Goal: Task Accomplishment & Management: Manage account settings

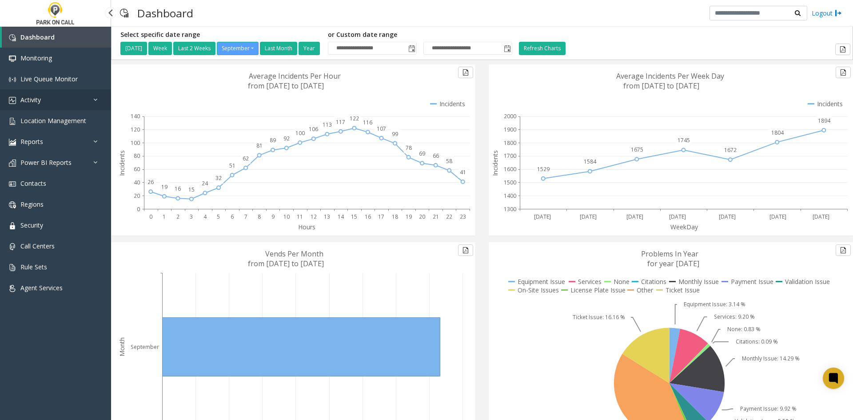
click at [65, 100] on link "Activity" at bounding box center [55, 99] width 111 height 21
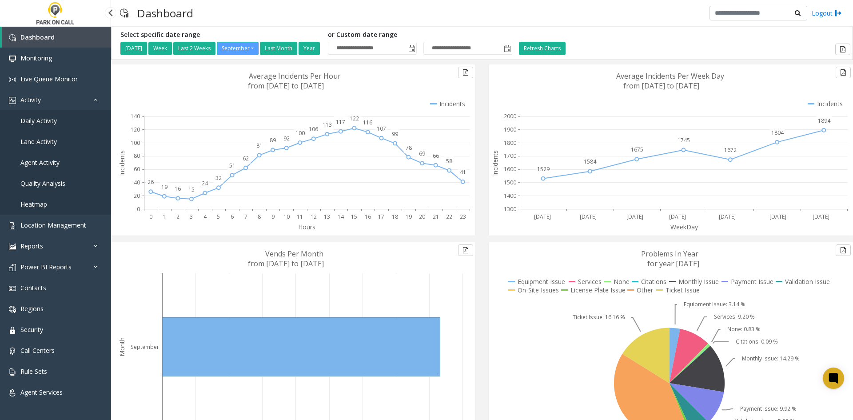
click at [64, 124] on link "Daily Activity" at bounding box center [55, 120] width 111 height 21
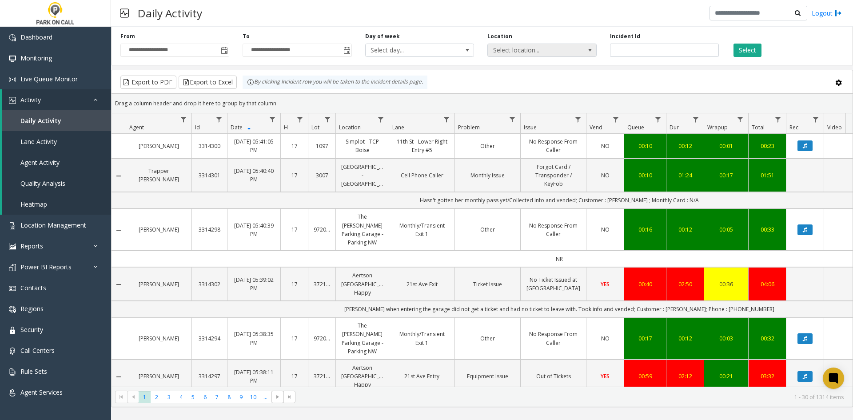
click at [533, 50] on span "Select location..." at bounding box center [531, 50] width 87 height 12
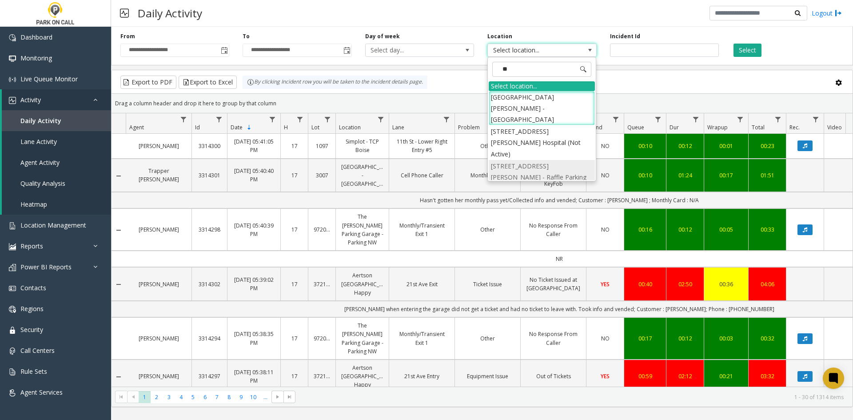
type input "***"
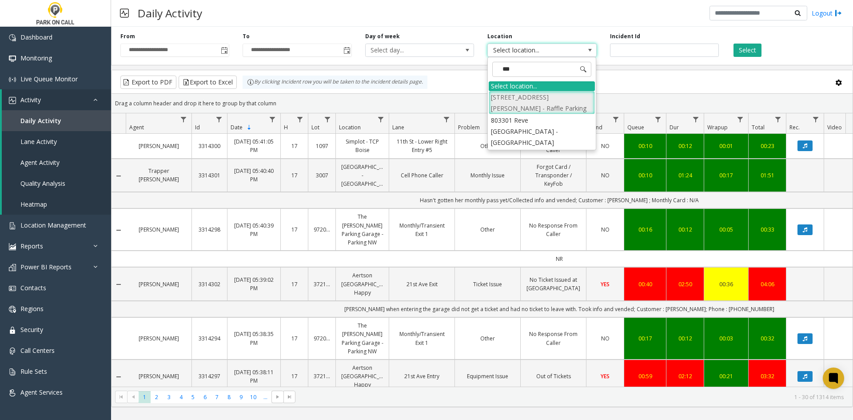
drag, startPoint x: 529, startPoint y: 108, endPoint x: 557, endPoint y: 101, distance: 27.8
click at [530, 107] on li "3020 803 Fannin St - LOT 1 - Raffle Parking" at bounding box center [542, 102] width 106 height 23
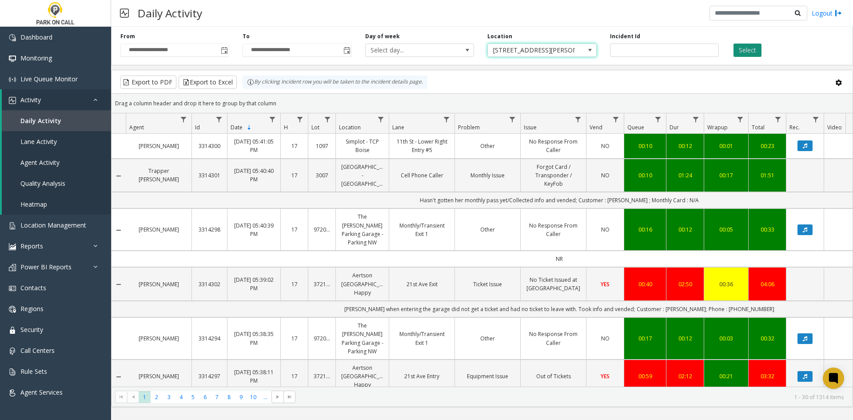
click at [753, 58] on div "**********" at bounding box center [482, 44] width 742 height 42
click at [752, 56] on button "Select" at bounding box center [748, 50] width 28 height 13
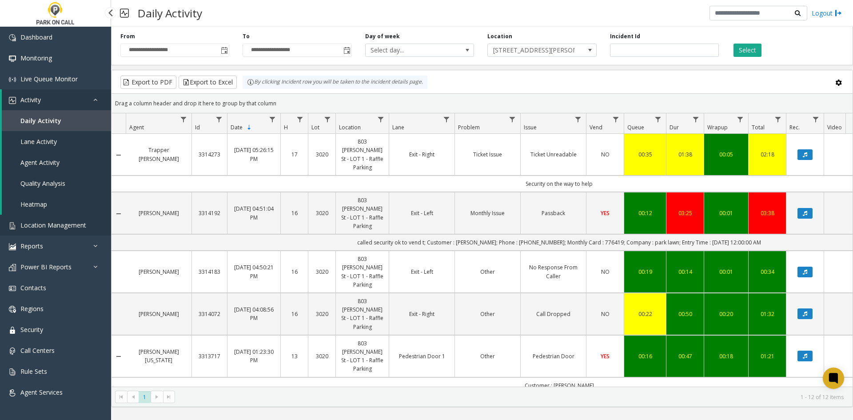
click at [65, 228] on span "Location Management" at bounding box center [53, 225] width 66 height 8
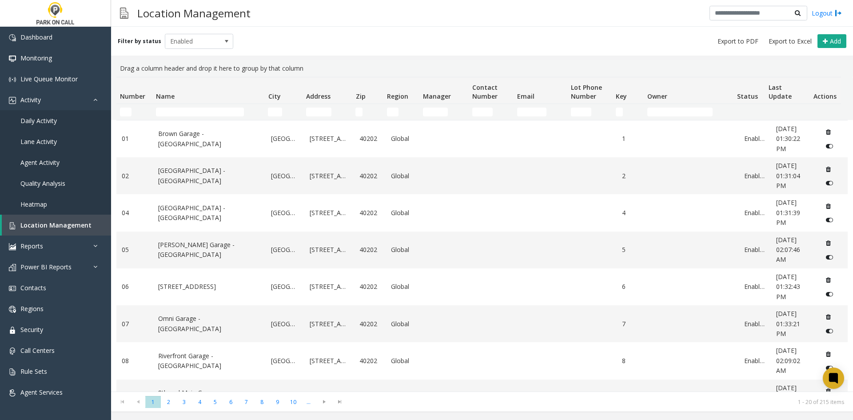
click at [209, 107] on td "Name Filter" at bounding box center [208, 112] width 112 height 16
click at [208, 108] on input "Name Filter" at bounding box center [200, 112] width 88 height 9
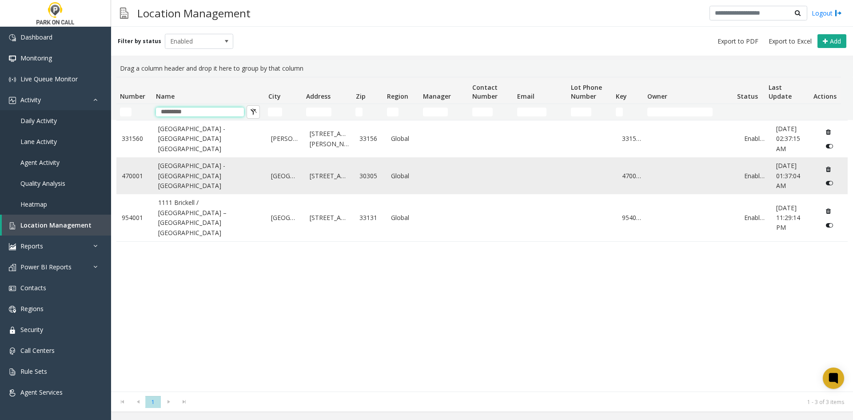
type input "*********"
click at [220, 178] on link "Atlanta Financial Center - Universal Parking Atlanta" at bounding box center [209, 176] width 103 height 30
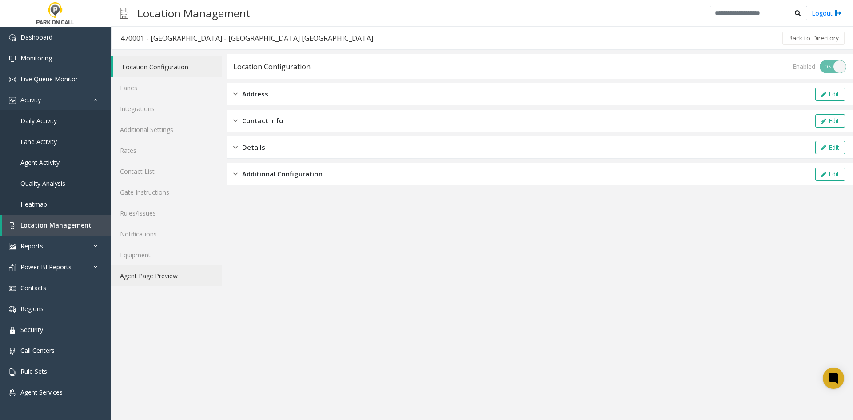
click at [163, 283] on link "Agent Page Preview" at bounding box center [166, 275] width 111 height 21
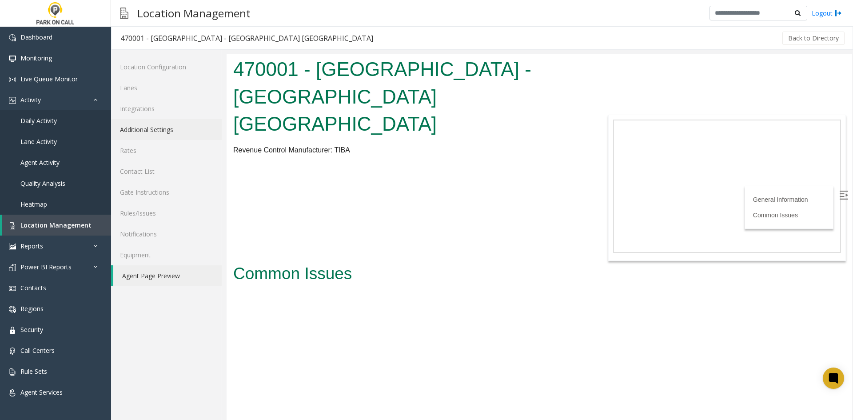
click at [156, 128] on link "Additional Settings" at bounding box center [166, 129] width 111 height 21
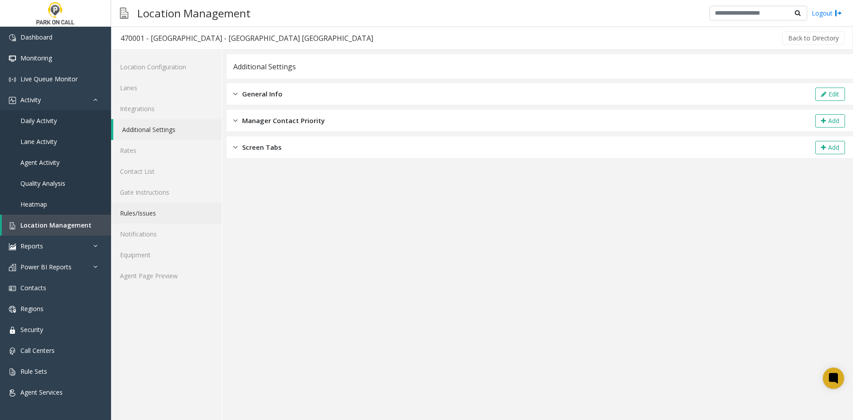
click at [156, 215] on link "Rules/Issues" at bounding box center [166, 213] width 111 height 21
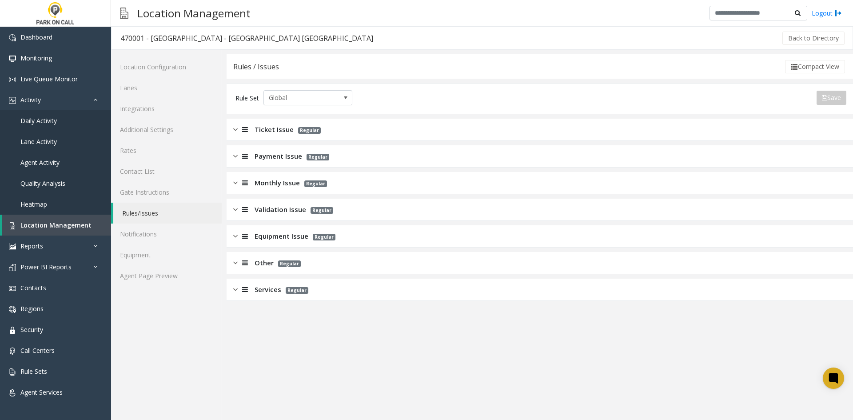
click at [407, 128] on div "Ticket Issue Regular" at bounding box center [540, 130] width 627 height 22
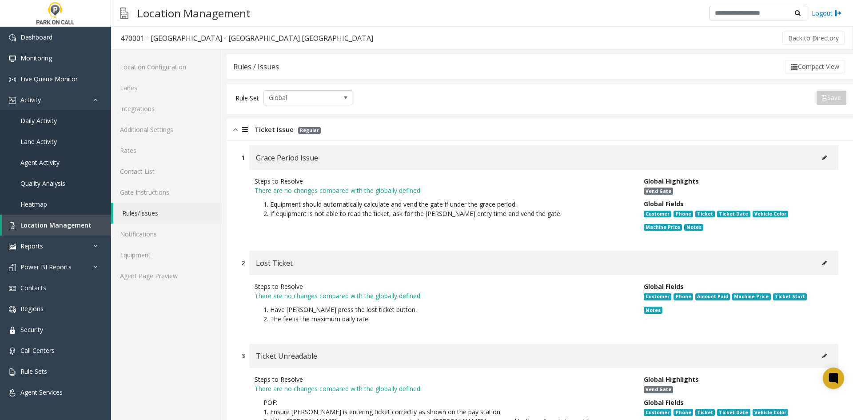
click at [821, 161] on button at bounding box center [825, 157] width 14 height 13
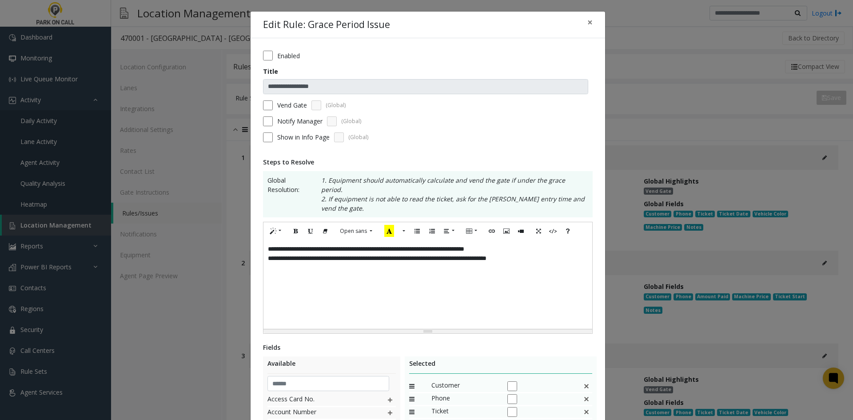
click at [507, 266] on div "**********" at bounding box center [428, 284] width 329 height 89
click at [289, 100] on label "Vend Gate" at bounding box center [292, 104] width 30 height 9
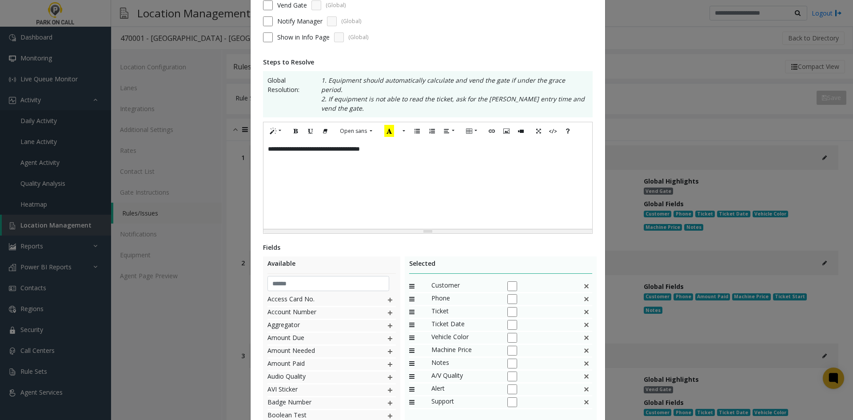
scroll to position [167, 0]
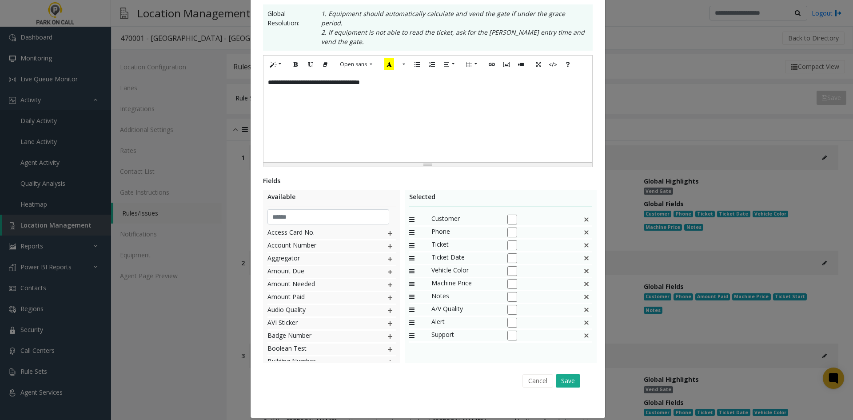
click at [585, 214] on img at bounding box center [586, 220] width 7 height 12
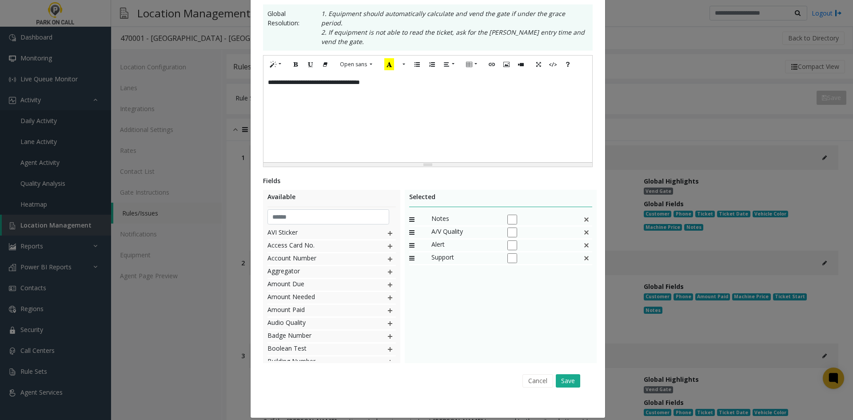
click at [585, 214] on img at bounding box center [586, 220] width 7 height 12
click at [578, 369] on div "Cancel Save" at bounding box center [427, 380] width 317 height 23
click at [572, 377] on button "Save" at bounding box center [568, 380] width 24 height 13
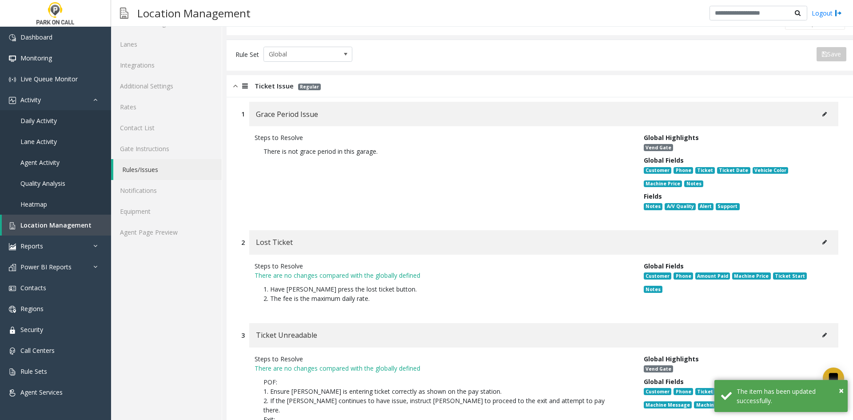
scroll to position [133, 0]
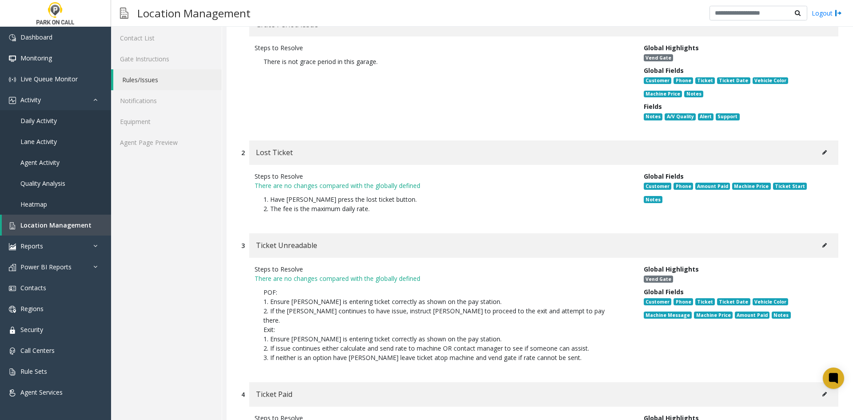
click at [817, 143] on div "Lost Ticket" at bounding box center [543, 152] width 589 height 24
click at [819, 147] on button at bounding box center [825, 152] width 14 height 13
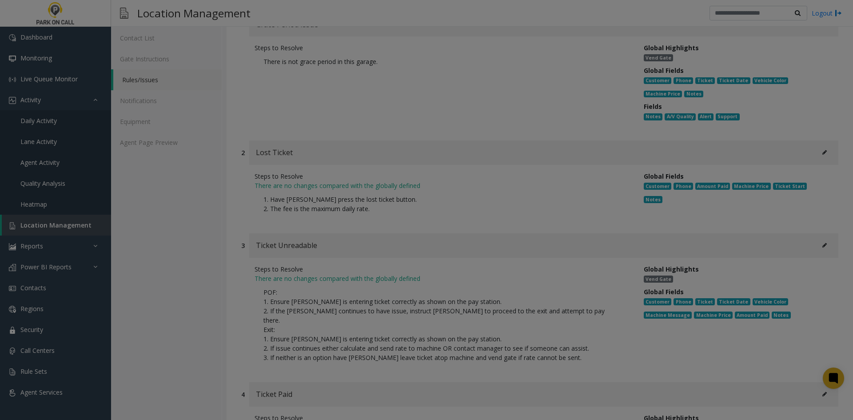
scroll to position [0, 0]
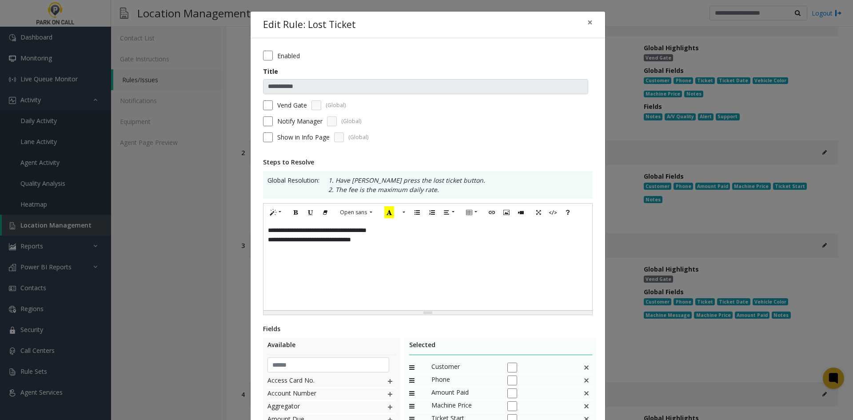
drag, startPoint x: 413, startPoint y: 293, endPoint x: 375, endPoint y: 219, distance: 83.1
click at [413, 291] on div "**********" at bounding box center [428, 265] width 329 height 89
click at [292, 118] on label "Notify Manager" at bounding box center [299, 120] width 45 height 9
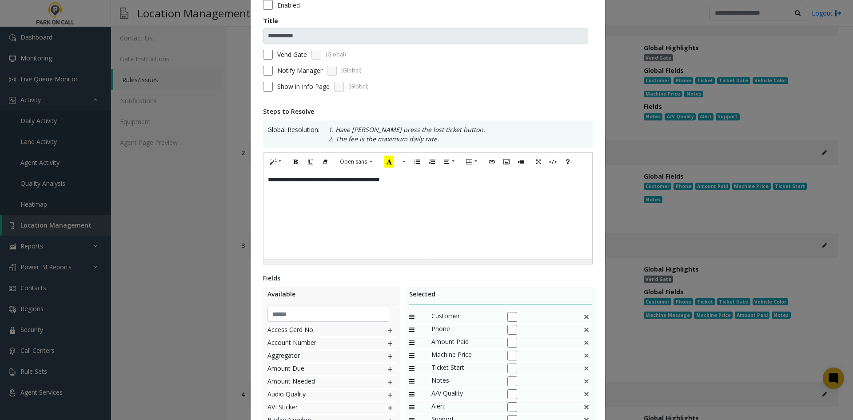
scroll to position [133, 0]
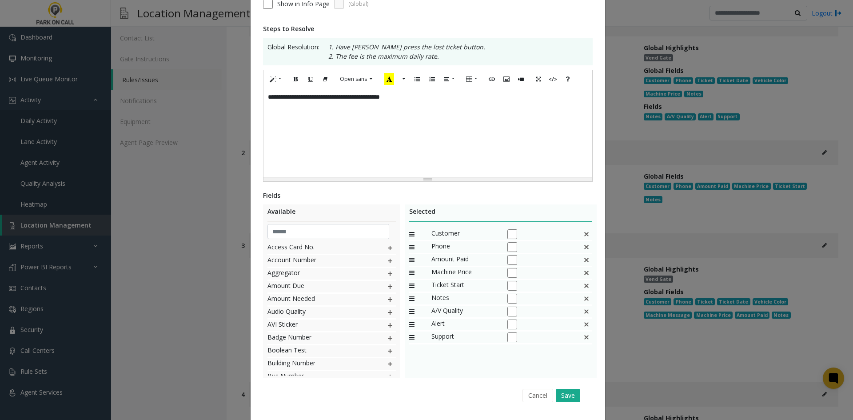
click at [592, 227] on div "Selected Customer Phone Amount Paid Machine Price Ticket Start Notes A/V Qualit…" at bounding box center [501, 290] width 192 height 173
click at [592, 228] on div "Selected Customer Phone Amount Paid Machine Price Ticket Start Notes A/V Qualit…" at bounding box center [501, 290] width 192 height 173
click at [585, 232] on img at bounding box center [586, 234] width 7 height 12
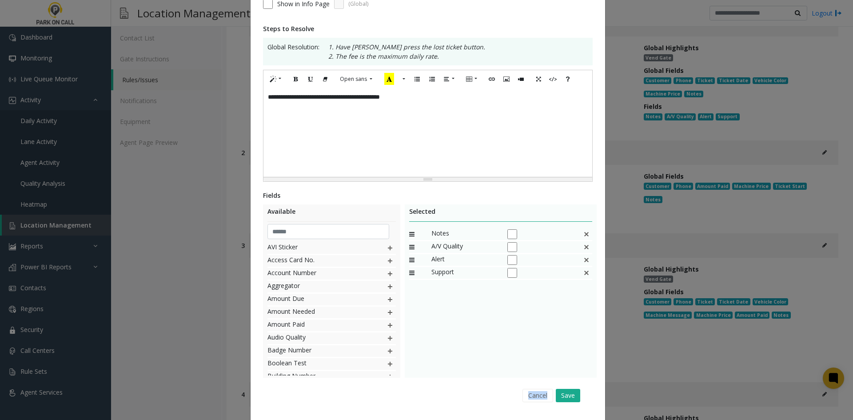
click at [585, 232] on img at bounding box center [586, 234] width 7 height 12
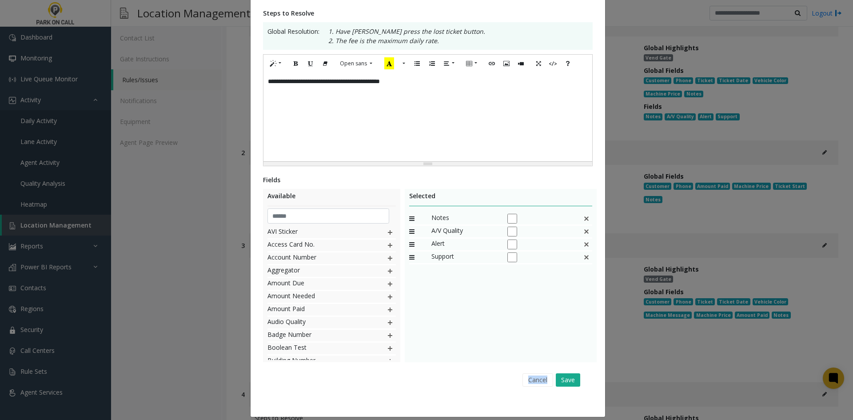
scroll to position [157, 0]
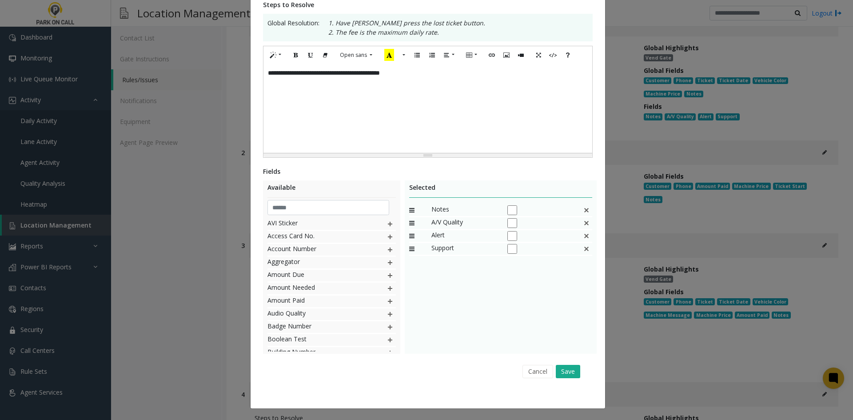
click at [576, 379] on div "Cancel Save" at bounding box center [427, 371] width 317 height 23
click at [568, 370] on button "Save" at bounding box center [568, 371] width 24 height 13
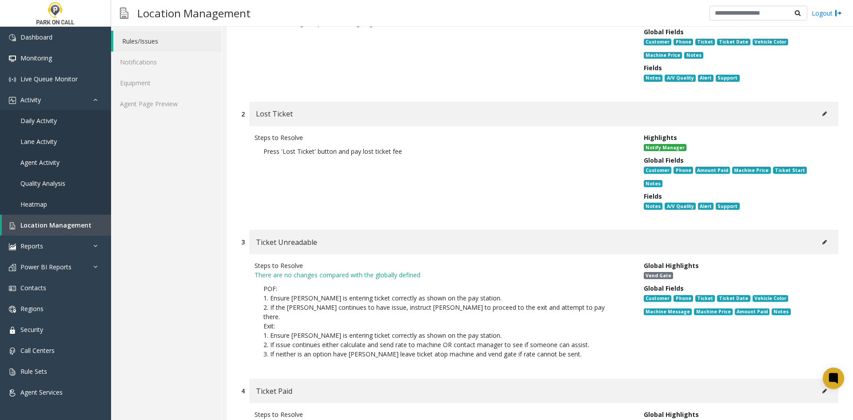
scroll to position [222, 0]
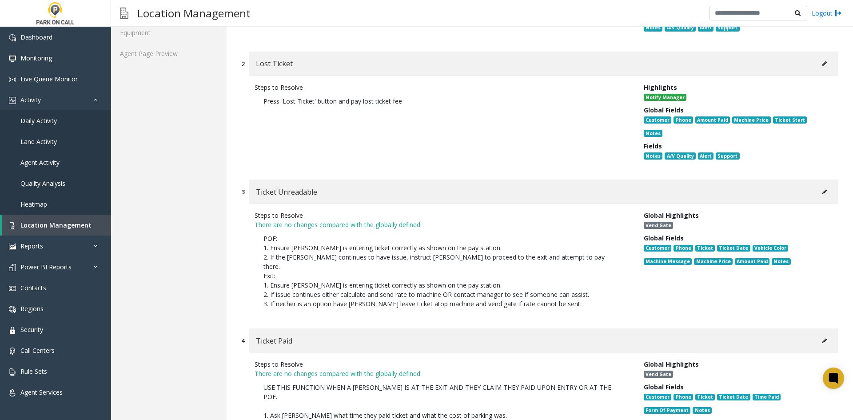
click at [823, 189] on icon at bounding box center [825, 191] width 4 height 5
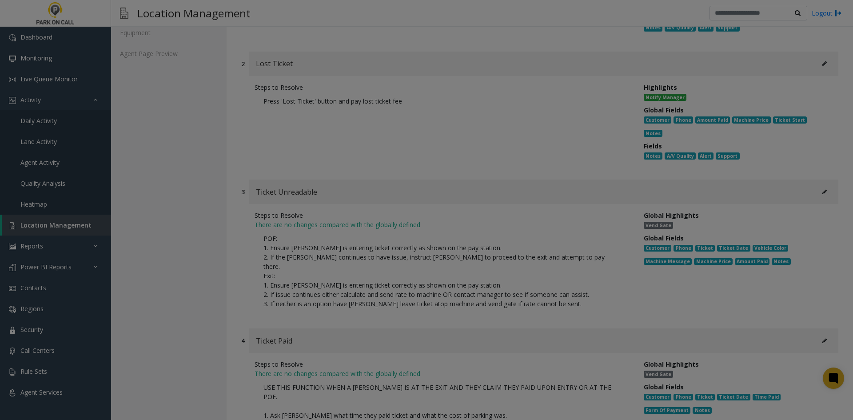
scroll to position [0, 0]
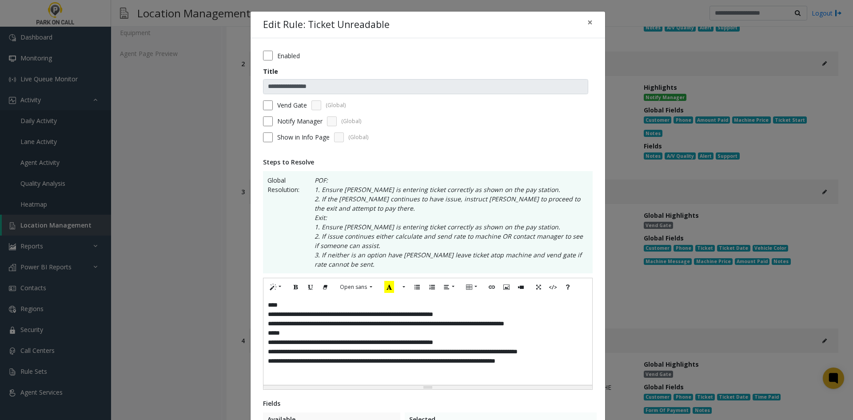
click at [462, 353] on div "**********" at bounding box center [428, 340] width 329 height 89
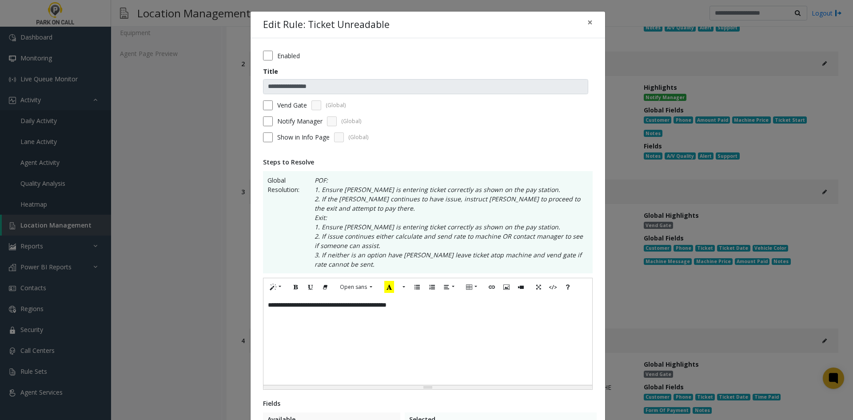
click at [283, 119] on label "Notify Manager" at bounding box center [299, 120] width 45 height 9
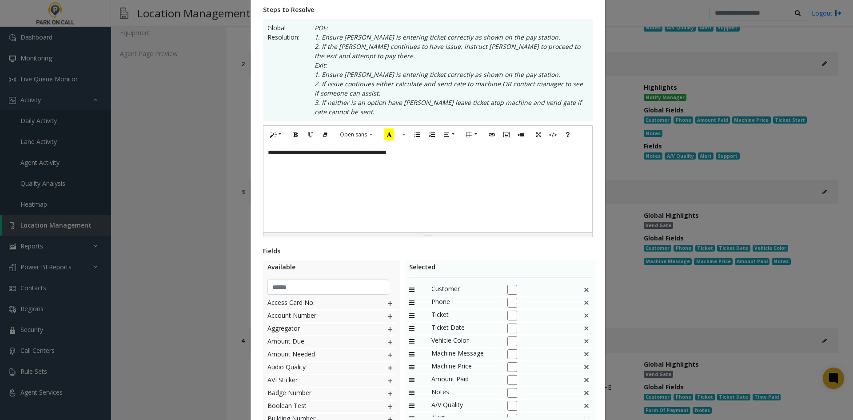
scroll to position [232, 0]
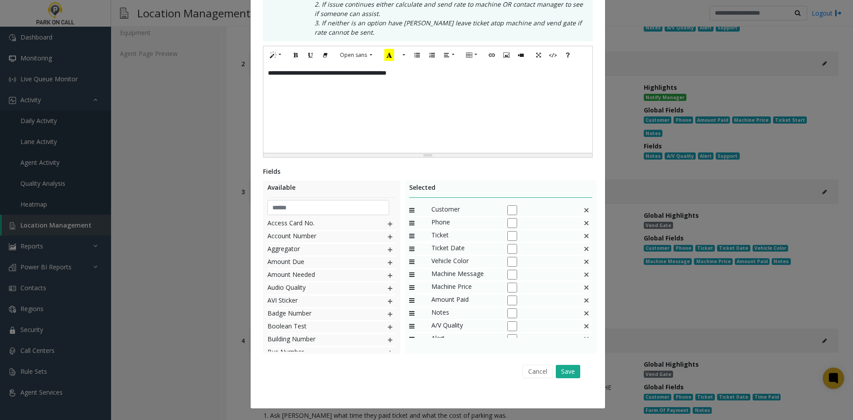
click at [583, 239] on img at bounding box center [586, 236] width 7 height 12
click at [577, 239] on div "Vehicle Color" at bounding box center [501, 236] width 184 height 13
click at [583, 239] on img at bounding box center [586, 236] width 7 height 12
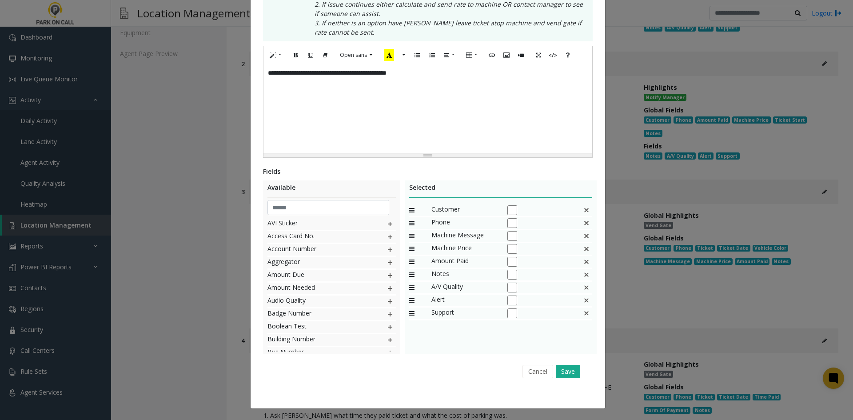
click at [583, 239] on img at bounding box center [586, 236] width 7 height 12
click at [564, 374] on button "Save" at bounding box center [568, 371] width 24 height 13
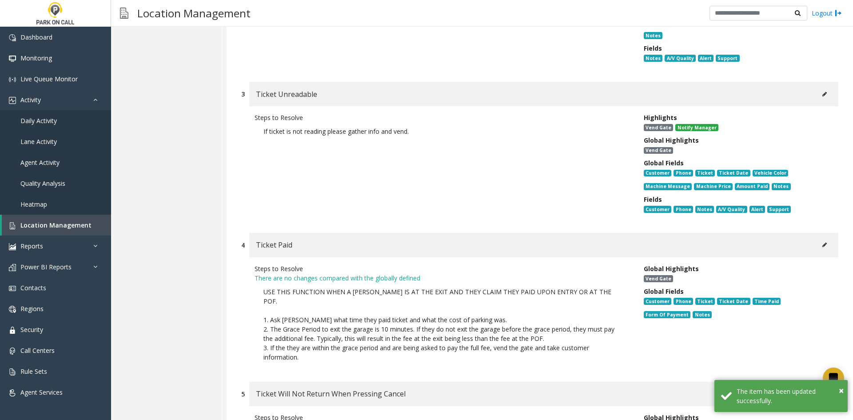
scroll to position [356, 0]
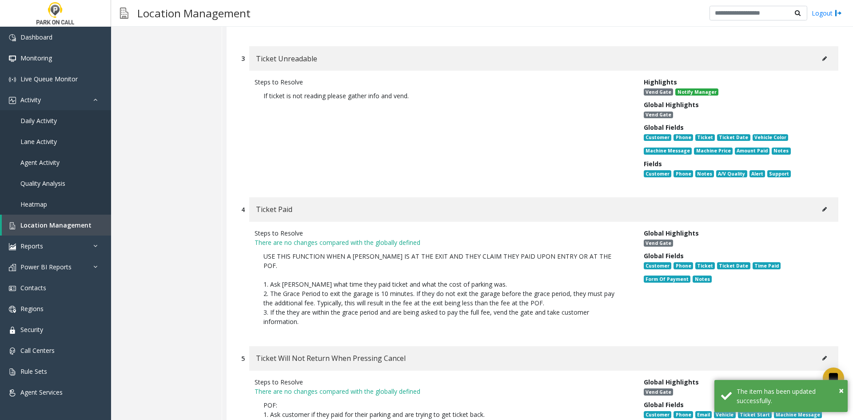
click at [811, 203] on div "Ticket Paid" at bounding box center [543, 209] width 589 height 24
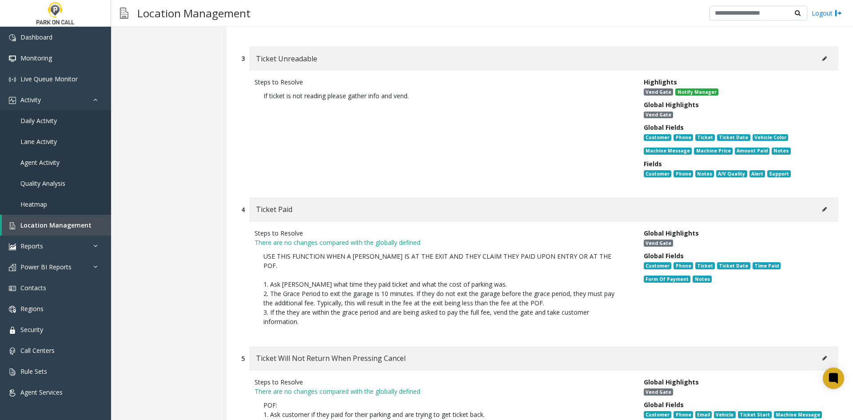
click at [818, 203] on button at bounding box center [825, 209] width 14 height 13
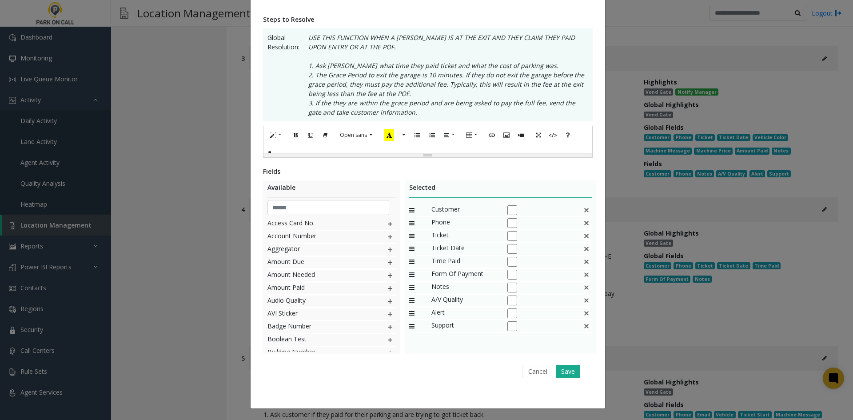
scroll to position [0, 0]
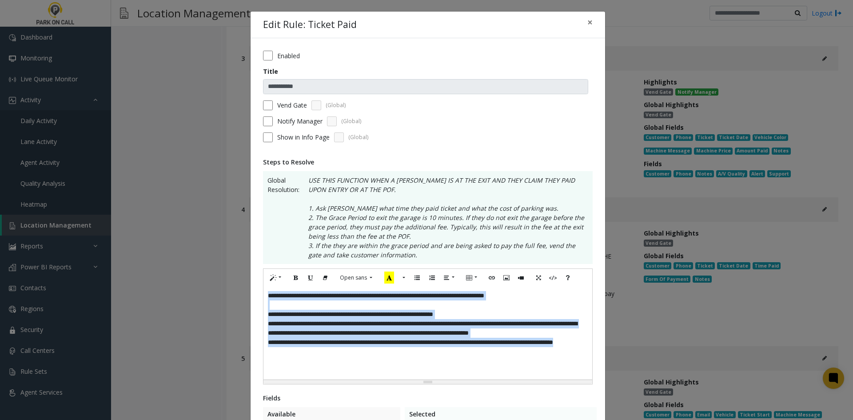
click at [535, 339] on div "**********" at bounding box center [428, 333] width 329 height 93
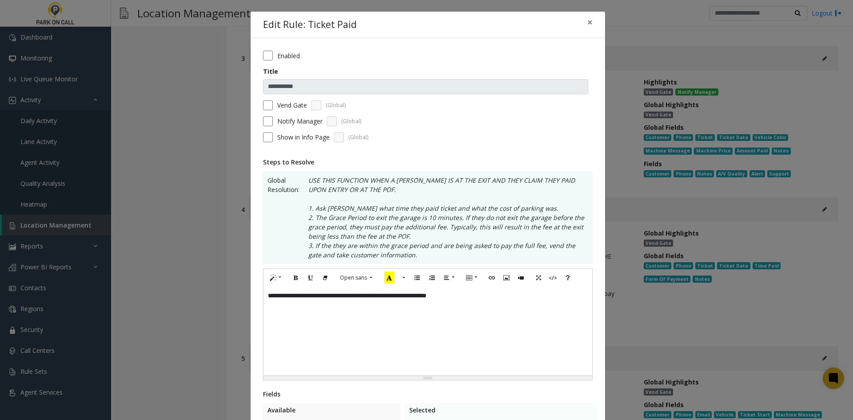
click at [269, 125] on div "Notify Manager (Global)" at bounding box center [428, 121] width 330 height 10
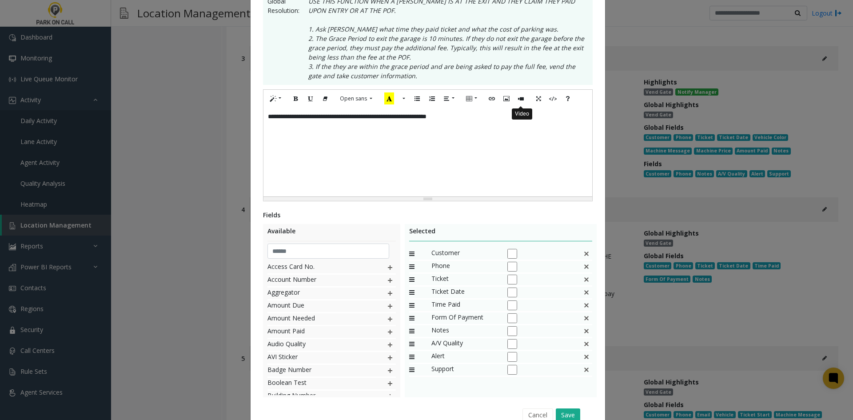
scroll to position [223, 0]
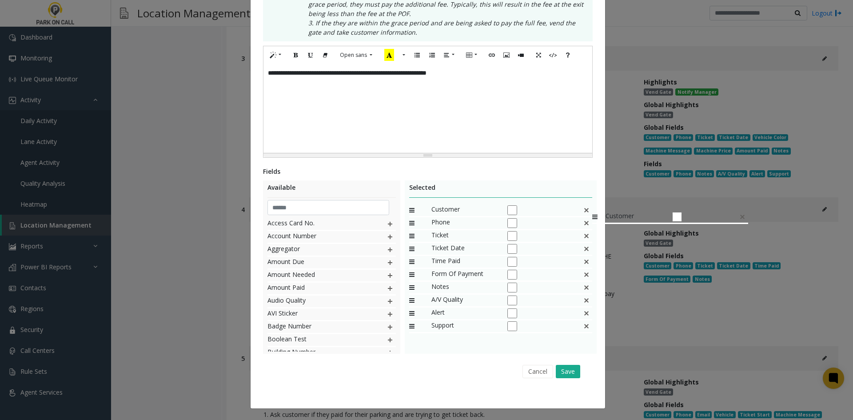
click at [588, 207] on div "Customer" at bounding box center [501, 210] width 184 height 13
click at [585, 207] on div "Customer" at bounding box center [501, 210] width 184 height 13
click at [583, 208] on img at bounding box center [586, 210] width 7 height 12
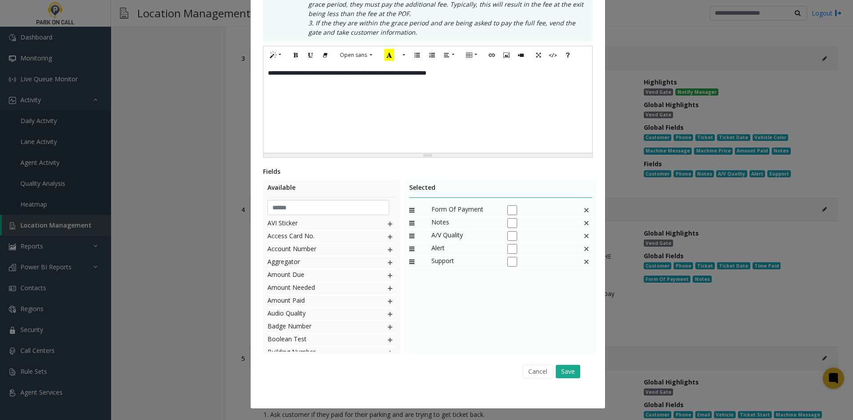
click at [583, 208] on img at bounding box center [586, 210] width 7 height 12
click at [570, 371] on button "Save" at bounding box center [568, 371] width 24 height 13
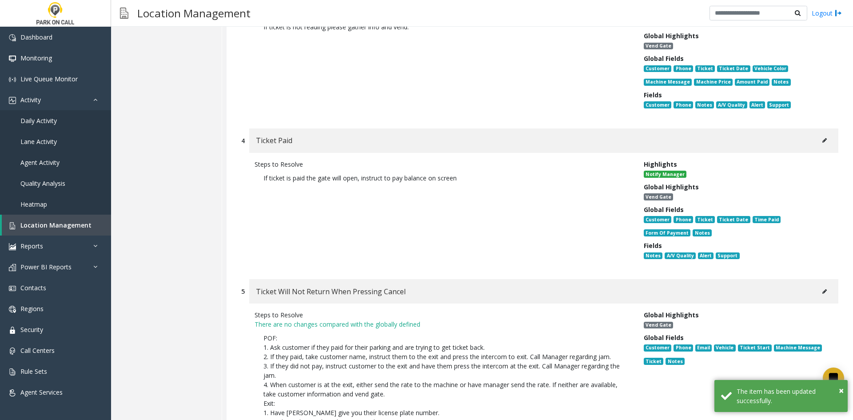
scroll to position [445, 0]
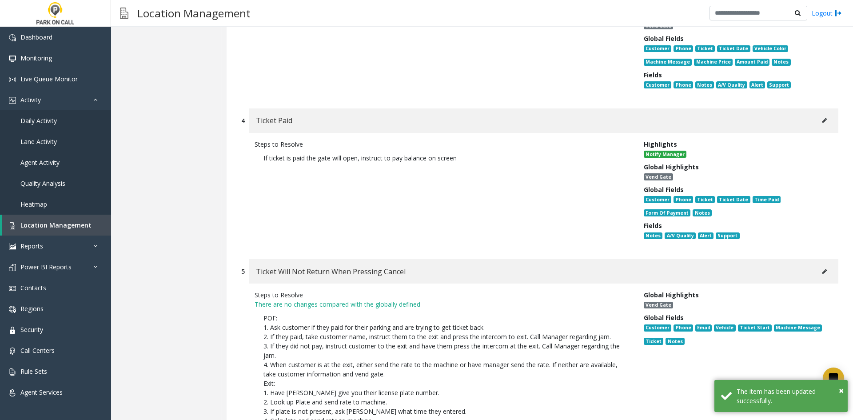
click at [818, 265] on button at bounding box center [825, 271] width 14 height 13
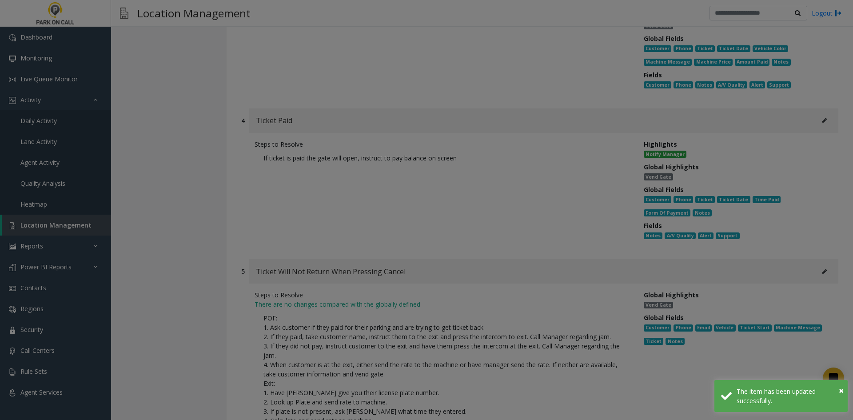
scroll to position [0, 0]
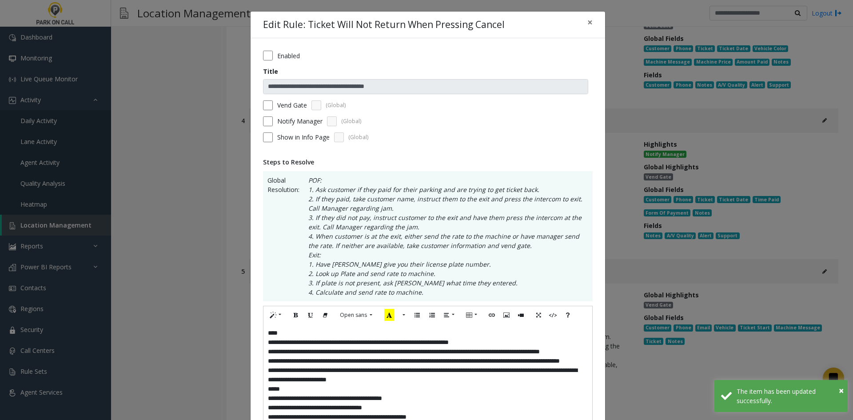
click at [449, 365] on div "**********" at bounding box center [428, 389] width 329 height 130
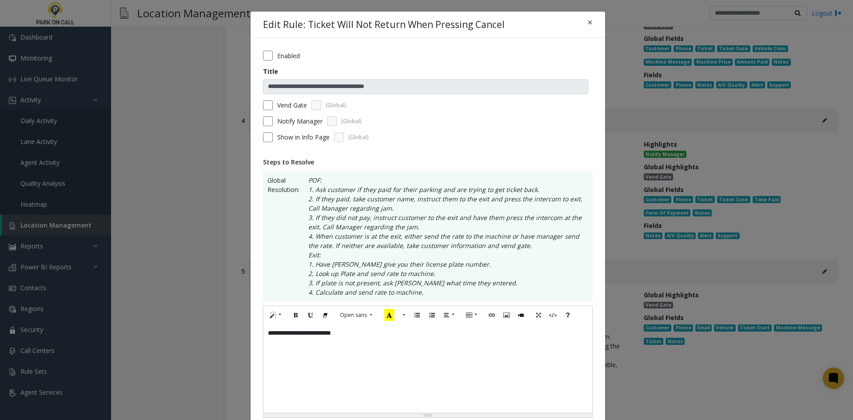
click at [285, 120] on label "Notify Manager" at bounding box center [299, 120] width 45 height 9
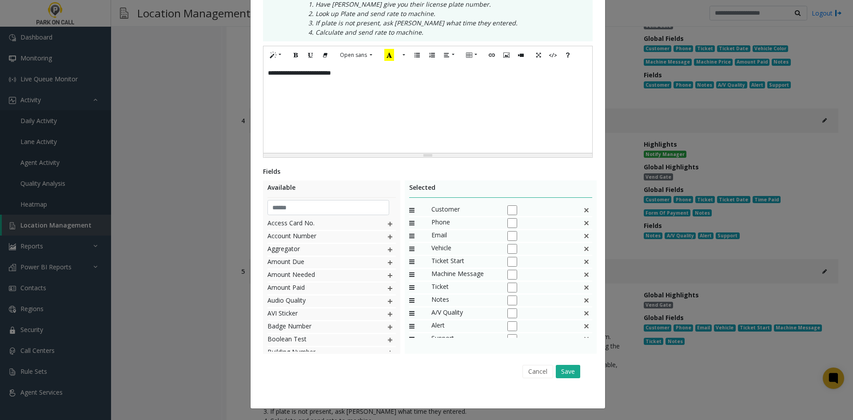
click at [583, 236] on img at bounding box center [586, 236] width 7 height 12
click at [561, 364] on div "Cancel Save" at bounding box center [427, 371] width 317 height 23
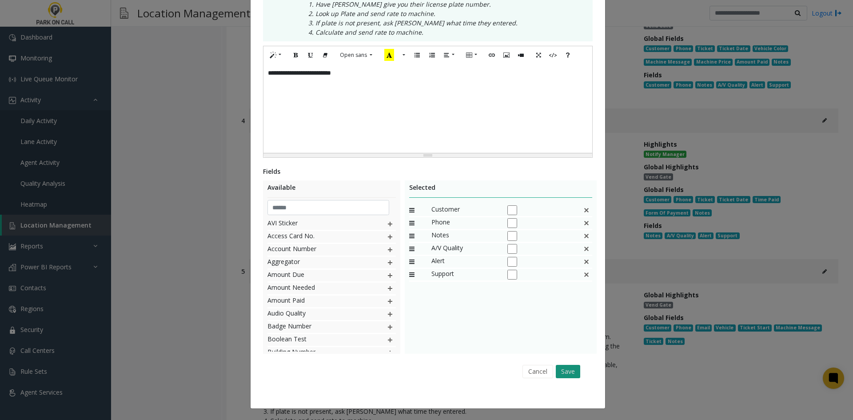
click at [569, 374] on button "Save" at bounding box center [568, 371] width 24 height 13
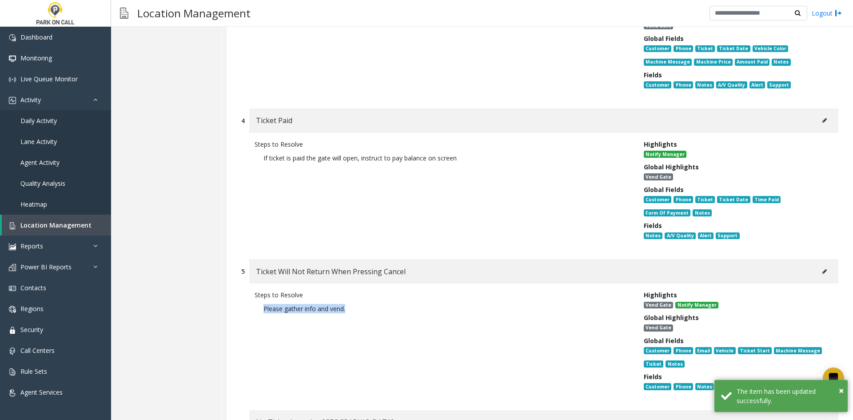
drag, startPoint x: 377, startPoint y: 305, endPoint x: 228, endPoint y: 317, distance: 149.8
click at [228, 317] on div "1 Grace Period Issue Steps to Resolve There is not grace period in this garage.…" at bounding box center [540, 265] width 627 height 1139
copy p "Please gather info and vend."
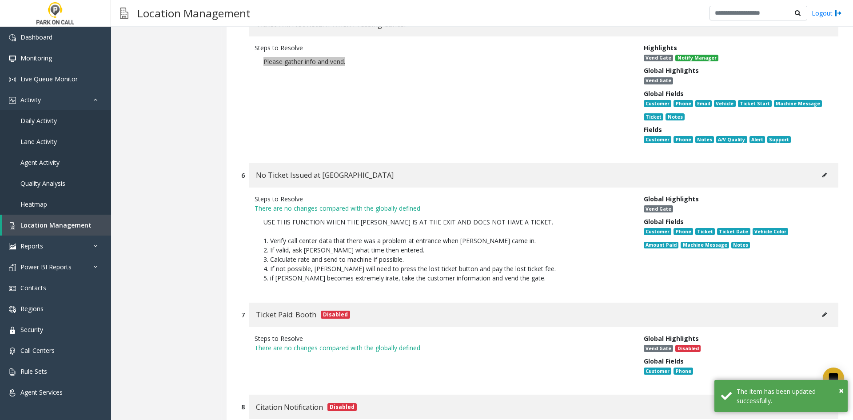
scroll to position [711, 0]
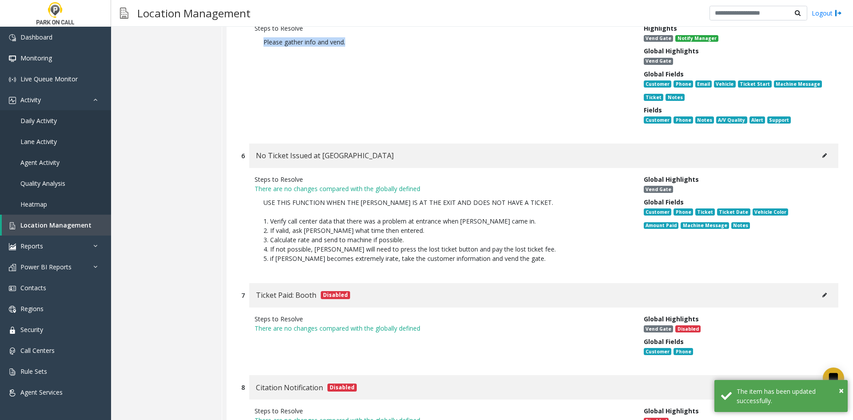
click at [820, 149] on button at bounding box center [825, 155] width 14 height 13
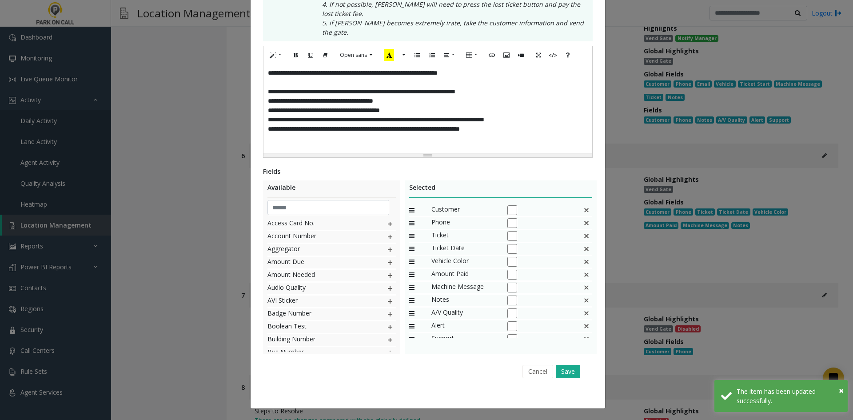
scroll to position [0, 0]
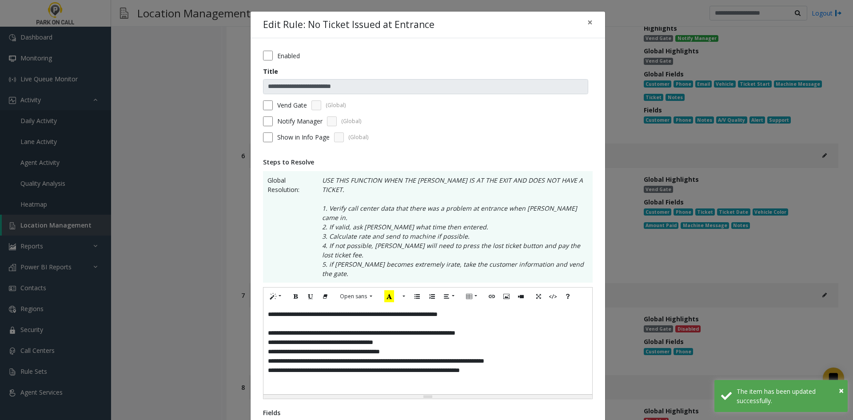
click at [483, 326] on div "**********" at bounding box center [428, 349] width 329 height 89
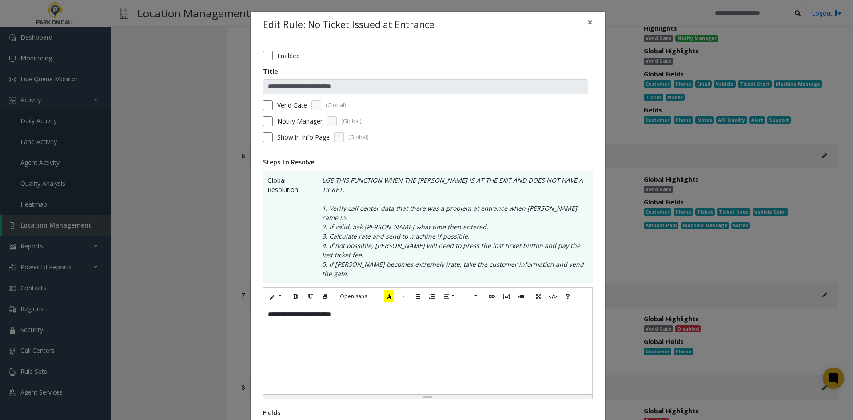
click at [290, 118] on label "Notify Manager" at bounding box center [299, 120] width 45 height 9
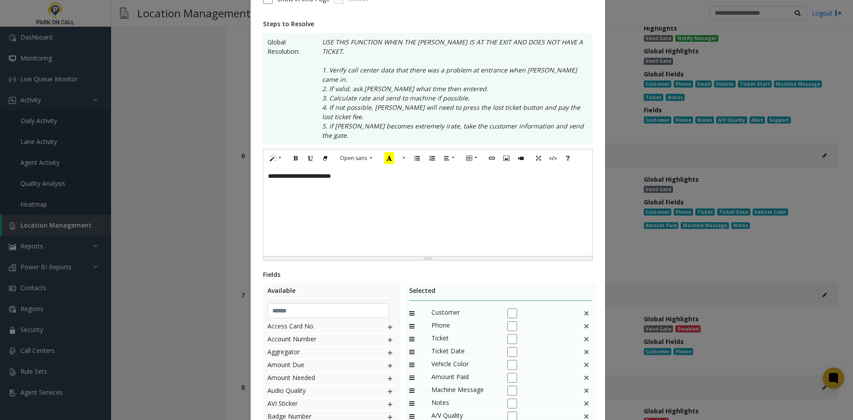
scroll to position [213, 0]
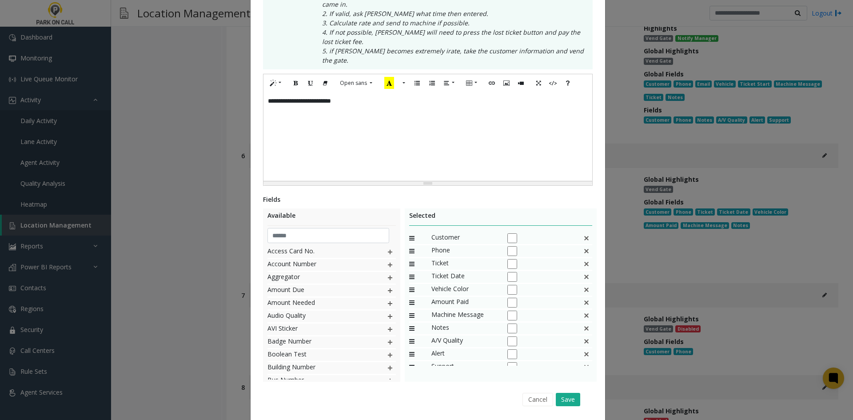
click at [579, 258] on div "Ticket" at bounding box center [501, 264] width 184 height 13
click at [583, 258] on img at bounding box center [586, 264] width 7 height 12
click at [577, 258] on div "Ticket Date" at bounding box center [501, 264] width 184 height 13
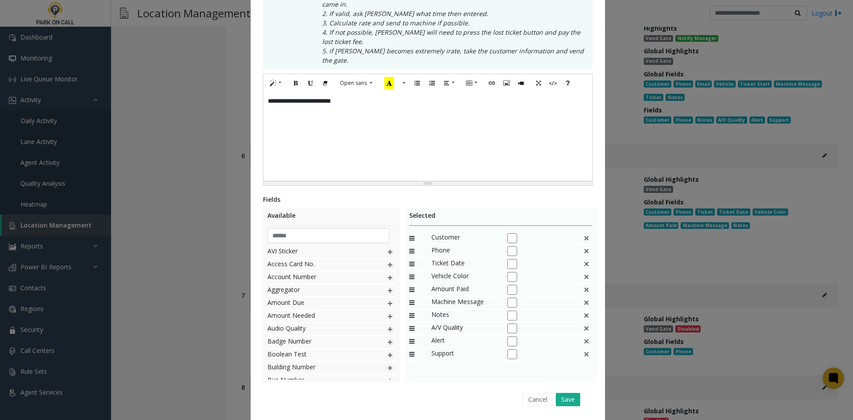
click at [585, 258] on img at bounding box center [586, 264] width 7 height 12
drag, startPoint x: 585, startPoint y: 236, endPoint x: 573, endPoint y: 333, distance: 97.3
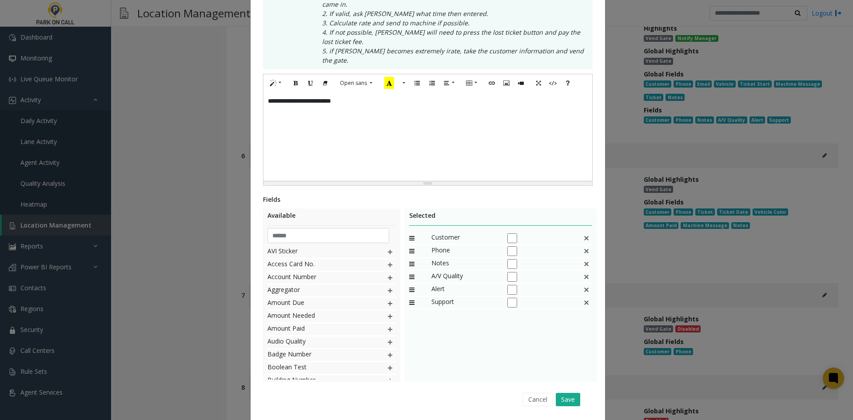
click at [584, 258] on img at bounding box center [586, 264] width 7 height 12
click at [570, 388] on div "Cancel Save" at bounding box center [427, 399] width 317 height 23
click at [570, 393] on button "Save" at bounding box center [568, 399] width 24 height 13
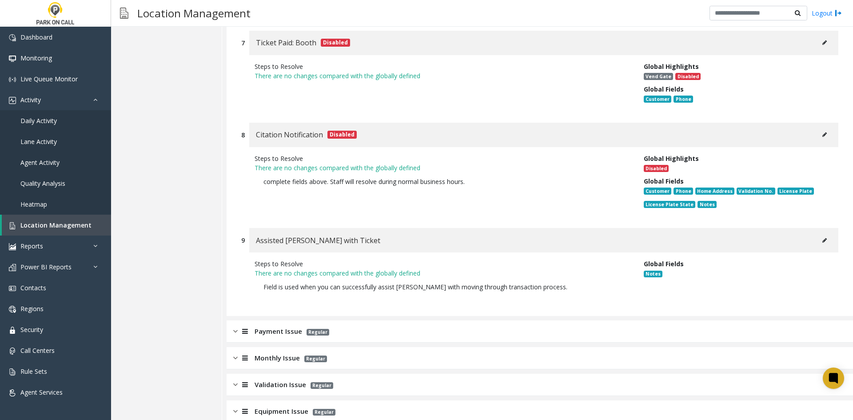
scroll to position [978, 0]
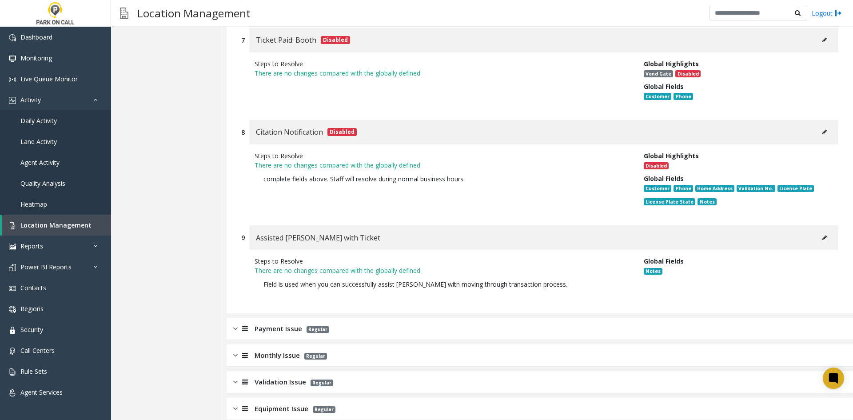
click at [508, 318] on div "Payment Issue Regular" at bounding box center [540, 329] width 627 height 22
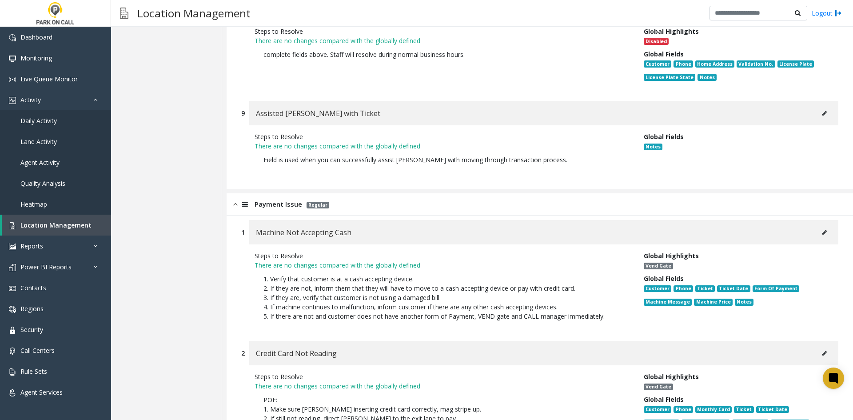
scroll to position [1111, 0]
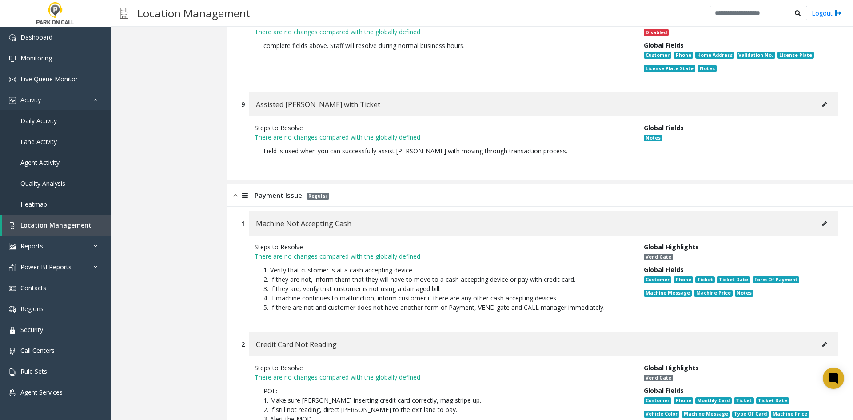
click at [825, 211] on div "Machine Not Accepting Cash" at bounding box center [543, 223] width 589 height 24
click at [821, 217] on button at bounding box center [825, 223] width 14 height 13
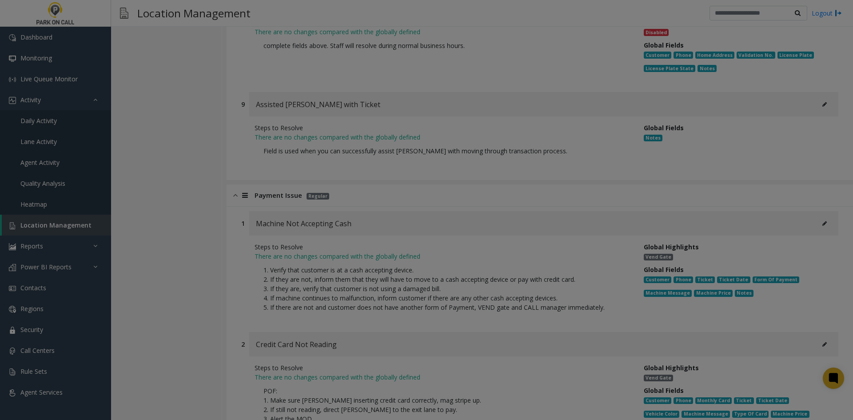
scroll to position [0, 0]
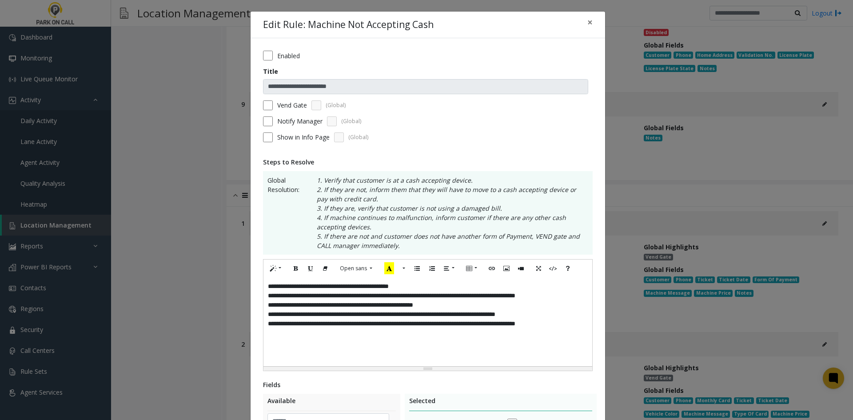
click at [485, 331] on div "**********" at bounding box center [428, 321] width 329 height 89
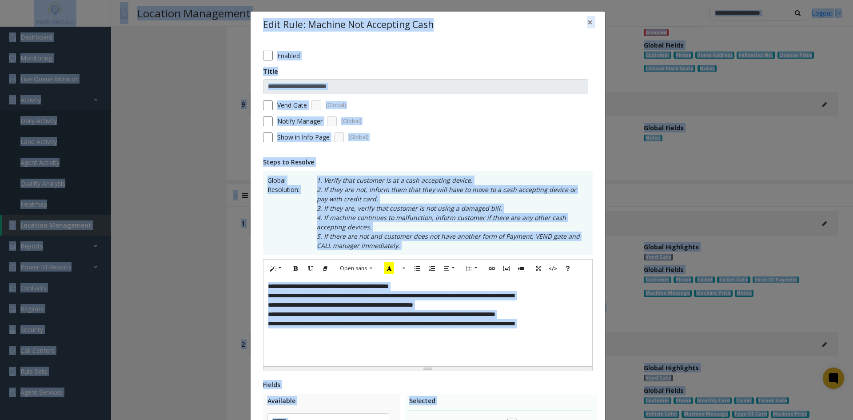
click at [373, 338] on div "**********" at bounding box center [428, 321] width 329 height 89
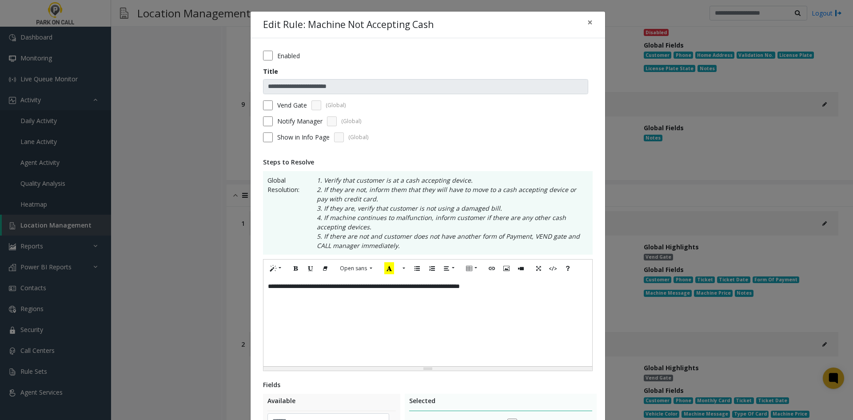
click at [292, 102] on label "Vend Gate" at bounding box center [292, 104] width 30 height 9
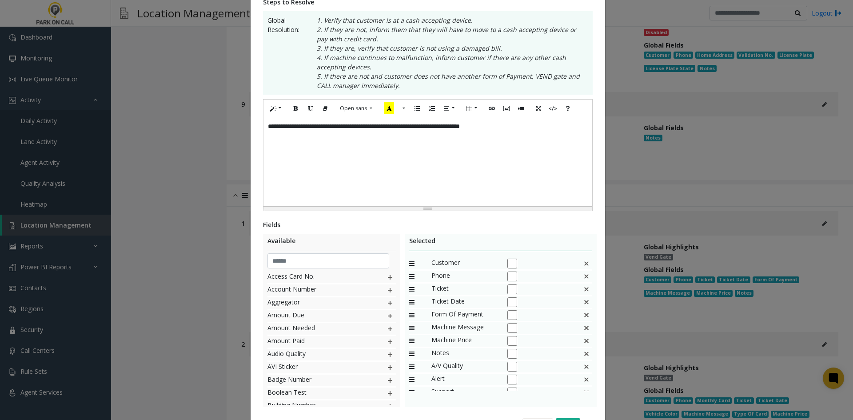
scroll to position [213, 0]
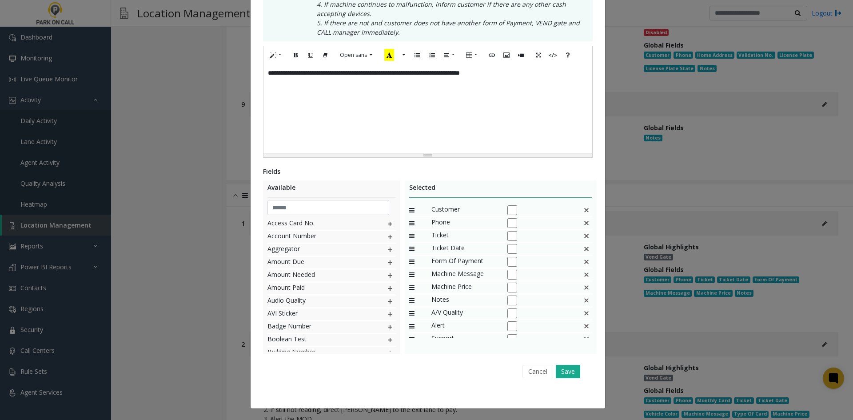
click at [583, 213] on img at bounding box center [586, 210] width 7 height 12
drag, startPoint x: 579, startPoint y: 213, endPoint x: 586, endPoint y: 209, distance: 8.0
click at [579, 212] on div "Phone" at bounding box center [501, 210] width 184 height 13
click at [586, 209] on img at bounding box center [586, 210] width 7 height 12
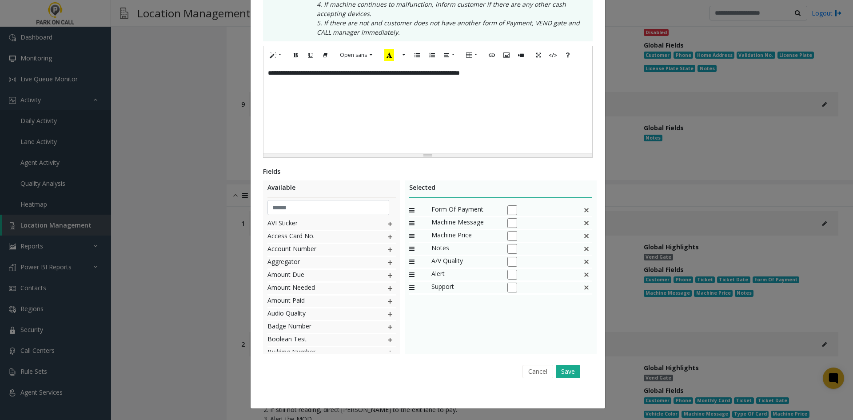
click at [586, 209] on img at bounding box center [586, 210] width 7 height 12
drag, startPoint x: 586, startPoint y: 209, endPoint x: 583, endPoint y: 264, distance: 54.3
click at [587, 214] on img at bounding box center [586, 210] width 7 height 12
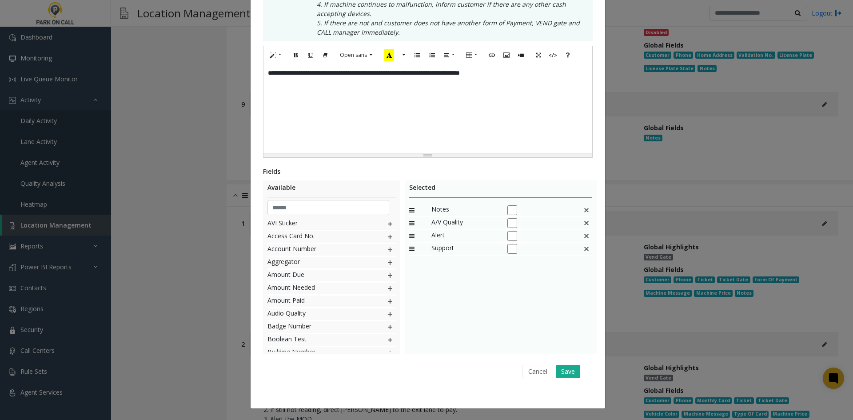
click at [572, 382] on div "Cancel Save" at bounding box center [427, 371] width 317 height 23
click at [570, 379] on div "Cancel Save" at bounding box center [427, 371] width 317 height 23
click at [569, 377] on button "Save" at bounding box center [568, 371] width 24 height 13
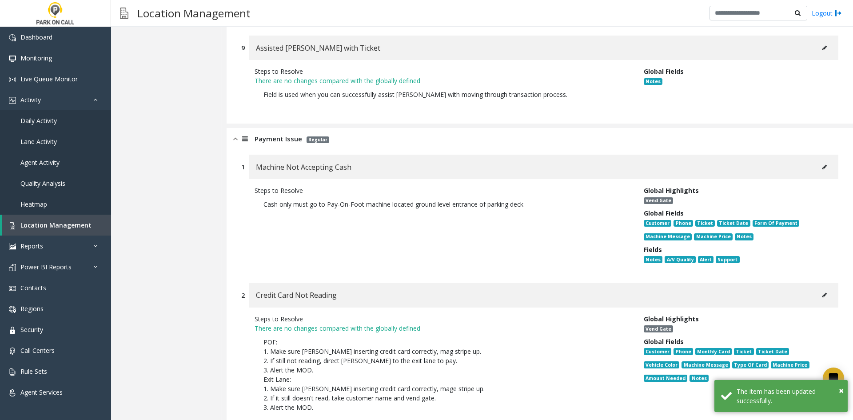
scroll to position [1200, 0]
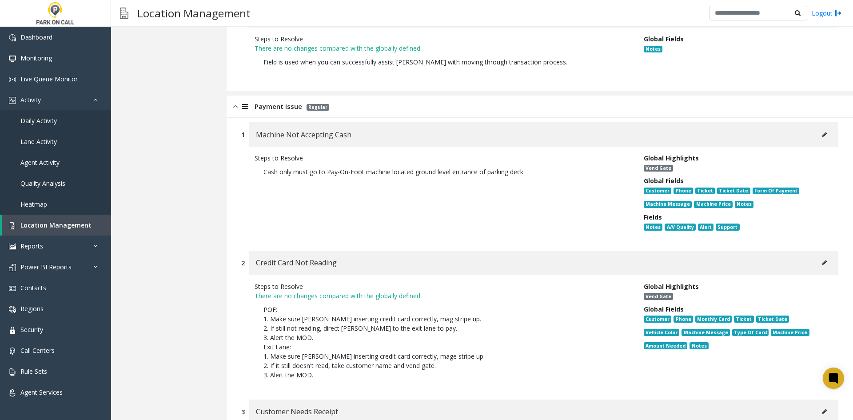
click at [818, 256] on button at bounding box center [825, 262] width 14 height 13
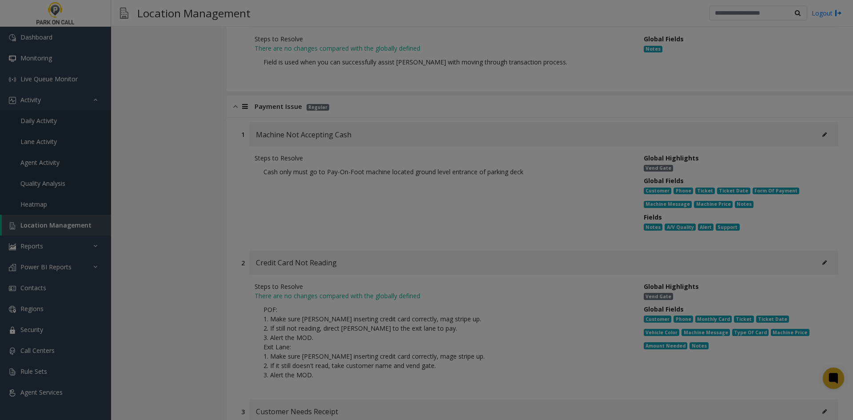
scroll to position [0, 0]
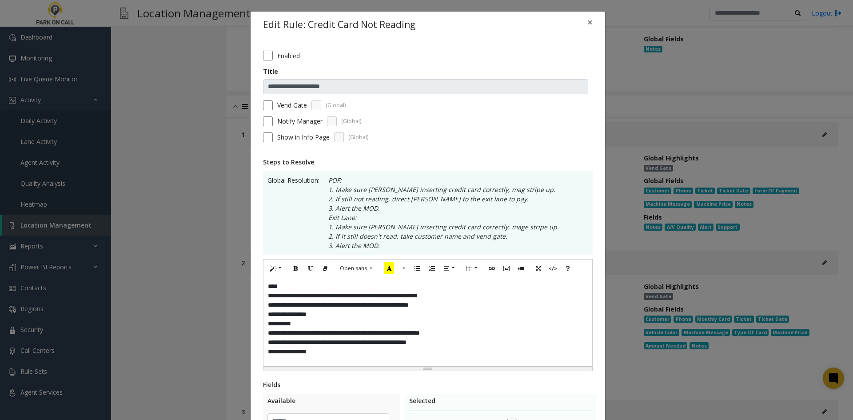
click at [460, 337] on div "**********" at bounding box center [428, 321] width 329 height 89
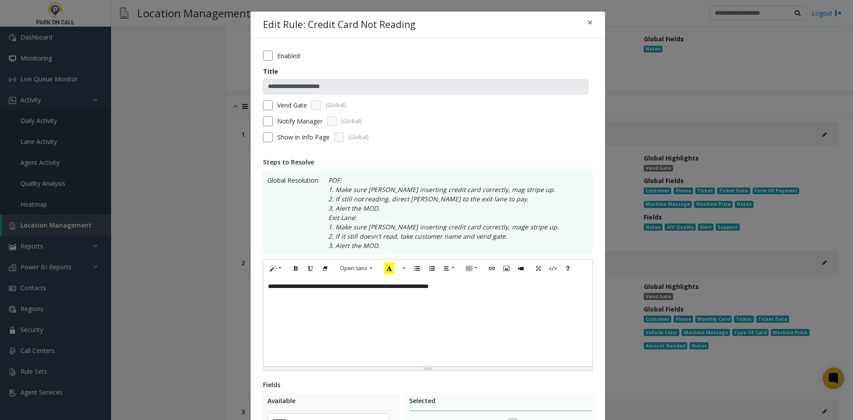
click at [280, 117] on label "Notify Manager" at bounding box center [299, 120] width 45 height 9
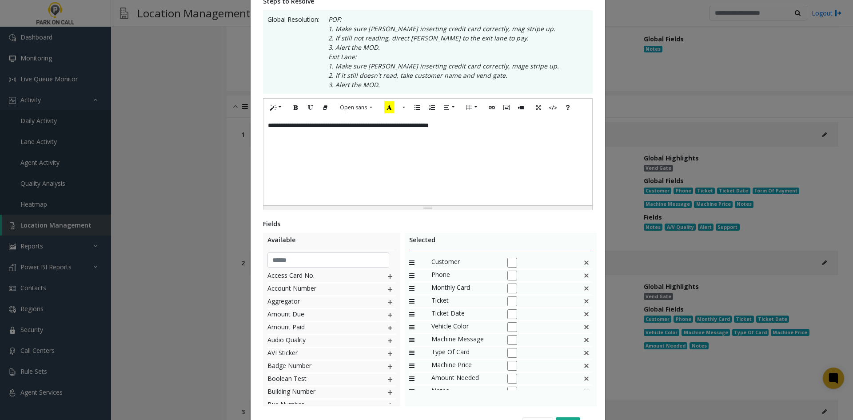
scroll to position [213, 0]
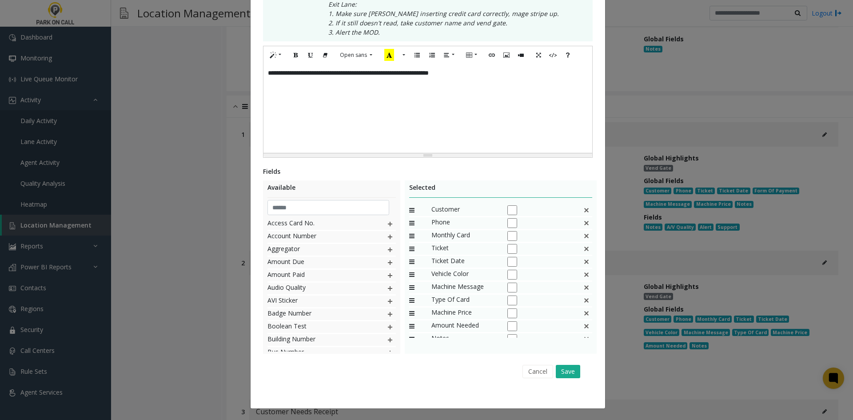
click at [583, 241] on img at bounding box center [586, 236] width 7 height 12
click at [577, 241] on div "Machine Message" at bounding box center [501, 236] width 184 height 13
click at [583, 240] on img at bounding box center [586, 236] width 7 height 12
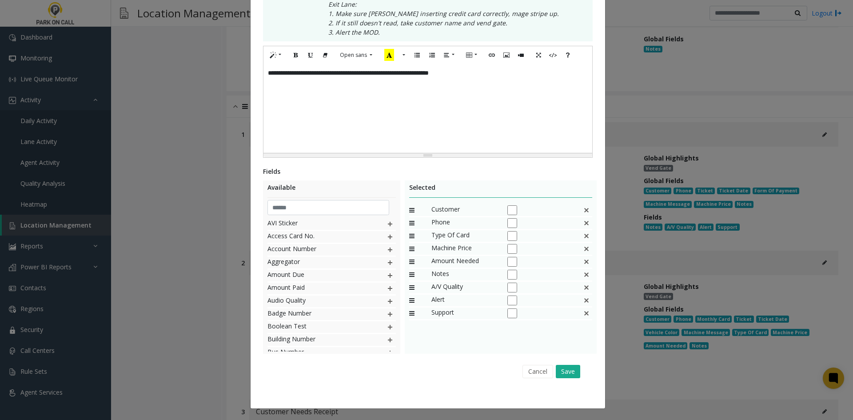
click at [583, 240] on img at bounding box center [586, 236] width 7 height 12
click at [583, 241] on img at bounding box center [586, 236] width 7 height 12
click at [565, 376] on button "Save" at bounding box center [568, 371] width 24 height 13
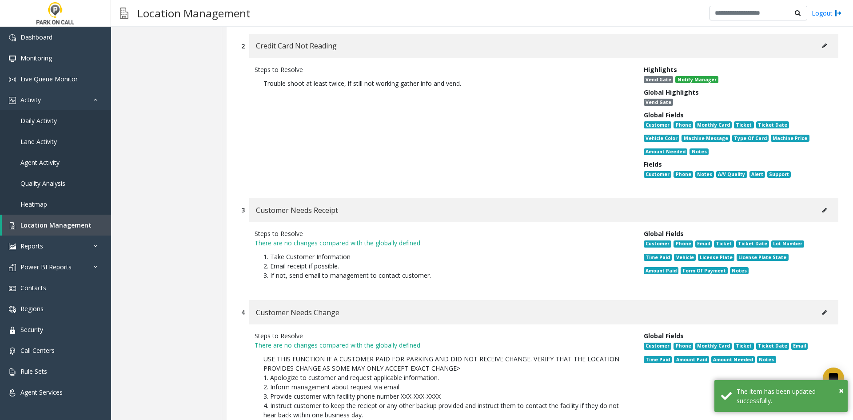
scroll to position [1422, 0]
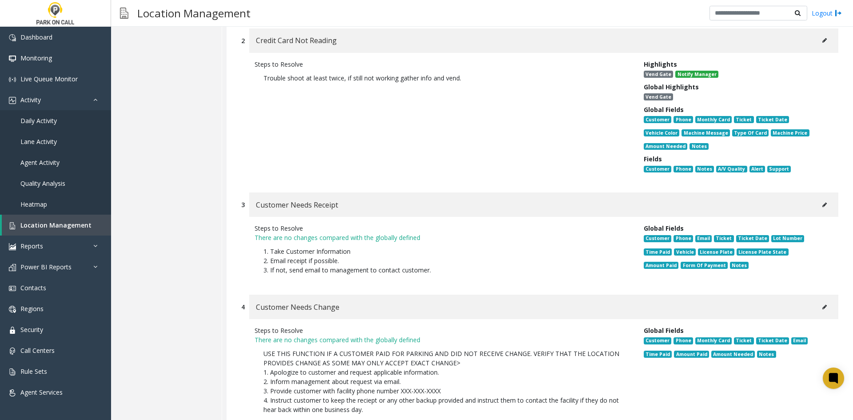
click at [818, 198] on button at bounding box center [825, 204] width 14 height 13
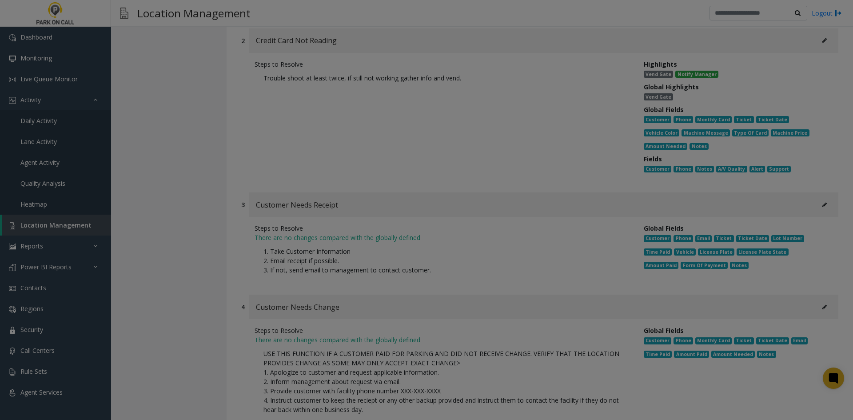
scroll to position [0, 0]
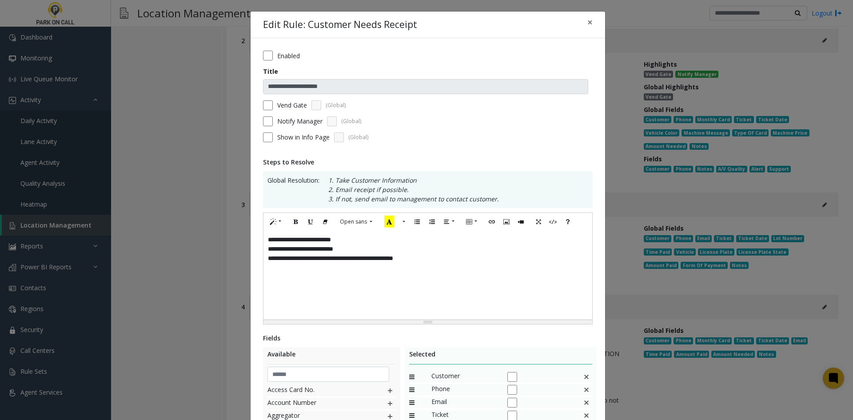
click at [478, 275] on div "**********" at bounding box center [428, 275] width 329 height 89
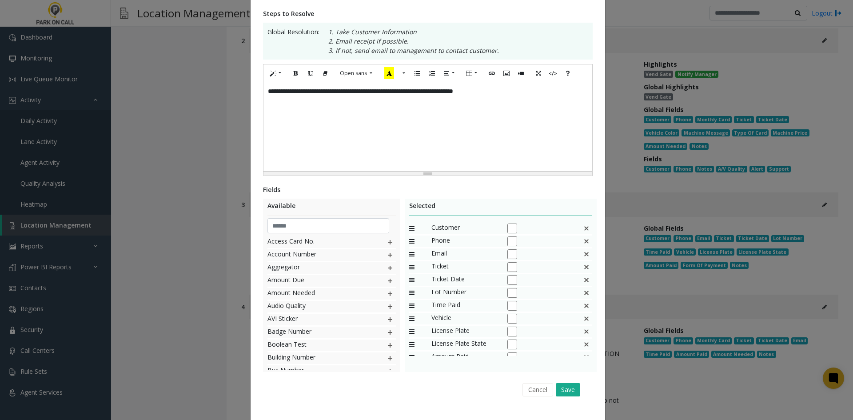
scroll to position [167, 0]
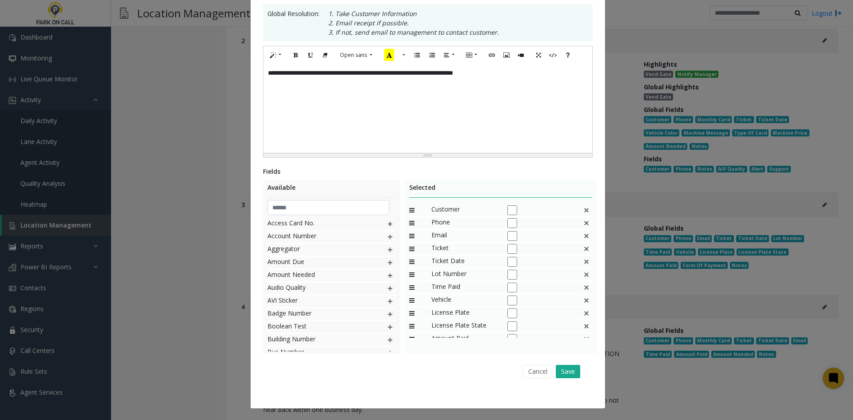
click at [583, 206] on img at bounding box center [586, 210] width 7 height 12
click at [583, 209] on img at bounding box center [586, 210] width 7 height 12
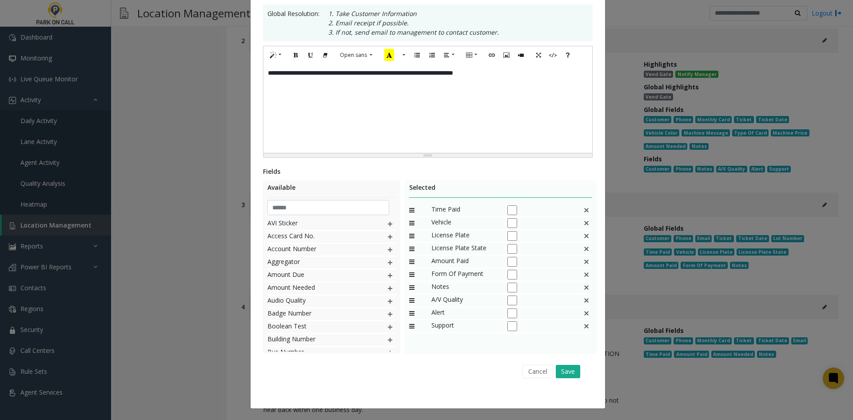
click at [578, 210] on div "Time Paid" at bounding box center [501, 210] width 184 height 13
click at [579, 210] on div "Time Paid" at bounding box center [501, 210] width 184 height 13
click at [579, 211] on div "Time Paid" at bounding box center [501, 210] width 184 height 13
click at [585, 211] on img at bounding box center [586, 210] width 7 height 12
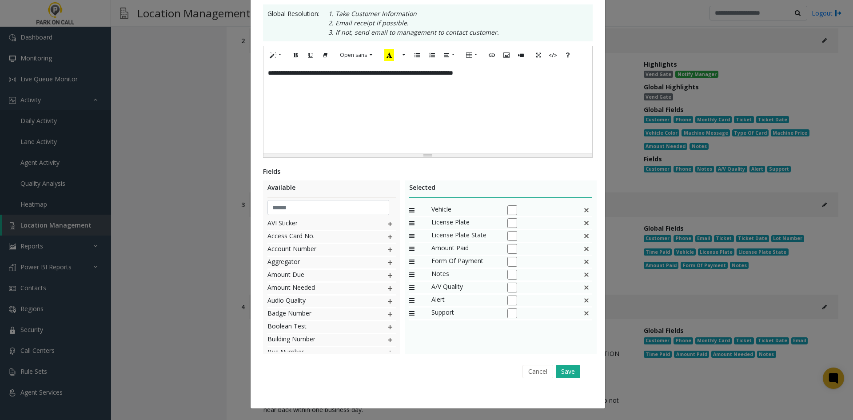
click at [585, 211] on img at bounding box center [586, 210] width 7 height 12
click at [585, 212] on img at bounding box center [586, 210] width 7 height 12
click at [568, 377] on button "Save" at bounding box center [568, 371] width 24 height 13
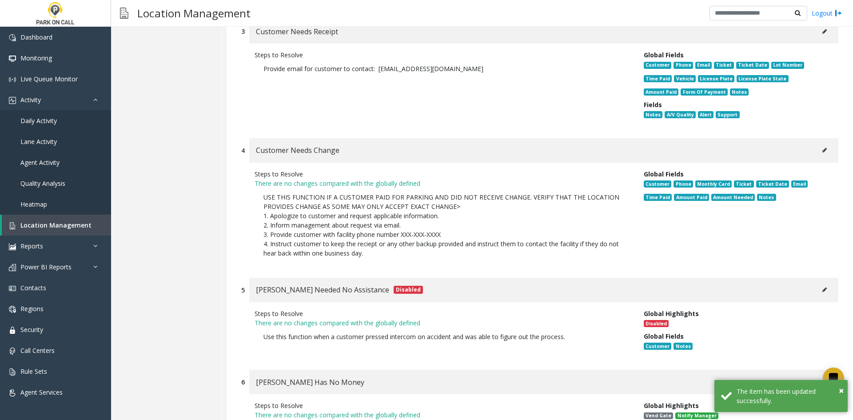
scroll to position [1600, 0]
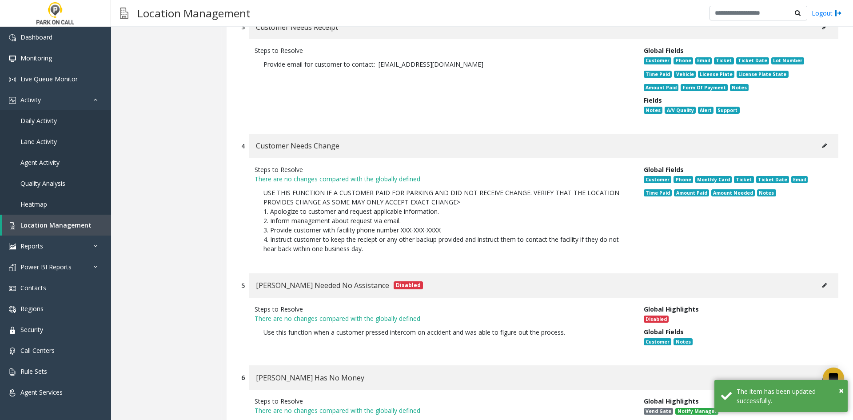
click at [818, 139] on button at bounding box center [825, 145] width 14 height 13
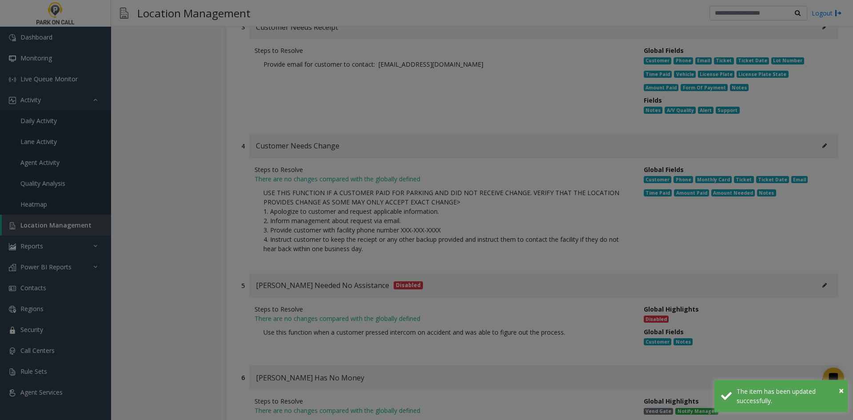
scroll to position [0, 0]
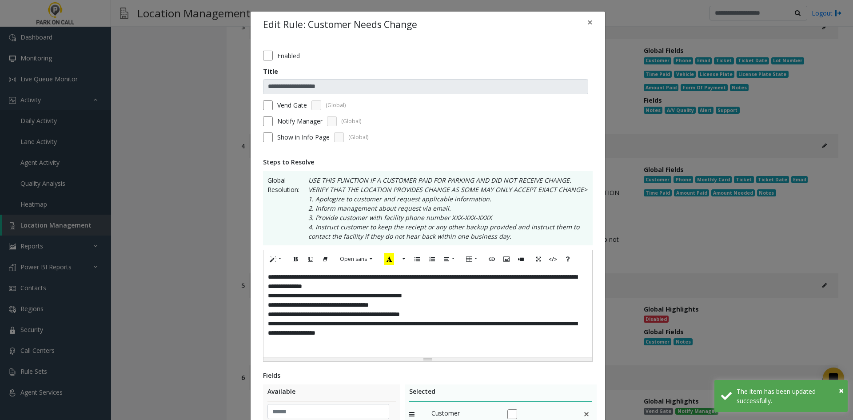
click at [440, 292] on div "**********" at bounding box center [428, 312] width 329 height 89
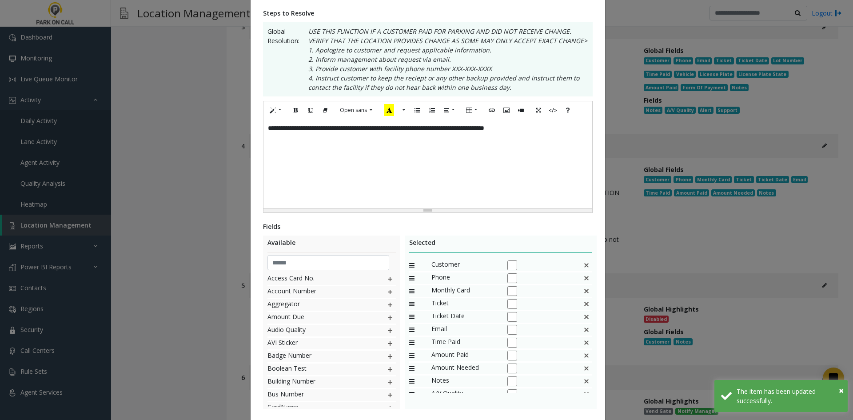
scroll to position [204, 0]
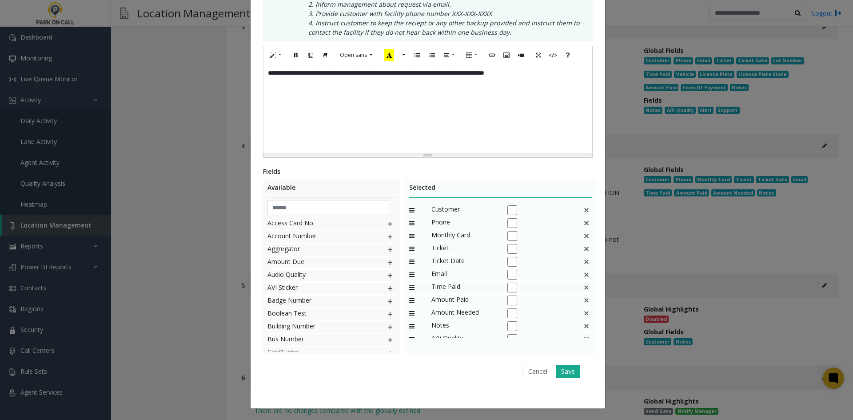
click at [581, 210] on div "Customer" at bounding box center [501, 210] width 184 height 13
click at [583, 210] on img at bounding box center [586, 210] width 7 height 12
click at [579, 210] on div "Ticket" at bounding box center [501, 210] width 184 height 13
click at [583, 210] on img at bounding box center [586, 210] width 7 height 12
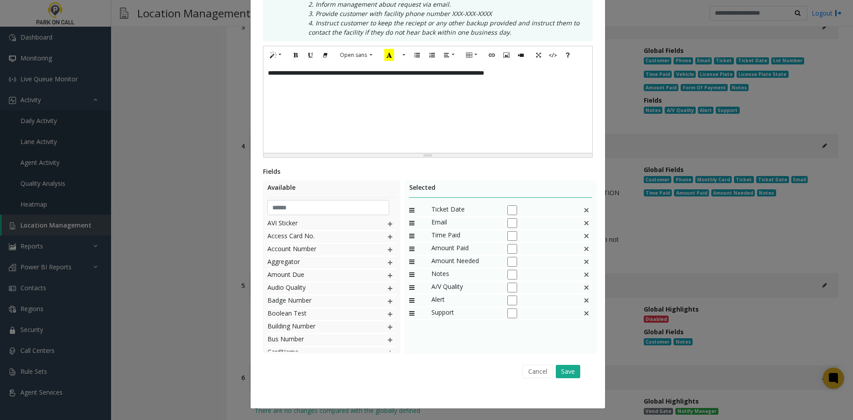
click at [586, 209] on img at bounding box center [586, 210] width 7 height 12
click at [585, 211] on img at bounding box center [586, 210] width 7 height 12
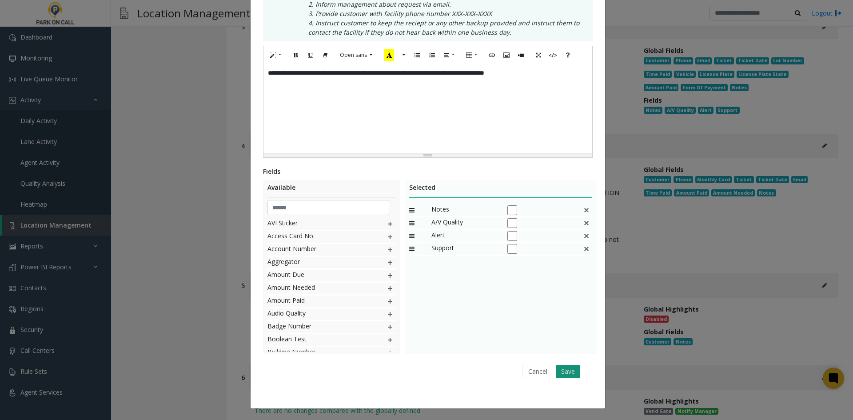
click at [567, 370] on button "Save" at bounding box center [568, 371] width 24 height 13
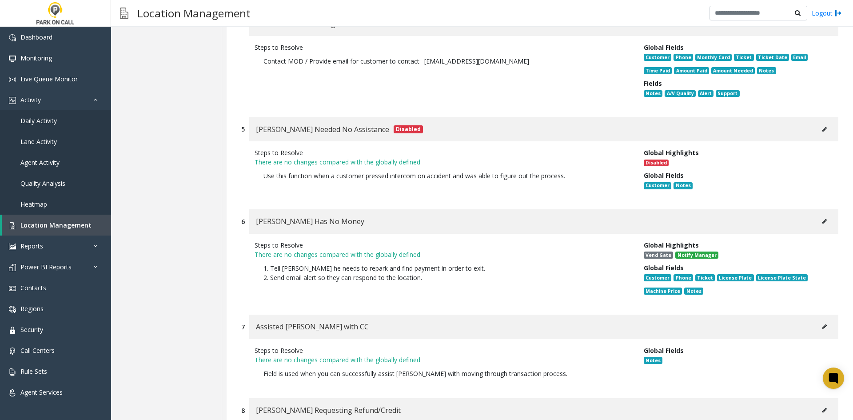
scroll to position [1734, 0]
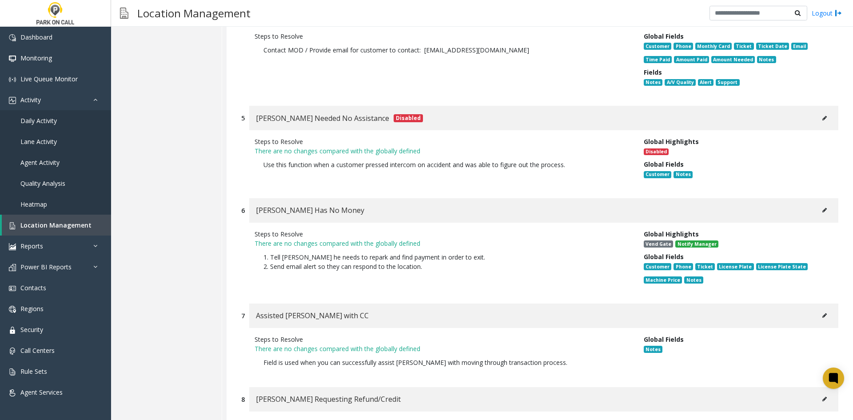
click at [825, 112] on button at bounding box center [825, 118] width 14 height 13
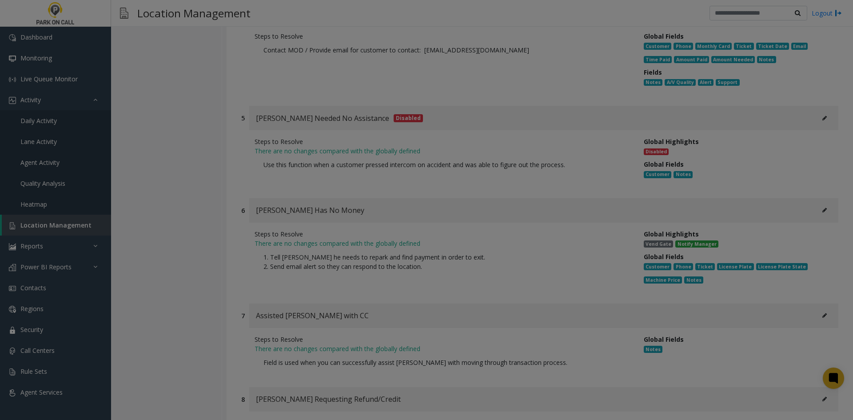
scroll to position [0, 0]
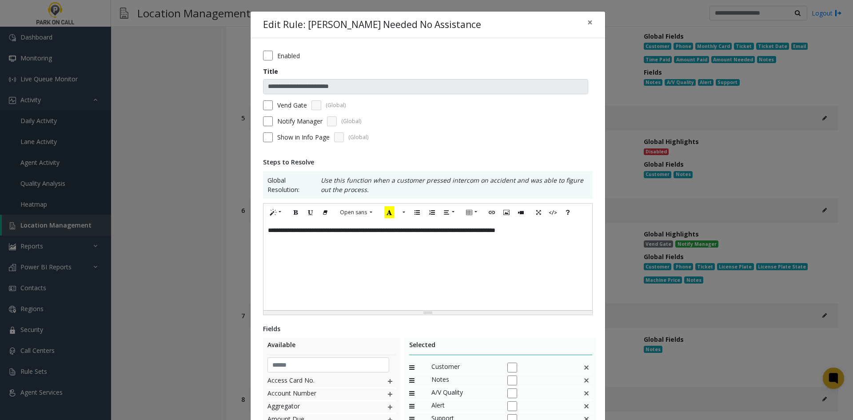
click at [822, 105] on div "**********" at bounding box center [426, 210] width 853 height 420
click at [298, 52] on div "Enabled" at bounding box center [428, 56] width 330 height 10
click at [294, 52] on label "Enabled" at bounding box center [288, 55] width 23 height 9
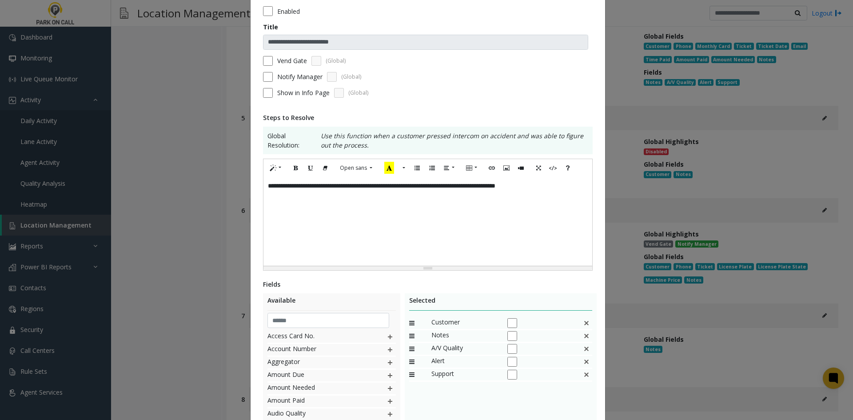
scroll to position [157, 0]
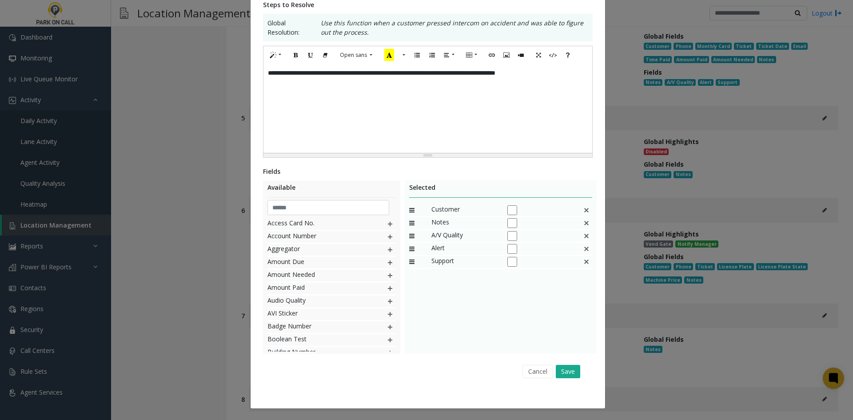
click at [587, 208] on img at bounding box center [586, 210] width 7 height 12
click at [558, 370] on button "Save" at bounding box center [568, 371] width 24 height 13
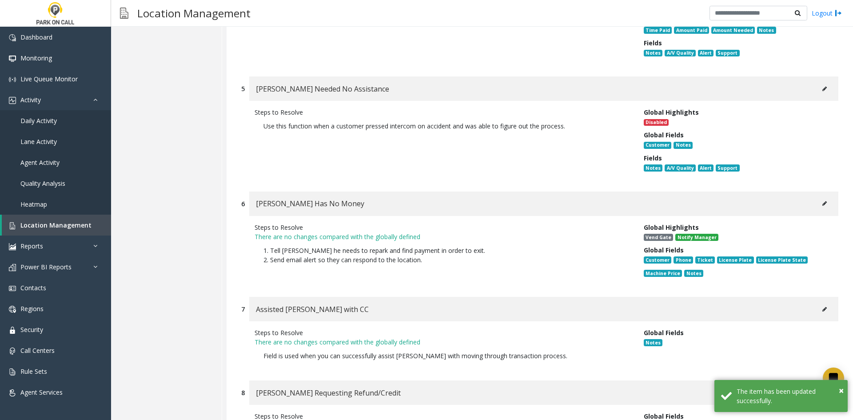
scroll to position [1778, 0]
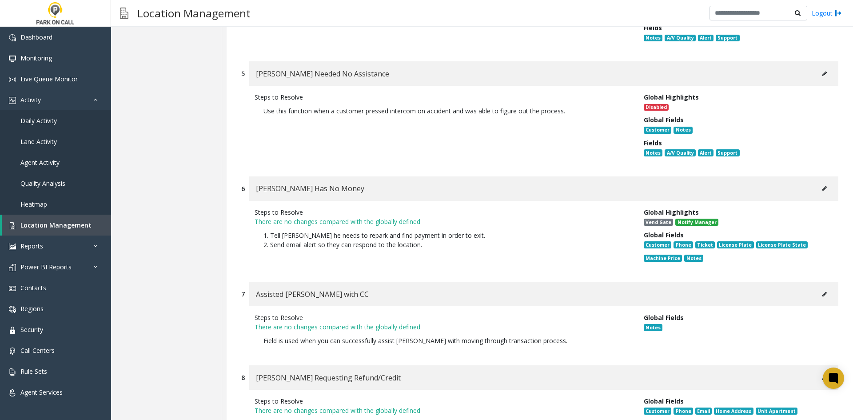
click at [805, 179] on div "[PERSON_NAME] Has No Money" at bounding box center [543, 188] width 589 height 24
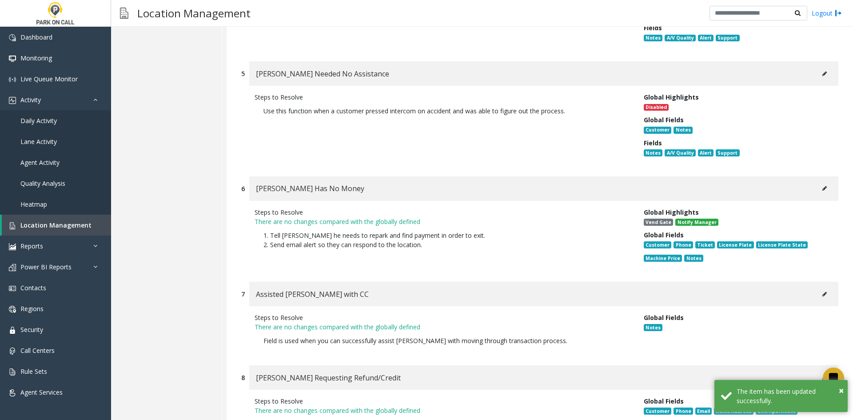
click at [825, 182] on button at bounding box center [825, 188] width 14 height 13
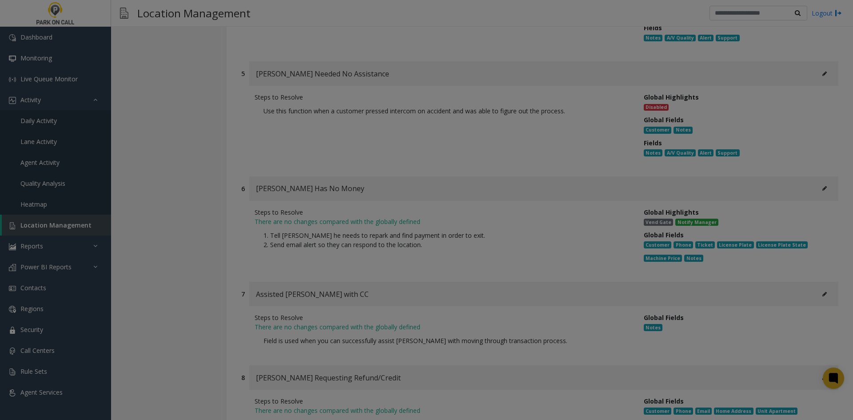
scroll to position [0, 0]
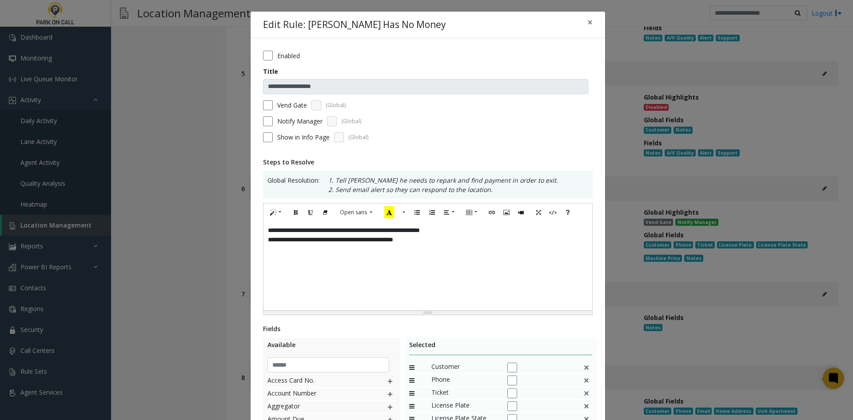
click at [580, 269] on div "**********" at bounding box center [428, 265] width 329 height 89
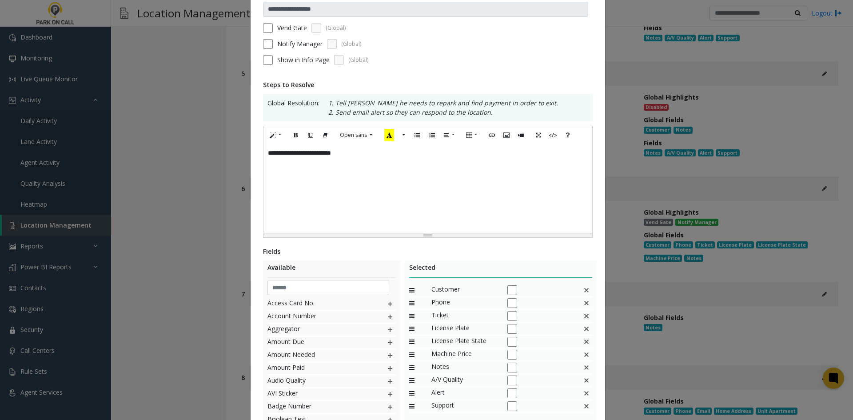
scroll to position [157, 0]
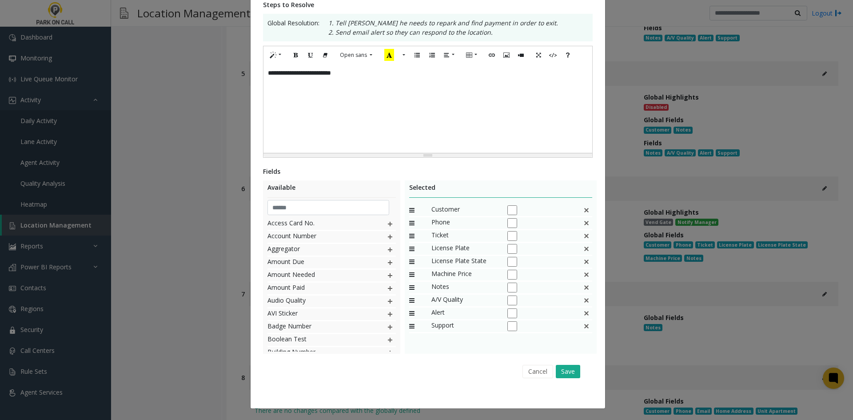
click at [588, 236] on div "Ticket" at bounding box center [501, 236] width 184 height 13
click at [585, 236] on img at bounding box center [586, 236] width 7 height 12
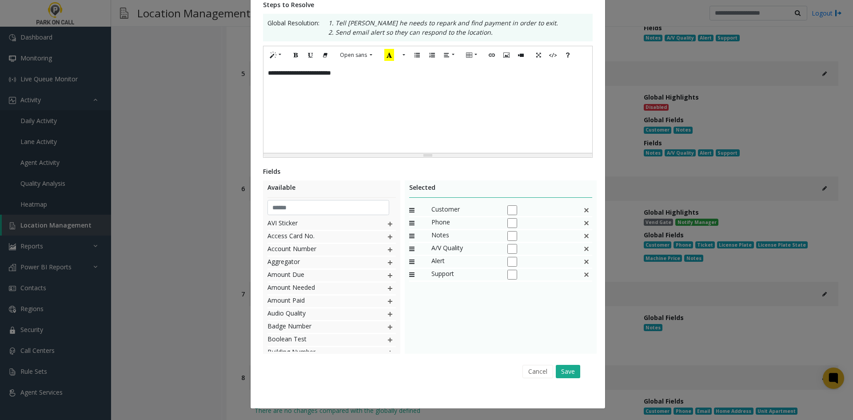
click at [585, 236] on img at bounding box center [586, 236] width 7 height 12
click at [575, 369] on button "Save" at bounding box center [568, 371] width 24 height 13
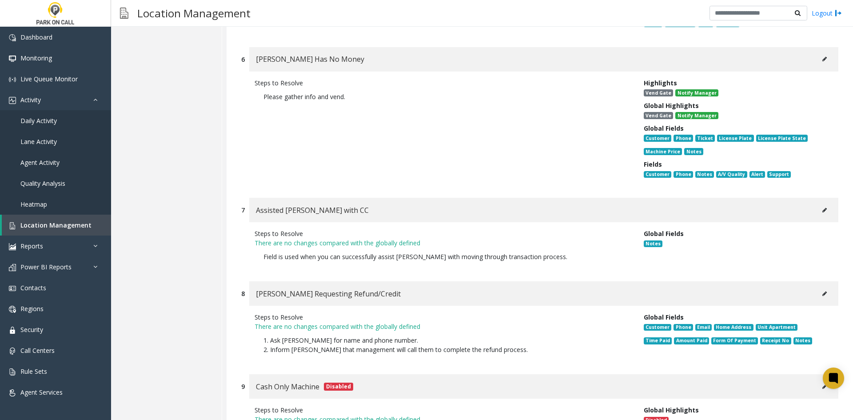
scroll to position [1956, 0]
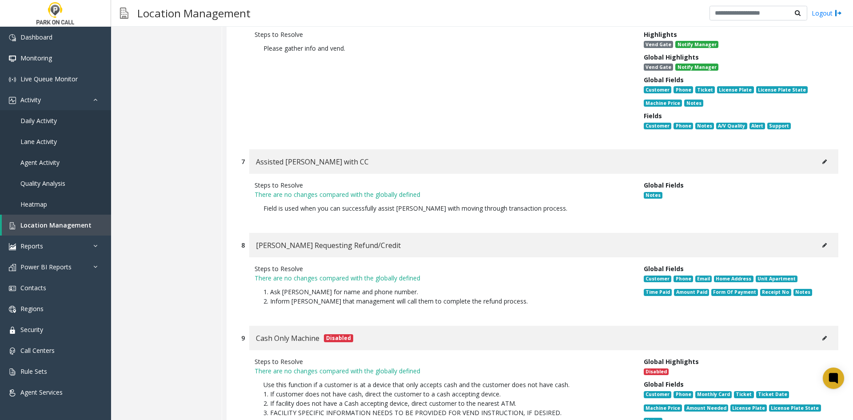
drag, startPoint x: 813, startPoint y: 222, endPoint x: 816, endPoint y: 226, distance: 4.8
click at [816, 233] on div "[PERSON_NAME] Requesting Refund/Credit" at bounding box center [543, 245] width 589 height 24
click at [818, 239] on button at bounding box center [825, 245] width 14 height 13
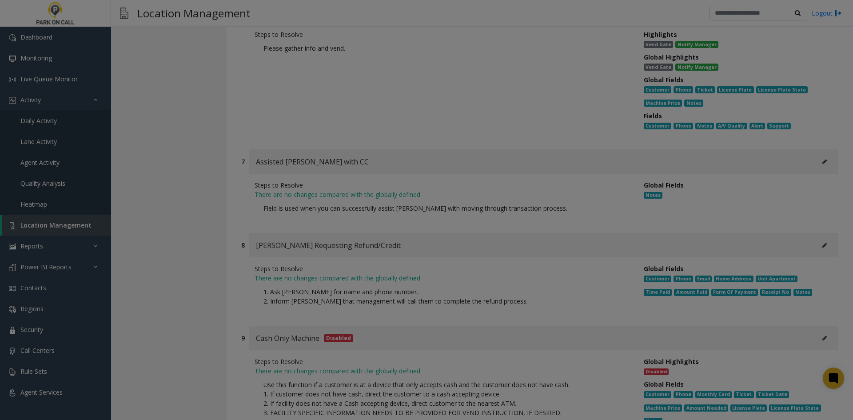
scroll to position [0, 0]
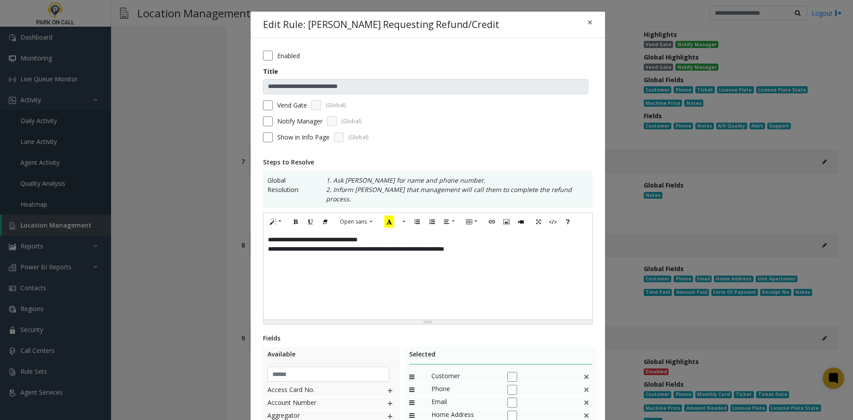
click at [517, 285] on div "**********" at bounding box center [428, 275] width 329 height 89
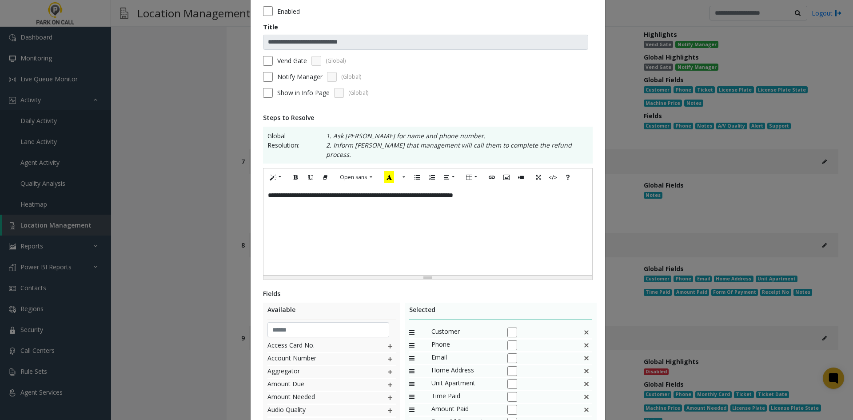
scroll to position [89, 0]
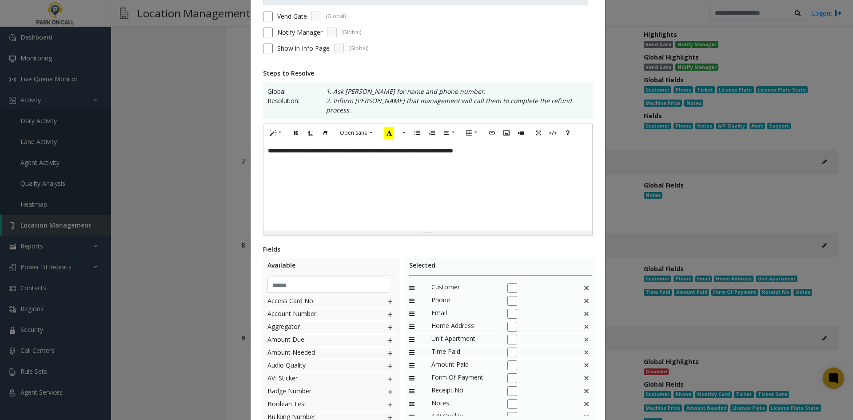
drag, startPoint x: 581, startPoint y: 272, endPoint x: 577, endPoint y: 277, distance: 6.6
click at [580, 272] on div "Selected Customer Phone Email Home Address Unit Apartment Time Paid Amount Paid…" at bounding box center [501, 344] width 192 height 173
click at [583, 282] on img at bounding box center [586, 288] width 7 height 12
click at [577, 282] on div "Home Address" at bounding box center [501, 288] width 184 height 13
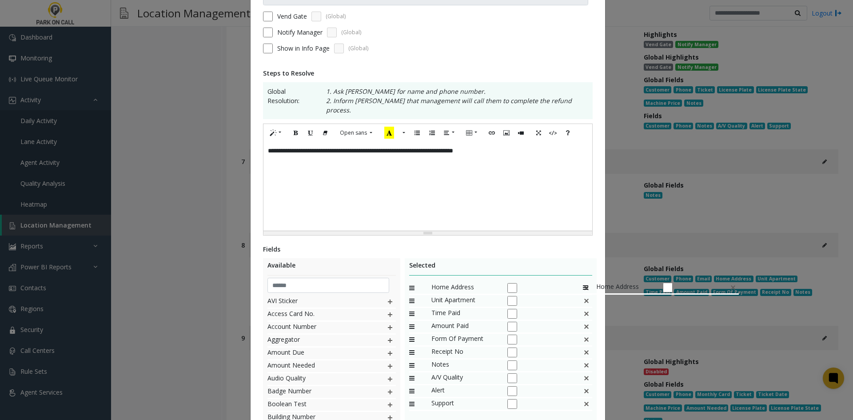
click at [579, 282] on div "Home Address" at bounding box center [501, 288] width 184 height 13
click at [583, 282] on img at bounding box center [586, 288] width 7 height 12
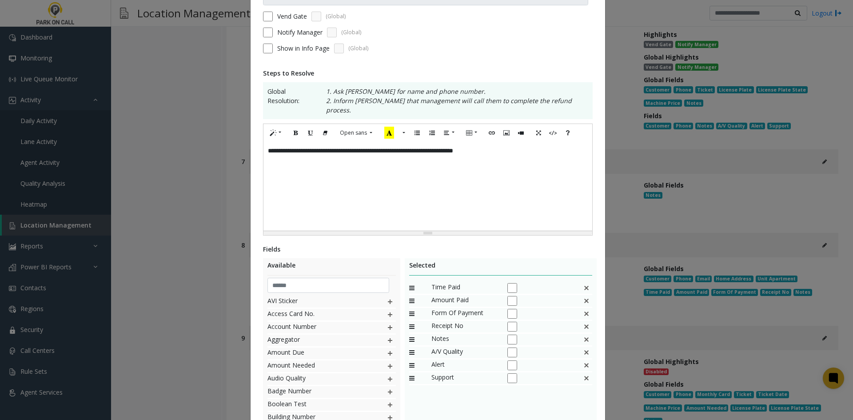
click at [583, 282] on img at bounding box center [586, 288] width 7 height 12
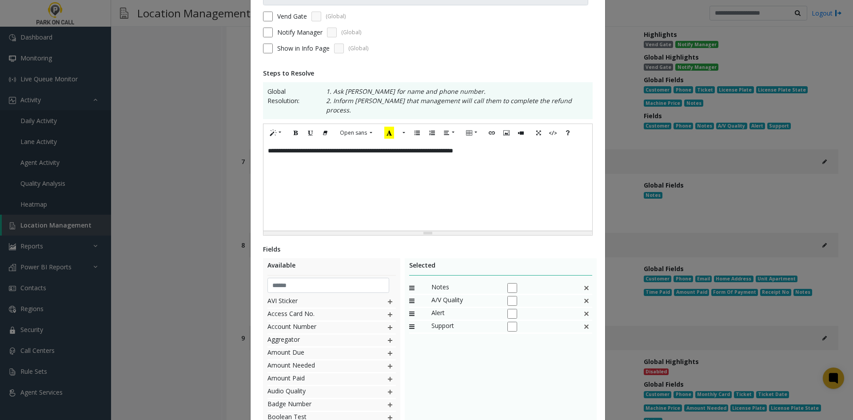
click at [583, 282] on img at bounding box center [586, 288] width 7 height 12
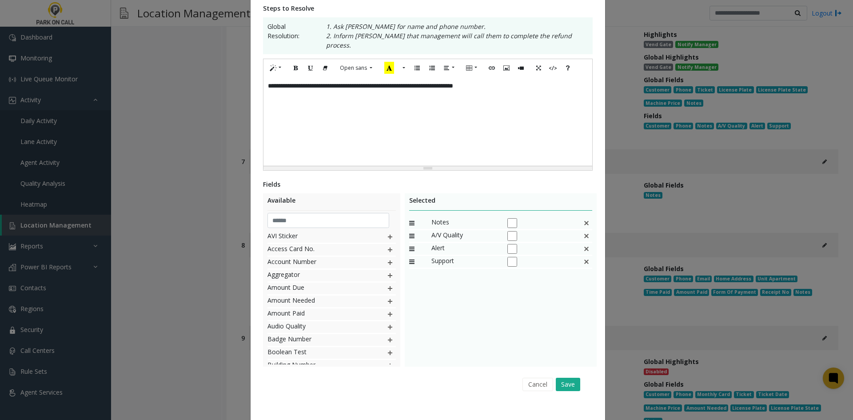
scroll to position [157, 0]
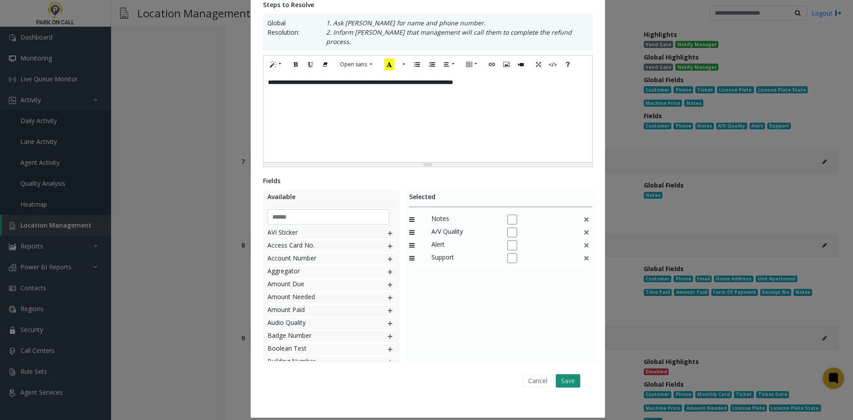
click at [576, 375] on button "Save" at bounding box center [568, 380] width 24 height 13
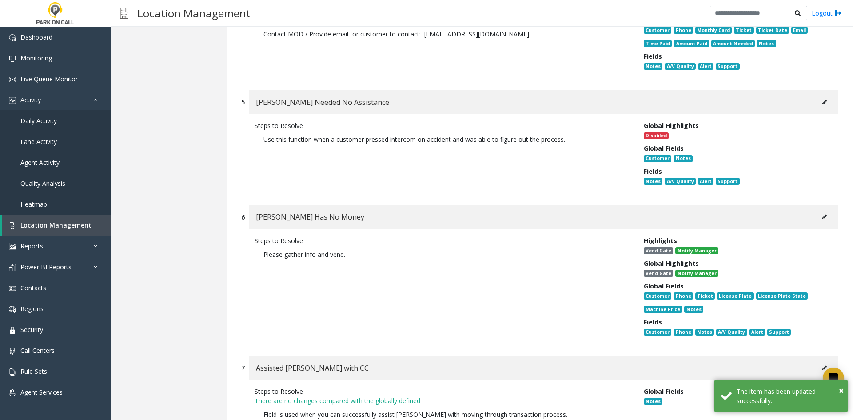
scroll to position [1734, 0]
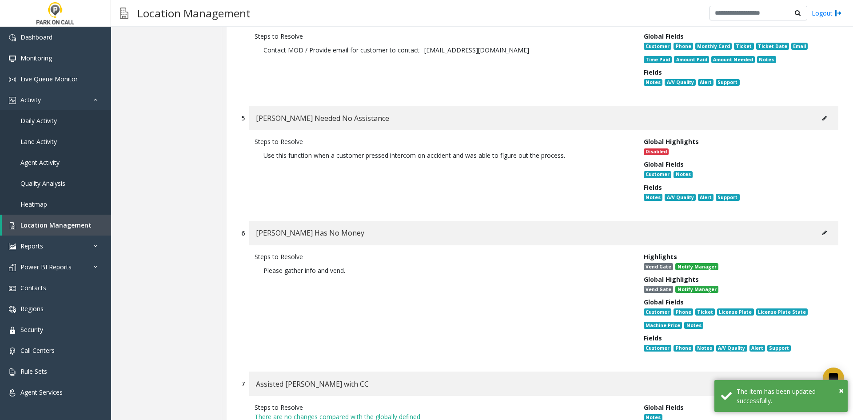
click at [824, 226] on button at bounding box center [825, 232] width 14 height 13
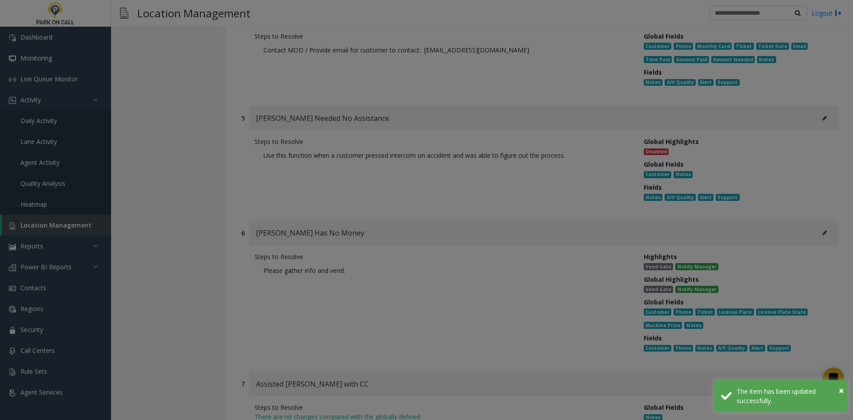
type input "**********"
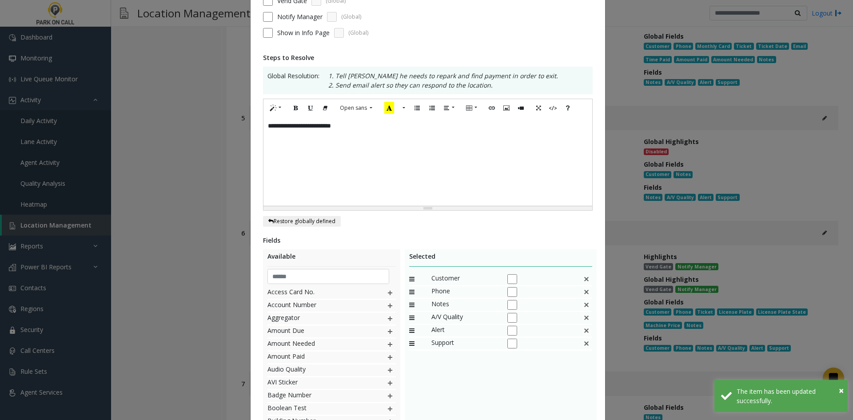
scroll to position [173, 0]
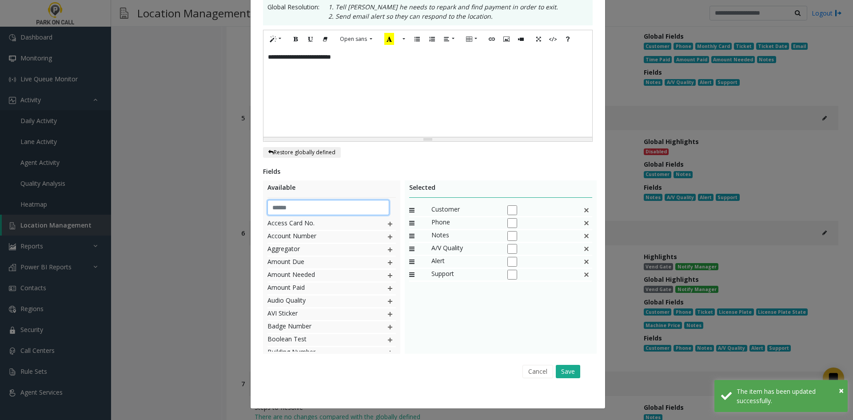
click at [338, 206] on input "text" at bounding box center [329, 207] width 122 height 15
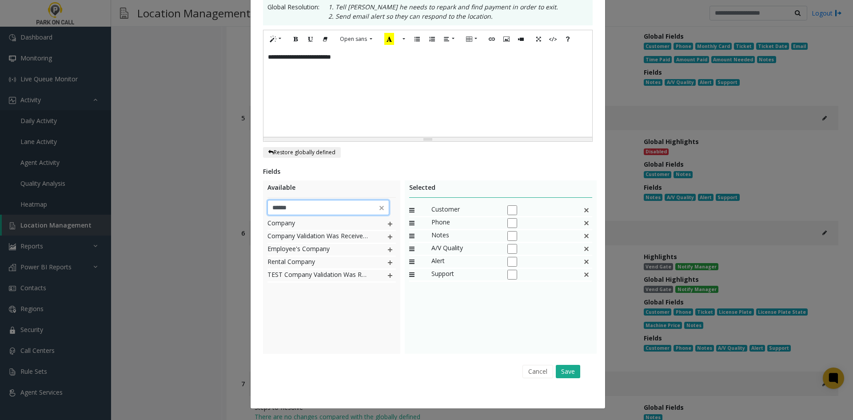
type input "******"
click at [356, 344] on div "Company Company Validation Was Received From Employee's Company Rental Company …" at bounding box center [332, 284] width 128 height 133
click at [388, 226] on img at bounding box center [390, 224] width 7 height 12
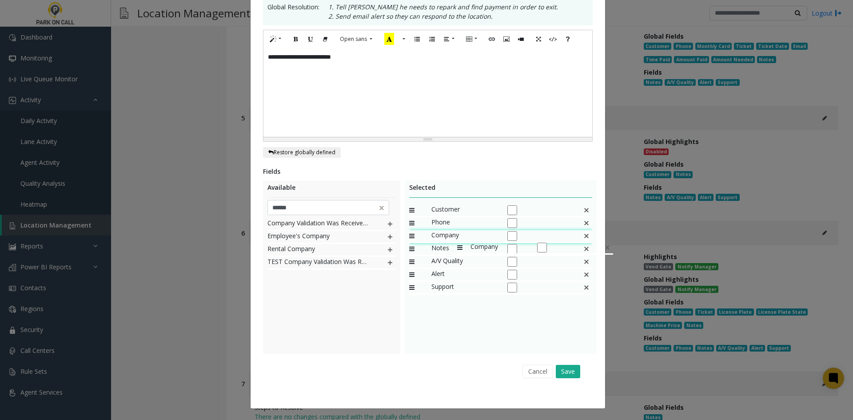
drag, startPoint x: 436, startPoint y: 284, endPoint x: 453, endPoint y: 237, distance: 50.1
click at [568, 369] on button "Save" at bounding box center [568, 371] width 24 height 13
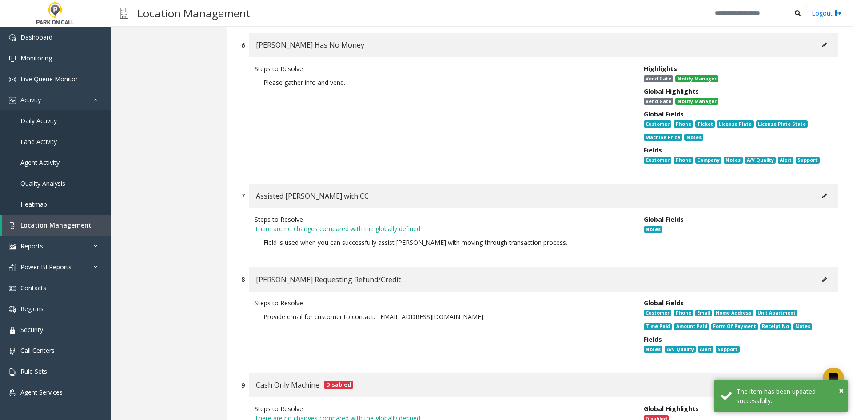
scroll to position [2000, 0]
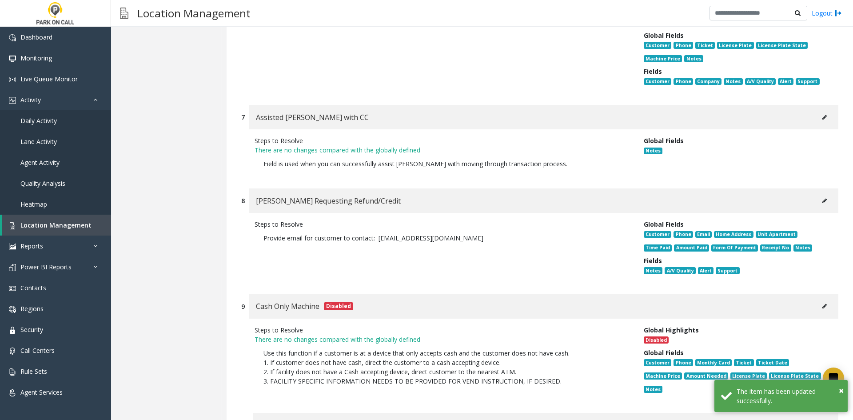
click at [818, 194] on button at bounding box center [825, 200] width 14 height 13
type input "**********"
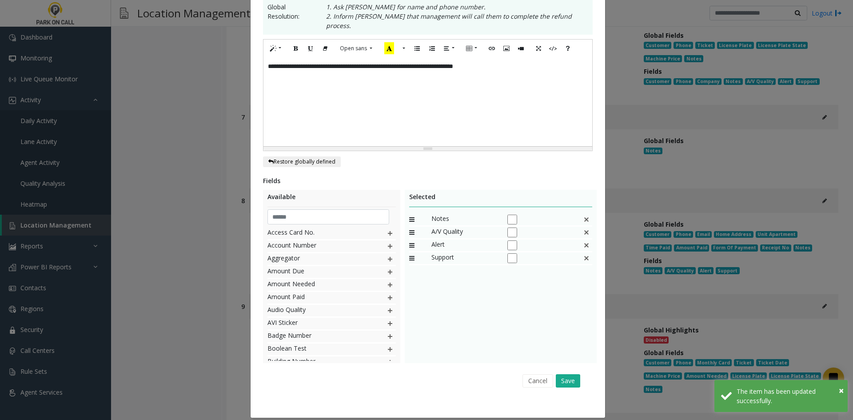
scroll to position [0, 0]
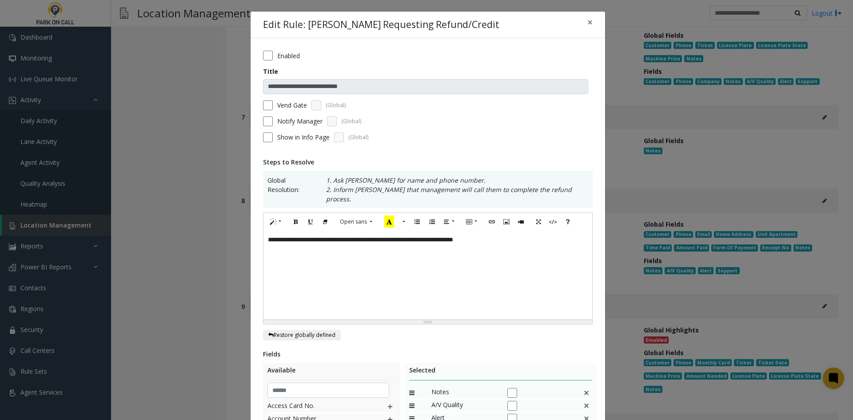
click at [304, 124] on label "Notify Manager" at bounding box center [299, 120] width 45 height 9
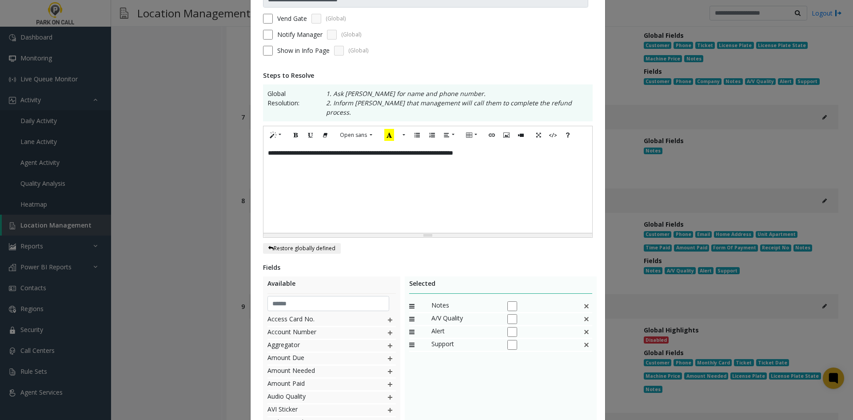
scroll to position [173, 0]
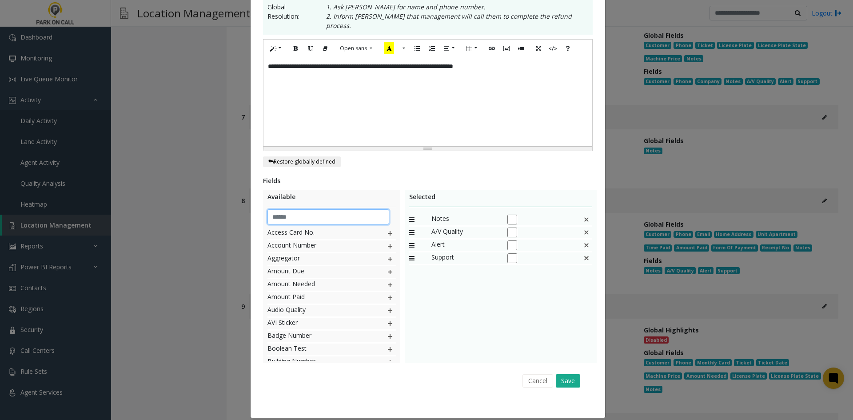
click at [302, 209] on input "text" at bounding box center [329, 216] width 122 height 15
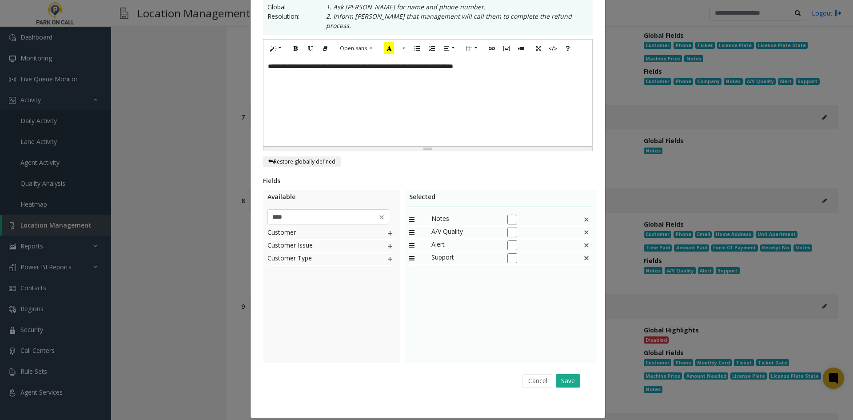
drag, startPoint x: 342, startPoint y: 288, endPoint x: 361, endPoint y: 255, distance: 37.8
click at [342, 288] on div "Customer Customer Issue Customer Type" at bounding box center [332, 294] width 128 height 133
click at [387, 228] on img at bounding box center [390, 234] width 7 height 12
drag, startPoint x: 456, startPoint y: 263, endPoint x: 454, endPoint y: 206, distance: 57.4
click at [313, 212] on input "****" at bounding box center [329, 216] width 122 height 15
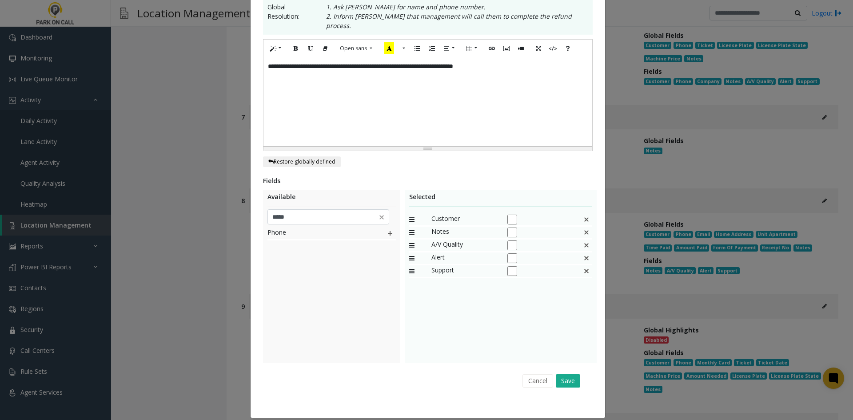
drag, startPoint x: 332, startPoint y: 298, endPoint x: 399, endPoint y: 222, distance: 101.7
click at [335, 294] on div "Phone" at bounding box center [332, 294] width 128 height 133
click at [389, 228] on img at bounding box center [390, 234] width 7 height 12
drag, startPoint x: 450, startPoint y: 276, endPoint x: 446, endPoint y: 227, distance: 49.1
click at [329, 228] on div at bounding box center [332, 294] width 128 height 133
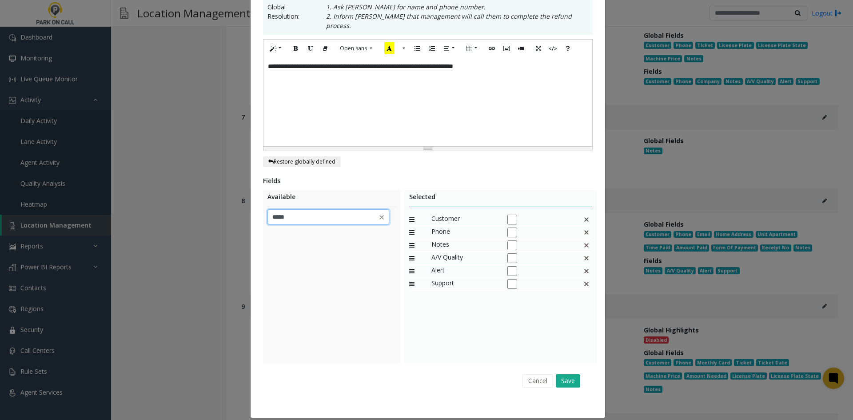
click at [325, 210] on input "*****" at bounding box center [329, 216] width 122 height 15
type input "*****"
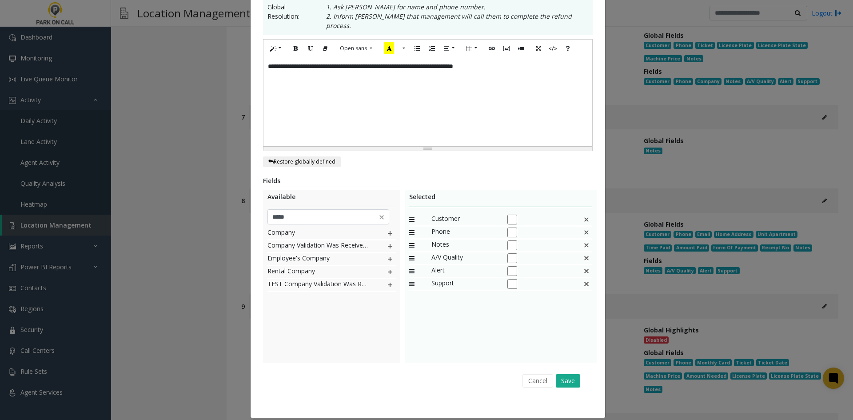
click at [357, 337] on div "Company Company Validation Was Received From Employee's Company Rental Company …" at bounding box center [332, 294] width 128 height 133
click at [387, 228] on img at bounding box center [390, 234] width 7 height 12
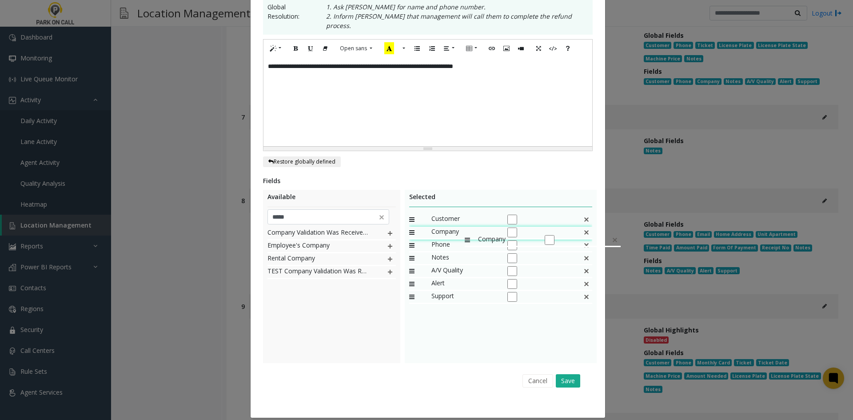
drag, startPoint x: 449, startPoint y: 284, endPoint x: 461, endPoint y: 230, distance: 55.4
drag, startPoint x: 455, startPoint y: 226, endPoint x: 455, endPoint y: 232, distance: 6.2
click at [455, 240] on span "Company" at bounding box center [465, 246] width 67 height 12
drag, startPoint x: 568, startPoint y: 377, endPoint x: 560, endPoint y: 369, distance: 11.0
click at [560, 374] on button "Save" at bounding box center [568, 380] width 24 height 13
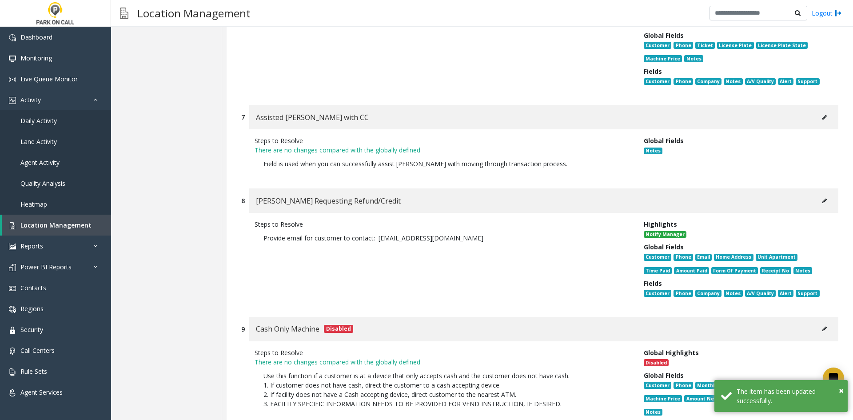
click at [559, 289] on div "Steps to Resolve Provide email for customer to contact: atlantafinancialcenter@…" at bounding box center [539, 260] width 597 height 95
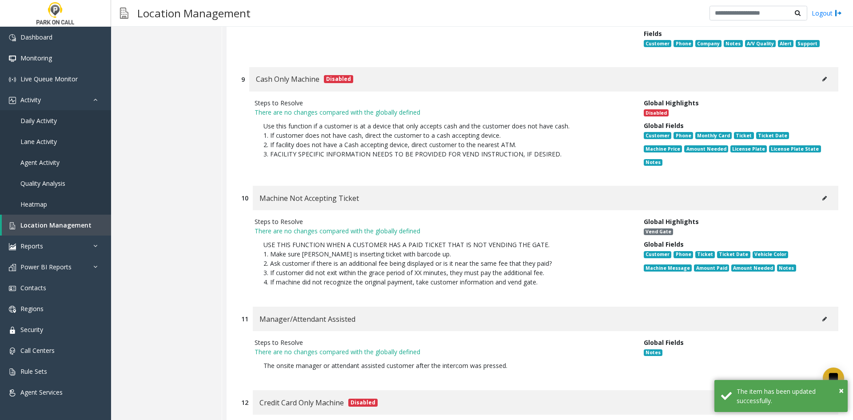
scroll to position [2267, 0]
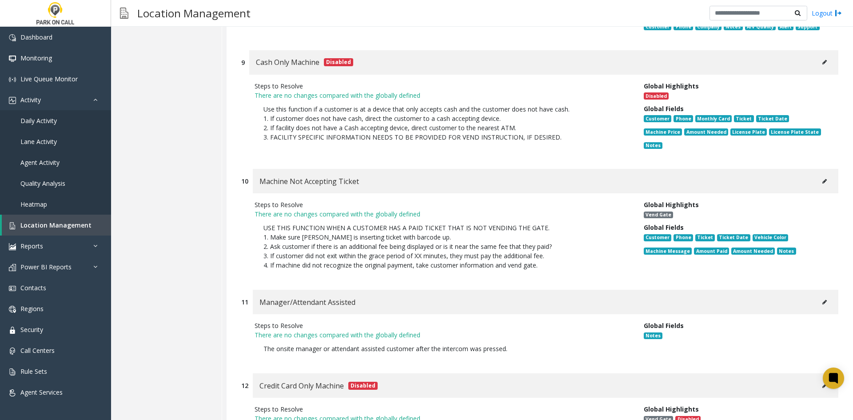
click at [818, 175] on button at bounding box center [825, 181] width 14 height 13
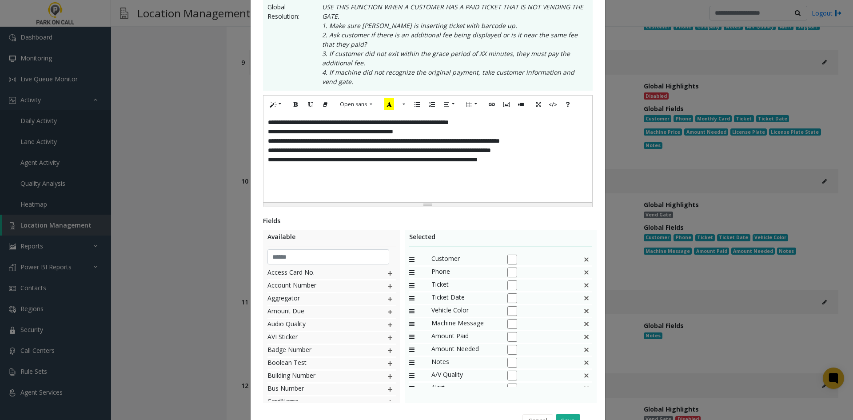
scroll to position [0, 0]
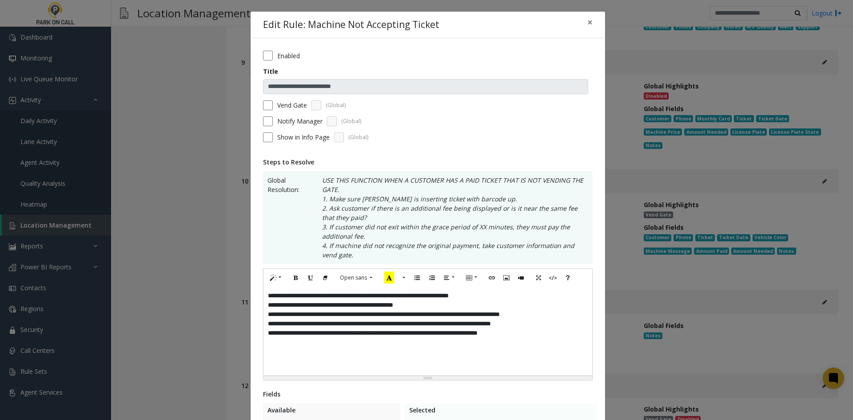
click at [486, 328] on div "**********" at bounding box center [428, 331] width 329 height 89
click at [277, 53] on label "Enabled" at bounding box center [288, 55] width 23 height 9
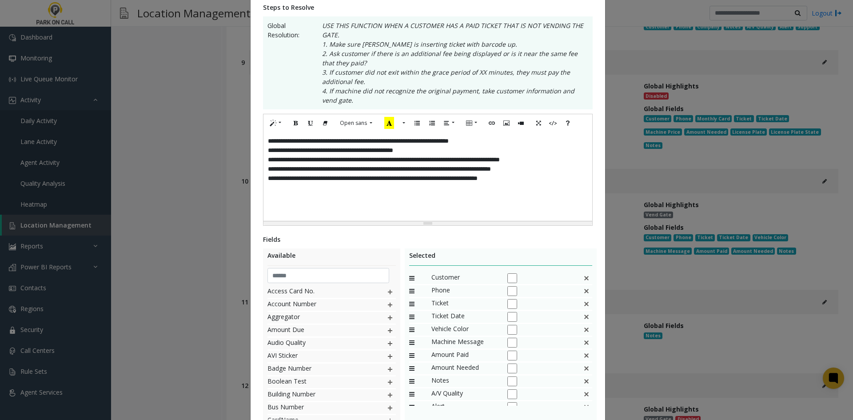
scroll to position [223, 0]
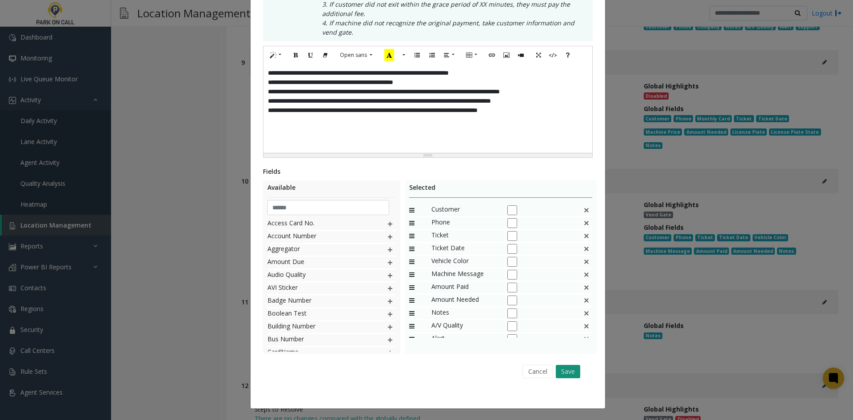
click at [564, 374] on button "Save" at bounding box center [568, 371] width 24 height 13
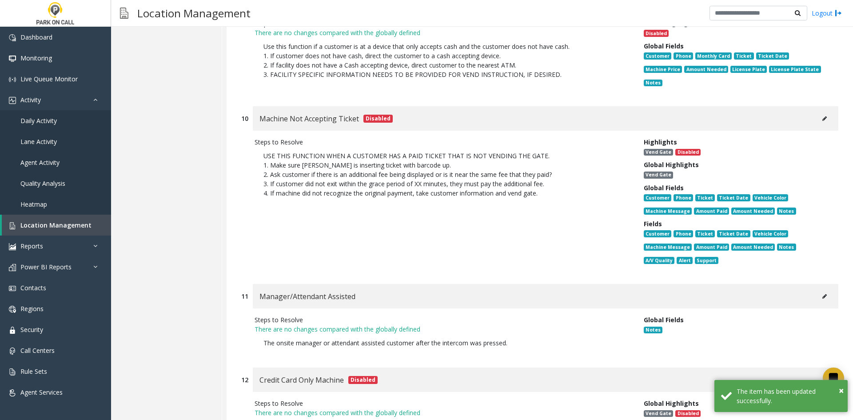
scroll to position [2489, 0]
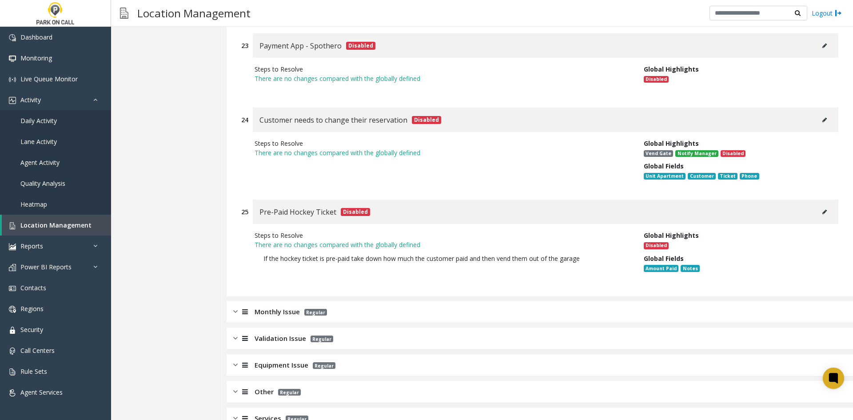
click at [407, 301] on div "Monthly Issue Regular" at bounding box center [540, 312] width 627 height 22
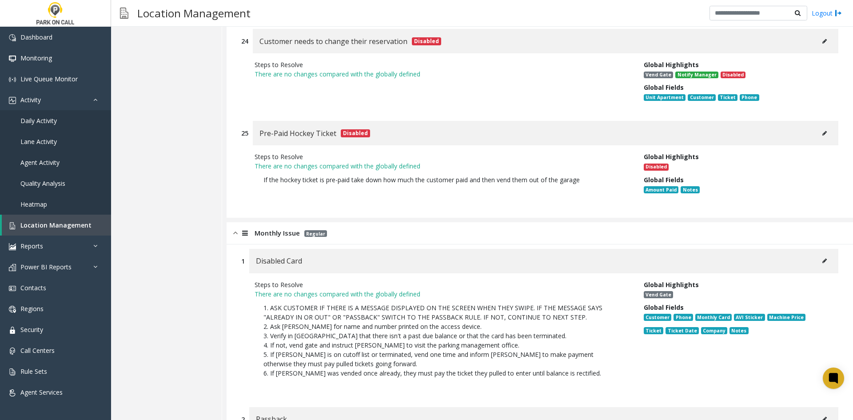
scroll to position [3893, 0]
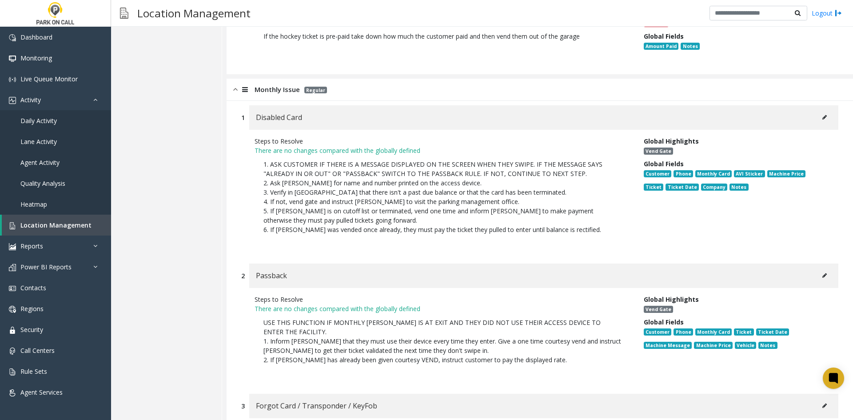
click at [825, 111] on button at bounding box center [825, 117] width 14 height 13
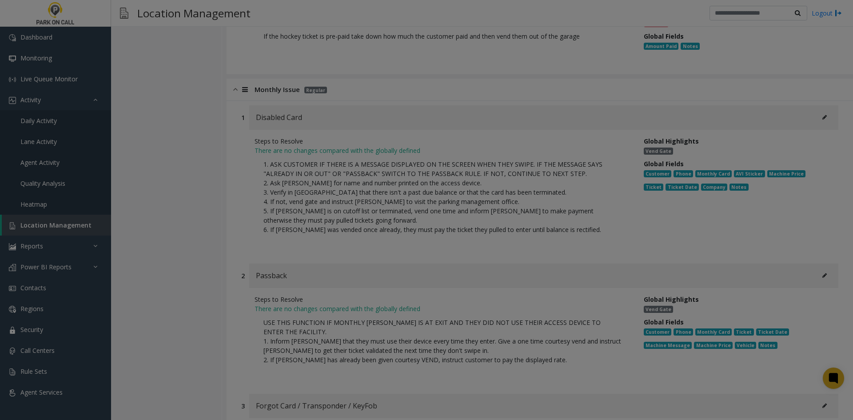
scroll to position [0, 0]
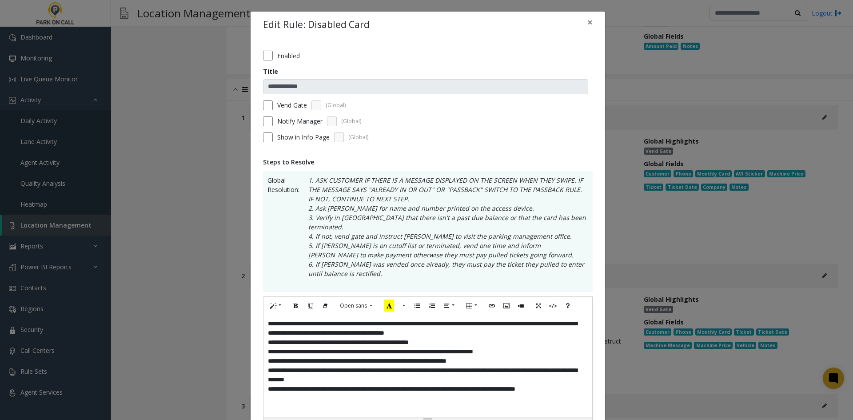
click at [457, 341] on div "**********" at bounding box center [428, 366] width 329 height 102
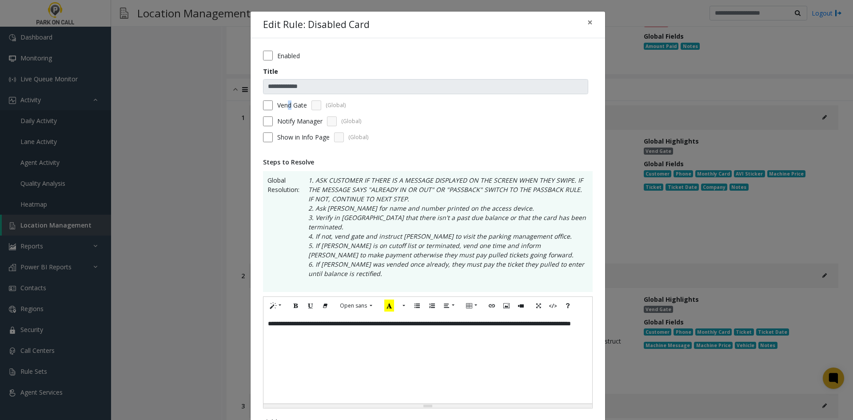
click at [287, 108] on label "Vend Gate" at bounding box center [292, 104] width 30 height 9
click at [287, 111] on form "**********" at bounding box center [428, 100] width 330 height 98
click at [286, 117] on label "Notify Manager" at bounding box center [299, 120] width 45 height 9
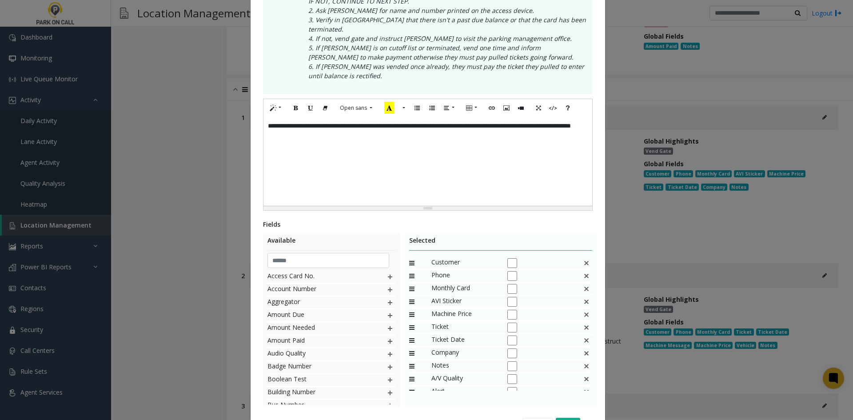
scroll to position [241, 0]
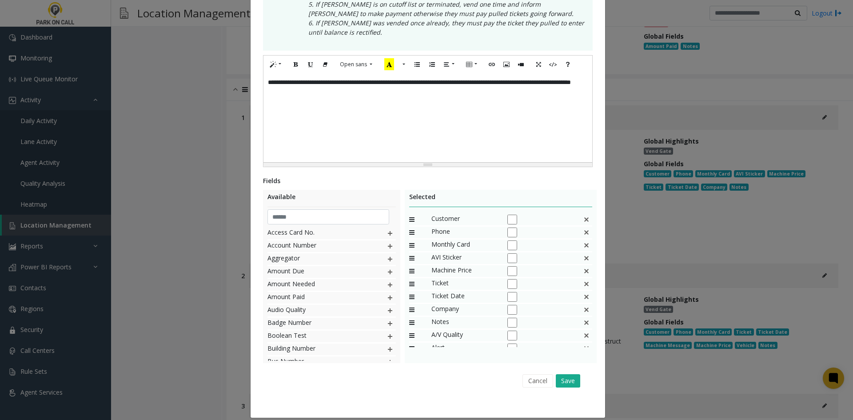
click at [581, 240] on div "Monthly Card" at bounding box center [501, 246] width 184 height 13
click at [583, 240] on img at bounding box center [586, 246] width 7 height 12
click at [578, 240] on div "Machine Price" at bounding box center [501, 246] width 184 height 13
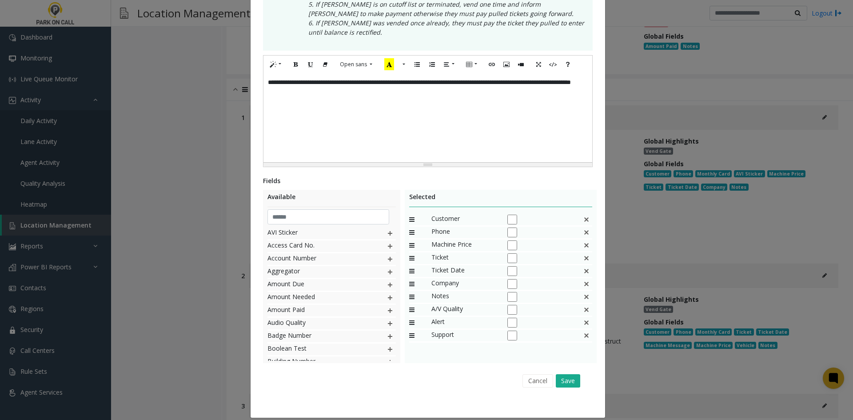
click at [585, 240] on img at bounding box center [586, 246] width 7 height 12
click at [558, 388] on div "**********" at bounding box center [428, 107] width 355 height 621
click at [567, 374] on button "Save" at bounding box center [568, 380] width 24 height 13
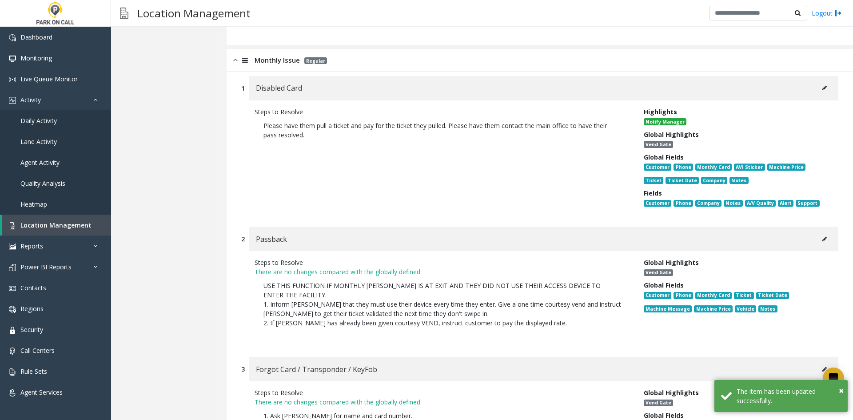
scroll to position [3937, 0]
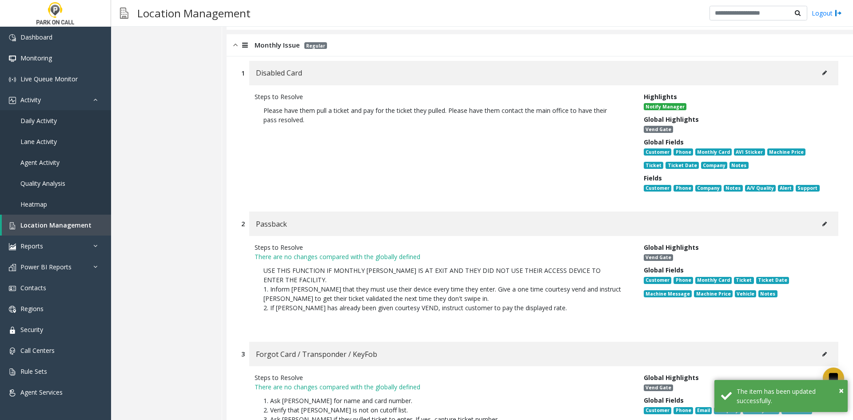
click at [824, 217] on button at bounding box center [825, 223] width 14 height 13
type input "********"
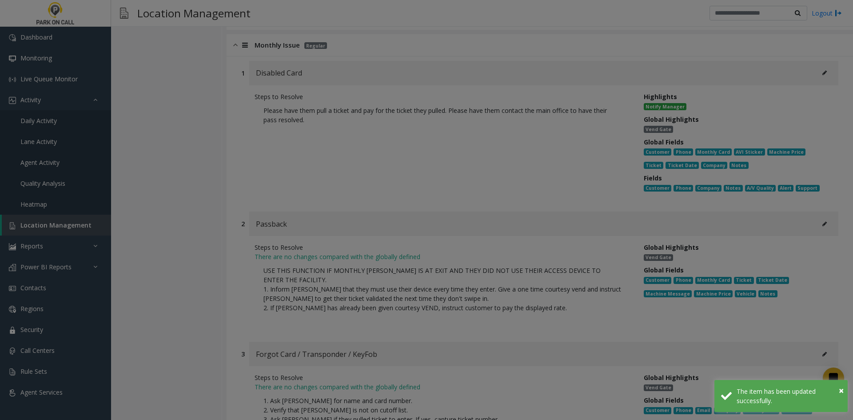
scroll to position [0, 0]
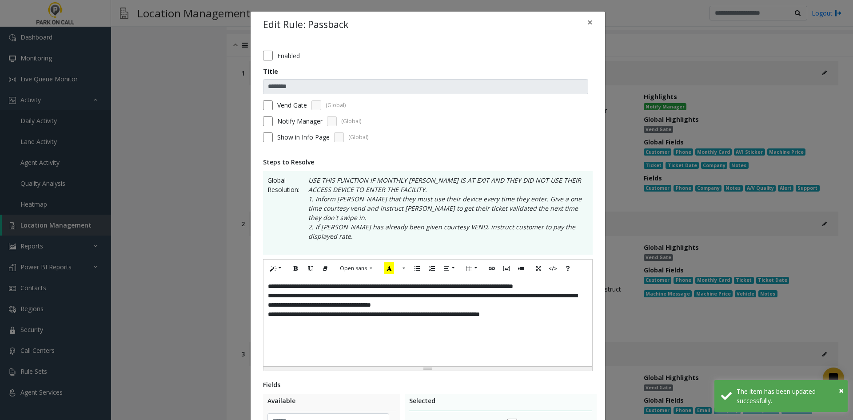
click at [481, 322] on div "**********" at bounding box center [428, 321] width 329 height 89
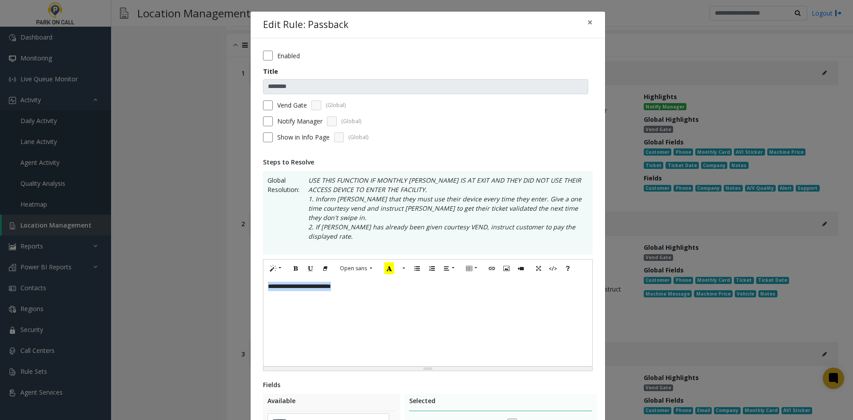
copy div "**********"
click at [290, 121] on label "Notify Manager" at bounding box center [299, 120] width 45 height 9
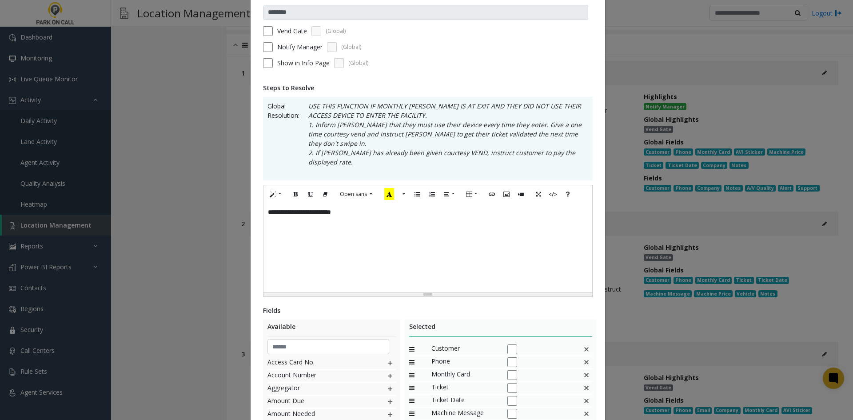
scroll to position [195, 0]
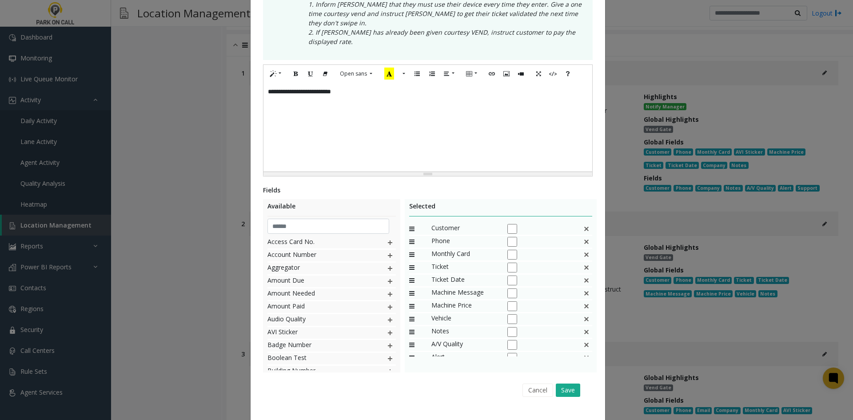
click at [583, 249] on img at bounding box center [586, 255] width 7 height 12
click at [579, 249] on div "Ticket Date" at bounding box center [501, 255] width 184 height 13
drag, startPoint x: 579, startPoint y: 238, endPoint x: 587, endPoint y: 239, distance: 7.7
click at [580, 249] on div "Ticket Date" at bounding box center [501, 255] width 184 height 13
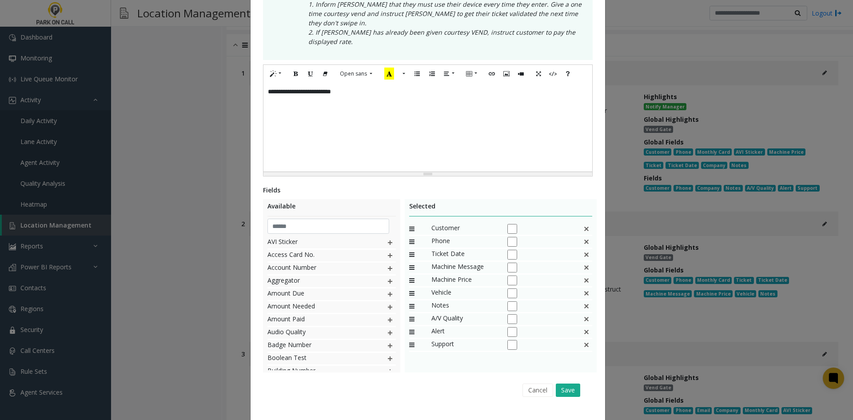
click at [587, 249] on img at bounding box center [586, 255] width 7 height 12
click at [313, 219] on input "text" at bounding box center [329, 226] width 122 height 15
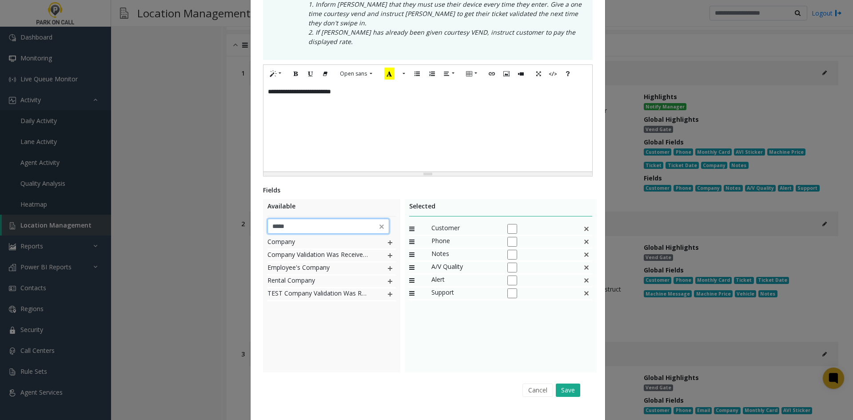
type input "*****"
click at [387, 237] on img at bounding box center [390, 243] width 7 height 12
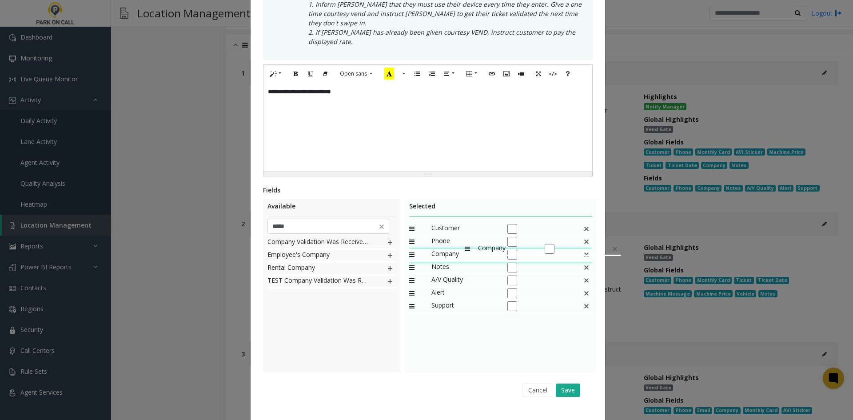
drag, startPoint x: 450, startPoint y: 291, endPoint x: 461, endPoint y: 239, distance: 53.1
click at [567, 379] on div "Cancel Save" at bounding box center [427, 390] width 317 height 23
click at [574, 384] on button "Save" at bounding box center [568, 390] width 24 height 13
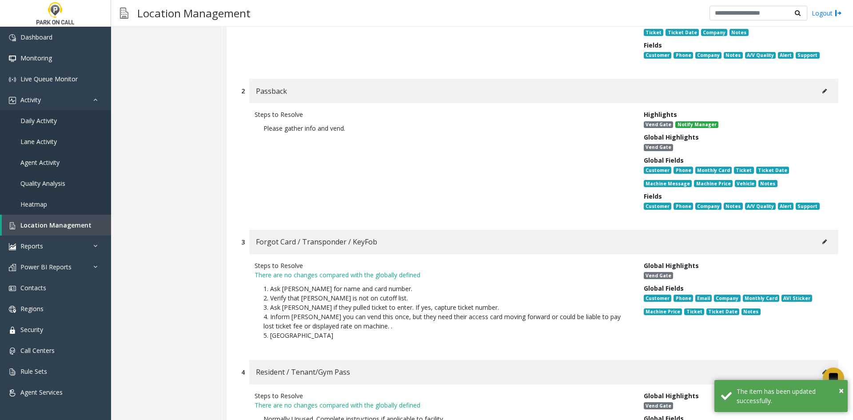
scroll to position [4070, 0]
click at [822, 235] on button at bounding box center [825, 241] width 14 height 13
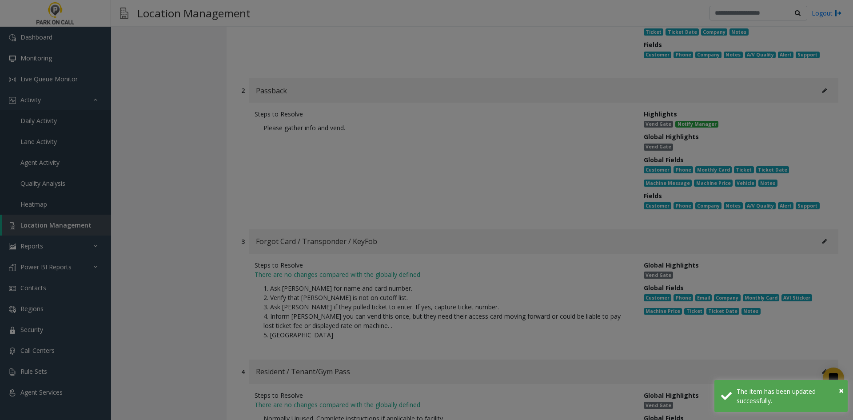
scroll to position [0, 0]
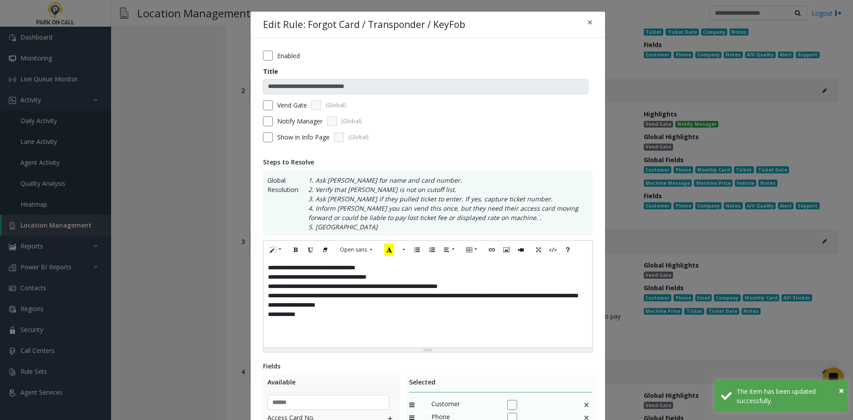
drag, startPoint x: 434, startPoint y: 320, endPoint x: 330, endPoint y: 256, distance: 122.2
click at [426, 320] on div "**********" at bounding box center [428, 303] width 329 height 89
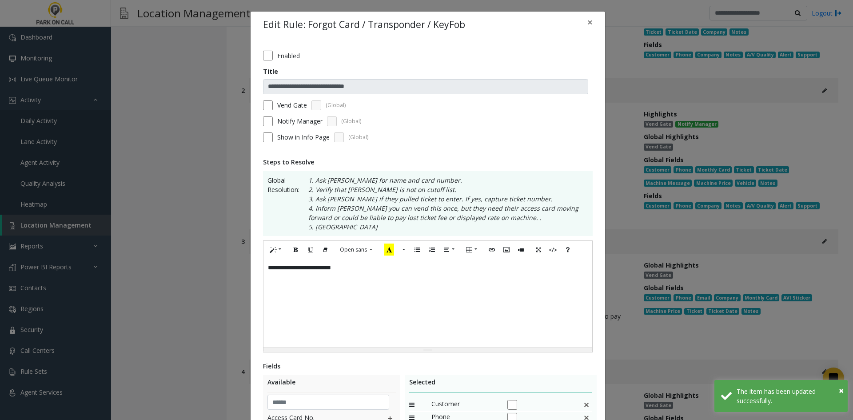
click at [287, 125] on label "Notify Manager" at bounding box center [299, 120] width 45 height 9
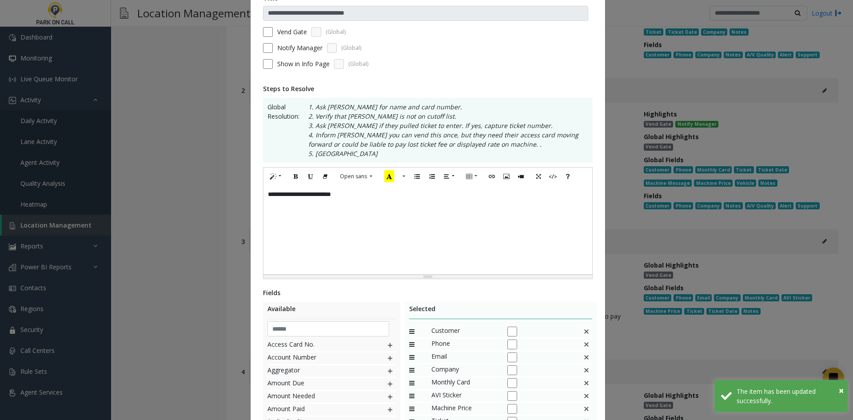
scroll to position [195, 0]
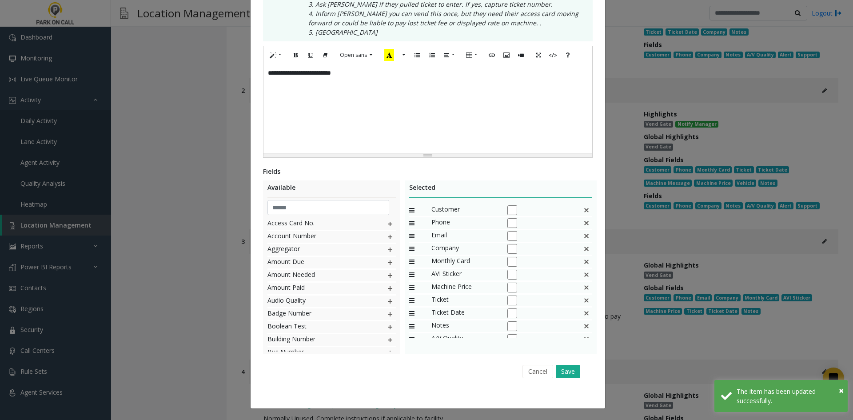
click at [583, 234] on img at bounding box center [586, 236] width 7 height 12
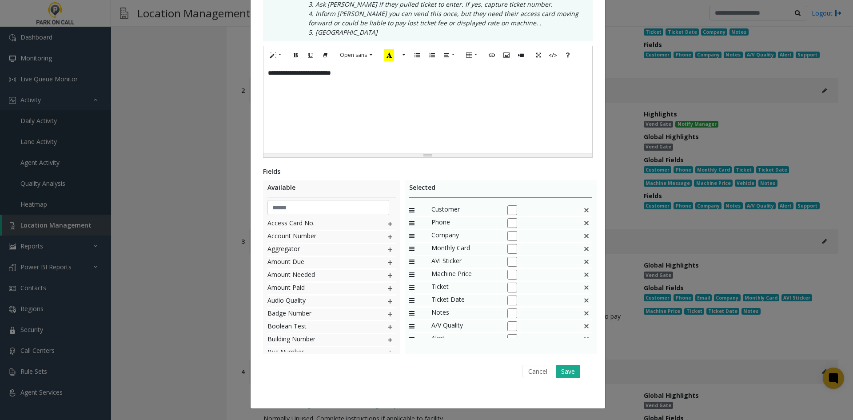
click at [583, 248] on img at bounding box center [586, 249] width 7 height 12
click at [578, 248] on div "Machine Price" at bounding box center [501, 249] width 184 height 13
click at [583, 251] on img at bounding box center [586, 249] width 7 height 12
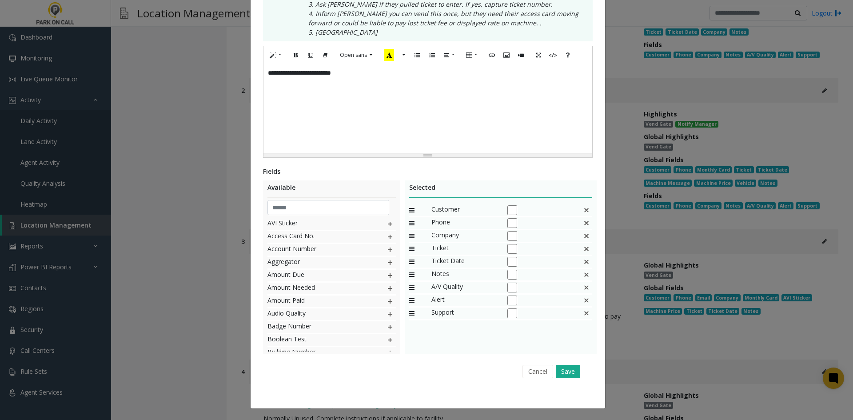
click at [583, 251] on img at bounding box center [586, 249] width 7 height 12
click at [579, 369] on div "Cancel Save" at bounding box center [427, 371] width 317 height 23
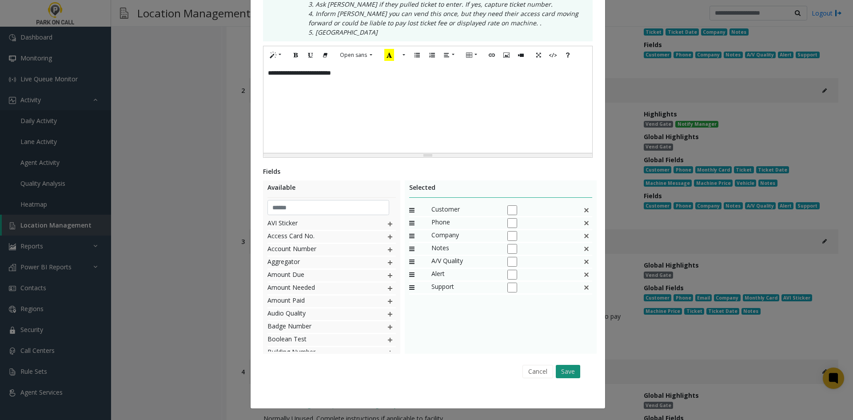
click at [575, 370] on button "Save" at bounding box center [568, 371] width 24 height 13
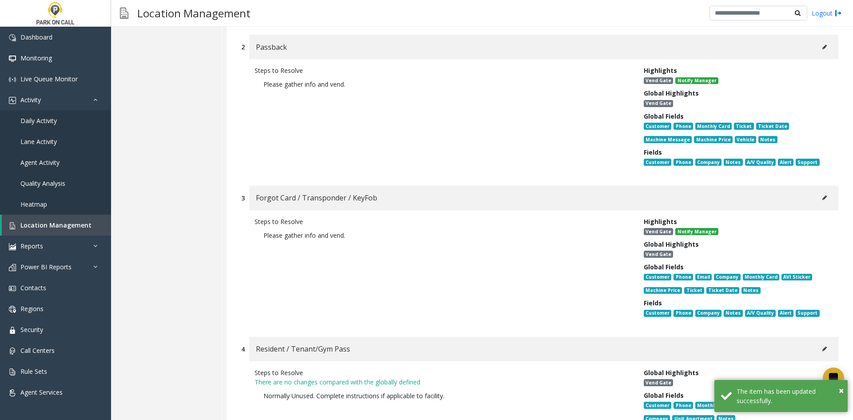
scroll to position [4204, 0]
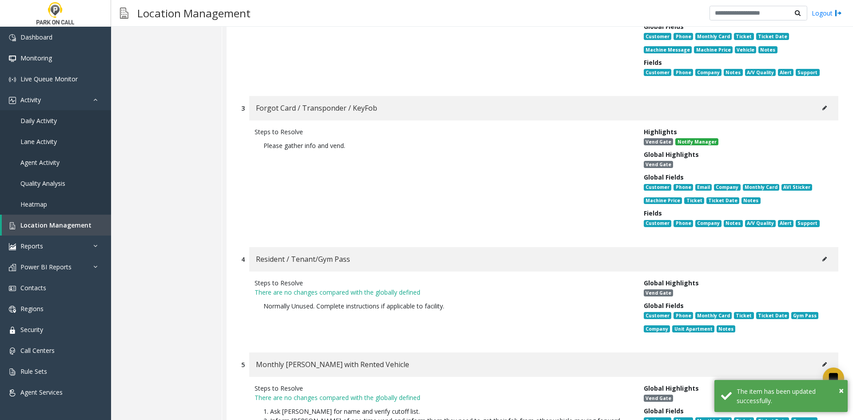
click at [818, 252] on button at bounding box center [825, 258] width 14 height 13
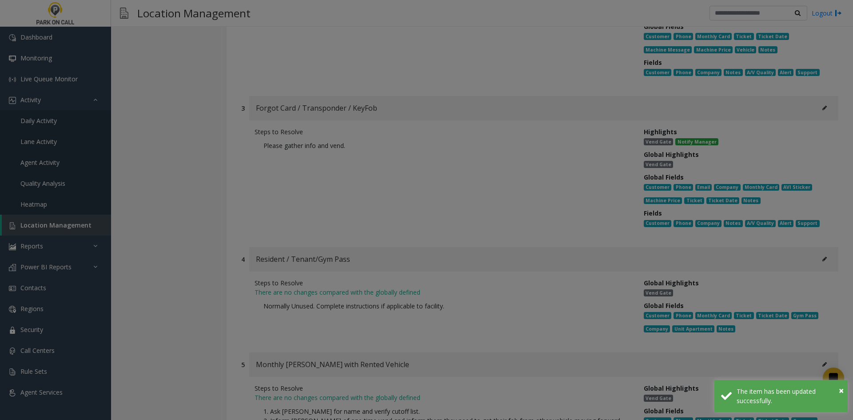
scroll to position [0, 0]
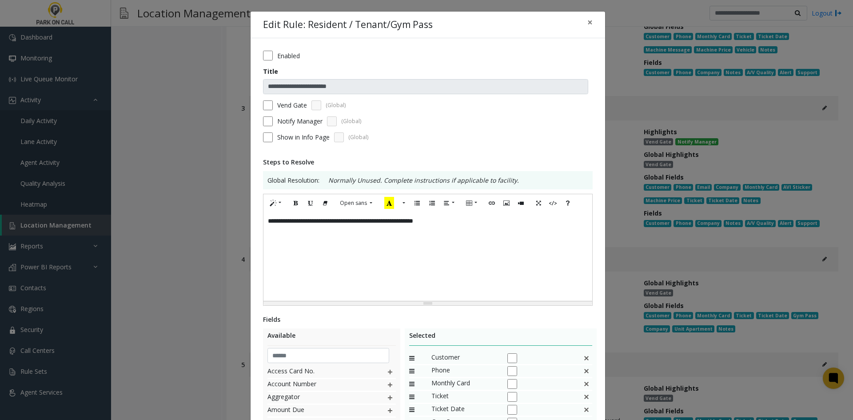
click at [273, 59] on div "Enabled" at bounding box center [428, 56] width 330 height 10
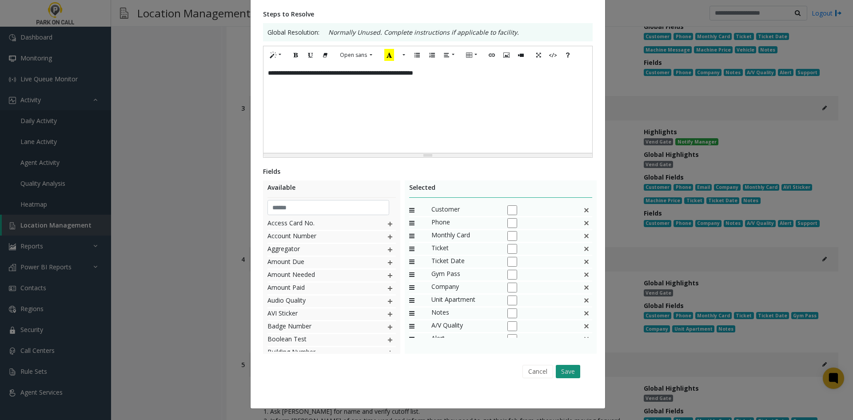
drag, startPoint x: 578, startPoint y: 367, endPoint x: 568, endPoint y: 369, distance: 9.9
click at [572, 368] on div "Cancel Save" at bounding box center [427, 371] width 317 height 23
click at [565, 369] on button "Save" at bounding box center [568, 371] width 24 height 13
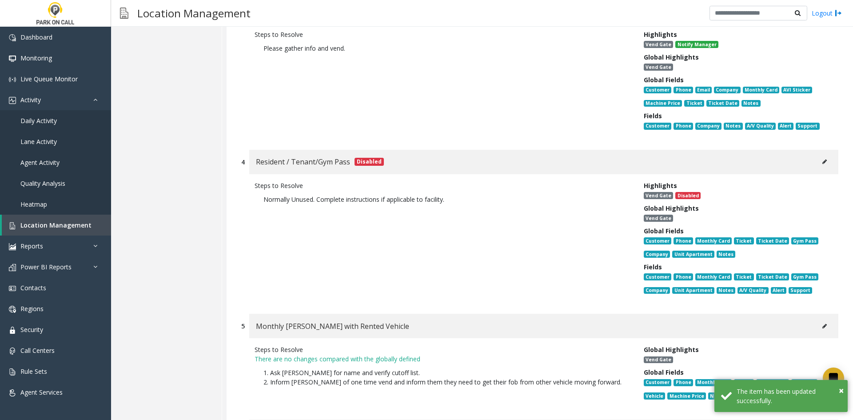
scroll to position [4426, 0]
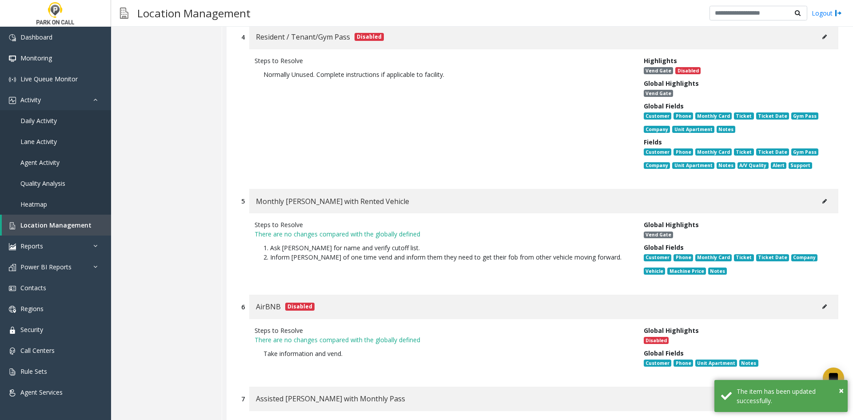
click at [809, 192] on div "Monthly [PERSON_NAME] with Rented Vehicle" at bounding box center [543, 201] width 589 height 24
click at [818, 195] on button at bounding box center [825, 201] width 14 height 13
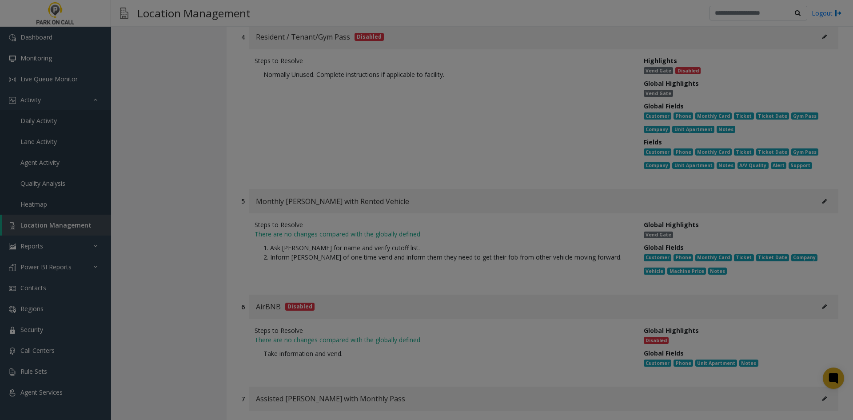
scroll to position [0, 0]
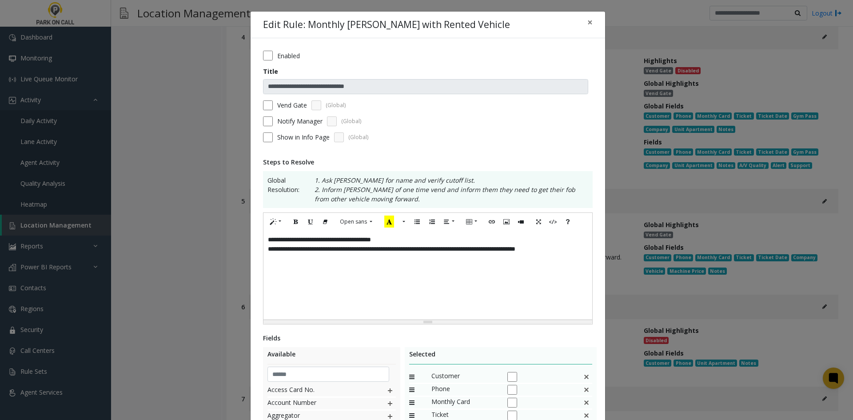
click at [428, 278] on div "**********" at bounding box center [428, 275] width 329 height 89
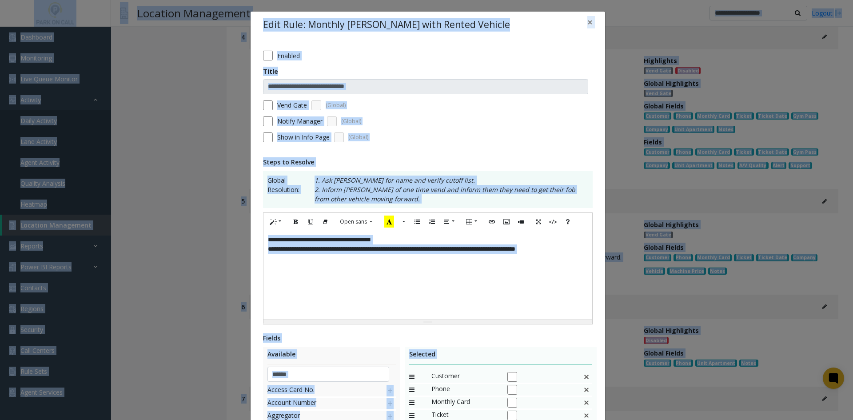
click at [329, 274] on div "**********" at bounding box center [428, 275] width 329 height 89
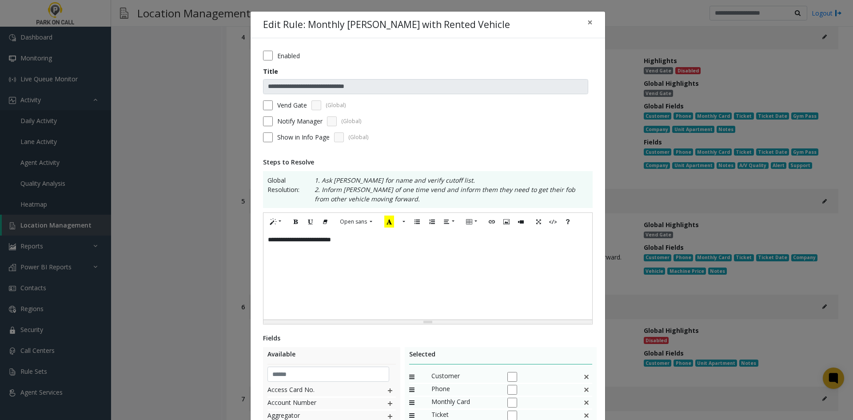
click at [295, 117] on label "Notify Manager" at bounding box center [299, 120] width 45 height 9
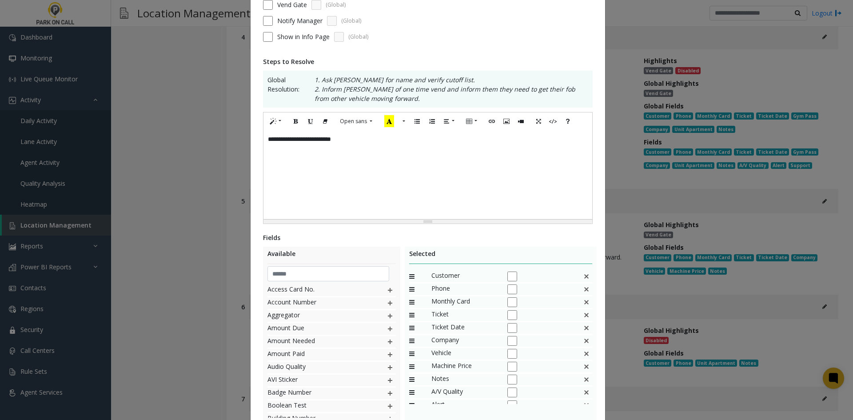
scroll to position [167, 0]
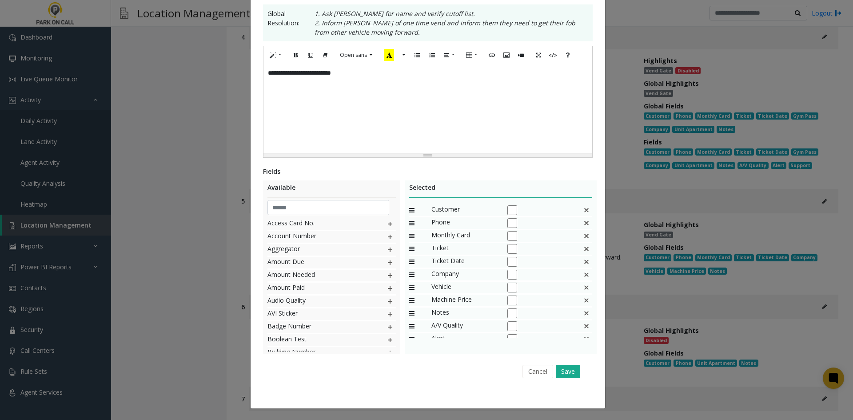
click at [583, 238] on img at bounding box center [586, 236] width 7 height 12
click at [579, 238] on div "Ticket Date" at bounding box center [501, 236] width 184 height 13
click at [583, 236] on img at bounding box center [586, 236] width 7 height 12
click at [583, 252] on img at bounding box center [586, 249] width 7 height 12
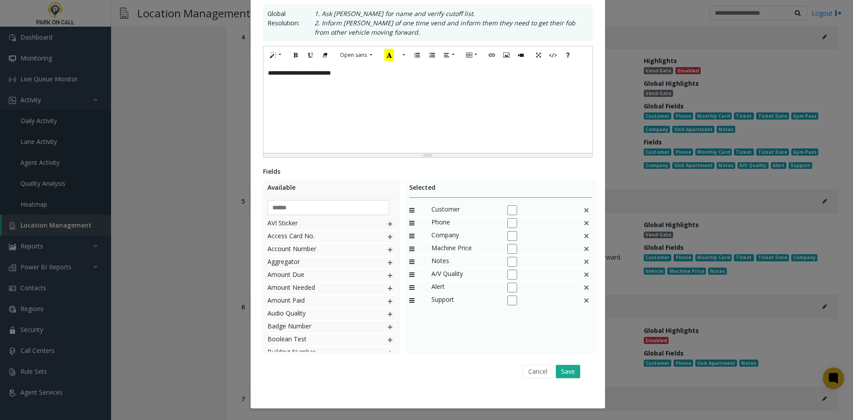
click at [583, 252] on img at bounding box center [586, 249] width 7 height 12
click at [568, 370] on button "Save" at bounding box center [568, 371] width 24 height 13
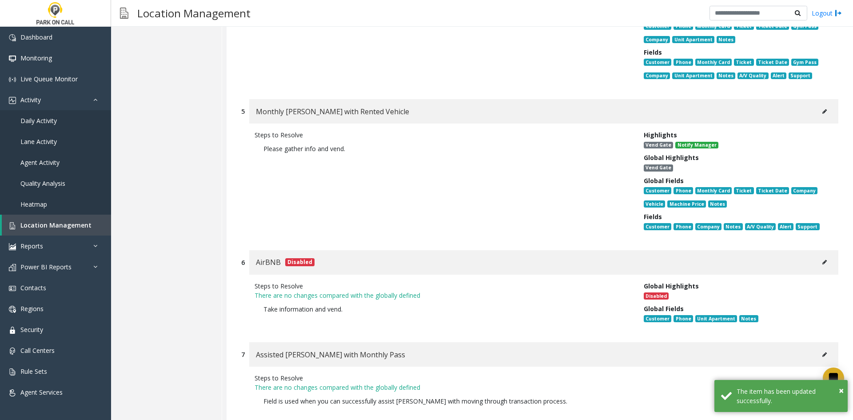
scroll to position [4623, 0]
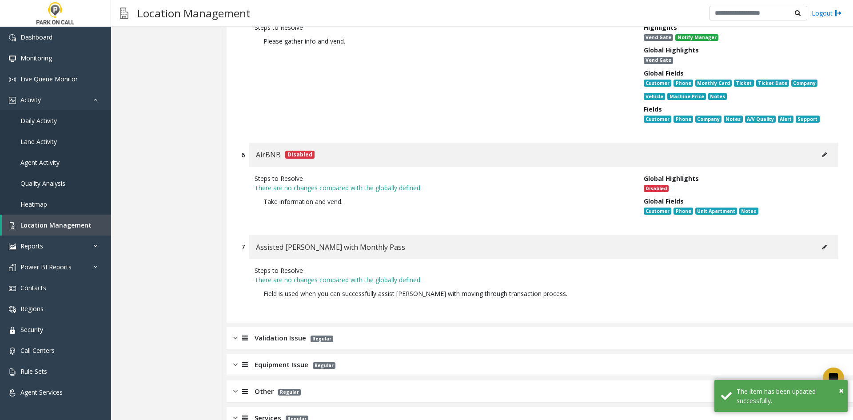
click at [364, 327] on div "Validation Issue Regular" at bounding box center [540, 338] width 627 height 22
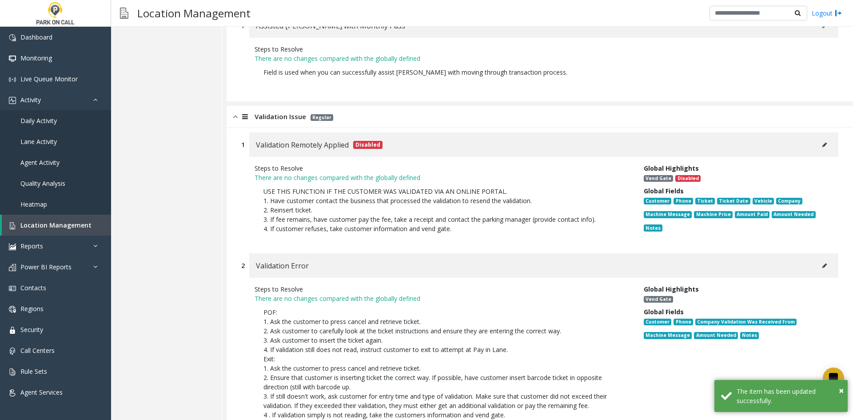
scroll to position [4846, 0]
click at [818, 258] on button at bounding box center [825, 264] width 14 height 13
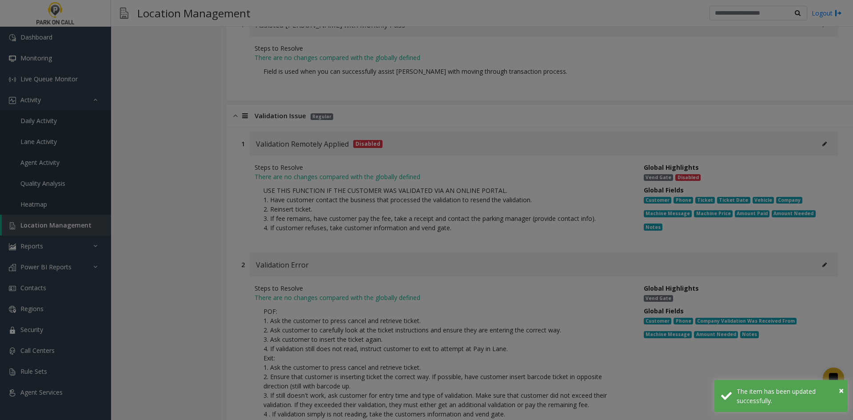
scroll to position [0, 0]
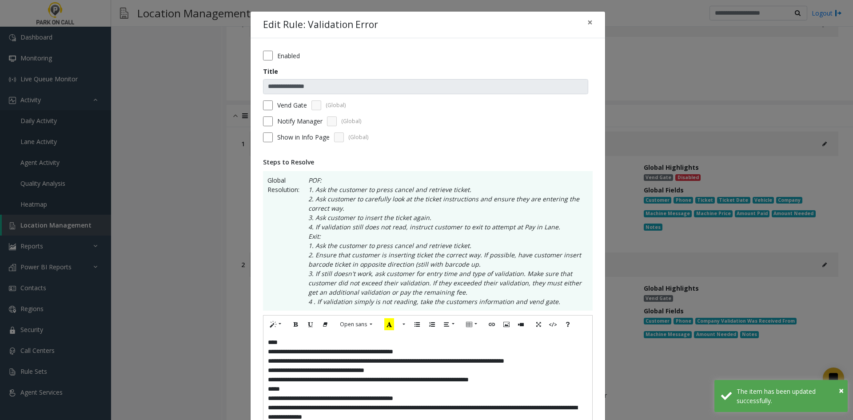
click at [417, 385] on div "**********" at bounding box center [428, 398] width 329 height 130
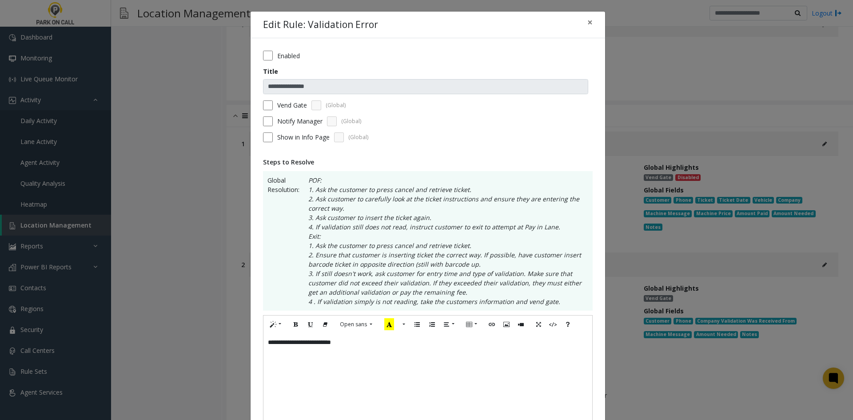
scroll to position [178, 0]
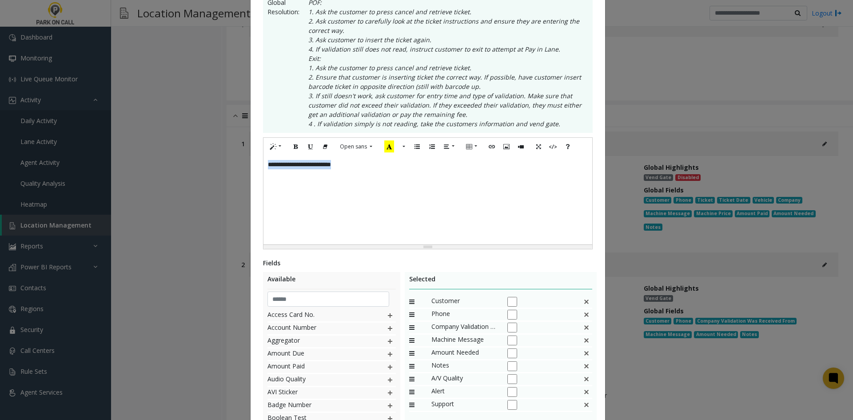
drag, startPoint x: 386, startPoint y: 189, endPoint x: 243, endPoint y: 205, distance: 144.0
click at [243, 205] on div "**********" at bounding box center [426, 210] width 853 height 420
click at [535, 228] on div "**********" at bounding box center [428, 200] width 329 height 89
click at [589, 345] on div "Machine Message" at bounding box center [501, 341] width 184 height 13
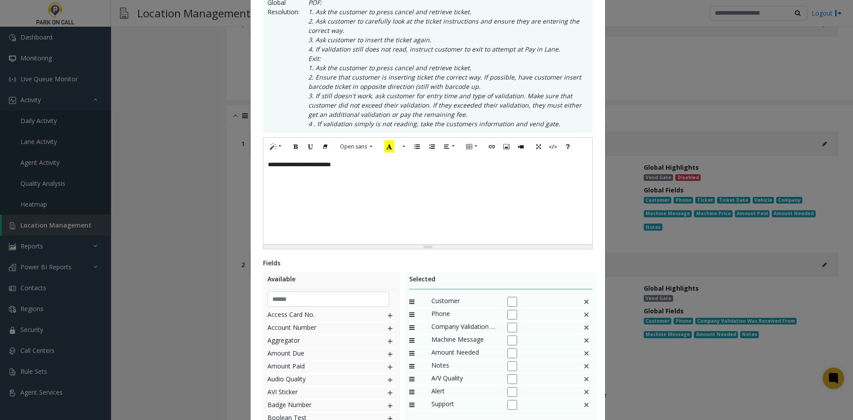
click at [585, 344] on img at bounding box center [586, 341] width 7 height 12
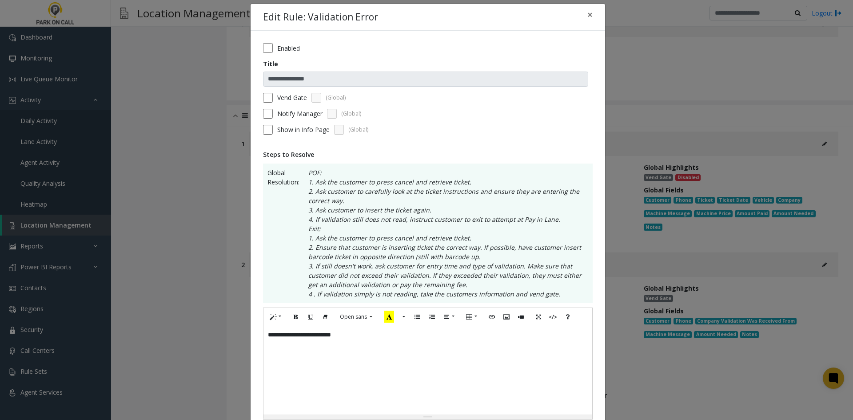
scroll to position [0, 0]
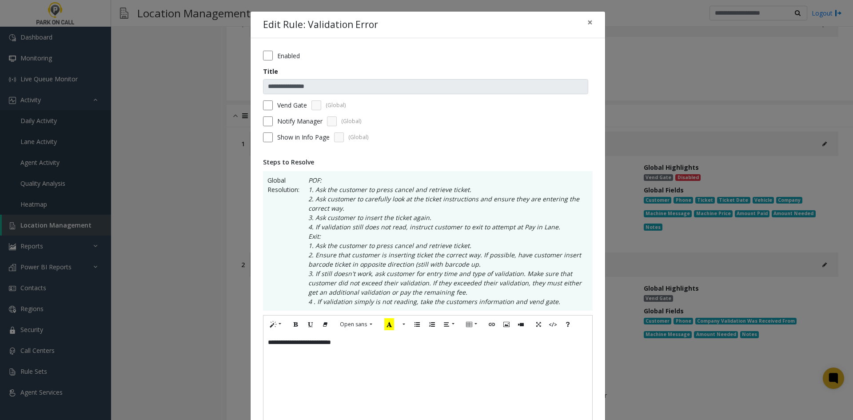
click at [277, 123] on label "Notify Manager" at bounding box center [299, 120] width 45 height 9
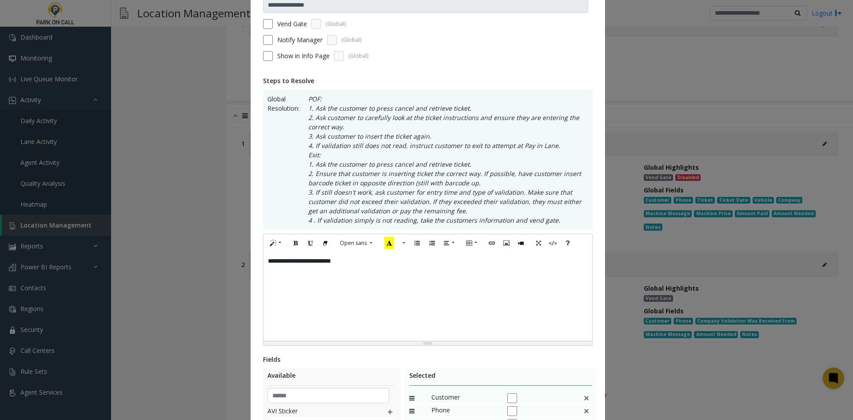
scroll to position [269, 0]
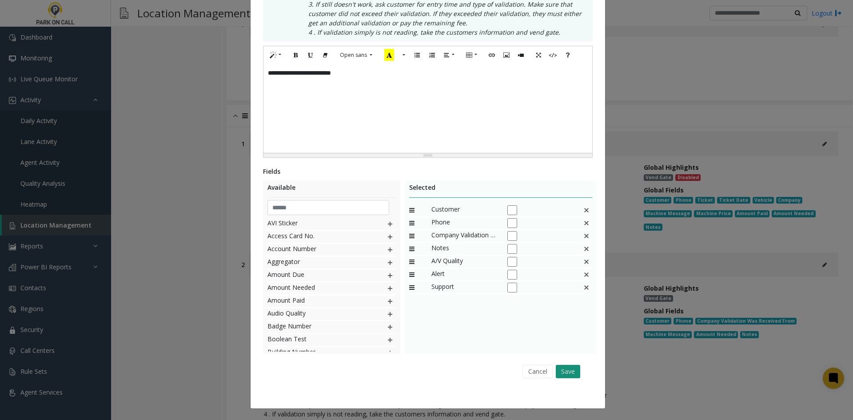
click at [568, 367] on div "Cancel Save" at bounding box center [427, 371] width 317 height 23
click at [568, 367] on button "Save" at bounding box center [568, 371] width 24 height 13
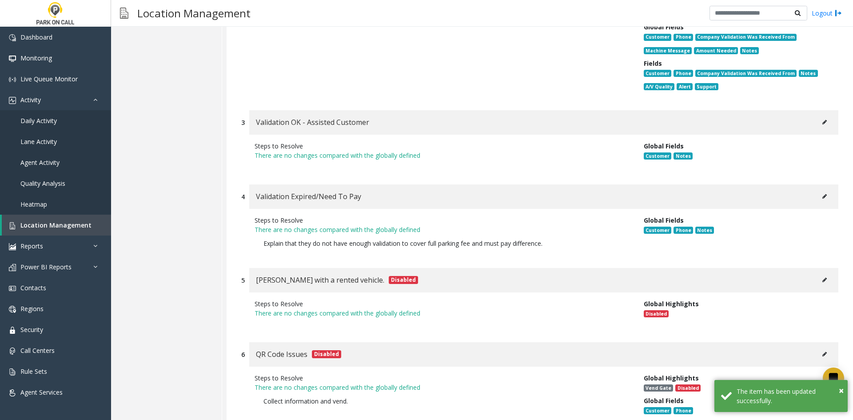
scroll to position [5157, 0]
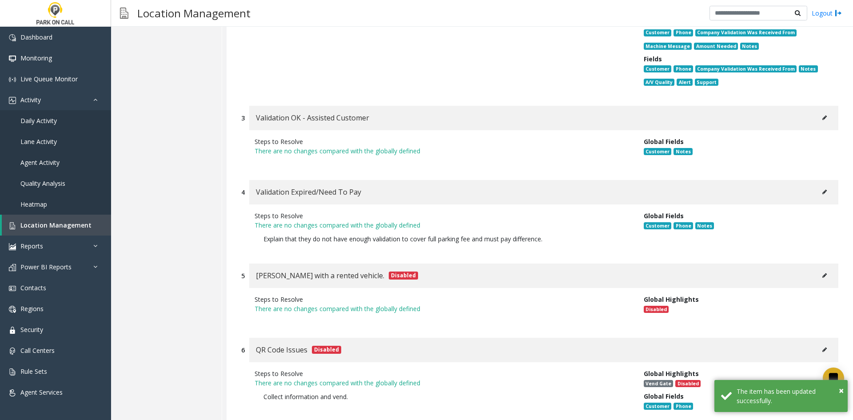
click at [803, 180] on div "Validation Expired/Need To Pay" at bounding box center [543, 192] width 589 height 24
click at [823, 189] on icon at bounding box center [825, 191] width 4 height 5
type input "**********"
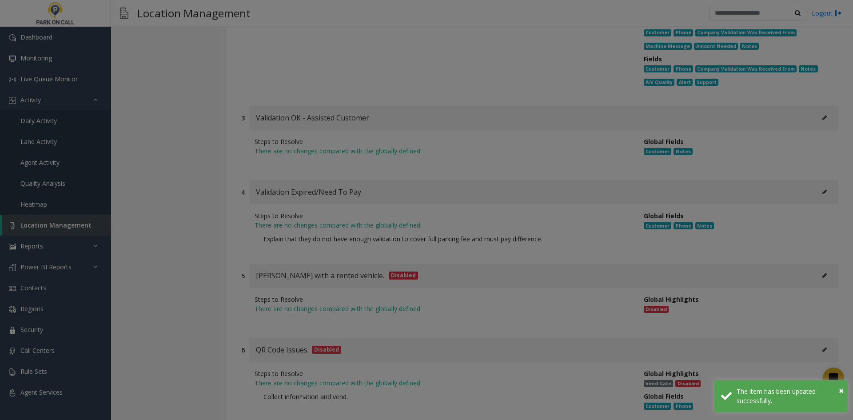
scroll to position [0, 0]
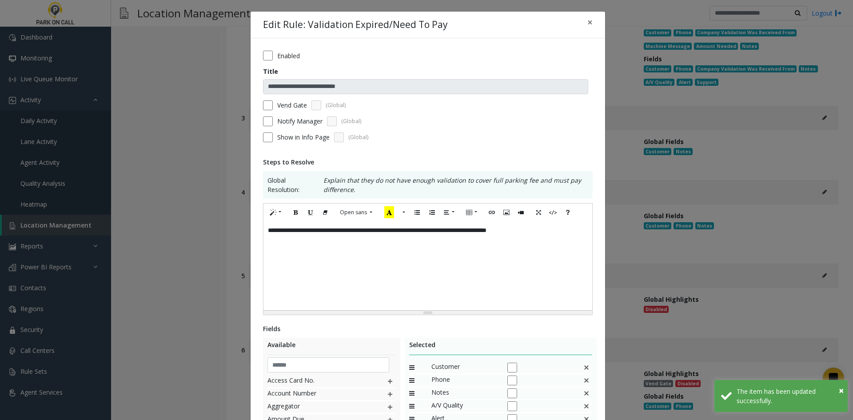
click at [498, 296] on div "**********" at bounding box center [428, 265] width 329 height 89
click at [263, 96] on form "**********" at bounding box center [428, 100] width 330 height 98
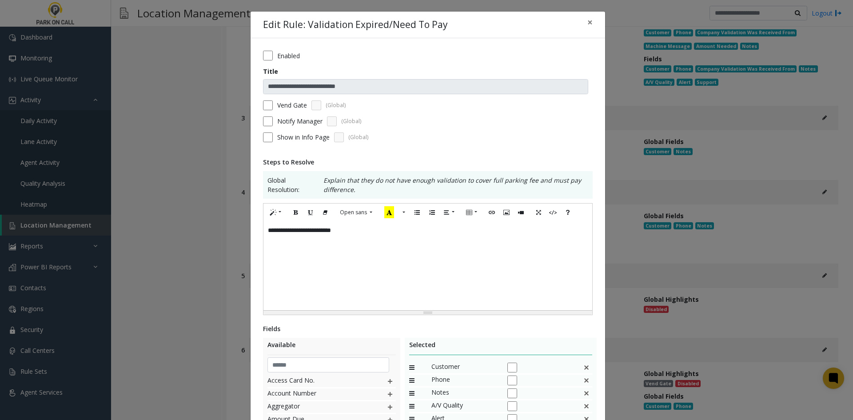
click at [272, 118] on div "Notify Manager (Global)" at bounding box center [428, 121] width 330 height 10
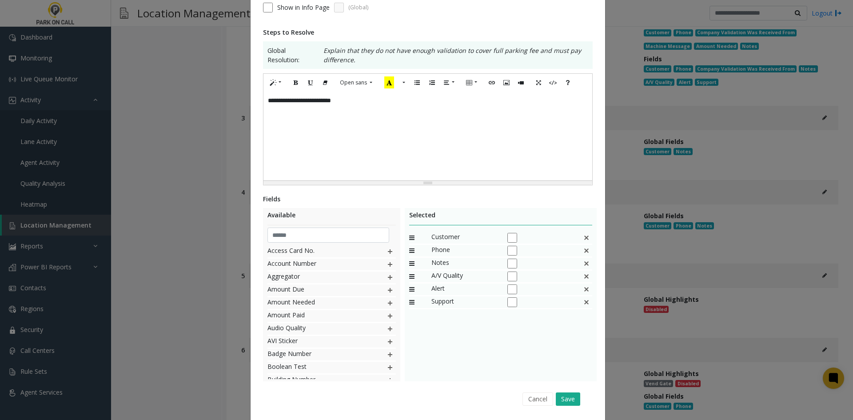
scroll to position [157, 0]
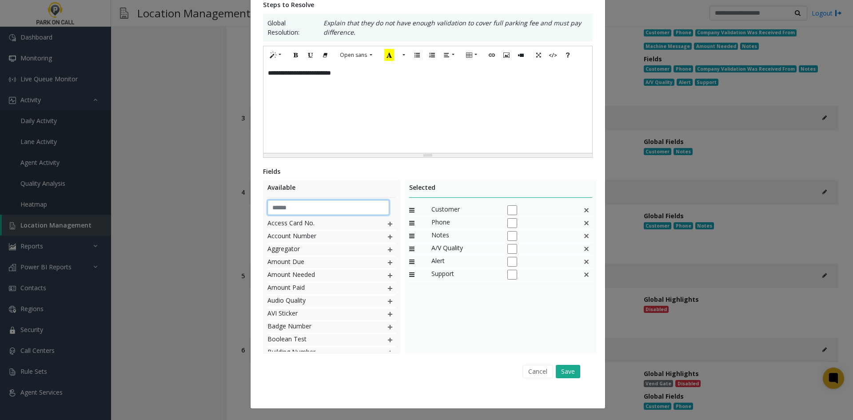
click at [316, 204] on input "text" at bounding box center [329, 207] width 122 height 15
type input "*****"
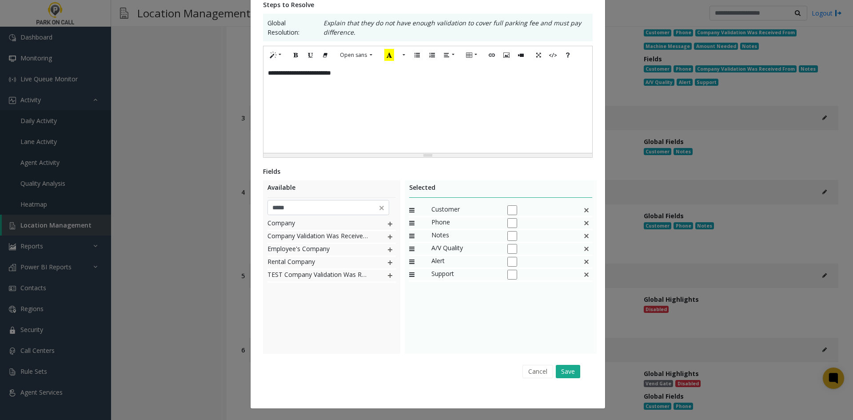
click at [344, 351] on div "Fields Available ***** Company Company Validation Was Received From Employee's …" at bounding box center [428, 275] width 330 height 216
click at [390, 223] on img at bounding box center [390, 224] width 7 height 12
click at [443, 357] on div "Fields Available ***** Company Validation Was Received From Employee's Company …" at bounding box center [428, 275] width 330 height 216
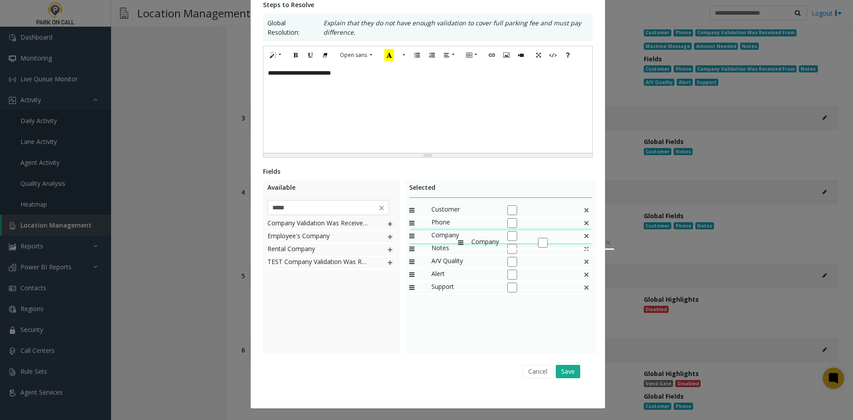
drag, startPoint x: 450, startPoint y: 290, endPoint x: 454, endPoint y: 232, distance: 57.5
click at [569, 374] on button "Save" at bounding box center [568, 371] width 24 height 13
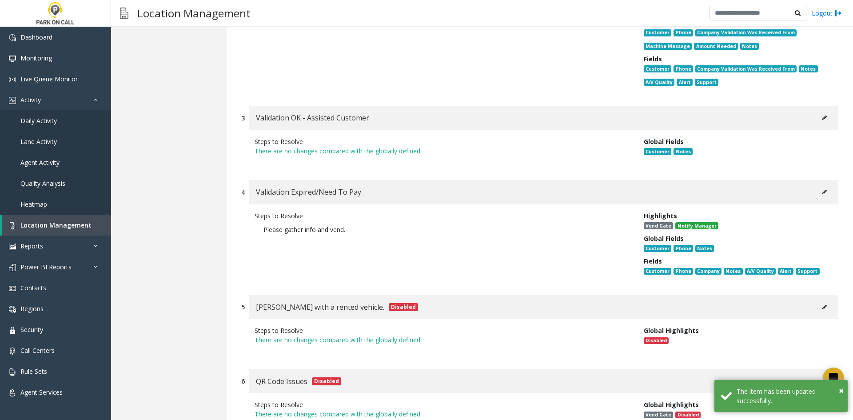
click at [593, 335] on p "There are no changes compared with the globally defined" at bounding box center [443, 339] width 376 height 9
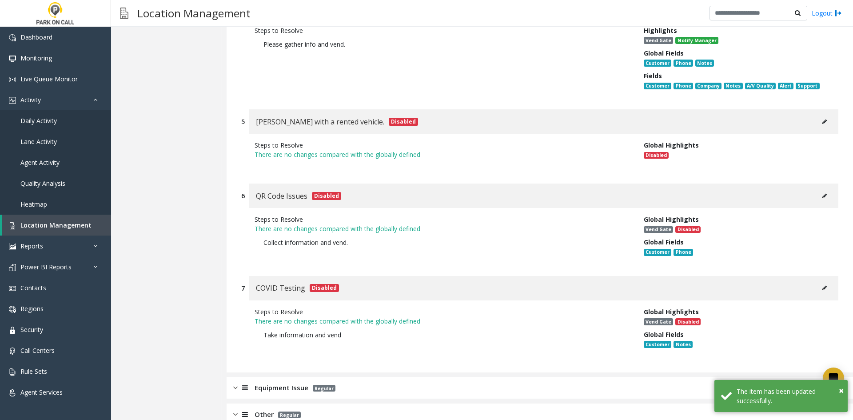
scroll to position [5365, 0]
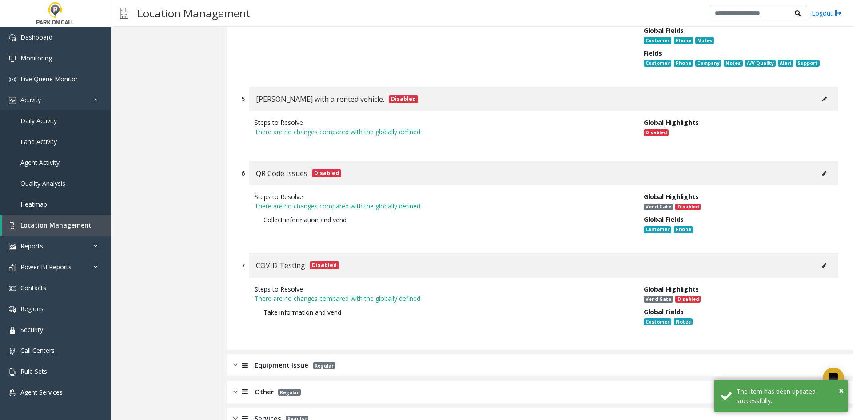
click at [553, 354] on div "Equipment Issue Regular" at bounding box center [540, 365] width 627 height 22
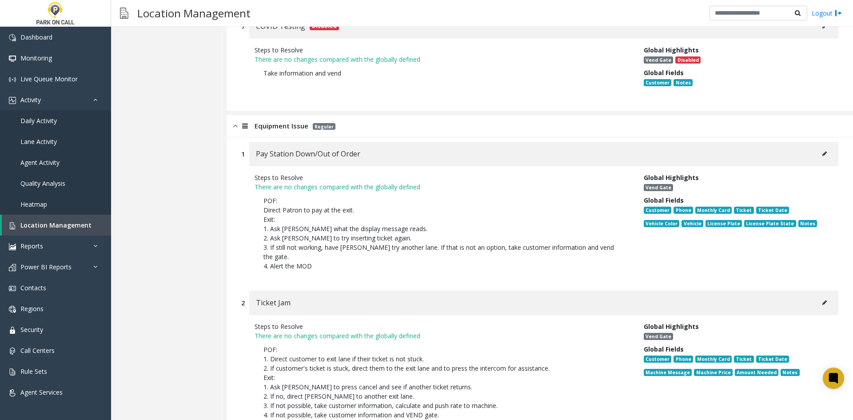
scroll to position [5632, 0]
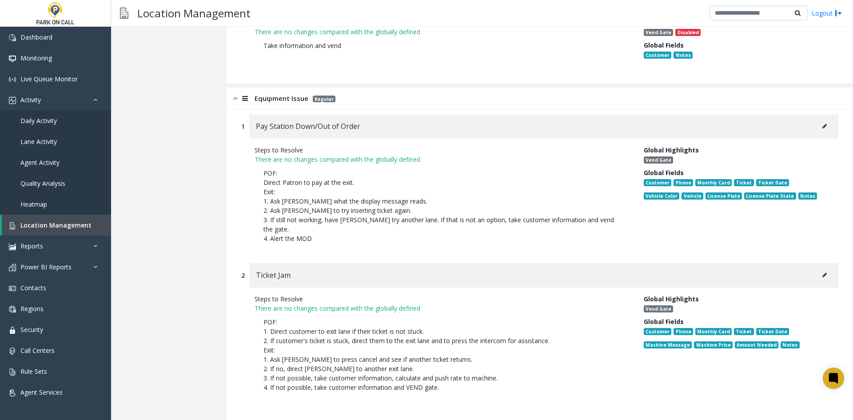
click at [818, 120] on button at bounding box center [825, 126] width 14 height 13
type input "**********"
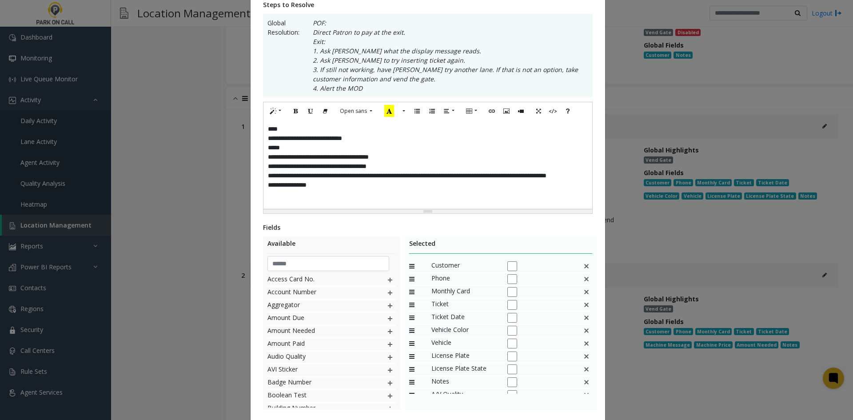
scroll to position [0, 0]
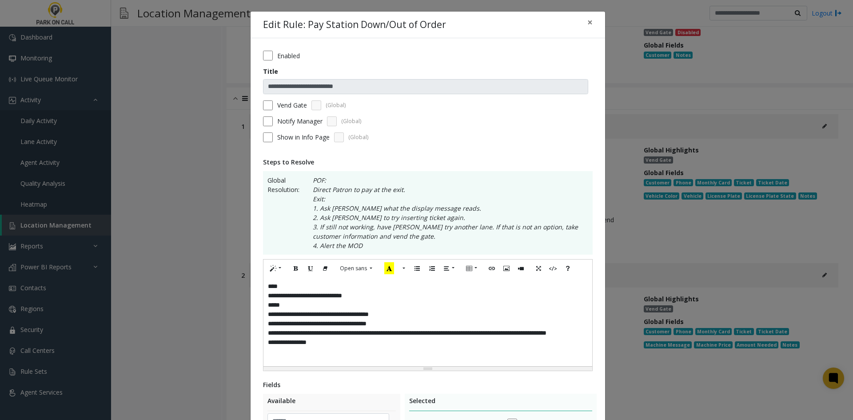
click at [417, 301] on div "**********" at bounding box center [428, 321] width 329 height 89
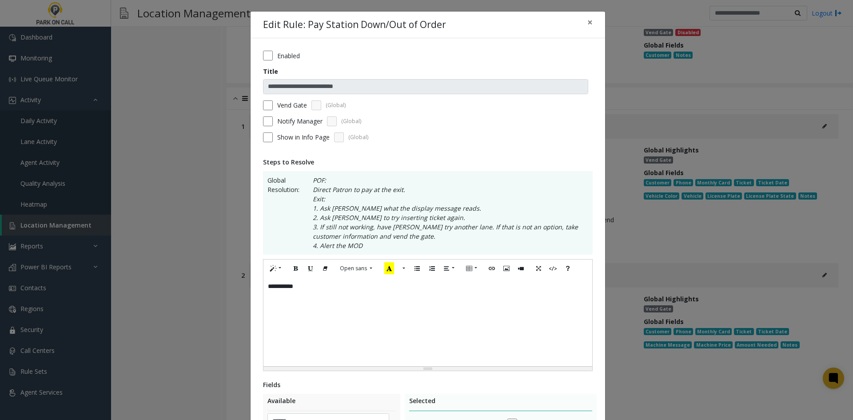
click at [281, 124] on label "Notify Manager" at bounding box center [299, 120] width 45 height 9
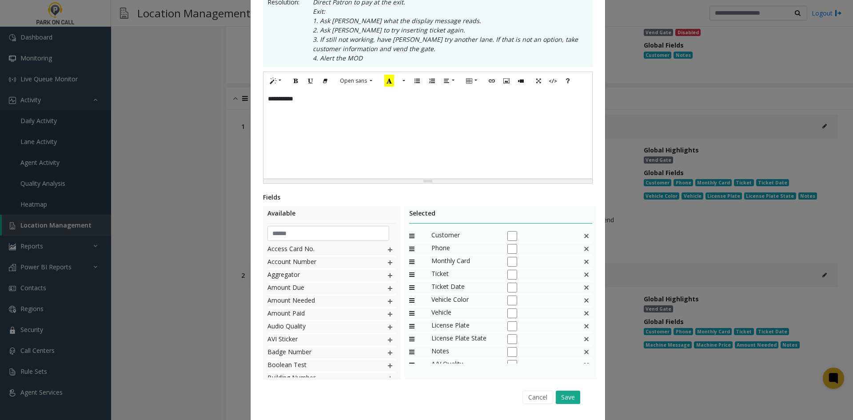
scroll to position [213, 0]
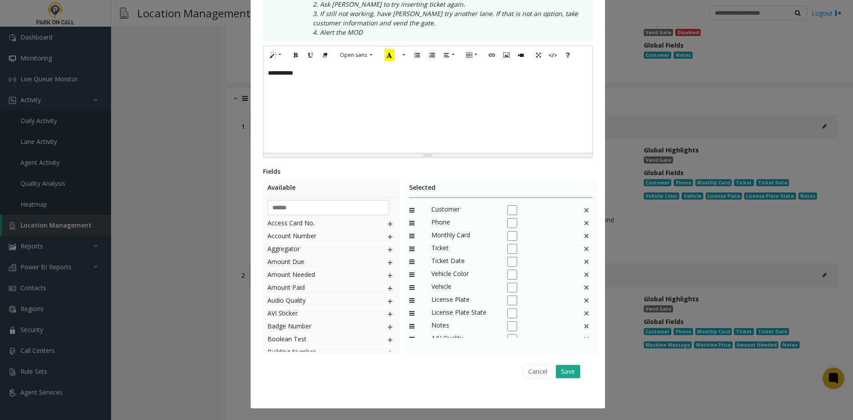
click at [583, 236] on img at bounding box center [586, 236] width 7 height 12
click at [574, 236] on div "Vehicle Color" at bounding box center [501, 236] width 184 height 13
click at [577, 236] on div "Vehicle Color" at bounding box center [501, 236] width 184 height 13
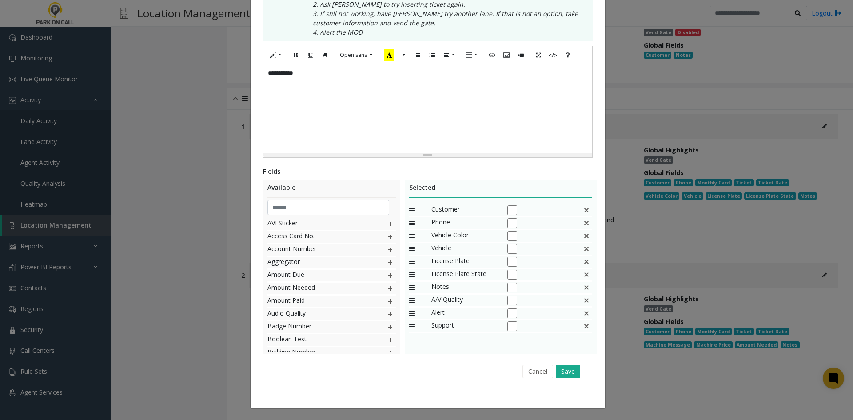
click at [577, 236] on div "Vehicle Color" at bounding box center [501, 236] width 184 height 13
click at [583, 235] on img at bounding box center [586, 236] width 7 height 12
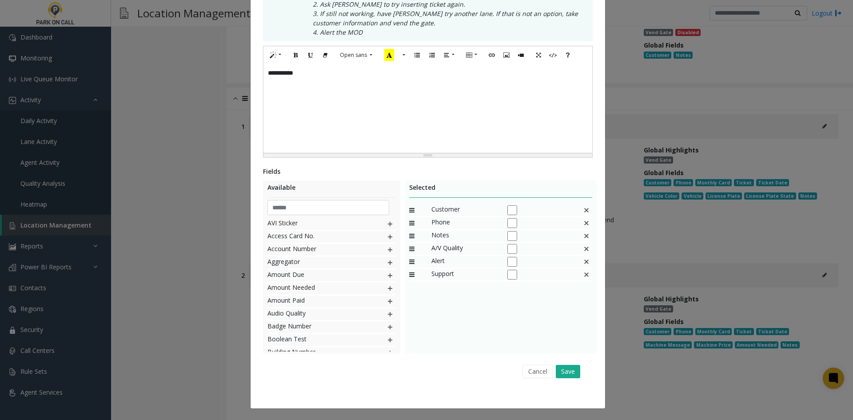
drag, startPoint x: 580, startPoint y: 235, endPoint x: 557, endPoint y: 236, distance: 22.7
click at [579, 236] on div "Notes" at bounding box center [501, 236] width 184 height 13
click at [330, 213] on input "text" at bounding box center [329, 207] width 122 height 15
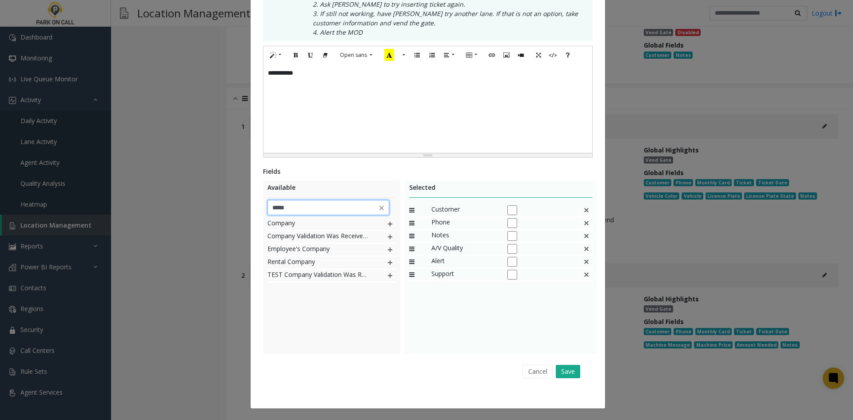
type input "*****"
click at [284, 357] on div "Fields Available ***** Company Company Validation Was Received From Employee's …" at bounding box center [428, 275] width 330 height 216
click at [387, 227] on img at bounding box center [390, 224] width 7 height 12
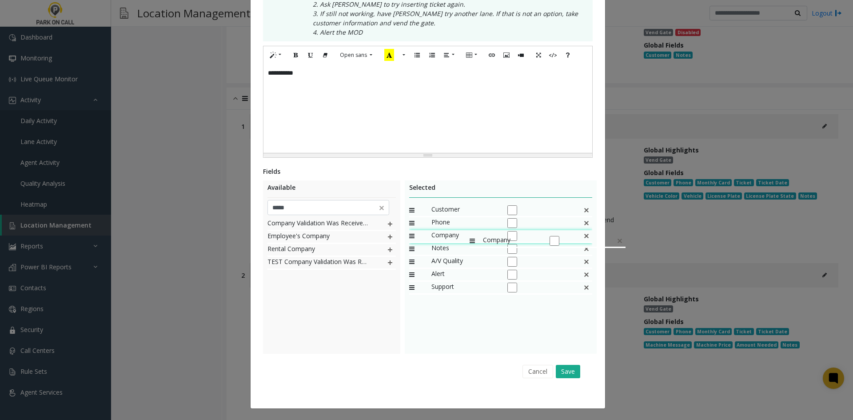
drag, startPoint x: 462, startPoint y: 287, endPoint x: 506, endPoint y: 315, distance: 52.0
click at [574, 373] on button "Save" at bounding box center [568, 371] width 24 height 13
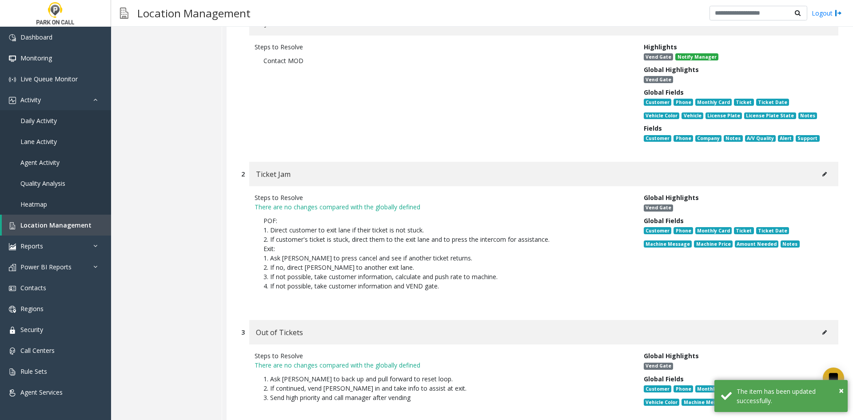
scroll to position [5765, 0]
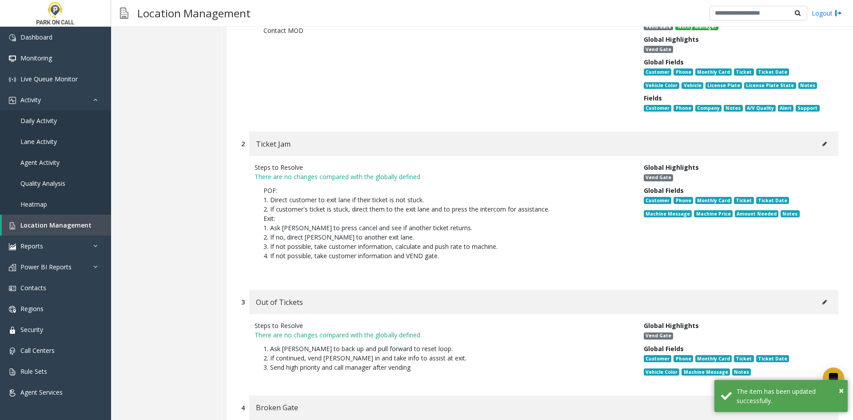
click at [818, 137] on button at bounding box center [825, 143] width 14 height 13
type input "**********"
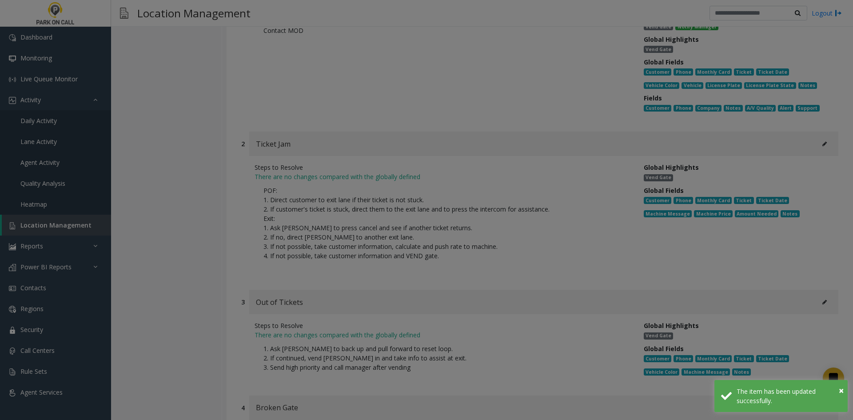
scroll to position [0, 0]
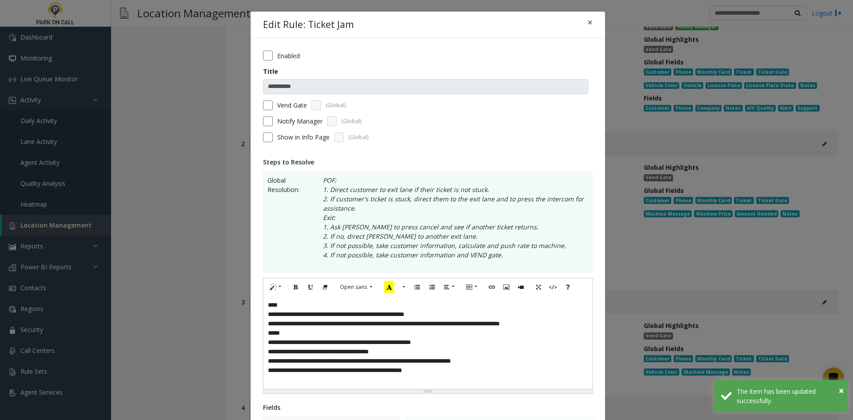
click at [431, 343] on div "**********" at bounding box center [428, 342] width 329 height 93
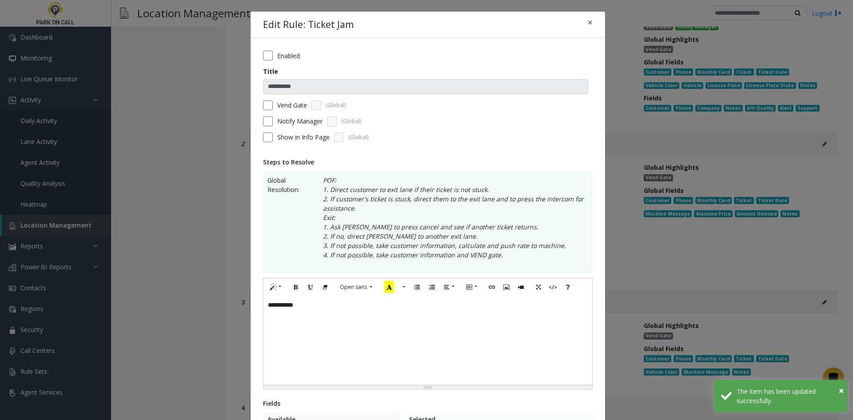
click at [289, 124] on label "Notify Manager" at bounding box center [299, 120] width 45 height 9
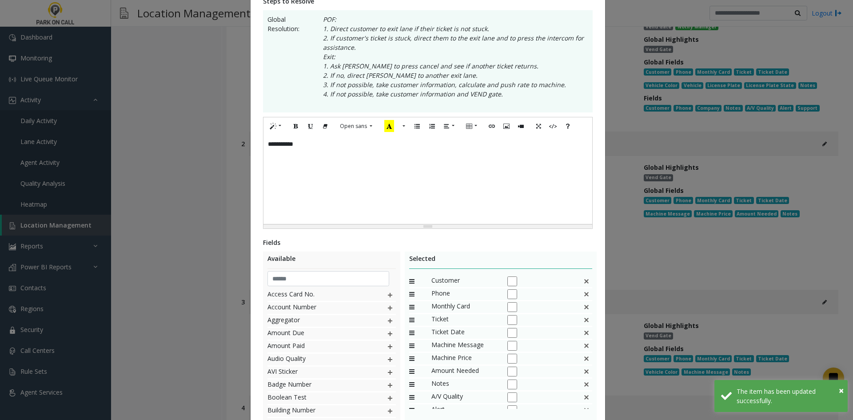
scroll to position [232, 0]
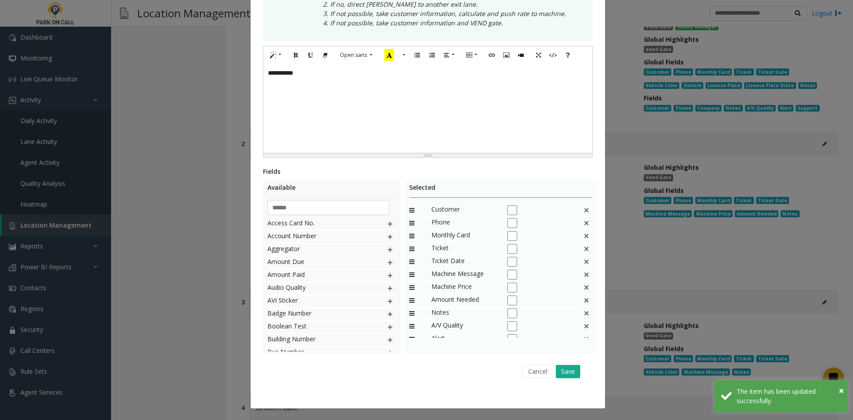
click at [583, 239] on img at bounding box center [586, 236] width 7 height 12
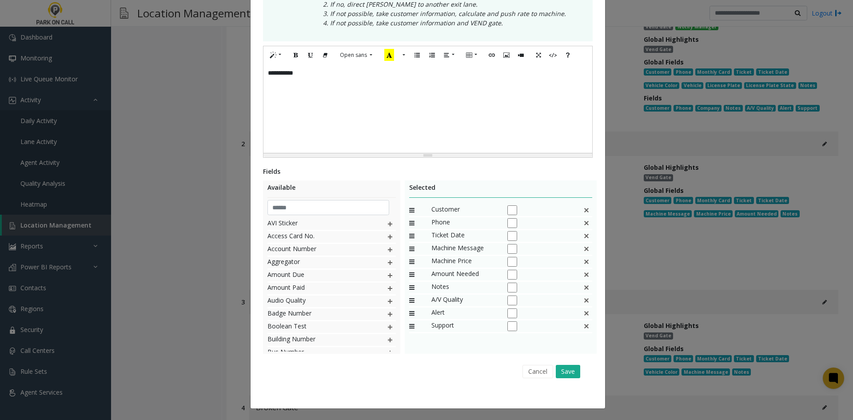
click at [583, 240] on img at bounding box center [586, 236] width 7 height 12
drag, startPoint x: 581, startPoint y: 240, endPoint x: 351, endPoint y: 198, distance: 234.0
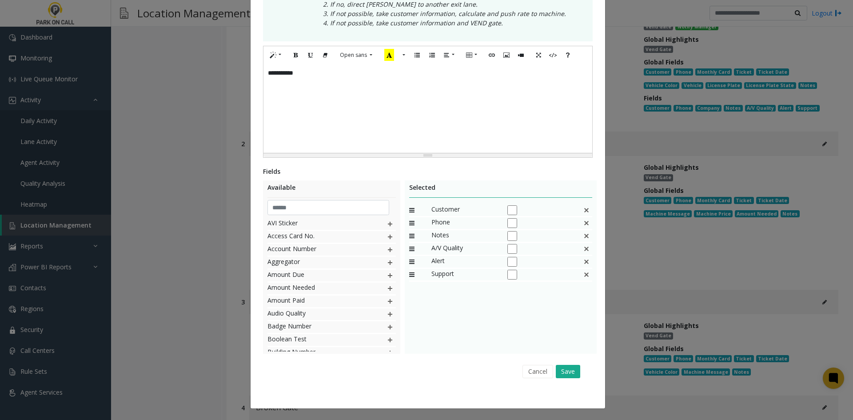
click at [583, 240] on img at bounding box center [586, 236] width 7 height 12
click at [330, 196] on div "Available" at bounding box center [332, 190] width 128 height 15
click at [325, 208] on input "text" at bounding box center [329, 207] width 122 height 15
click at [365, 341] on div "Company Company Validation Was Received From Employee's Company Rental Company …" at bounding box center [332, 284] width 128 height 133
drag, startPoint x: 390, startPoint y: 224, endPoint x: 394, endPoint y: 229, distance: 5.7
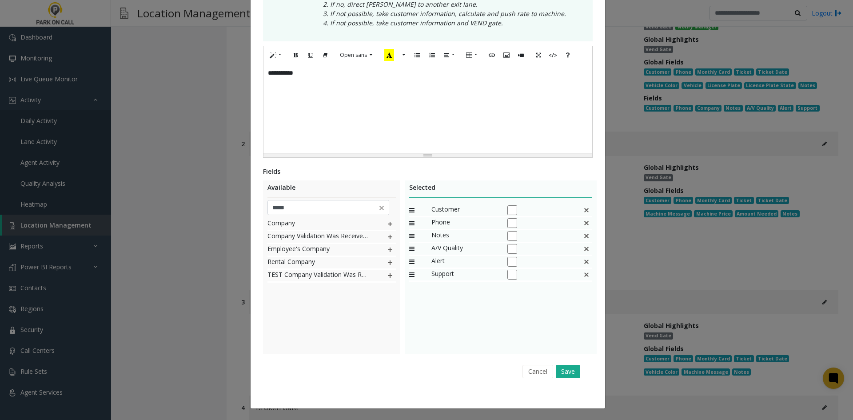
click at [390, 224] on img at bounding box center [390, 224] width 7 height 12
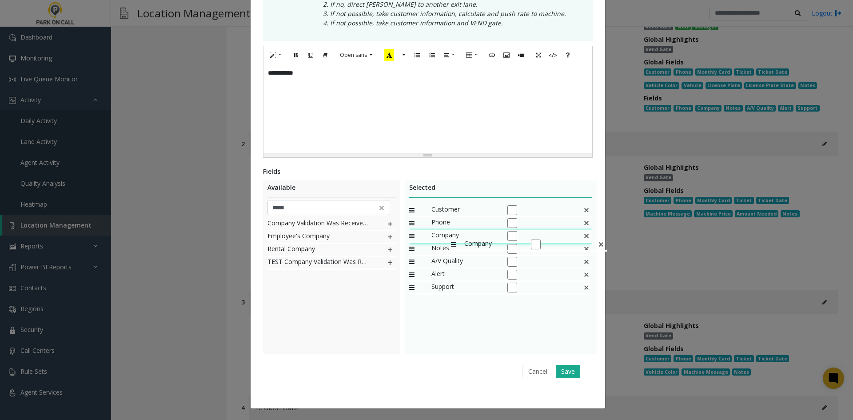
drag, startPoint x: 441, startPoint y: 288, endPoint x: 447, endPoint y: 234, distance: 54.5
click at [567, 371] on button "Save" at bounding box center [568, 371] width 24 height 13
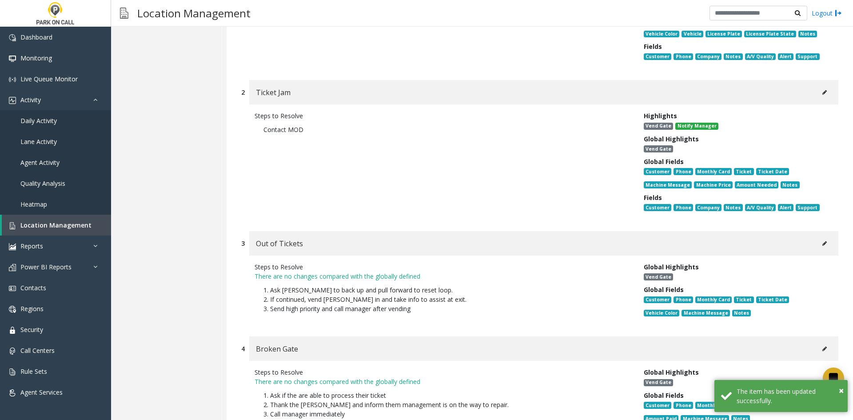
scroll to position [5898, 0]
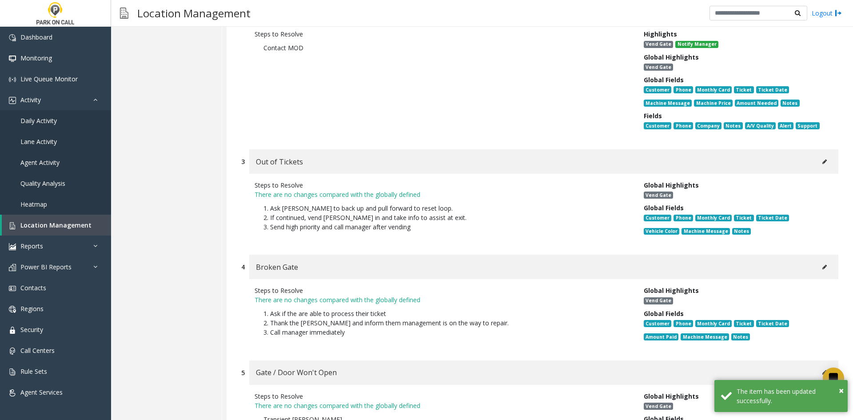
click at [820, 155] on button at bounding box center [825, 161] width 14 height 13
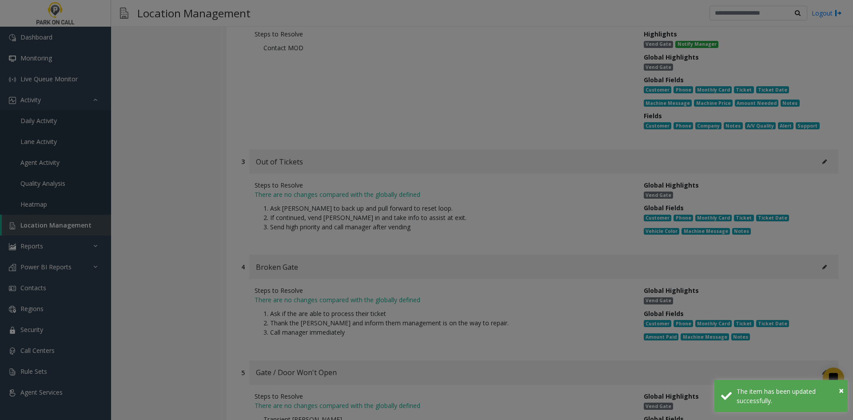
scroll to position [0, 0]
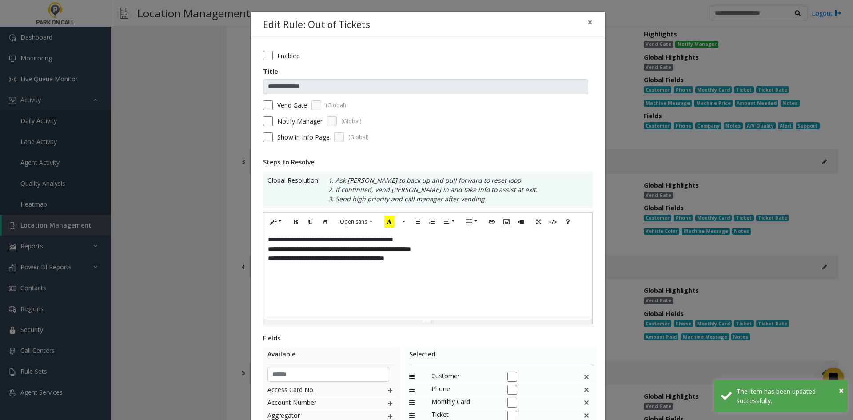
click at [453, 262] on div "**********" at bounding box center [428, 275] width 329 height 89
click at [277, 116] on label "Notify Manager" at bounding box center [299, 120] width 45 height 9
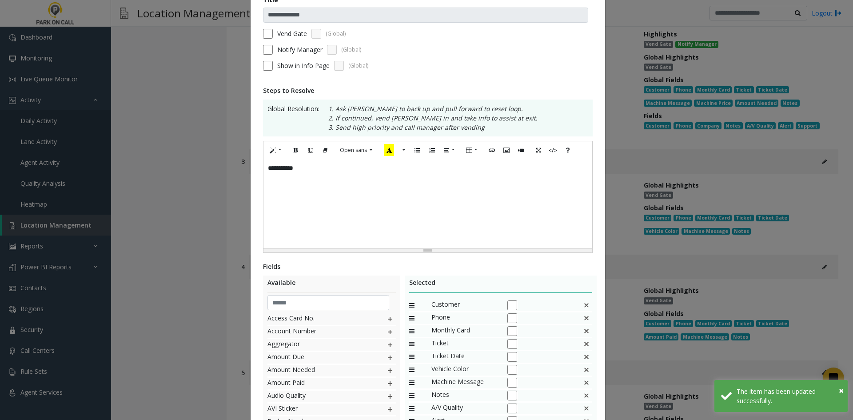
scroll to position [167, 0]
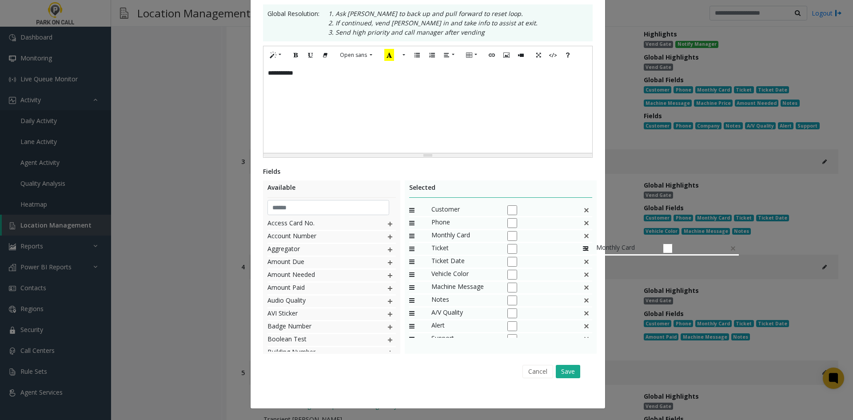
click at [583, 238] on img at bounding box center [586, 236] width 7 height 12
click at [579, 238] on div "Ticket" at bounding box center [501, 236] width 184 height 13
click at [583, 240] on img at bounding box center [586, 236] width 7 height 12
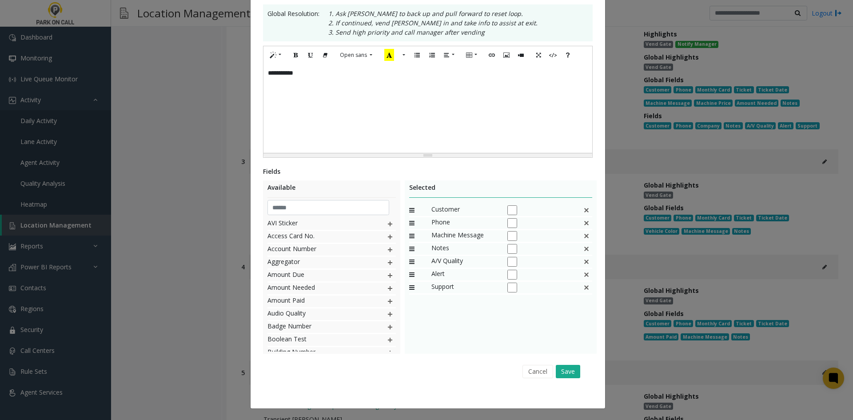
click at [583, 240] on img at bounding box center [586, 236] width 7 height 12
click at [302, 211] on input "text" at bounding box center [329, 207] width 122 height 15
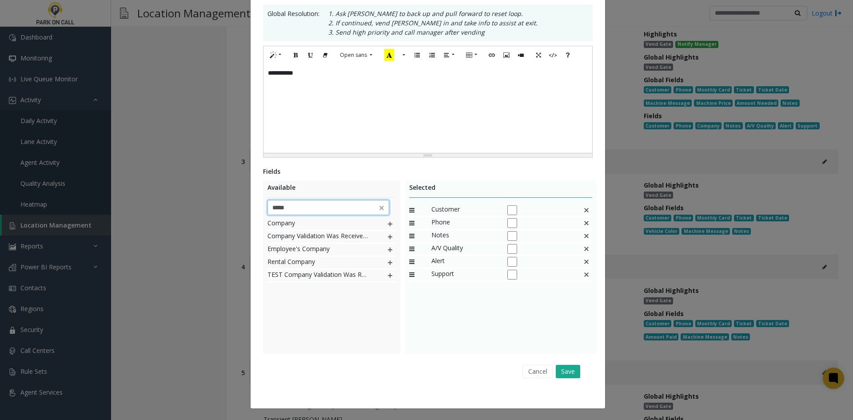
type input "*****"
drag, startPoint x: 327, startPoint y: 362, endPoint x: 354, endPoint y: 321, distance: 49.3
click at [332, 354] on div "Fields Available ***** Company Company Validation Was Received From Employee's …" at bounding box center [428, 275] width 330 height 216
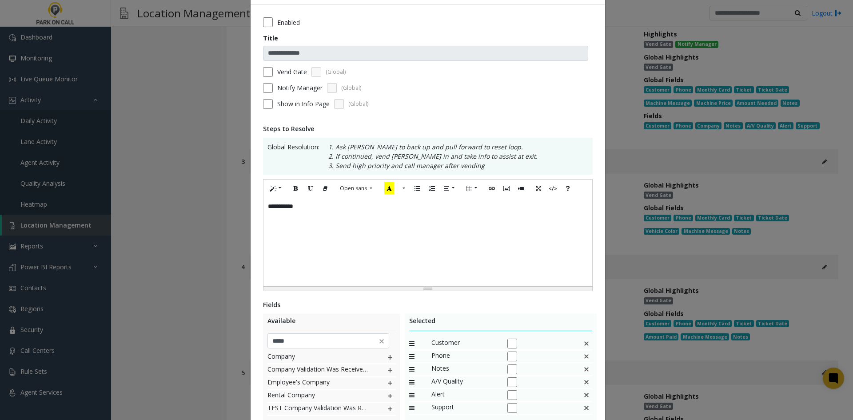
scroll to position [122, 0]
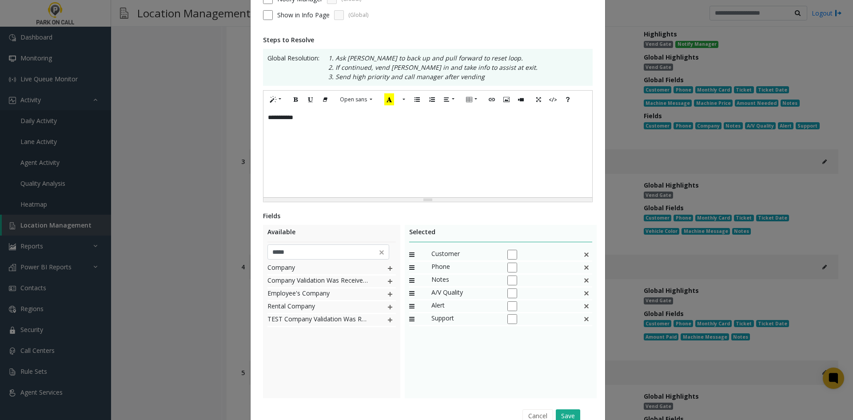
click at [389, 263] on img at bounding box center [390, 269] width 7 height 12
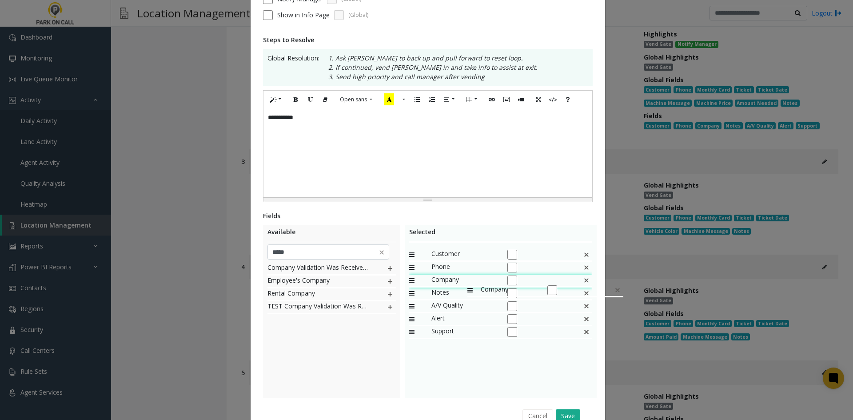
drag, startPoint x: 456, startPoint y: 333, endPoint x: 463, endPoint y: 280, distance: 53.4
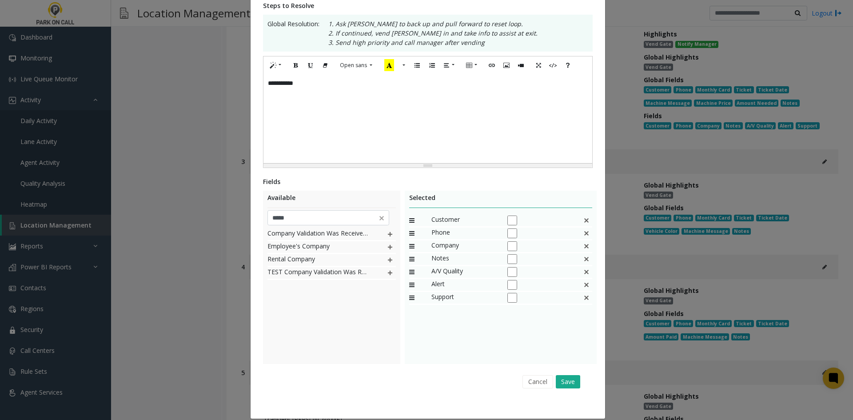
scroll to position [167, 0]
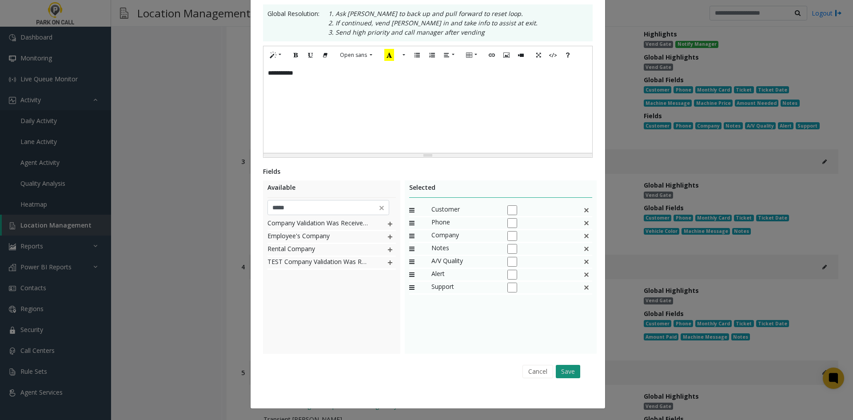
click at [572, 370] on button "Save" at bounding box center [568, 371] width 24 height 13
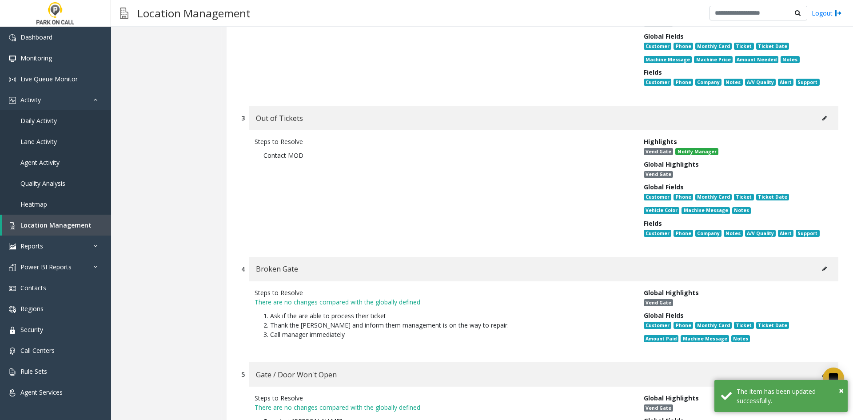
scroll to position [6032, 0]
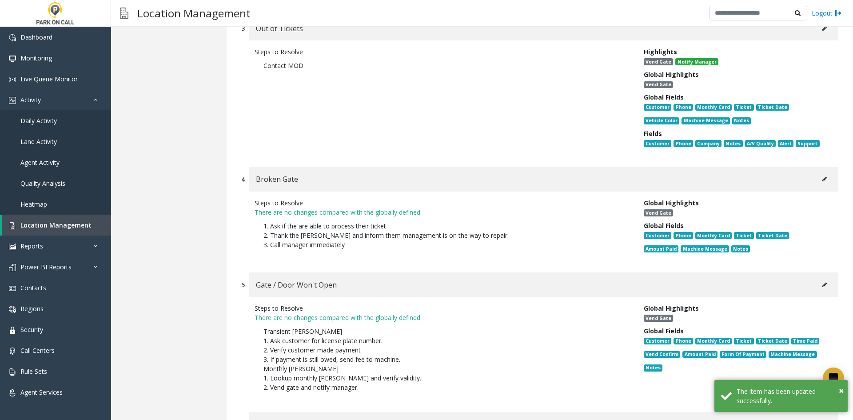
click at [818, 172] on button at bounding box center [825, 178] width 14 height 13
type input "**********"
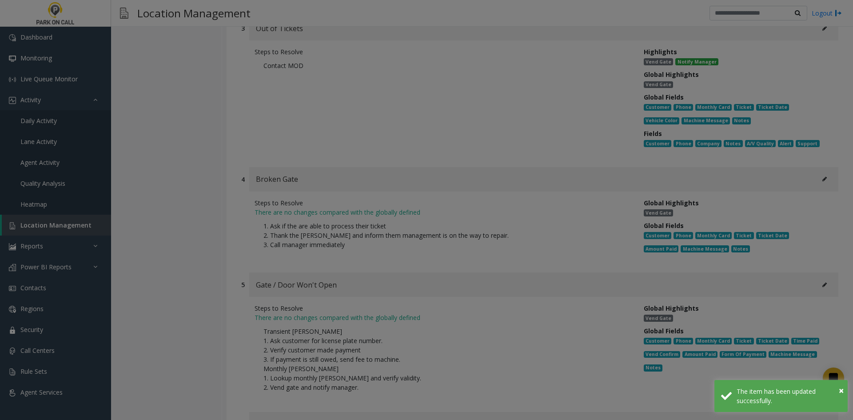
scroll to position [0, 0]
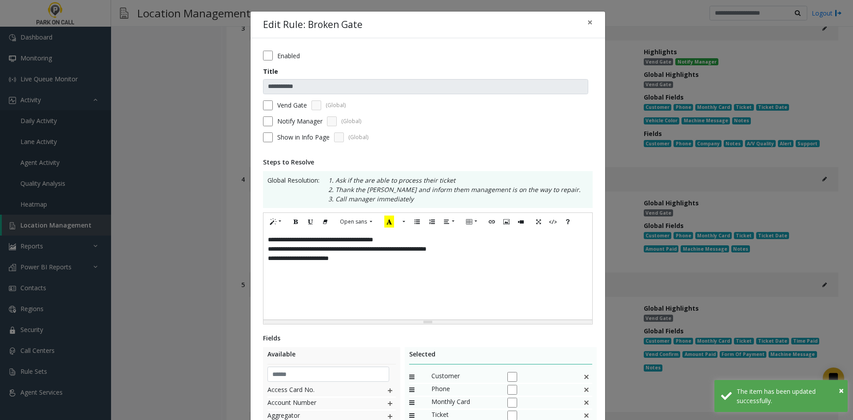
click at [444, 282] on div "**********" at bounding box center [428, 275] width 329 height 89
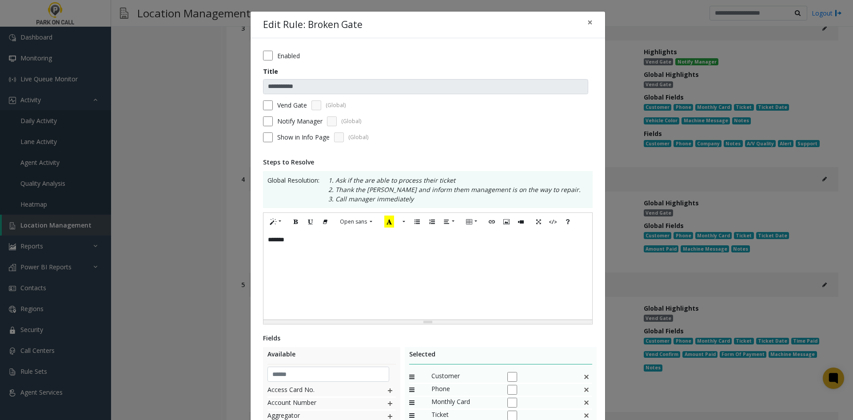
click at [187, 302] on div "**********" at bounding box center [426, 210] width 853 height 420
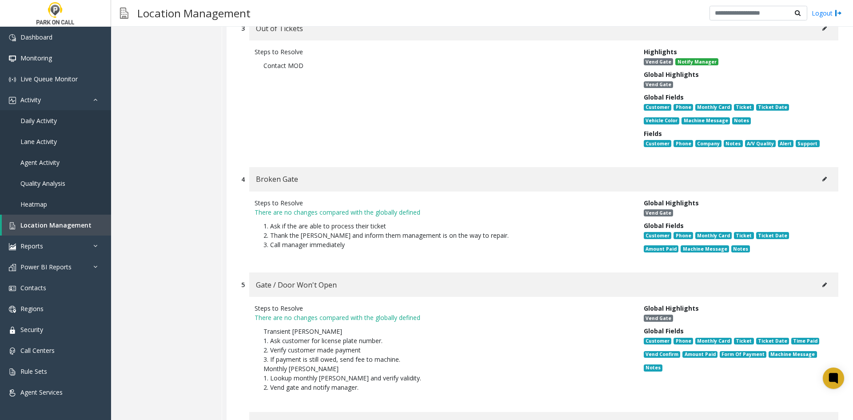
click at [274, 56] on p "Contact MOD" at bounding box center [443, 65] width 376 height 18
drag, startPoint x: 274, startPoint y: 44, endPoint x: 292, endPoint y: 53, distance: 20.7
click at [292, 56] on p "Contact MOD" at bounding box center [443, 65] width 376 height 18
copy p "Contact MOD"
click at [822, 172] on button at bounding box center [825, 178] width 14 height 13
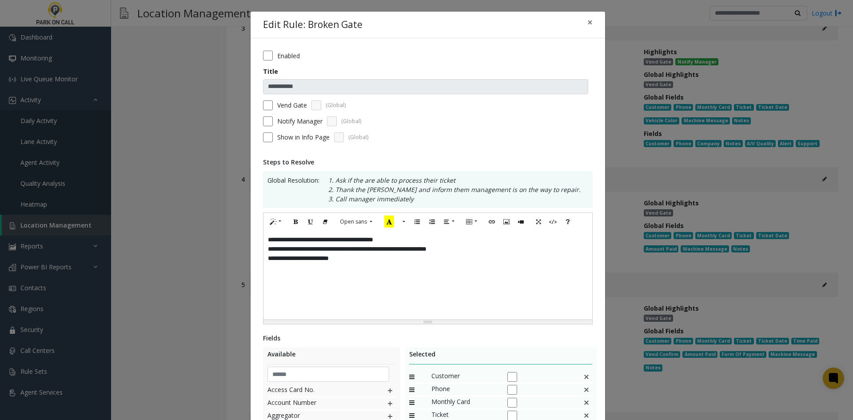
drag, startPoint x: 438, startPoint y: 311, endPoint x: 433, endPoint y: 302, distance: 9.9
click at [435, 304] on div "**********" at bounding box center [428, 275] width 329 height 89
click at [298, 123] on label "Notify Manager" at bounding box center [299, 120] width 45 height 9
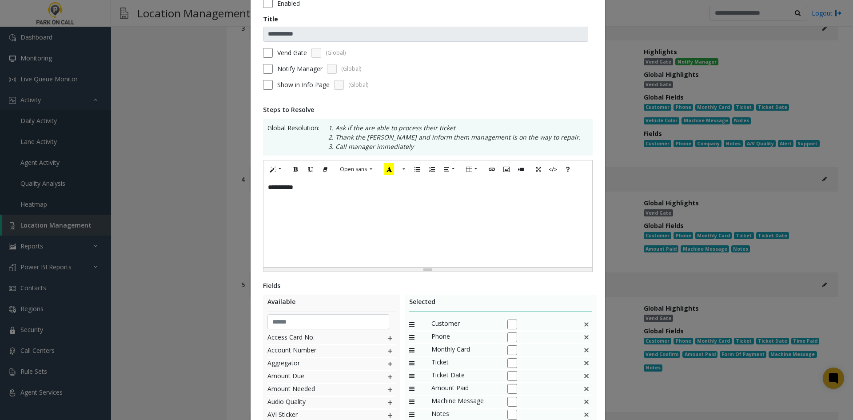
scroll to position [167, 0]
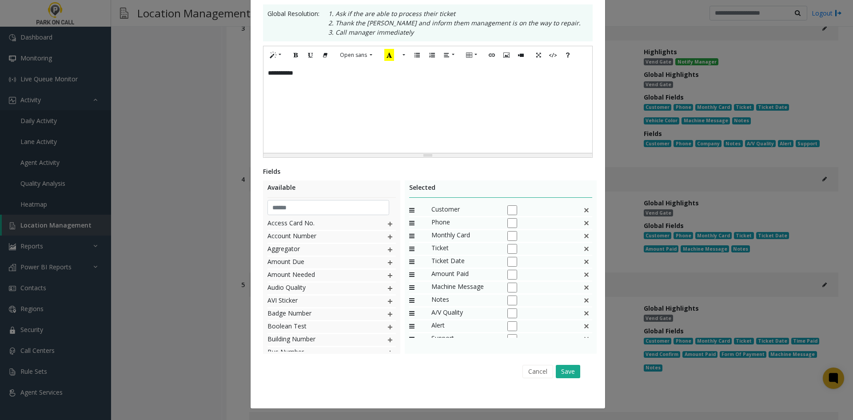
click at [583, 241] on img at bounding box center [586, 236] width 7 height 12
click at [577, 241] on div "Ticket" at bounding box center [501, 236] width 184 height 13
click at [584, 236] on img at bounding box center [586, 236] width 7 height 12
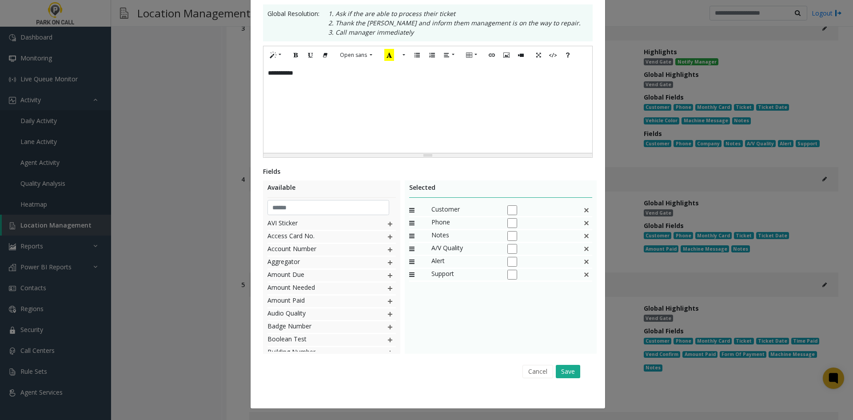
click at [584, 236] on img at bounding box center [586, 236] width 7 height 12
click at [293, 212] on input "text" at bounding box center [329, 207] width 122 height 15
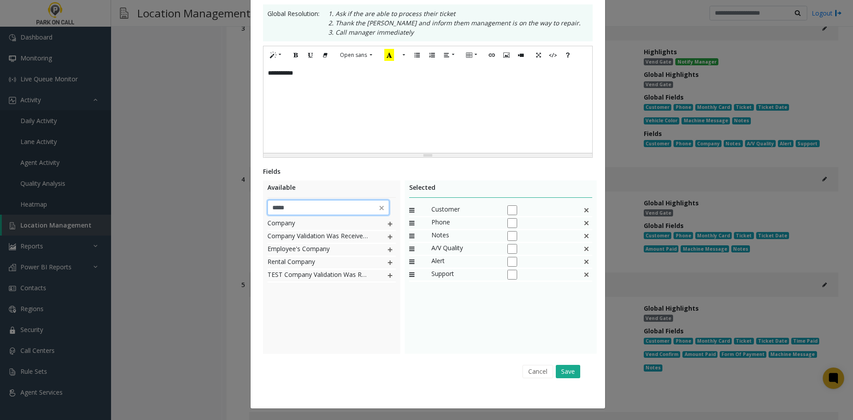
type input "*****"
drag, startPoint x: 312, startPoint y: 336, endPoint x: 329, endPoint y: 297, distance: 41.6
click at [312, 335] on div "Company Company Validation Was Received From Employee's Company Rental Company …" at bounding box center [332, 284] width 128 height 133
click at [391, 224] on div "Company" at bounding box center [332, 224] width 128 height 13
click at [387, 222] on img at bounding box center [390, 224] width 7 height 12
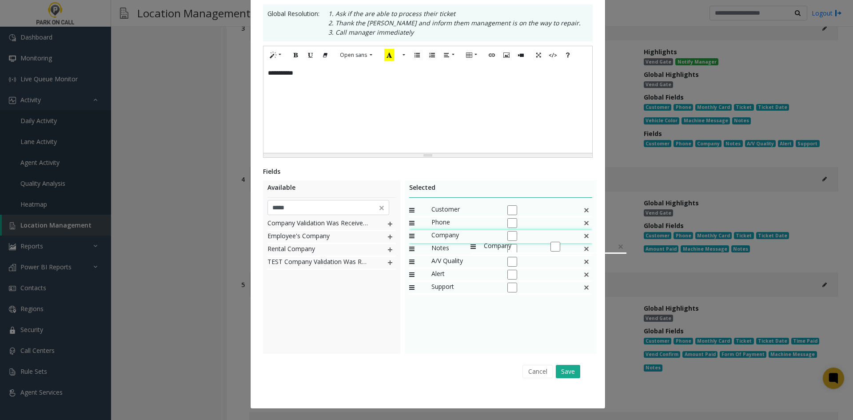
drag, startPoint x: 447, startPoint y: 289, endPoint x: 466, endPoint y: 236, distance: 56.4
click at [565, 365] on button "Save" at bounding box center [568, 371] width 24 height 13
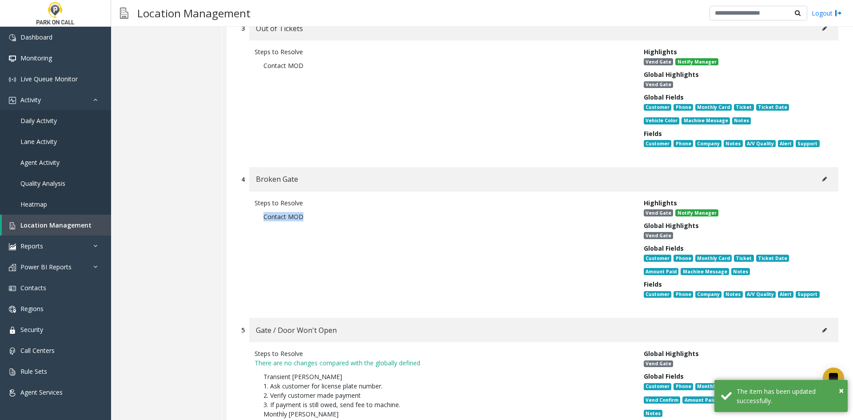
drag, startPoint x: 318, startPoint y: 201, endPoint x: 246, endPoint y: 196, distance: 71.7
click at [246, 196] on div "Steps to Resolve Contact MOD Highlights Vend Gate Notify Manager Global Highlig…" at bounding box center [539, 251] width 597 height 118
copy p "Contact MOD"
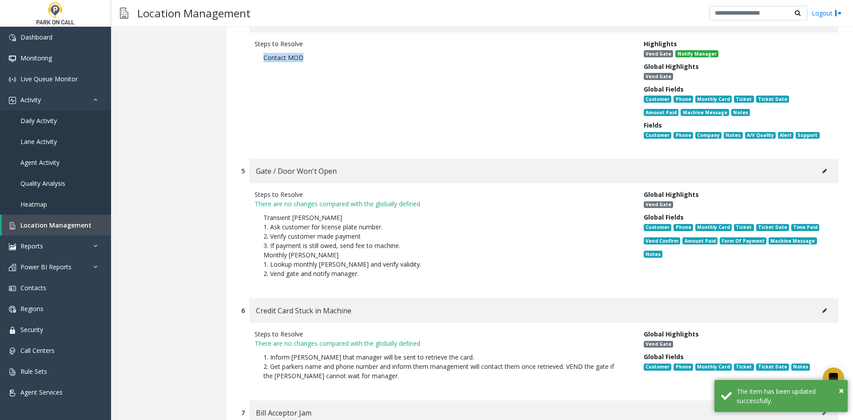
scroll to position [6210, 0]
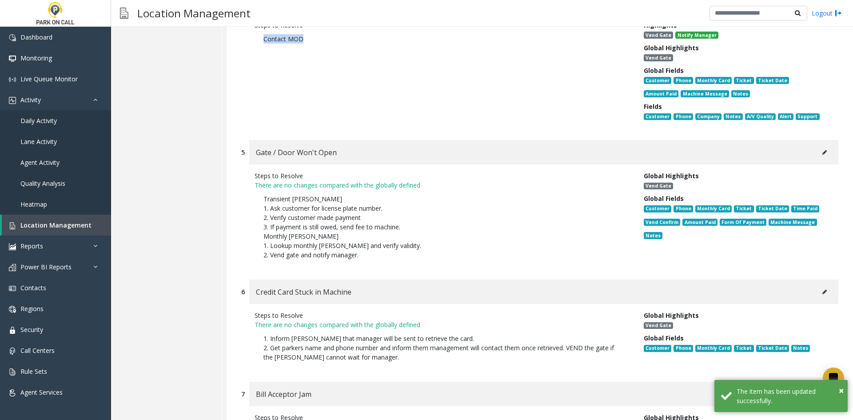
click at [818, 146] on button at bounding box center [825, 152] width 14 height 13
type input "**********"
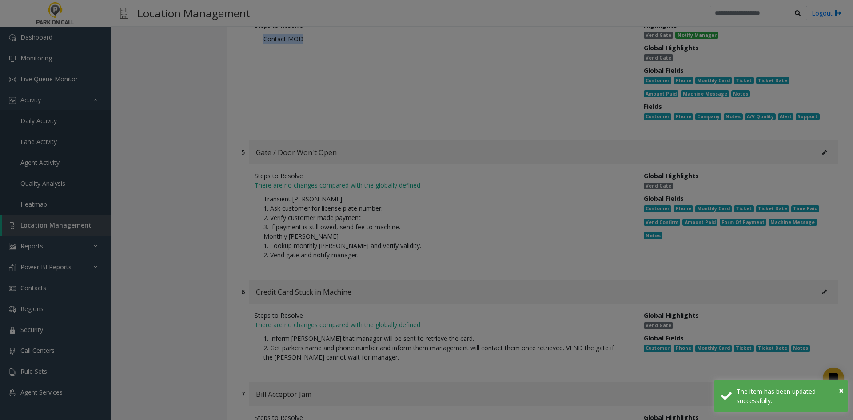
scroll to position [0, 0]
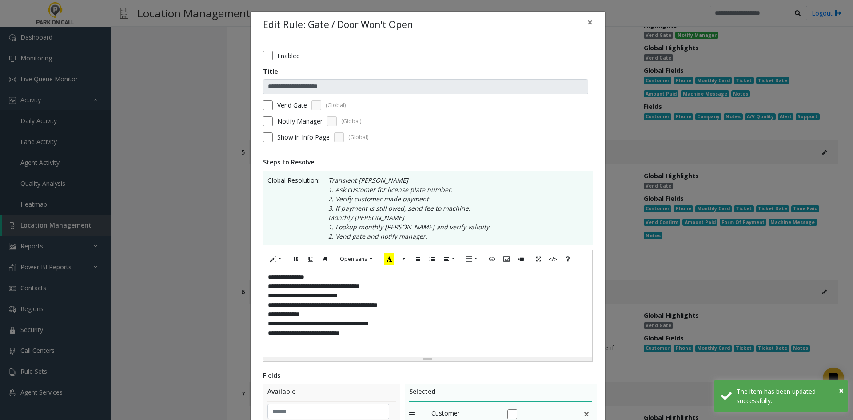
click at [470, 312] on div "**********" at bounding box center [428, 312] width 329 height 89
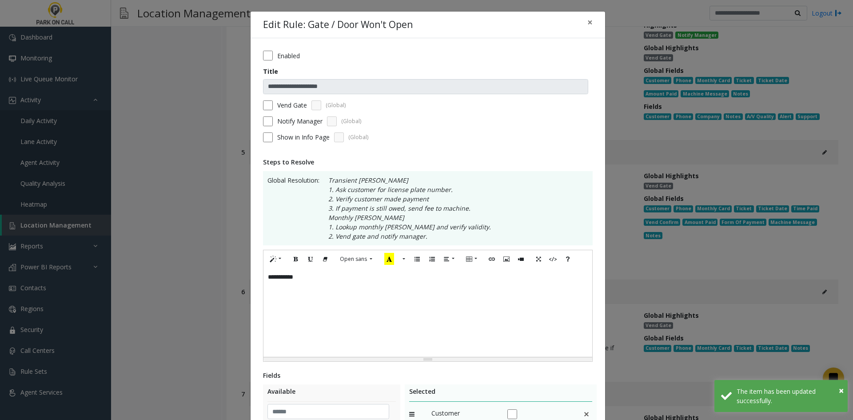
click at [299, 121] on label "Notify Manager" at bounding box center [299, 120] width 45 height 9
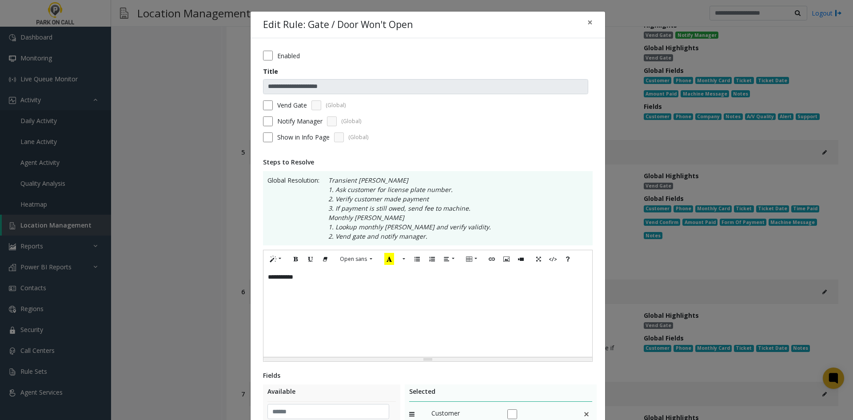
scroll to position [204, 0]
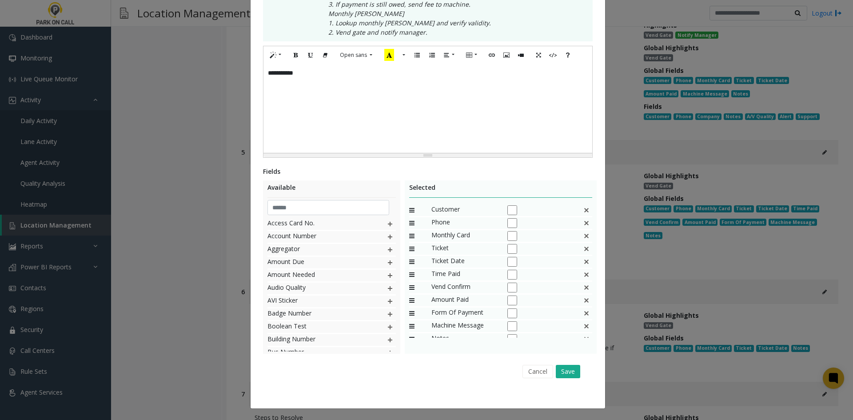
click at [583, 238] on img at bounding box center [586, 236] width 7 height 12
click at [579, 239] on div "Vend Confirm" at bounding box center [501, 236] width 184 height 13
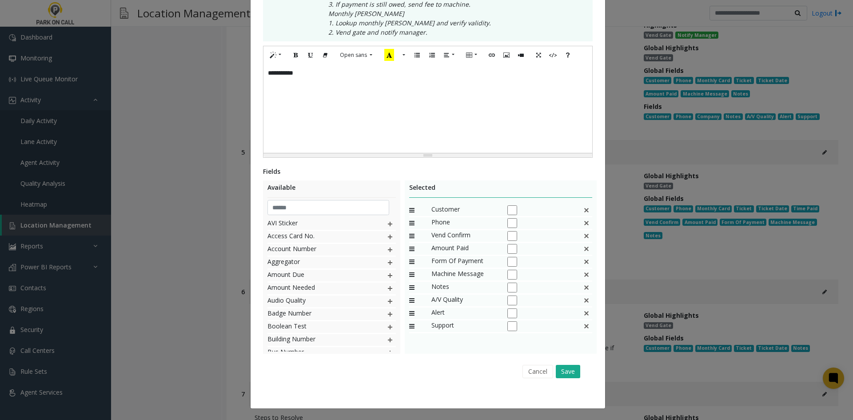
click at [579, 239] on div "Vend Confirm" at bounding box center [501, 236] width 184 height 13
click at [583, 238] on img at bounding box center [586, 236] width 7 height 12
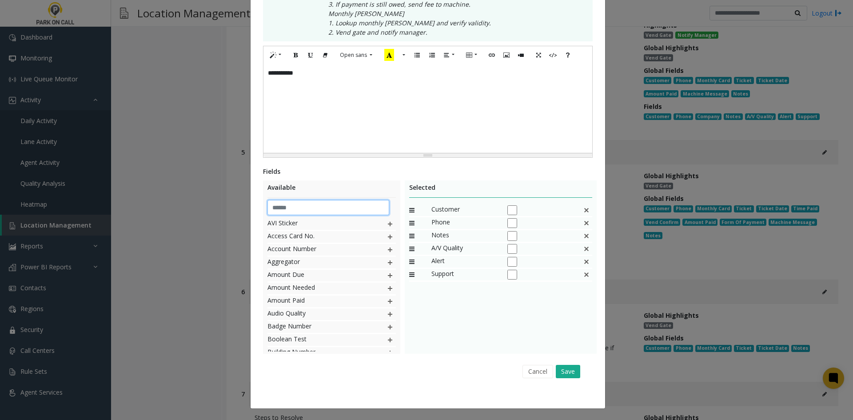
drag, startPoint x: 329, startPoint y: 213, endPoint x: 325, endPoint y: 210, distance: 5.4
click at [329, 213] on input "text" at bounding box center [329, 207] width 122 height 15
type input "*****"
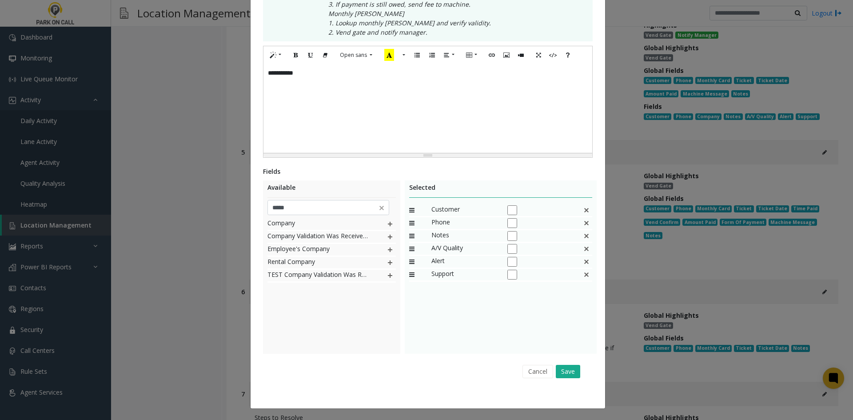
click at [329, 330] on div "Company Company Validation Was Received From Employee's Company Rental Company …" at bounding box center [332, 284] width 128 height 133
click at [383, 226] on div "Company" at bounding box center [332, 224] width 128 height 13
click at [387, 224] on img at bounding box center [390, 224] width 7 height 12
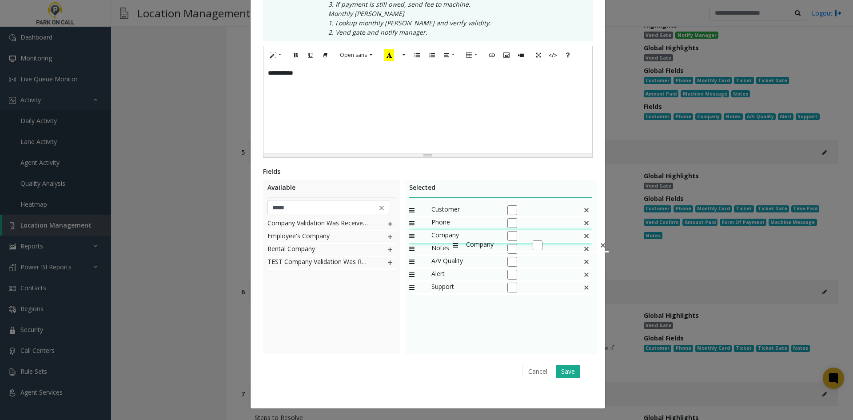
drag, startPoint x: 439, startPoint y: 290, endPoint x: 449, endPoint y: 235, distance: 56.0
click at [569, 374] on button "Save" at bounding box center [568, 371] width 24 height 13
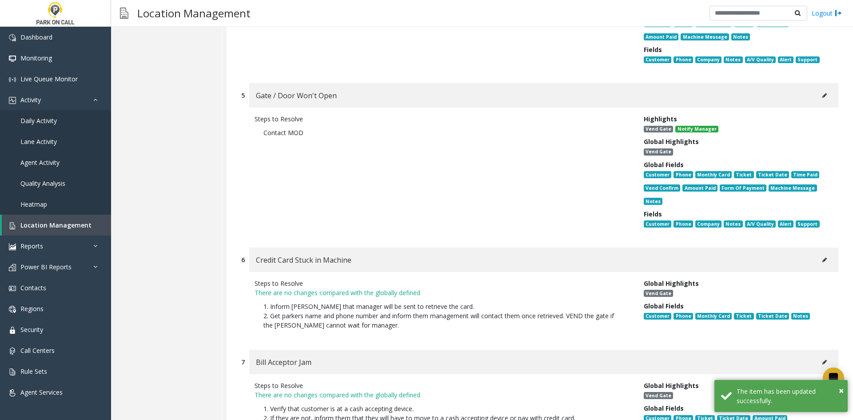
scroll to position [6343, 0]
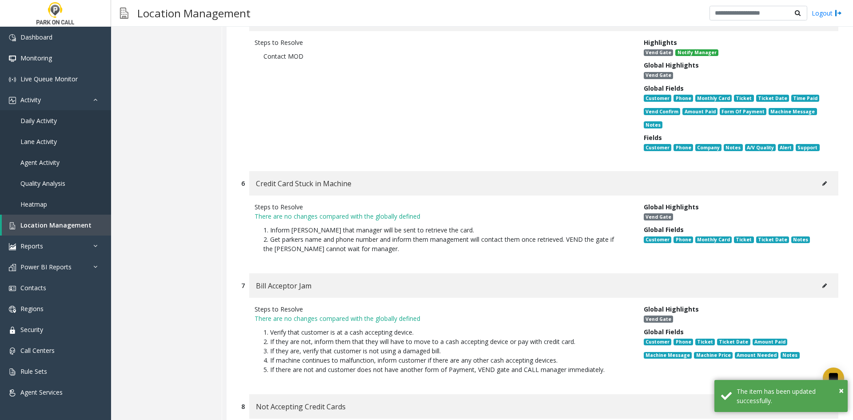
click at [820, 177] on button at bounding box center [825, 183] width 14 height 13
type input "**********"
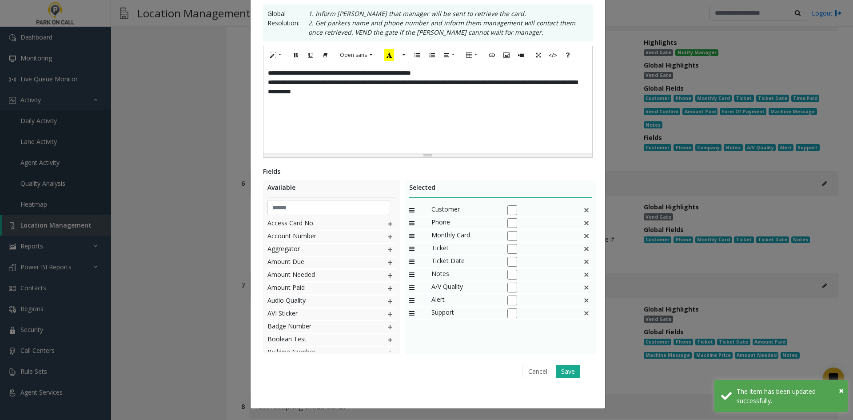
scroll to position [0, 0]
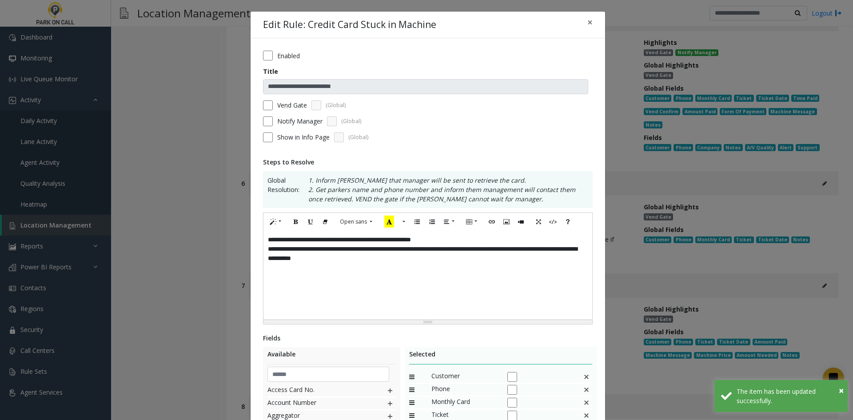
click at [417, 301] on div "**********" at bounding box center [428, 275] width 329 height 89
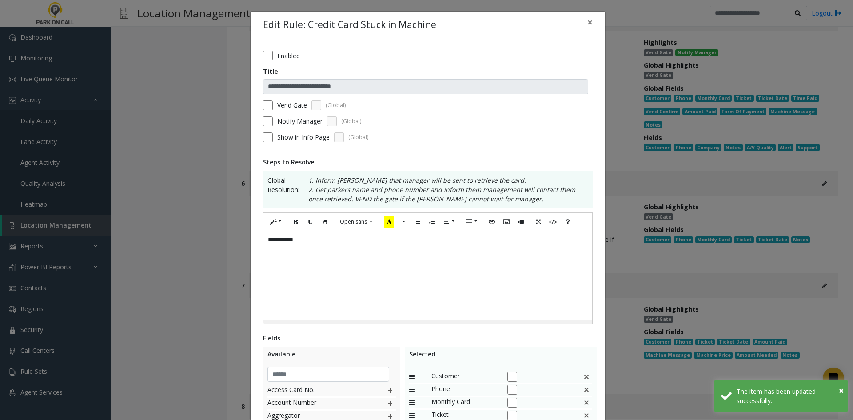
click at [295, 126] on form "**********" at bounding box center [428, 100] width 330 height 98
click at [292, 114] on form "**********" at bounding box center [428, 100] width 330 height 98
click at [290, 123] on label "Notify Manager" at bounding box center [299, 120] width 45 height 9
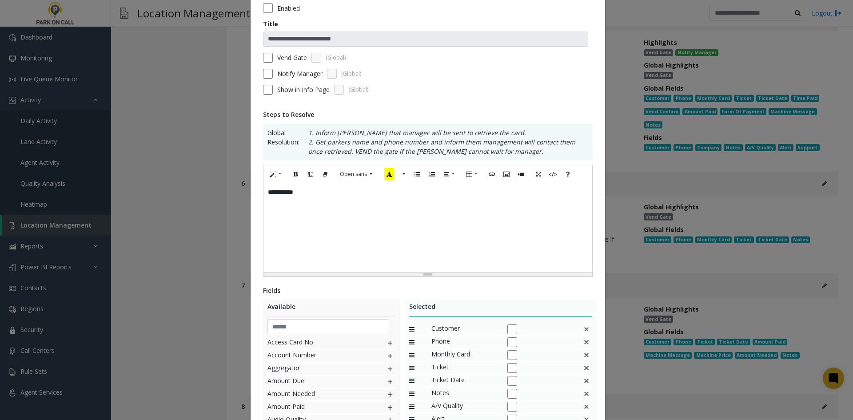
scroll to position [89, 0]
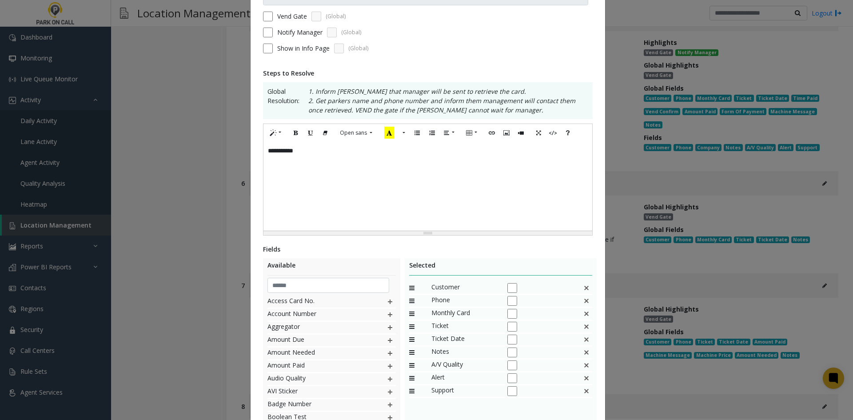
click at [586, 318] on img at bounding box center [586, 314] width 7 height 12
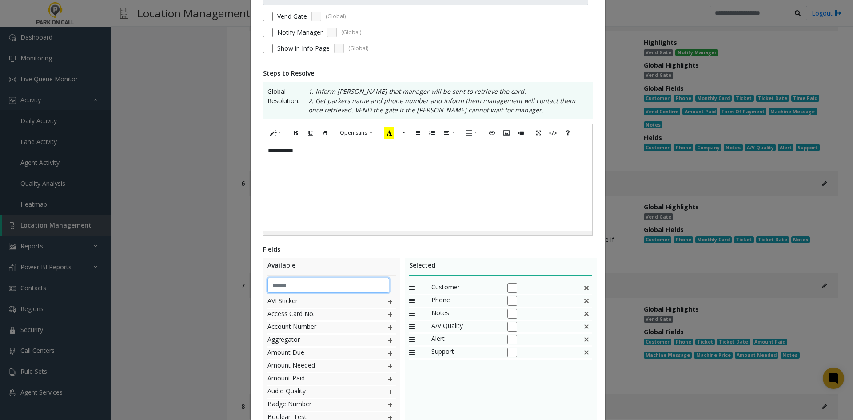
click at [334, 290] on input "text" at bounding box center [329, 285] width 122 height 15
type input "*****"
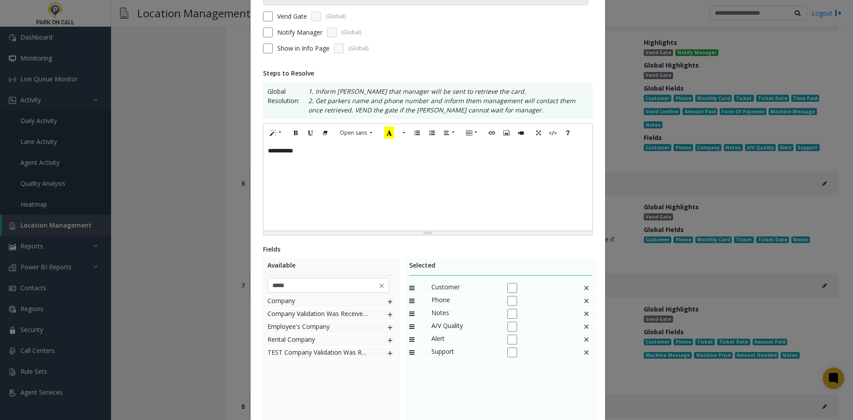
click at [383, 300] on div "Company" at bounding box center [332, 302] width 128 height 13
click at [387, 301] on img at bounding box center [390, 302] width 7 height 12
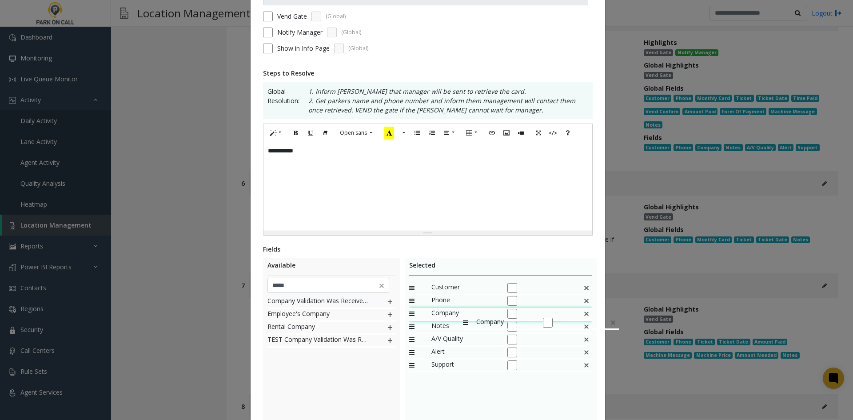
drag, startPoint x: 449, startPoint y: 365, endPoint x: 462, endPoint y: 313, distance: 53.2
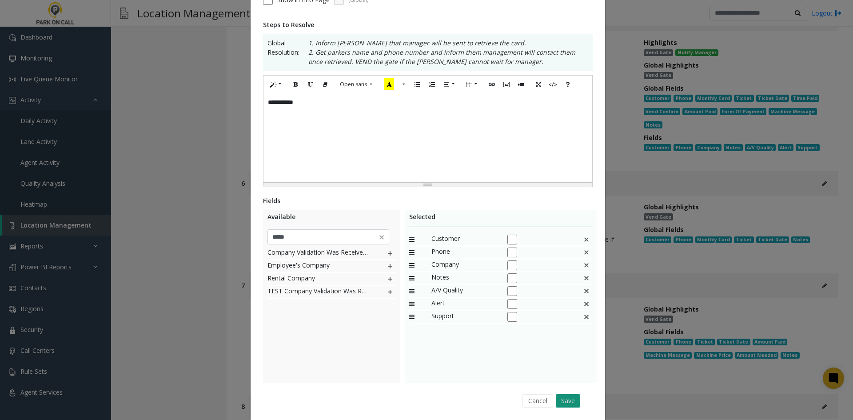
scroll to position [167, 0]
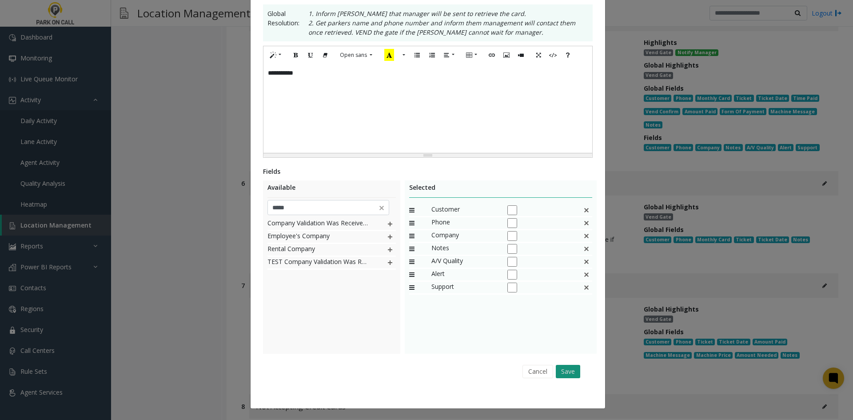
click at [572, 372] on button "Save" at bounding box center [568, 371] width 24 height 13
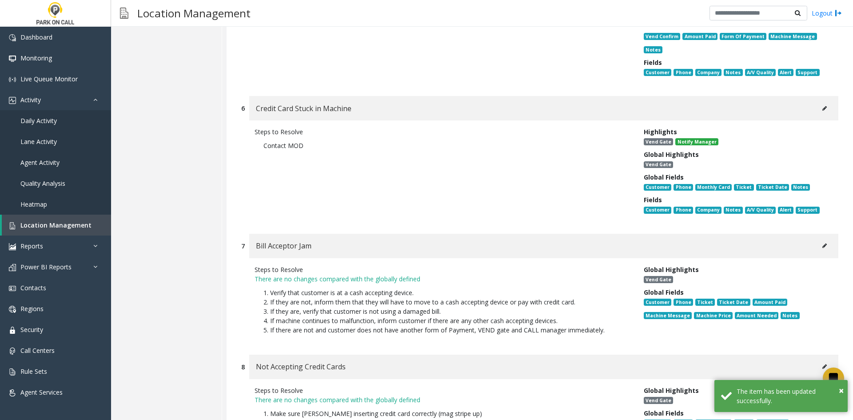
scroll to position [6521, 0]
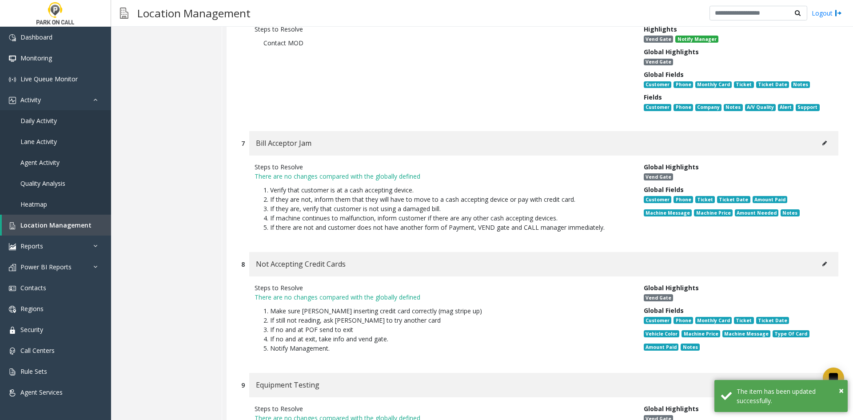
click at [818, 136] on button at bounding box center [825, 142] width 14 height 13
type input "**********"
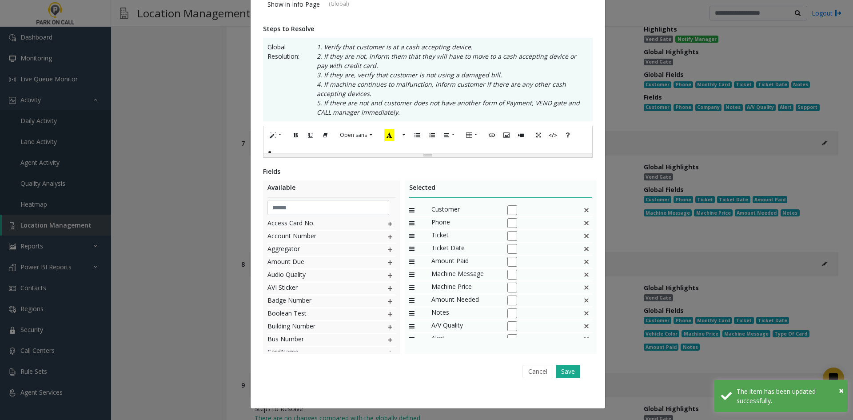
scroll to position [0, 0]
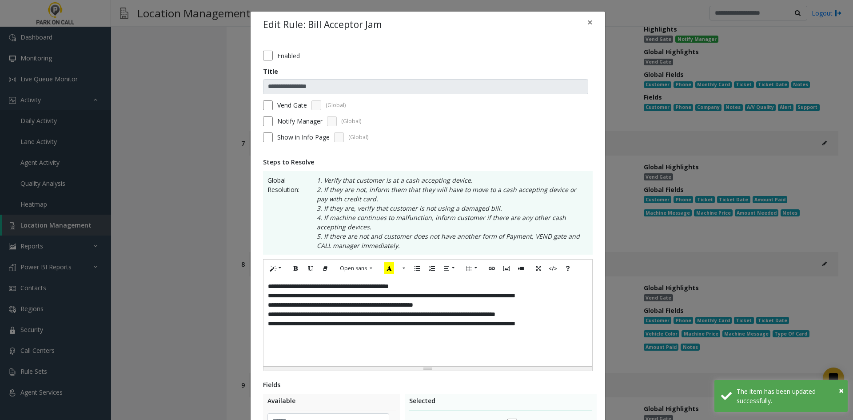
drag, startPoint x: 445, startPoint y: 336, endPoint x: 357, endPoint y: 237, distance: 131.6
click at [445, 336] on div "**********" at bounding box center [428, 321] width 329 height 89
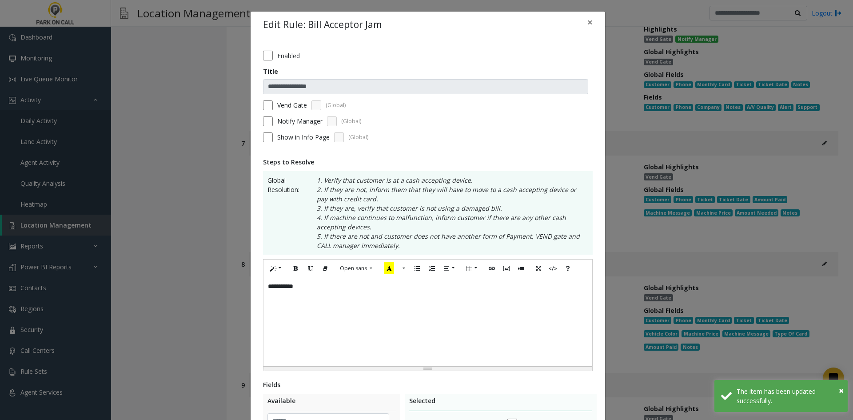
click at [285, 121] on label "Notify Manager" at bounding box center [299, 120] width 45 height 9
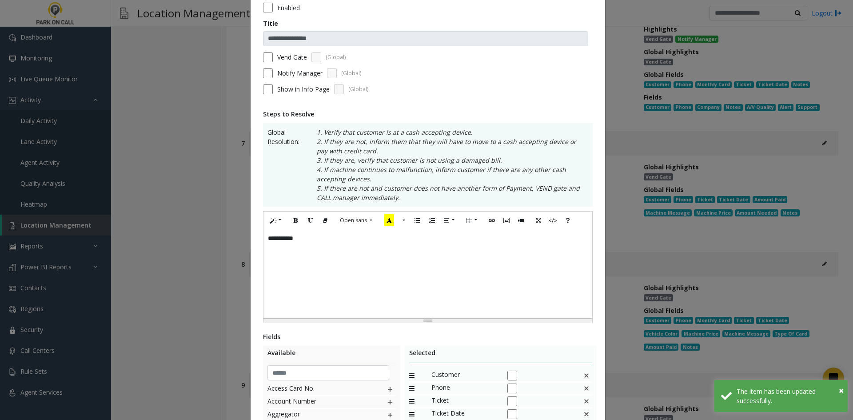
scroll to position [213, 0]
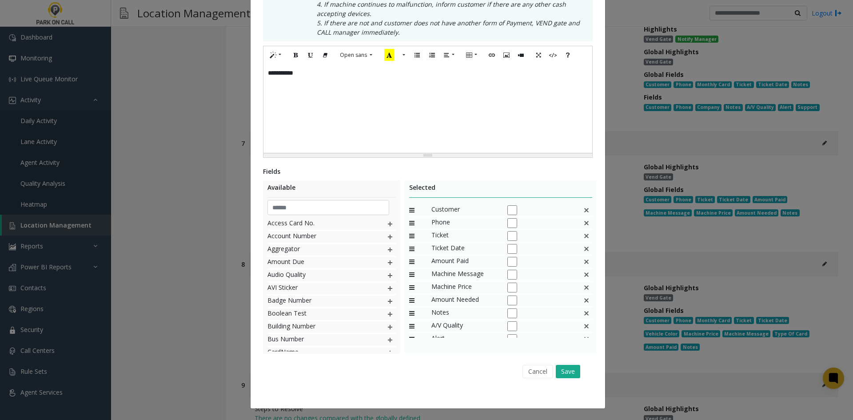
click at [583, 239] on img at bounding box center [586, 236] width 7 height 12
click at [576, 239] on div "Amount Paid" at bounding box center [501, 236] width 184 height 13
click at [583, 239] on img at bounding box center [586, 236] width 7 height 12
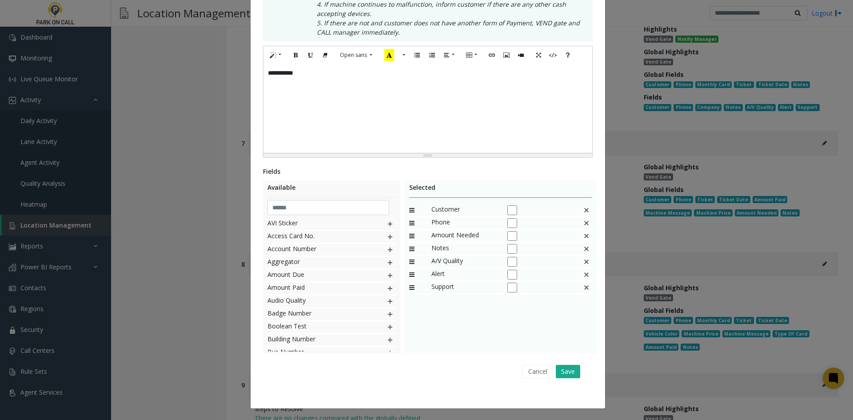
click at [583, 239] on img at bounding box center [586, 236] width 7 height 12
click at [345, 217] on div "Available AVI Sticker Access Card No. Account Number Aggregator Amount Due Amou…" at bounding box center [331, 266] width 137 height 173
click at [321, 204] on input "text" at bounding box center [329, 207] width 122 height 15
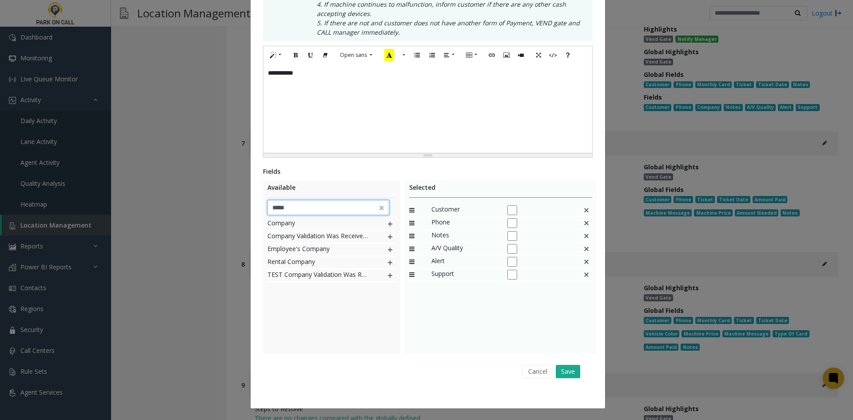
type input "*****"
click at [387, 221] on img at bounding box center [390, 224] width 7 height 12
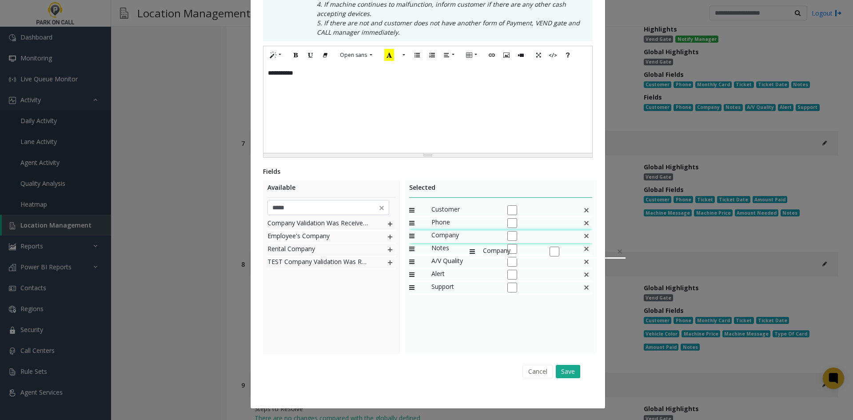
drag, startPoint x: 458, startPoint y: 284, endPoint x: 465, endPoint y: 241, distance: 42.8
click at [576, 368] on button "Save" at bounding box center [568, 371] width 24 height 13
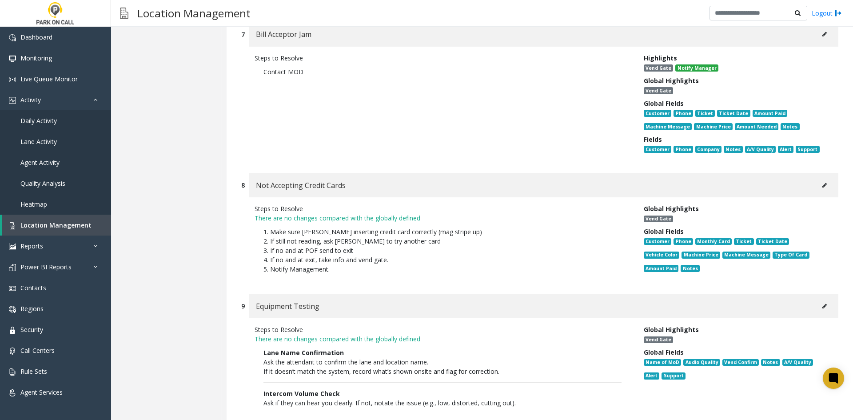
scroll to position [6654, 0]
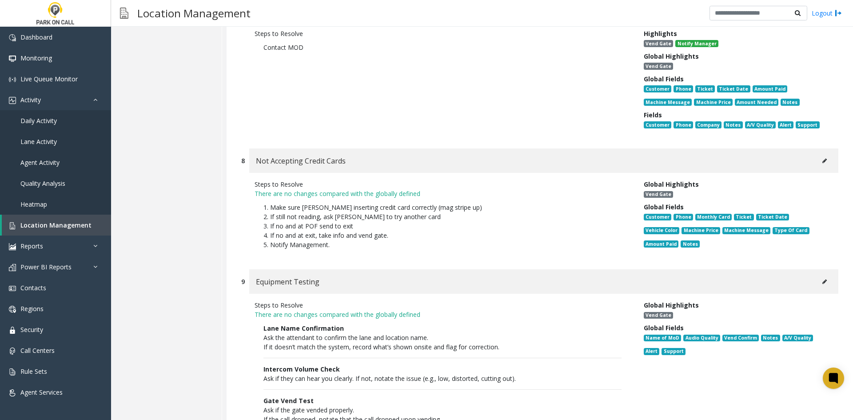
click at [809, 148] on div "Not Accepting Credit Cards" at bounding box center [543, 160] width 589 height 24
click at [819, 154] on button at bounding box center [825, 160] width 14 height 13
type input "**********"
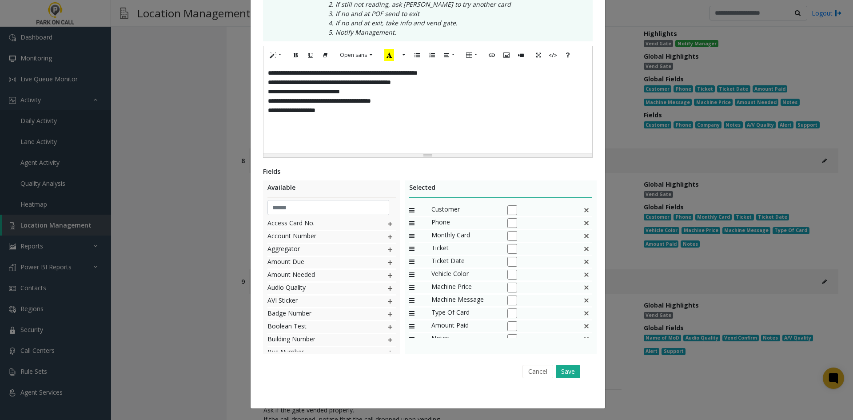
scroll to position [0, 0]
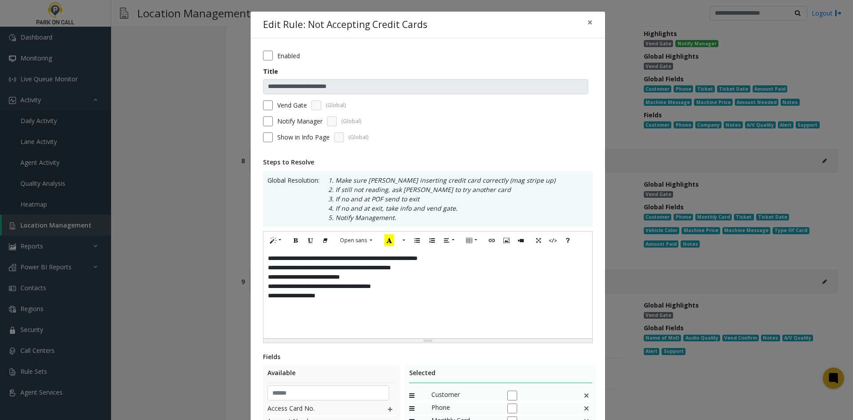
click at [539, 313] on div "**********" at bounding box center [428, 293] width 329 height 89
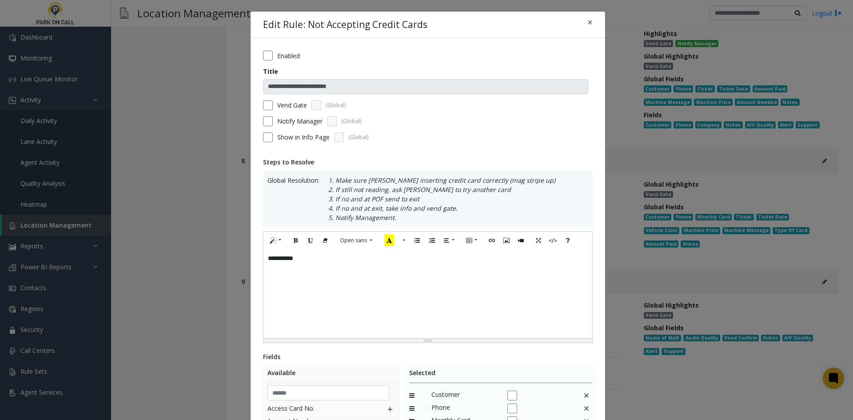
click at [296, 120] on label "Notify Manager" at bounding box center [299, 120] width 45 height 9
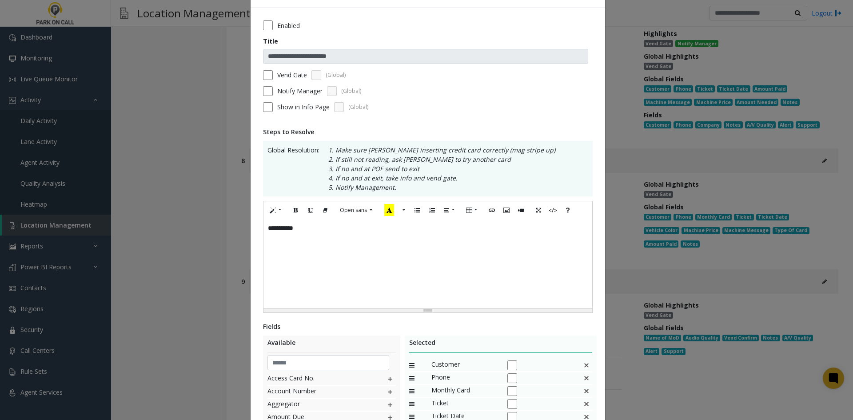
scroll to position [178, 0]
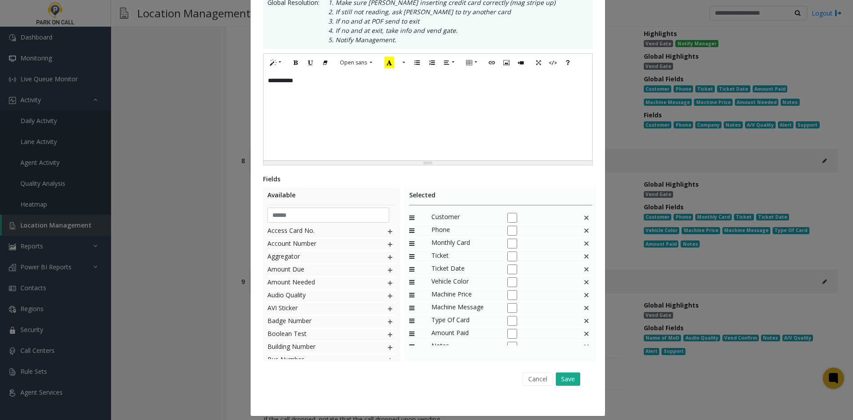
click at [583, 244] on img at bounding box center [586, 244] width 7 height 12
click at [583, 245] on img at bounding box center [586, 243] width 7 height 12
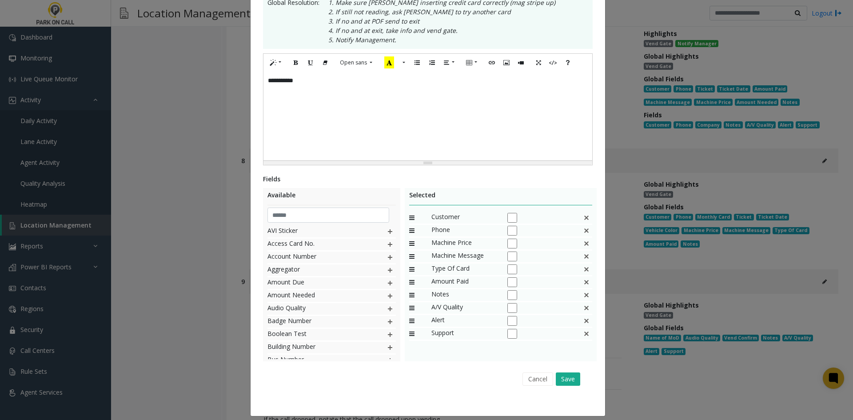
scroll to position [0, 0]
click at [579, 245] on div "Machine Price" at bounding box center [501, 244] width 184 height 13
drag, startPoint x: 579, startPoint y: 245, endPoint x: 584, endPoint y: 247, distance: 5.4
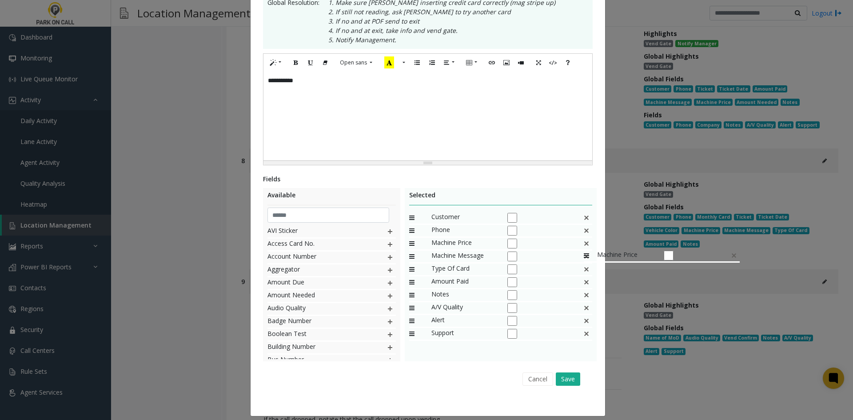
click at [580, 246] on div "Machine Price" at bounding box center [501, 244] width 184 height 13
click at [584, 248] on img at bounding box center [586, 244] width 7 height 12
drag, startPoint x: 315, startPoint y: 223, endPoint x: 312, endPoint y: 218, distance: 5.4
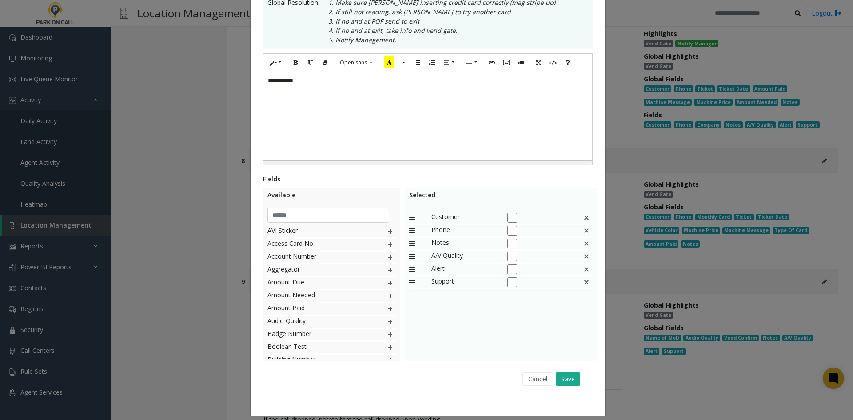
click at [314, 222] on div "Available AVI Sticker Access Card No. Account Number Aggregator Amount Due Amou…" at bounding box center [331, 274] width 137 height 173
click at [312, 216] on input "text" at bounding box center [329, 215] width 122 height 15
click at [311, 218] on input "text" at bounding box center [329, 215] width 122 height 15
type input "*****"
click at [389, 230] on img at bounding box center [390, 232] width 7 height 12
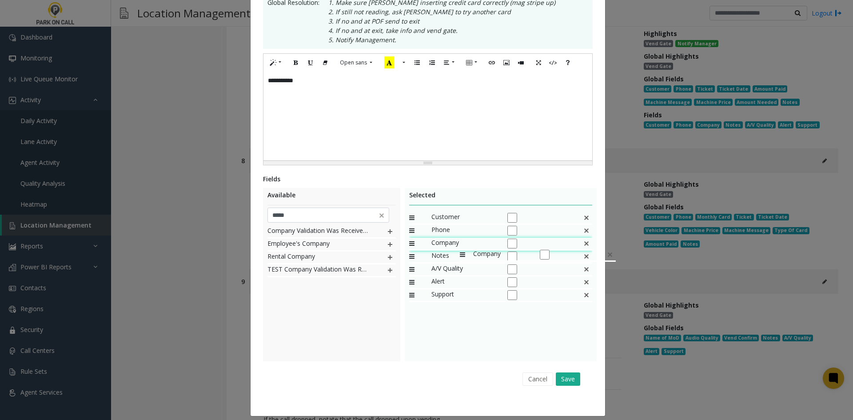
drag, startPoint x: 449, startPoint y: 295, endPoint x: 456, endPoint y: 244, distance: 52.0
click at [568, 380] on button "Save" at bounding box center [568, 379] width 24 height 13
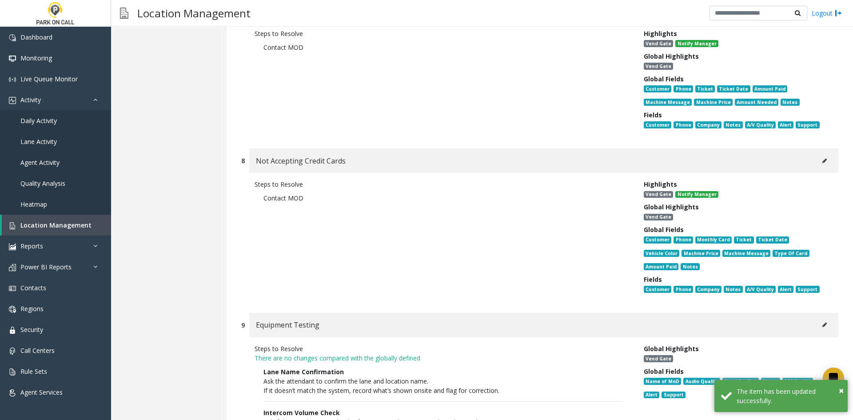
click at [567, 272] on div "1 Pay Station Down/Out of Order Steps to Resolve Contact MOD Highlights Vend Ga…" at bounding box center [540, 188] width 627 height 2203
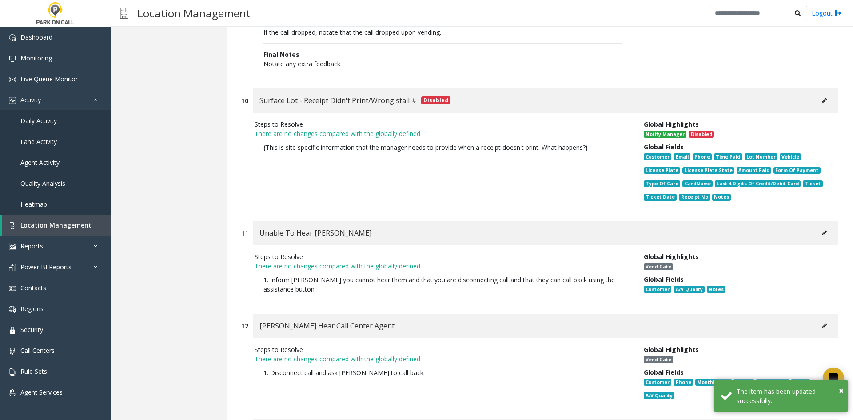
scroll to position [7099, 0]
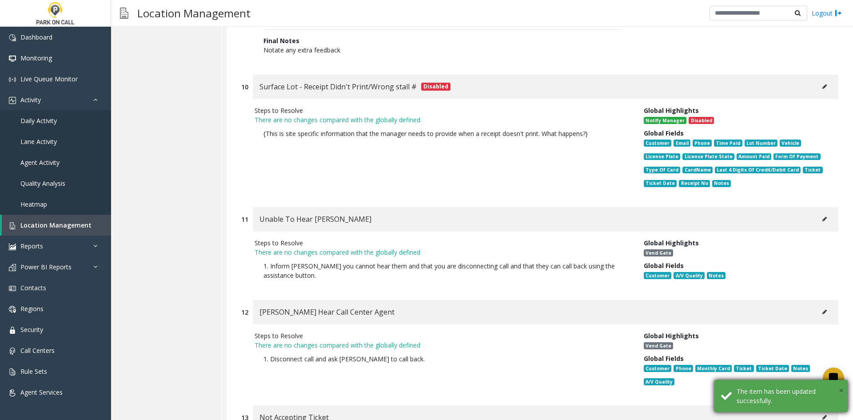
click at [840, 390] on span "×" at bounding box center [841, 391] width 5 height 12
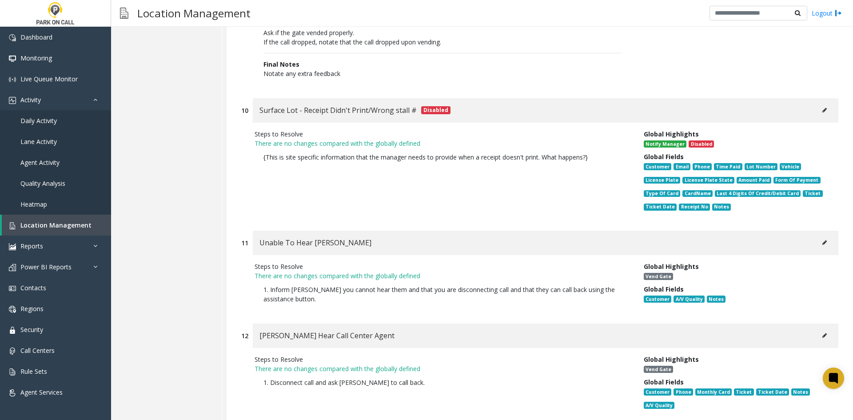
scroll to position [7054, 0]
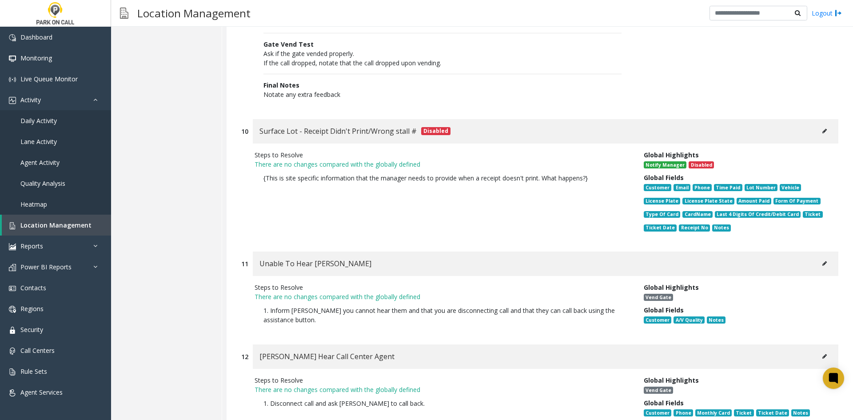
click at [818, 257] on button at bounding box center [825, 263] width 14 height 13
type input "**********"
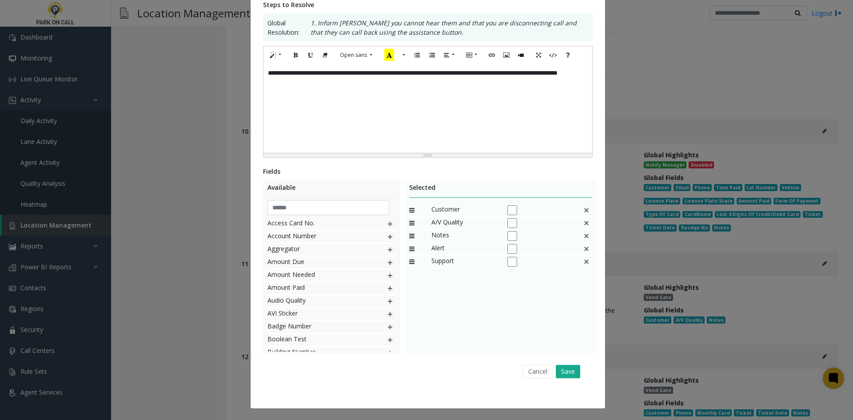
scroll to position [0, 0]
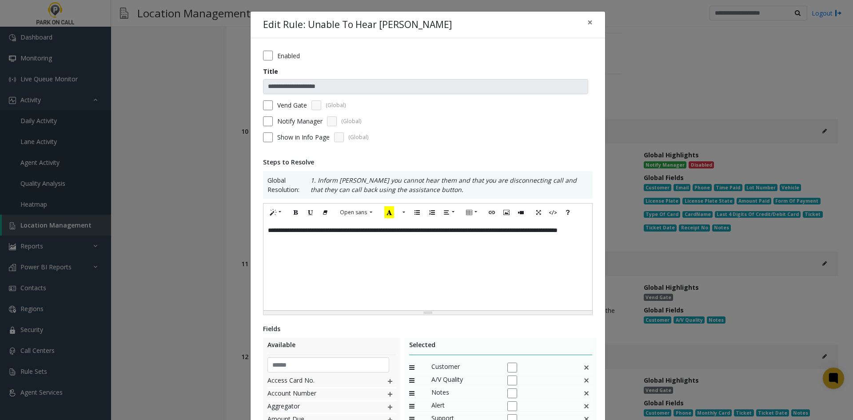
click at [464, 267] on div "**********" at bounding box center [428, 265] width 329 height 89
click at [275, 126] on form "**********" at bounding box center [428, 100] width 330 height 98
click at [277, 121] on label "Notify Manager" at bounding box center [299, 120] width 45 height 9
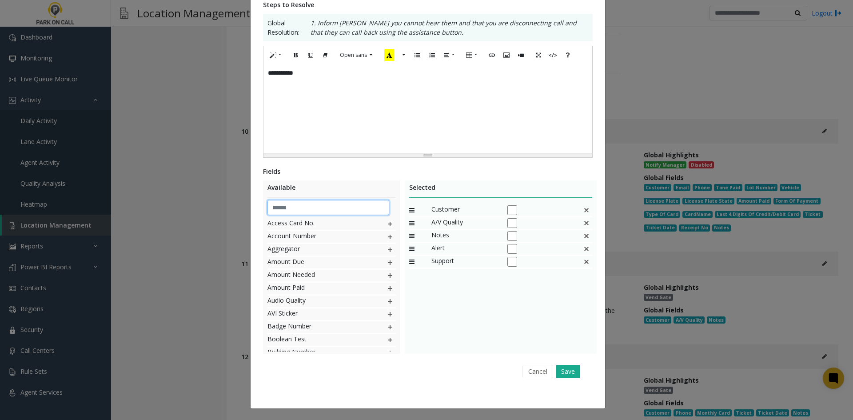
click at [353, 210] on input "text" at bounding box center [329, 207] width 122 height 15
type input "***"
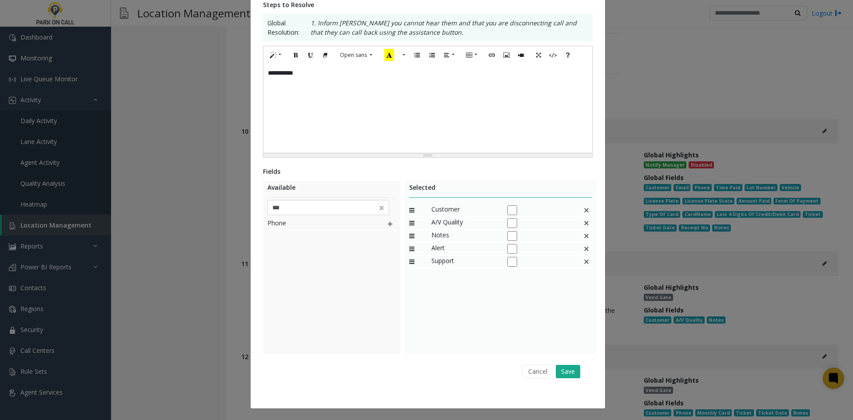
click at [387, 224] on img at bounding box center [390, 224] width 7 height 12
drag, startPoint x: 471, startPoint y: 277, endPoint x: 456, endPoint y: 228, distance: 51.2
click at [382, 211] on img at bounding box center [381, 208] width 9 height 9
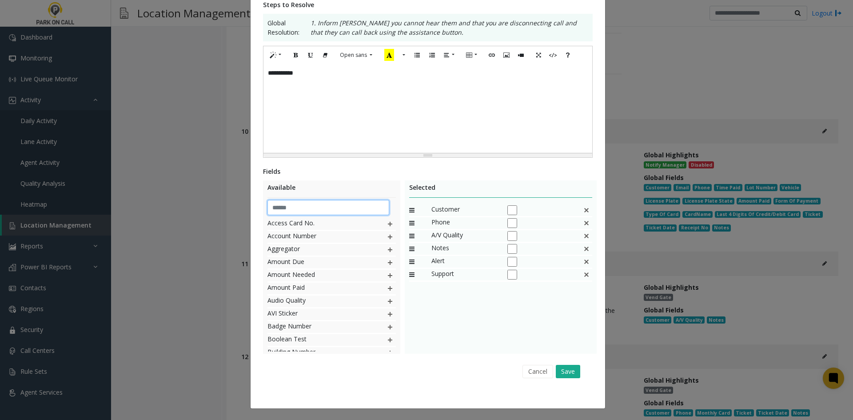
click at [354, 209] on input "text" at bounding box center [329, 207] width 122 height 15
type input "*****"
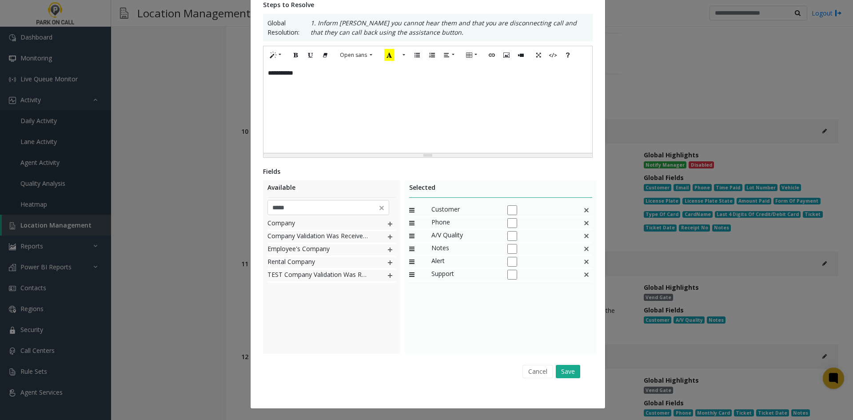
click at [387, 225] on img at bounding box center [390, 224] width 7 height 12
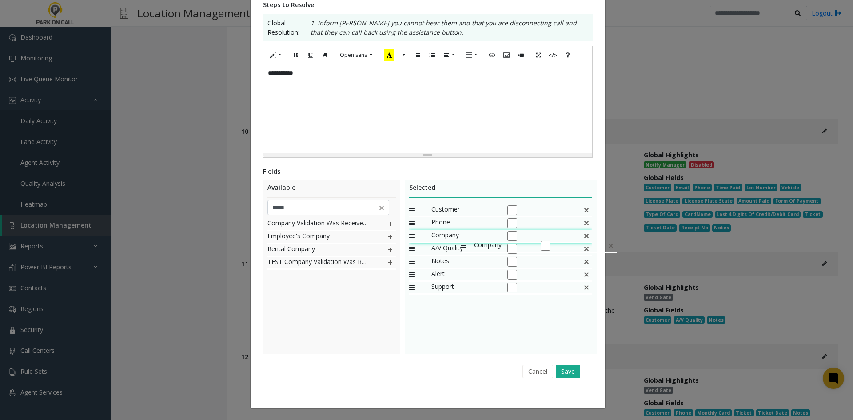
drag, startPoint x: 439, startPoint y: 288, endPoint x: 456, endPoint y: 235, distance: 56.0
click at [571, 373] on button "Save" at bounding box center [568, 371] width 24 height 13
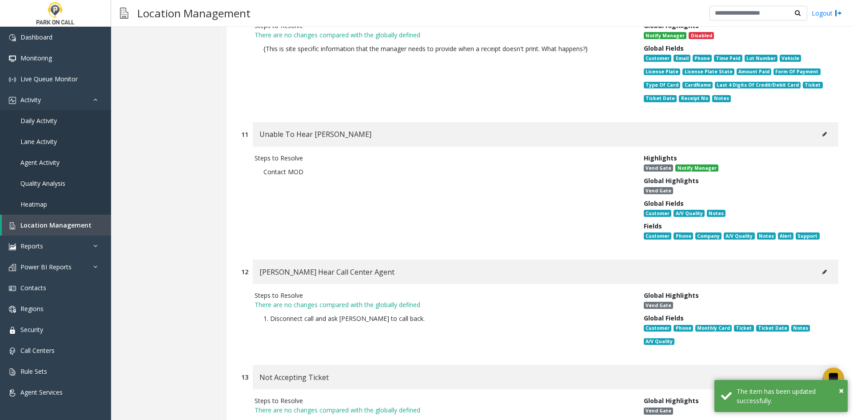
scroll to position [7276, 0]
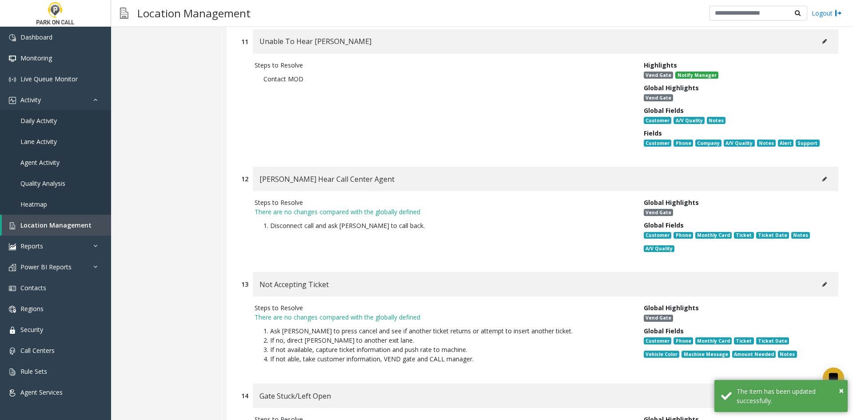
click at [810, 167] on div "[PERSON_NAME] Hear Call Center Agent" at bounding box center [546, 179] width 586 height 24
click at [823, 176] on icon at bounding box center [825, 178] width 4 height 5
type input "**********"
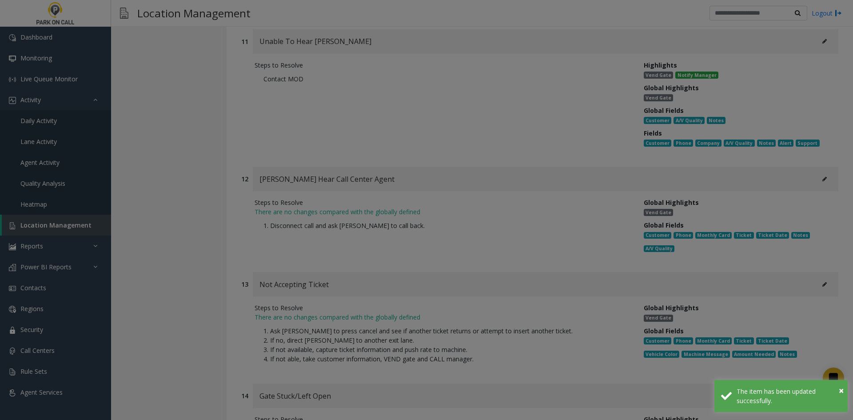
scroll to position [0, 0]
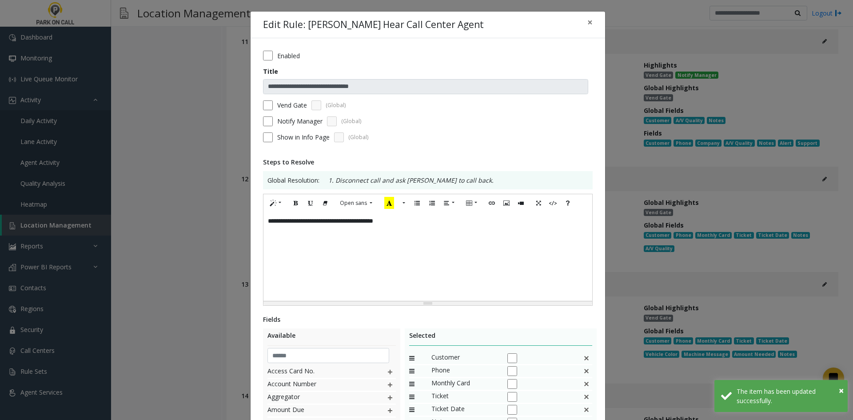
click at [505, 268] on div "**********" at bounding box center [428, 256] width 329 height 89
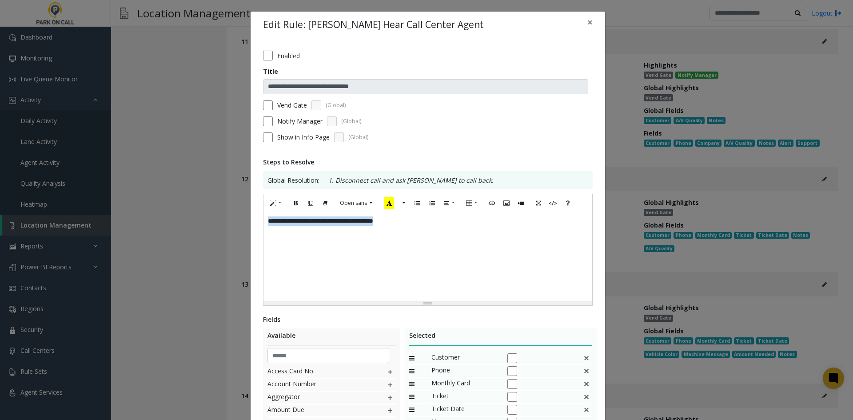
click at [449, 258] on div "**********" at bounding box center [428, 256] width 329 height 89
click at [277, 122] on label "Notify Manager" at bounding box center [299, 120] width 45 height 9
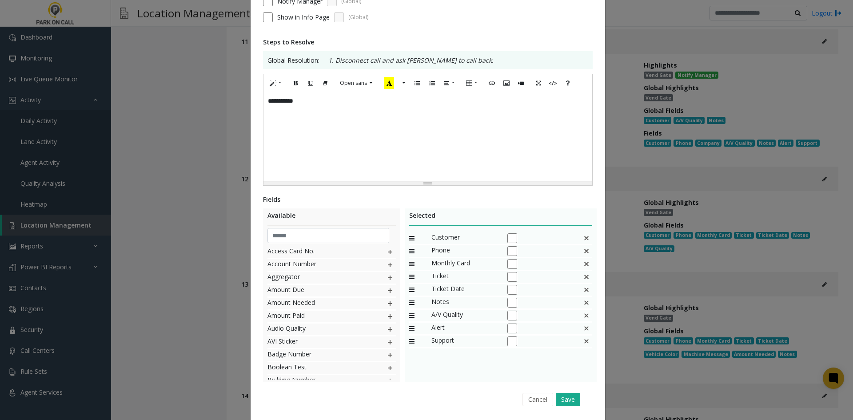
scroll to position [148, 0]
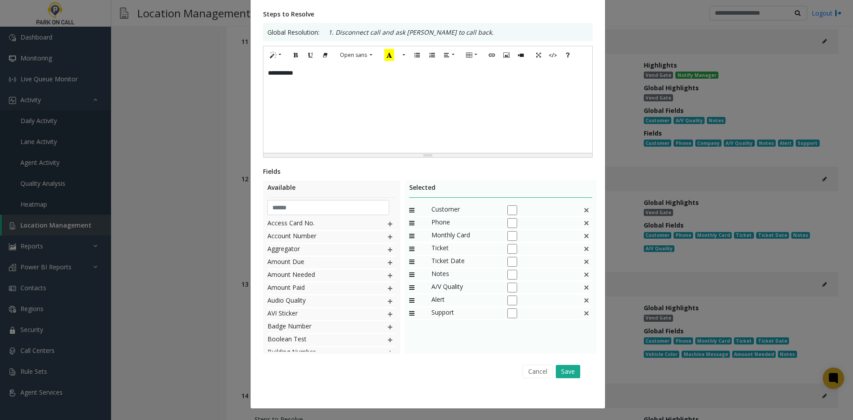
click at [587, 239] on div "Monthly Card" at bounding box center [501, 236] width 184 height 13
click at [585, 239] on img at bounding box center [586, 236] width 7 height 12
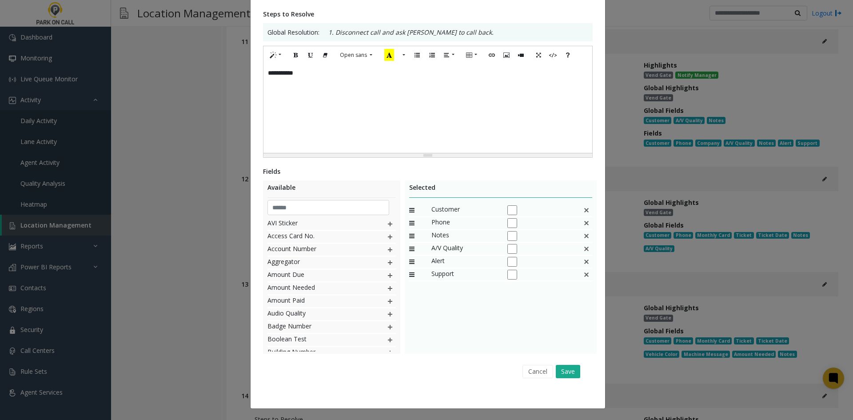
click at [585, 239] on img at bounding box center [586, 236] width 7 height 12
click at [361, 210] on input "text" at bounding box center [329, 207] width 122 height 15
type input "*****"
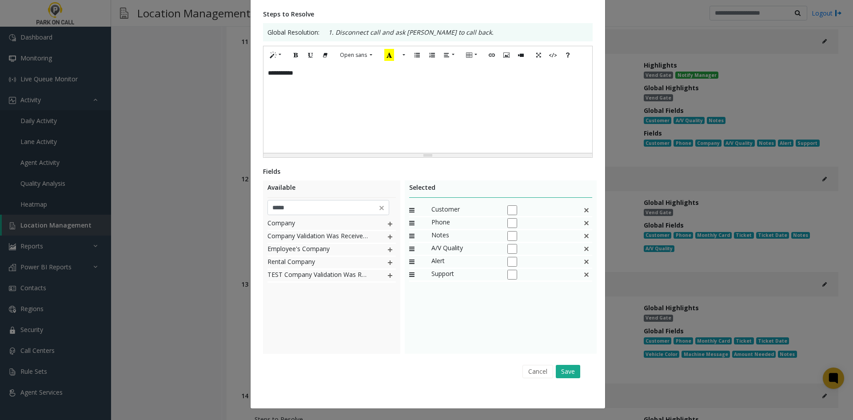
click at [388, 222] on img at bounding box center [390, 224] width 7 height 12
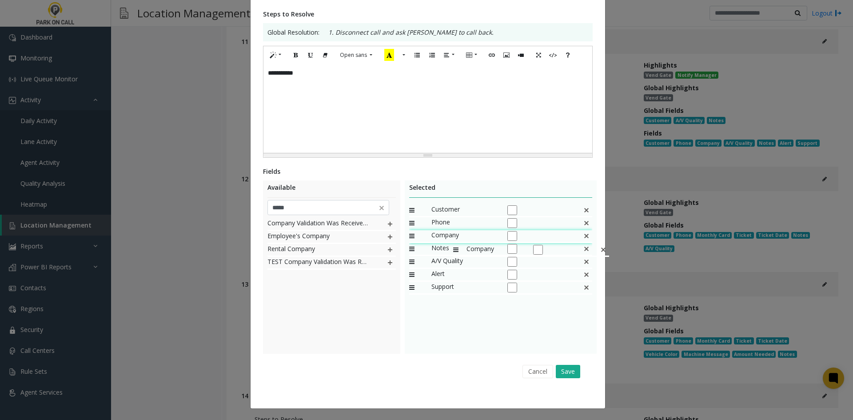
drag, startPoint x: 446, startPoint y: 278, endPoint x: 449, endPoint y: 240, distance: 38.4
click at [563, 370] on button "Save" at bounding box center [568, 371] width 24 height 13
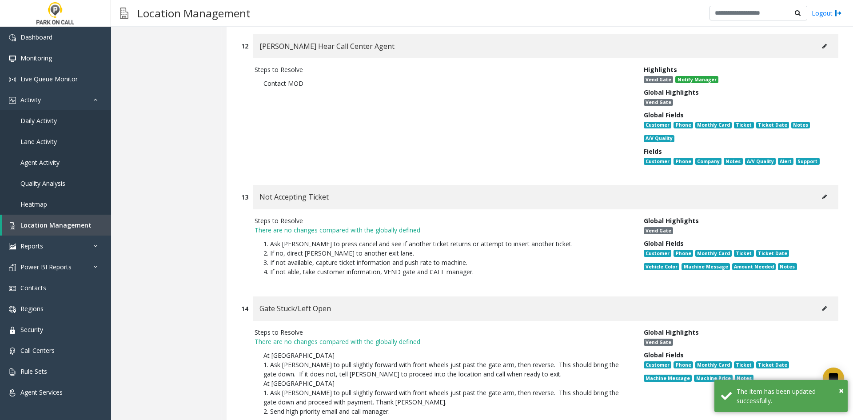
scroll to position [7410, 0]
click at [818, 190] on button at bounding box center [825, 196] width 14 height 13
type input "**********"
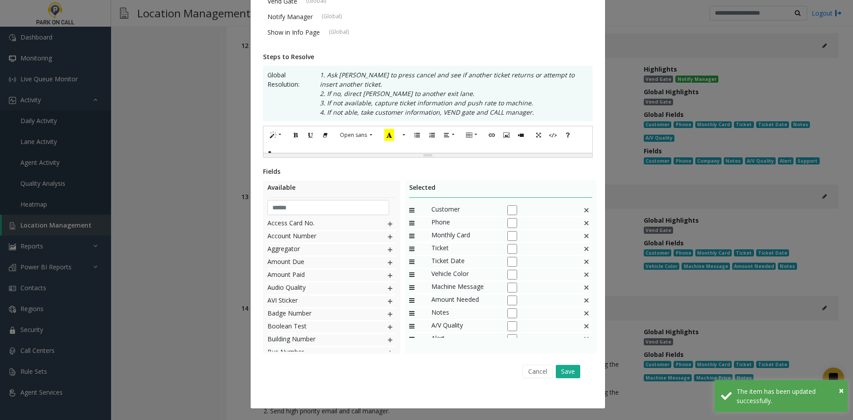
scroll to position [0, 0]
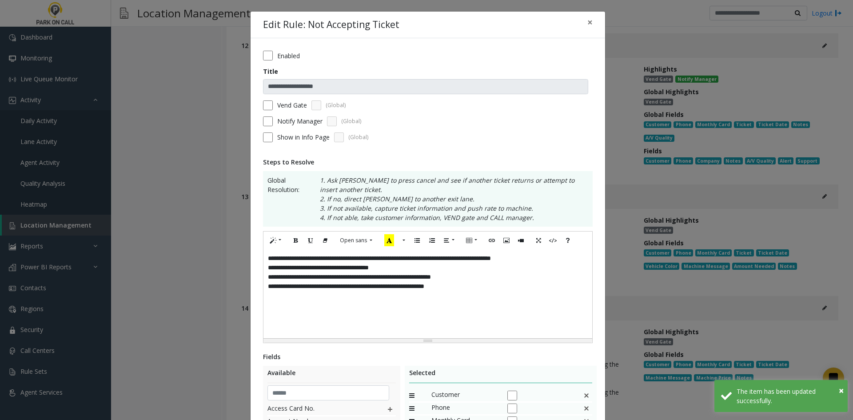
drag, startPoint x: 436, startPoint y: 312, endPoint x: 326, endPoint y: 201, distance: 155.9
click at [429, 306] on div "**********" at bounding box center [428, 293] width 329 height 89
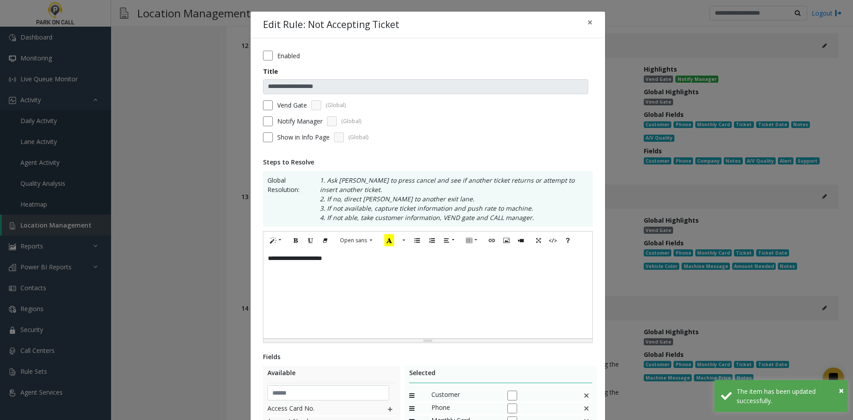
click at [296, 122] on label "Notify Manager" at bounding box center [299, 120] width 45 height 9
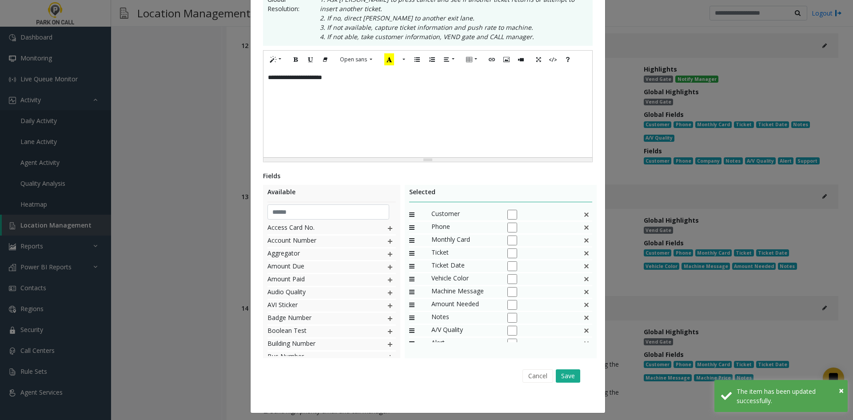
scroll to position [185, 0]
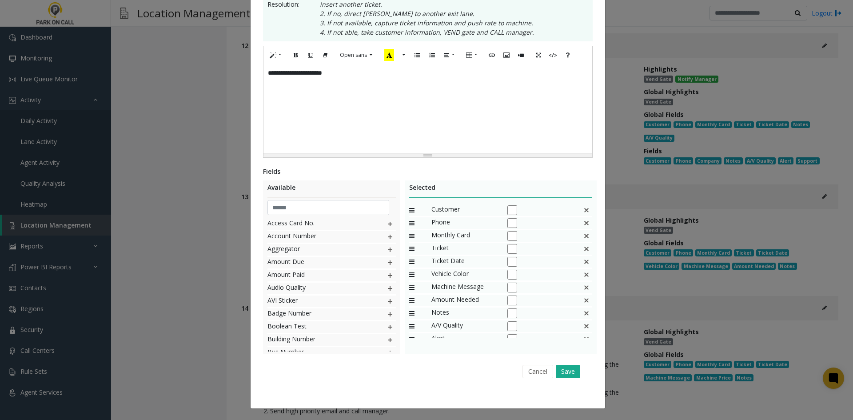
click at [581, 241] on div "Monthly Card" at bounding box center [501, 236] width 184 height 13
click at [583, 240] on img at bounding box center [586, 236] width 7 height 12
click at [579, 240] on div "Ticket Date" at bounding box center [501, 236] width 184 height 13
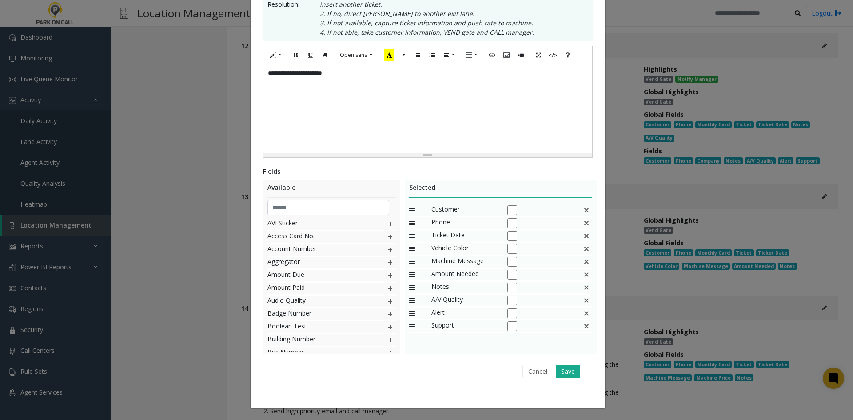
click at [579, 240] on div "Ticket Date" at bounding box center [501, 236] width 184 height 13
click at [584, 238] on img at bounding box center [586, 236] width 7 height 12
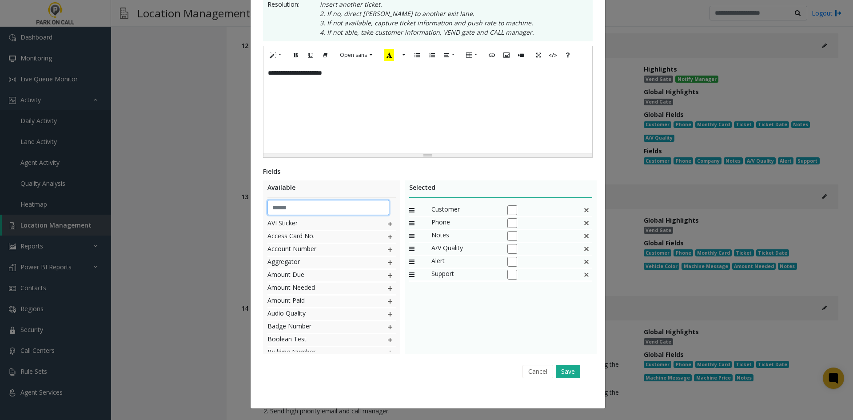
click at [341, 202] on input "text" at bounding box center [329, 207] width 122 height 15
type input "*****"
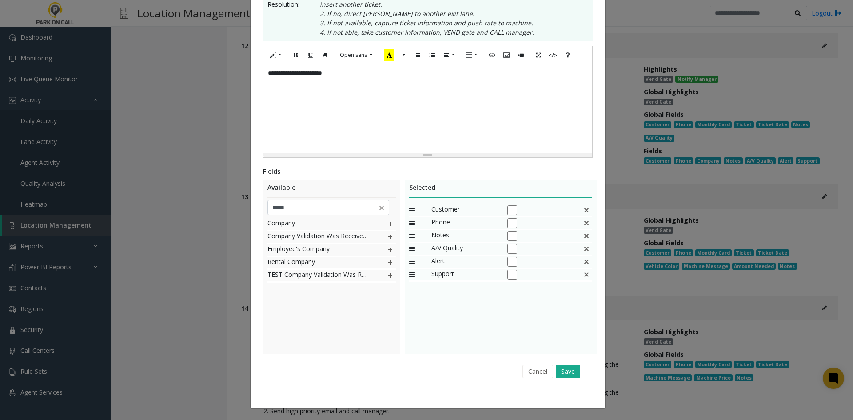
click at [390, 222] on img at bounding box center [390, 224] width 7 height 12
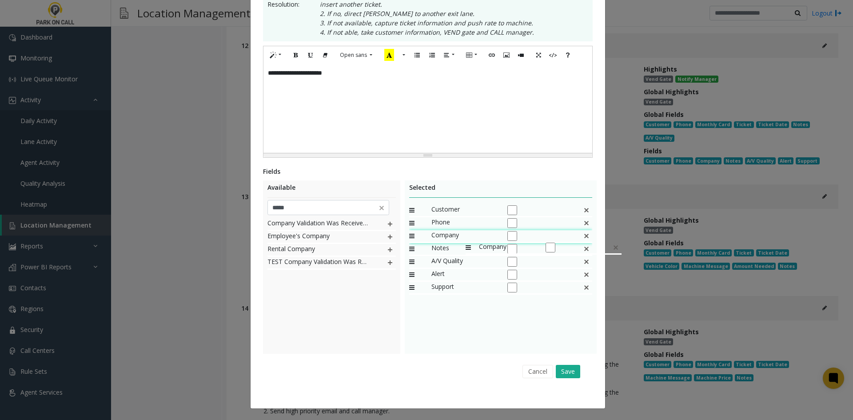
drag, startPoint x: 459, startPoint y: 274, endPoint x: 461, endPoint y: 237, distance: 36.5
click at [565, 370] on button "Save" at bounding box center [568, 371] width 24 height 13
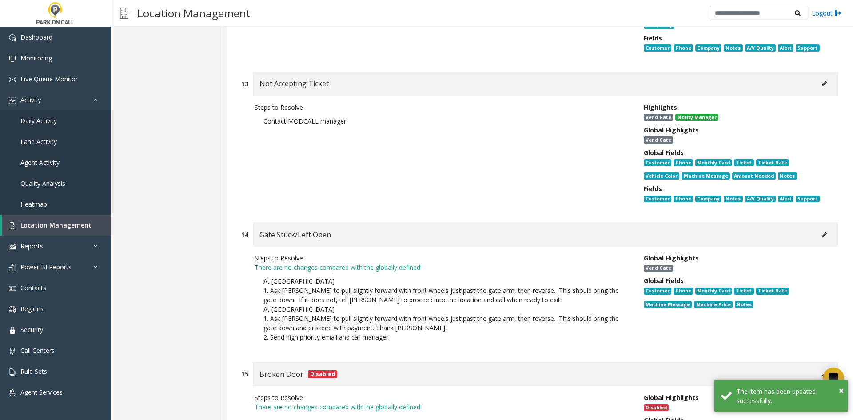
scroll to position [7588, 0]
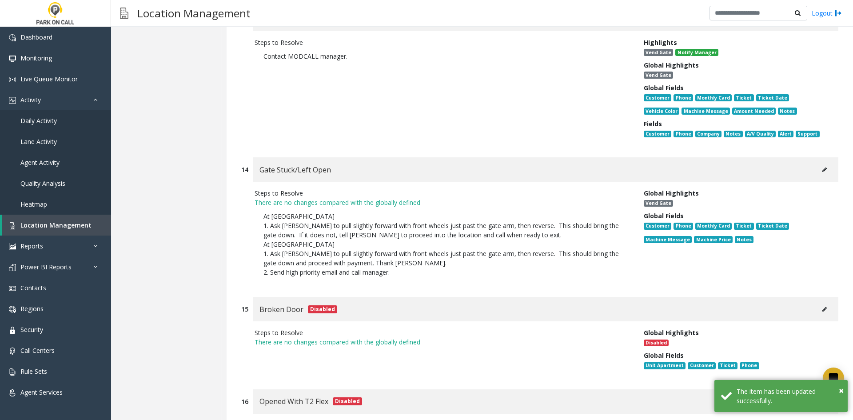
click at [818, 163] on button at bounding box center [825, 169] width 14 height 13
type input "**********"
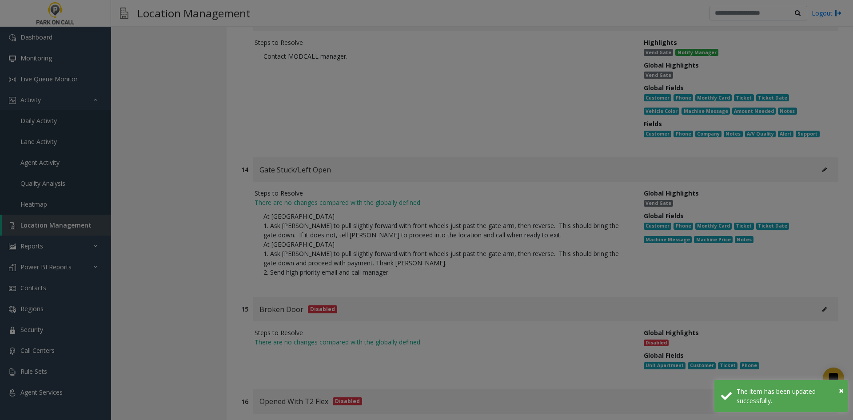
scroll to position [0, 0]
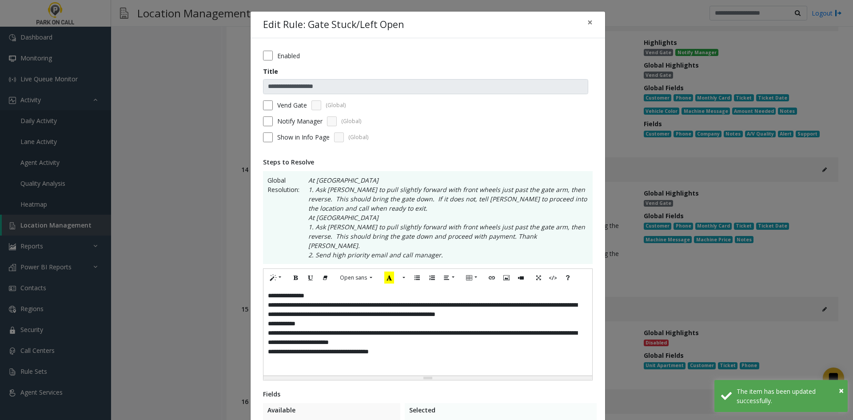
click at [490, 301] on div "**********" at bounding box center [428, 331] width 329 height 89
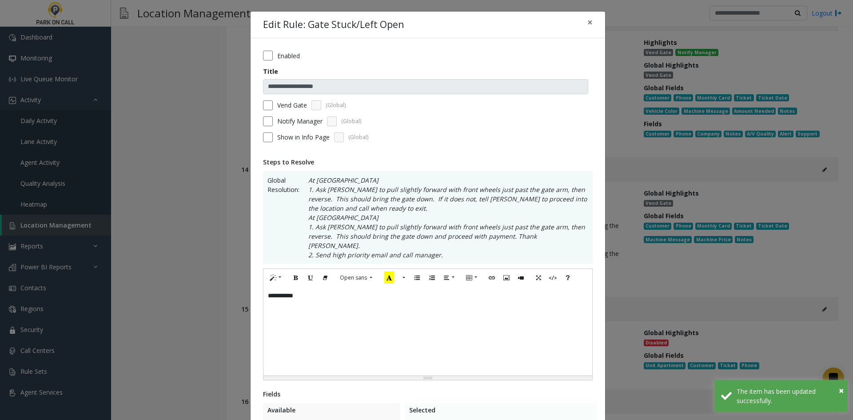
click at [299, 127] on form "**********" at bounding box center [428, 100] width 330 height 98
click at [298, 126] on form "**********" at bounding box center [428, 100] width 330 height 98
click at [298, 125] on label "Notify Manager" at bounding box center [299, 120] width 45 height 9
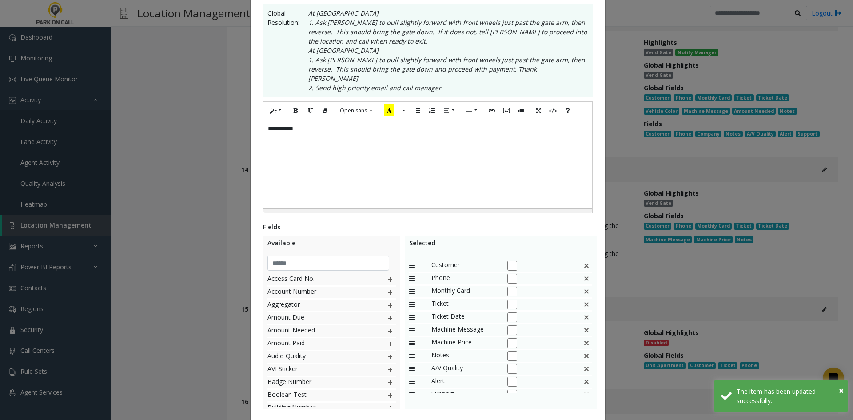
scroll to position [213, 0]
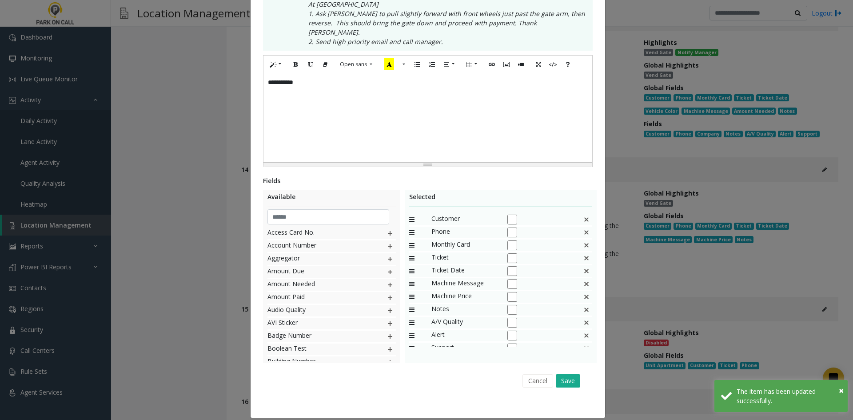
click at [583, 240] on img at bounding box center [586, 246] width 7 height 12
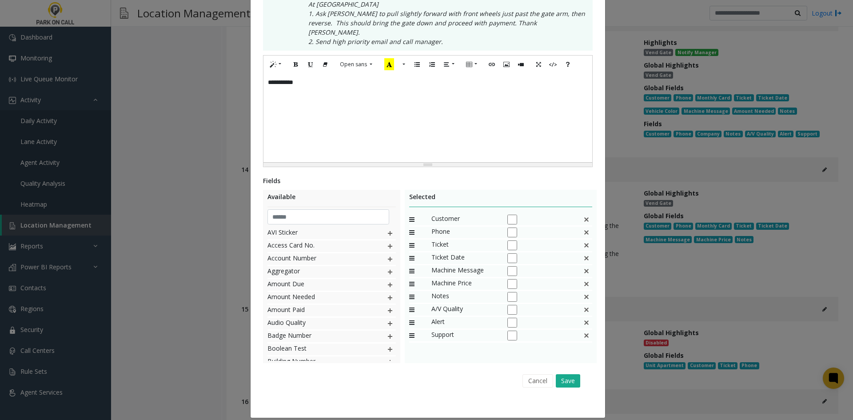
click at [577, 240] on div "Ticket" at bounding box center [501, 246] width 184 height 13
click at [583, 242] on img at bounding box center [586, 246] width 7 height 12
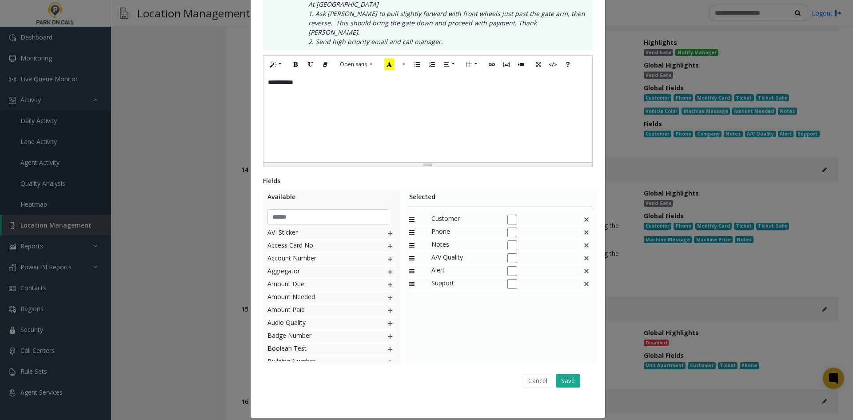
click at [583, 242] on img at bounding box center [586, 246] width 7 height 12
drag, startPoint x: 582, startPoint y: 242, endPoint x: 398, endPoint y: 204, distance: 187.9
click at [583, 242] on img at bounding box center [586, 246] width 7 height 12
click at [340, 216] on div "Available AVI Sticker Access Card No. Account Number Aggregator Amount Due Amou…" at bounding box center [331, 276] width 137 height 173
click at [320, 209] on input "text" at bounding box center [329, 216] width 122 height 15
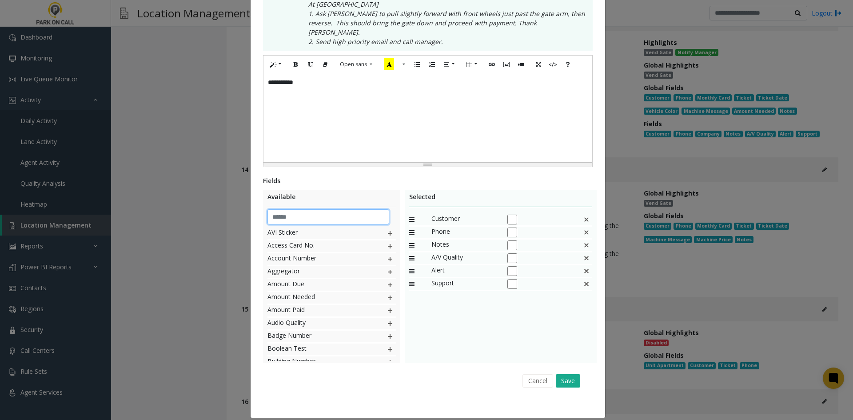
type input "*****"
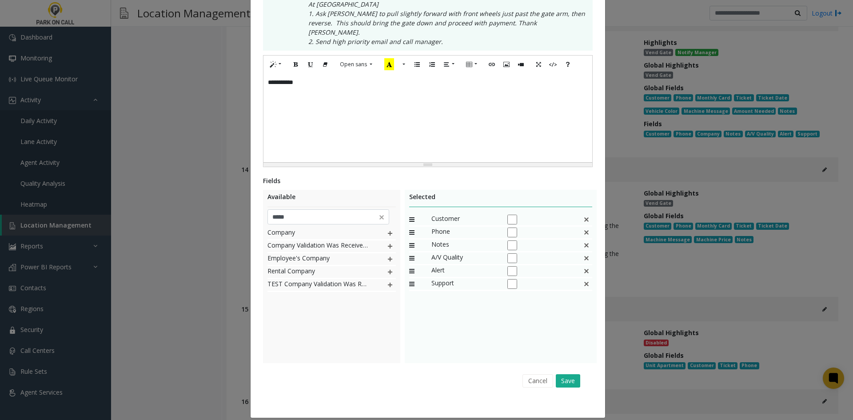
drag, startPoint x: 391, startPoint y: 216, endPoint x: 386, endPoint y: 220, distance: 5.7
click at [390, 216] on div "Available ***** Company Company Validation Was Received From Employee's Company…" at bounding box center [331, 276] width 137 height 173
click at [387, 228] on img at bounding box center [390, 234] width 7 height 12
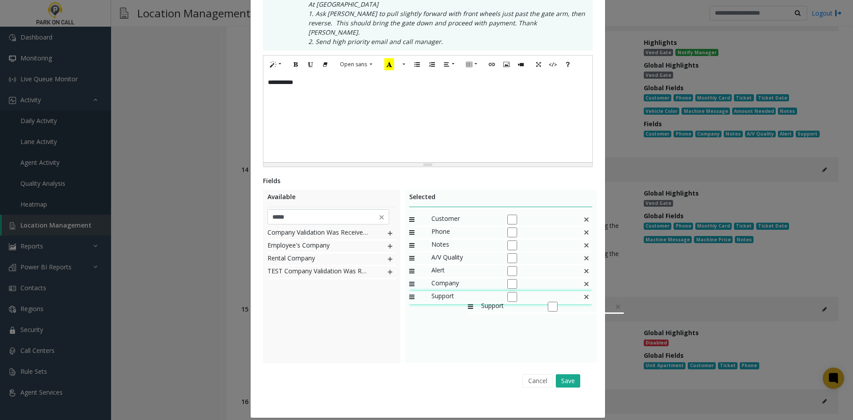
drag, startPoint x: 455, startPoint y: 281, endPoint x: 454, endPoint y: 289, distance: 7.6
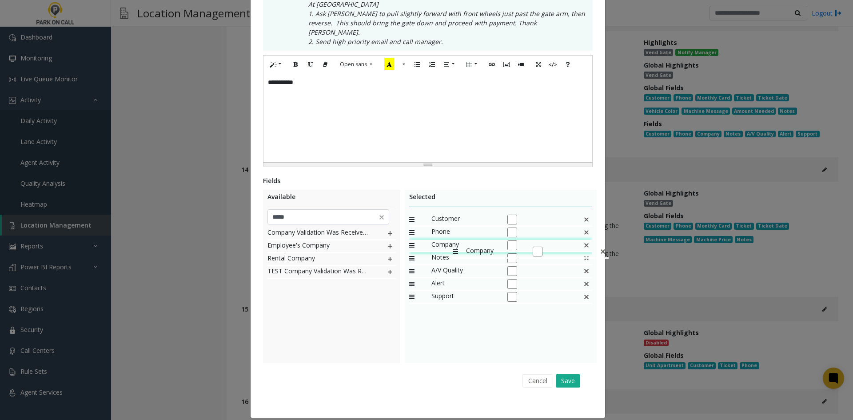
drag, startPoint x: 446, startPoint y: 273, endPoint x: 449, endPoint y: 241, distance: 32.5
click at [565, 374] on button "Save" at bounding box center [568, 380] width 24 height 13
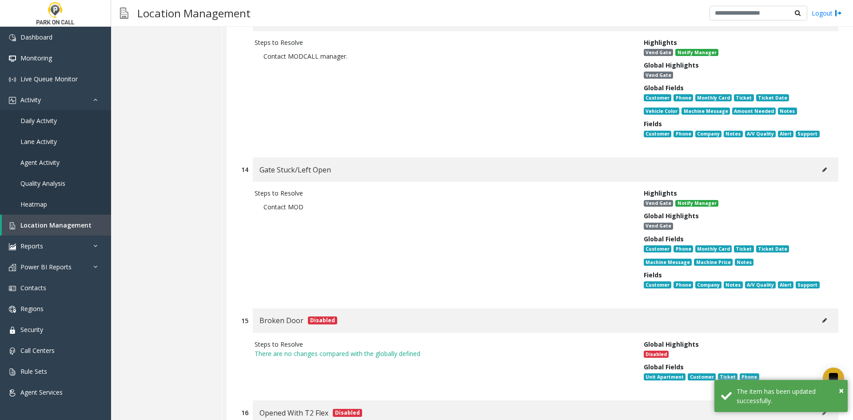
scroll to position [7695, 0]
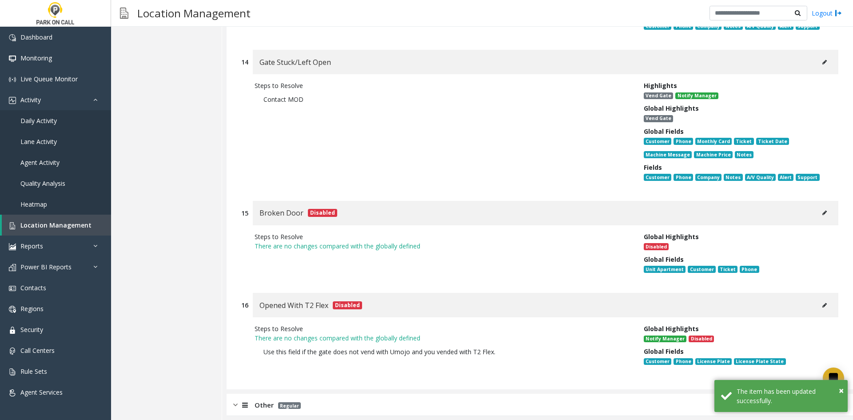
click at [406, 394] on div "Other Regular" at bounding box center [540, 405] width 627 height 22
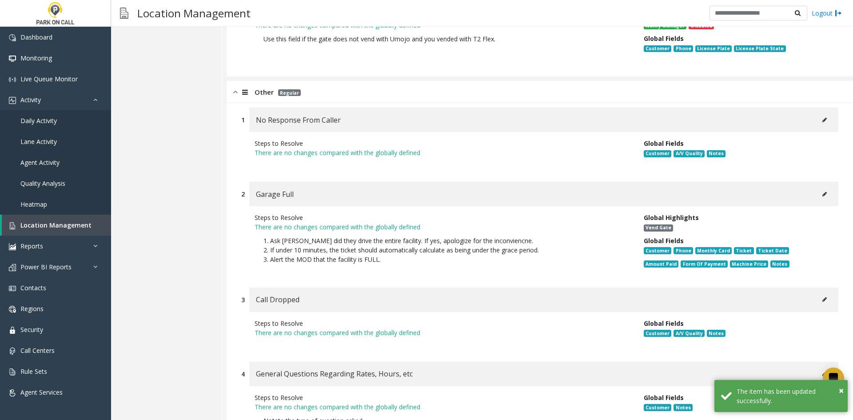
scroll to position [8051, 0]
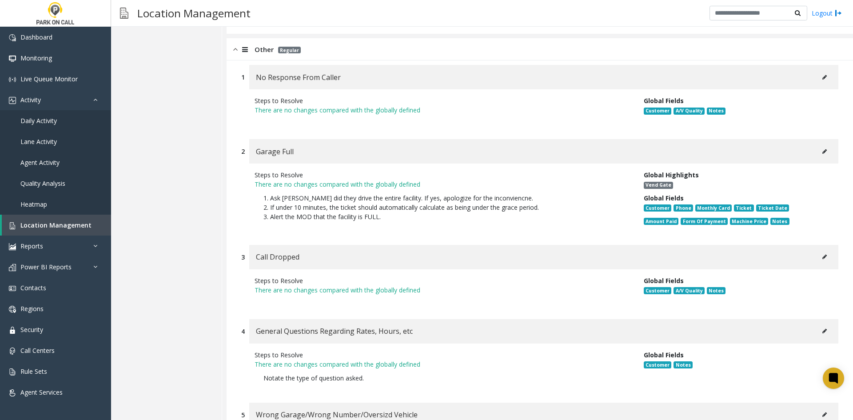
click at [822, 145] on button at bounding box center [825, 151] width 14 height 13
type input "**********"
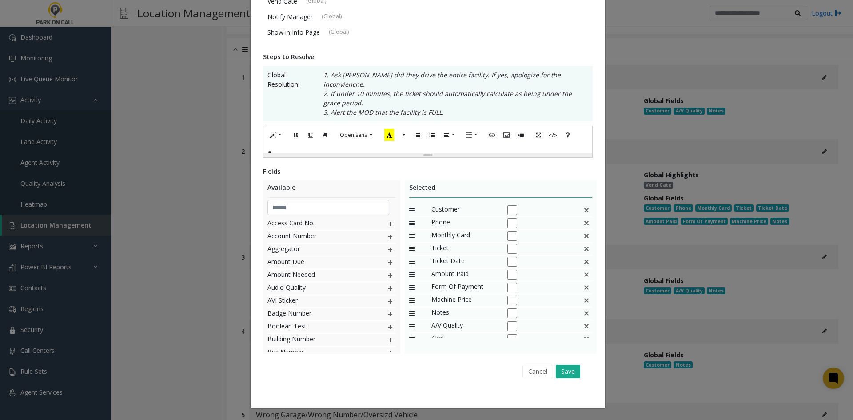
scroll to position [0, 0]
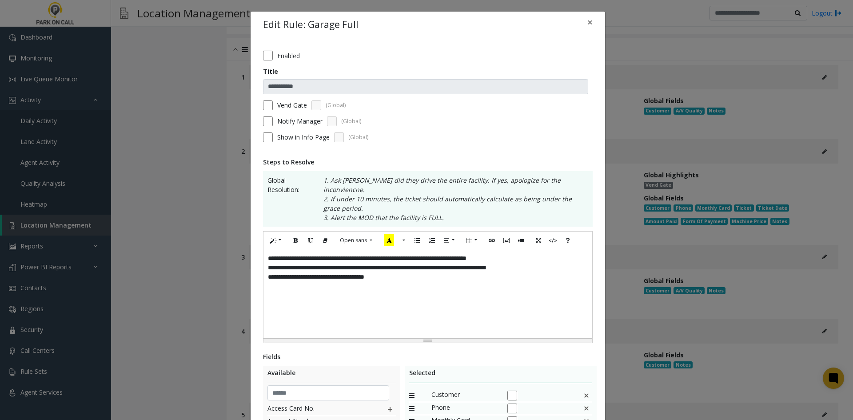
drag, startPoint x: 494, startPoint y: 298, endPoint x: 440, endPoint y: 292, distance: 55.0
click at [487, 296] on div "**********" at bounding box center [428, 293] width 329 height 89
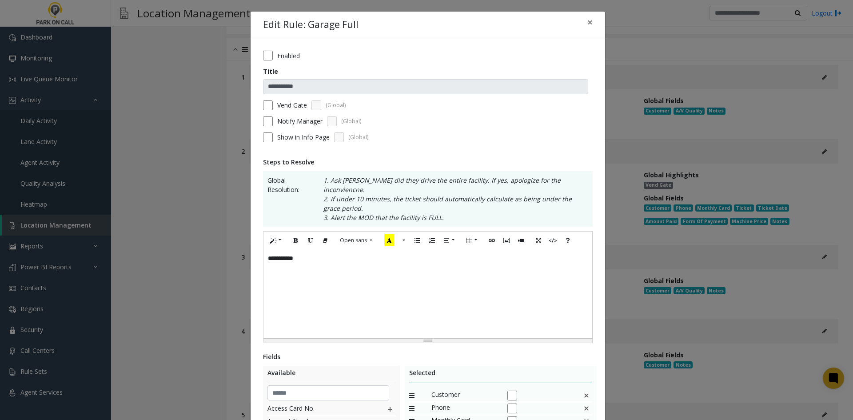
click at [277, 123] on label "Notify Manager" at bounding box center [299, 120] width 45 height 9
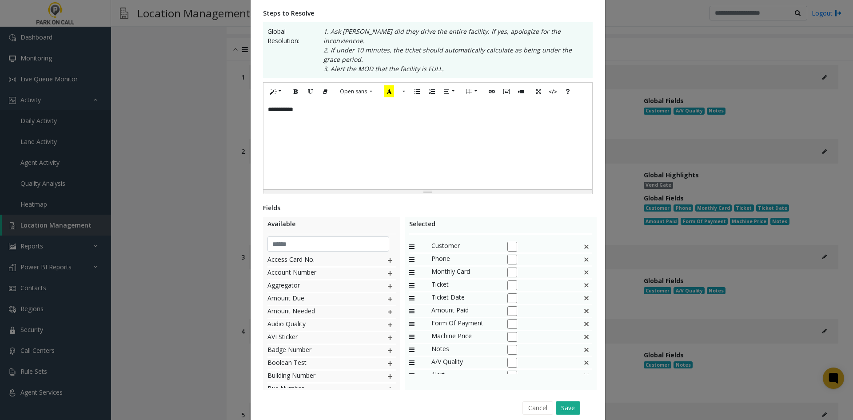
scroll to position [176, 0]
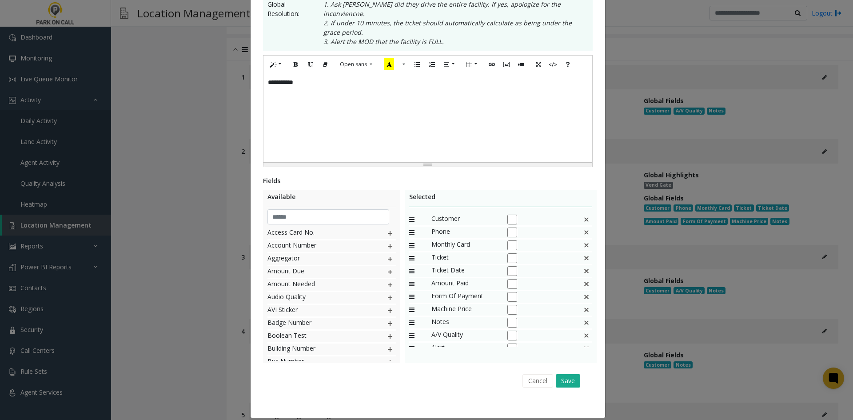
click at [583, 240] on img at bounding box center [586, 246] width 7 height 12
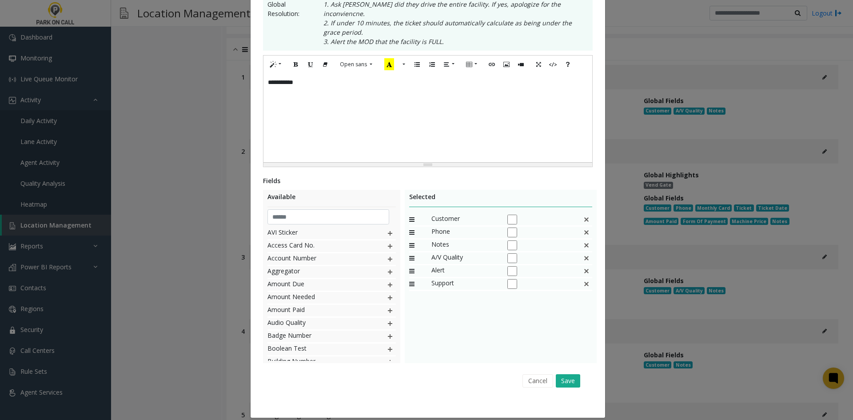
click at [583, 240] on img at bounding box center [586, 246] width 7 height 12
click at [368, 209] on input "text" at bounding box center [329, 216] width 122 height 15
type input "*****"
click at [387, 228] on img at bounding box center [390, 234] width 7 height 12
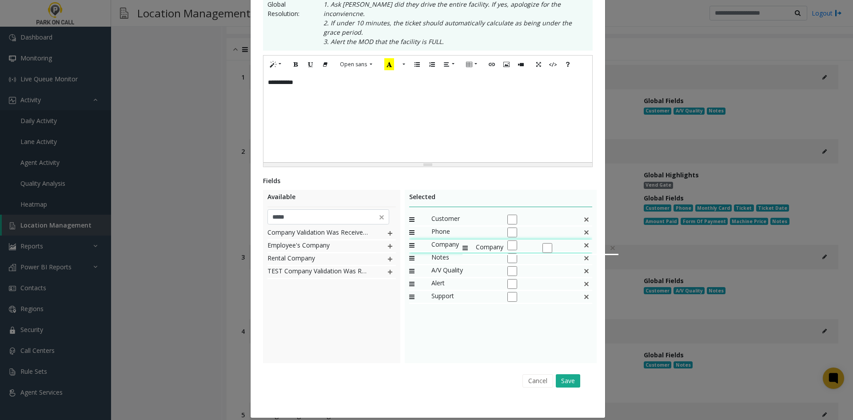
drag, startPoint x: 463, startPoint y: 284, endPoint x: 442, endPoint y: 230, distance: 58.4
click at [264, 83] on div "**********" at bounding box center [428, 117] width 329 height 89
click at [564, 382] on div "Cancel Save" at bounding box center [427, 380] width 317 height 23
click at [569, 376] on button "Save" at bounding box center [568, 380] width 24 height 13
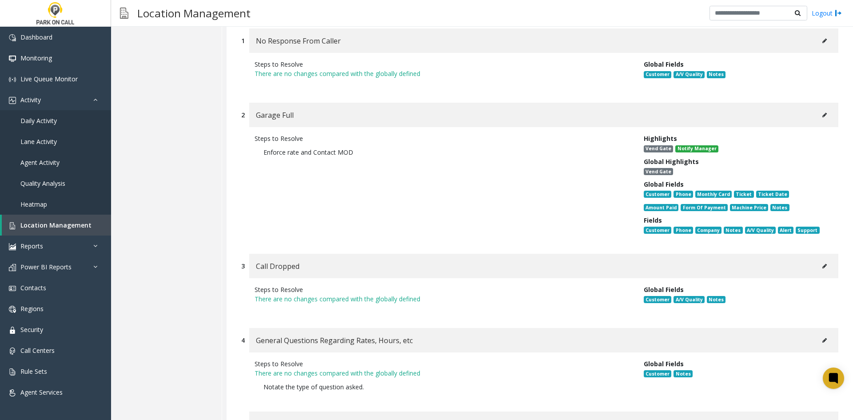
scroll to position [8273, 0]
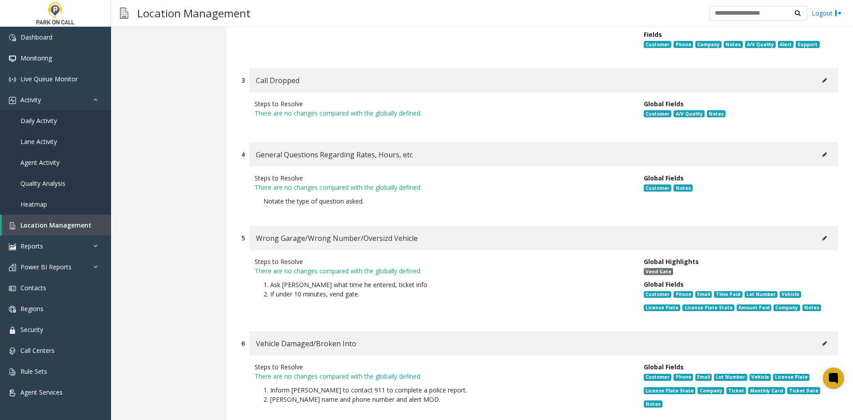
click at [818, 232] on button at bounding box center [825, 238] width 14 height 13
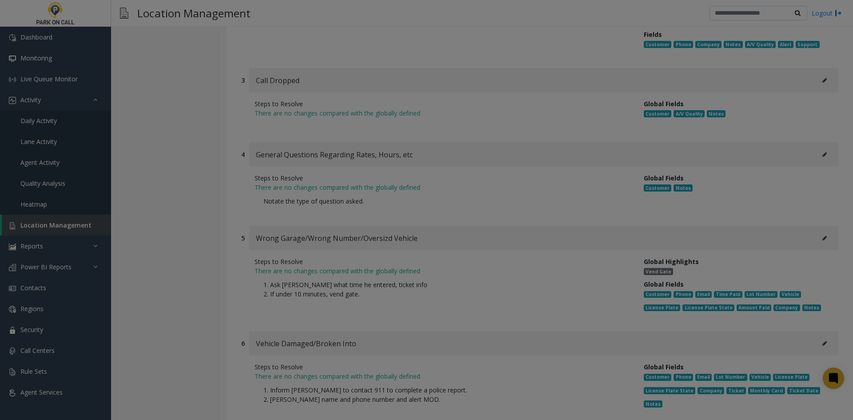
scroll to position [0, 0]
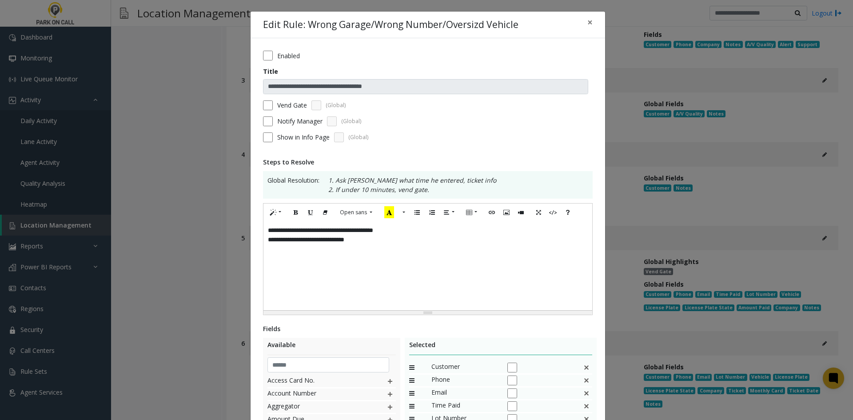
click at [500, 287] on div "**********" at bounding box center [428, 265] width 329 height 89
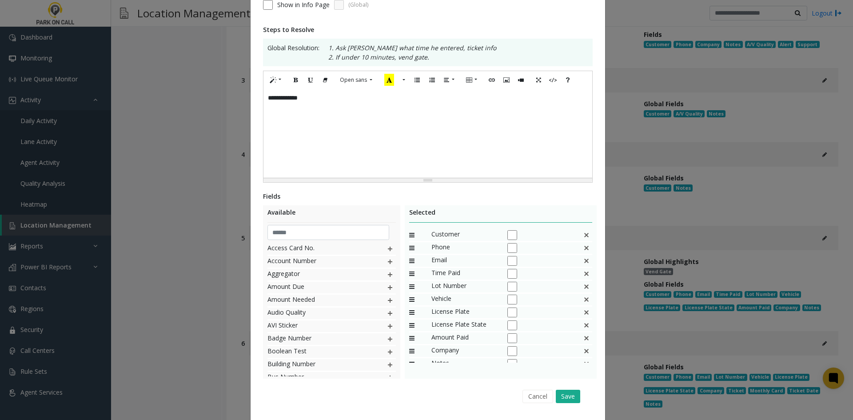
scroll to position [157, 0]
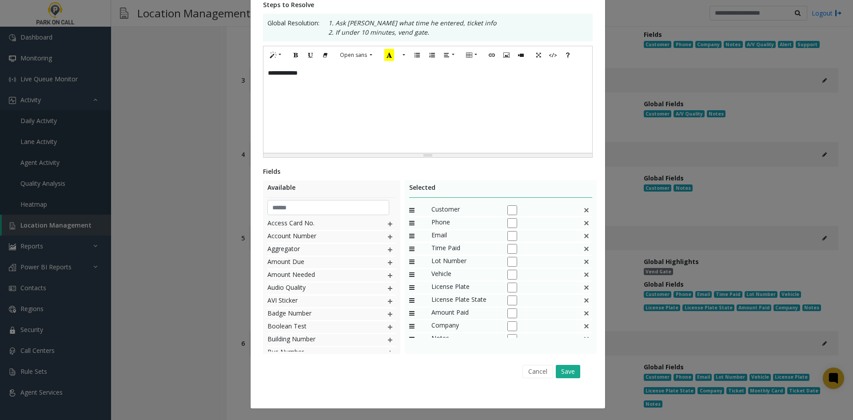
click at [583, 212] on img at bounding box center [586, 210] width 7 height 12
click at [578, 212] on div "Lot Number" at bounding box center [501, 210] width 184 height 13
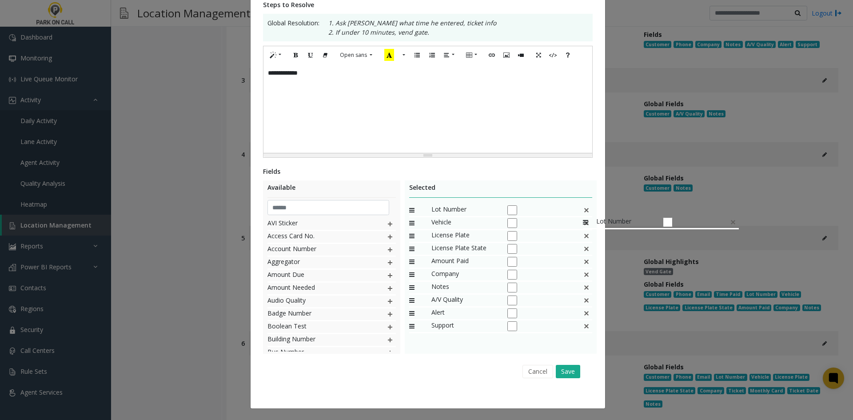
click at [580, 212] on div "Lot Number" at bounding box center [501, 210] width 184 height 13
click at [583, 212] on img at bounding box center [586, 210] width 7 height 12
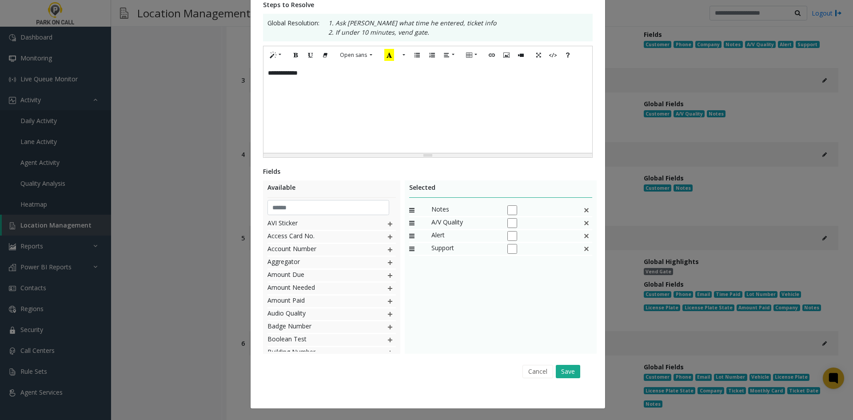
click at [583, 212] on img at bounding box center [586, 210] width 7 height 12
click at [572, 378] on div "Cancel Save" at bounding box center [427, 371] width 317 height 23
click at [567, 370] on button "Save" at bounding box center [568, 371] width 24 height 13
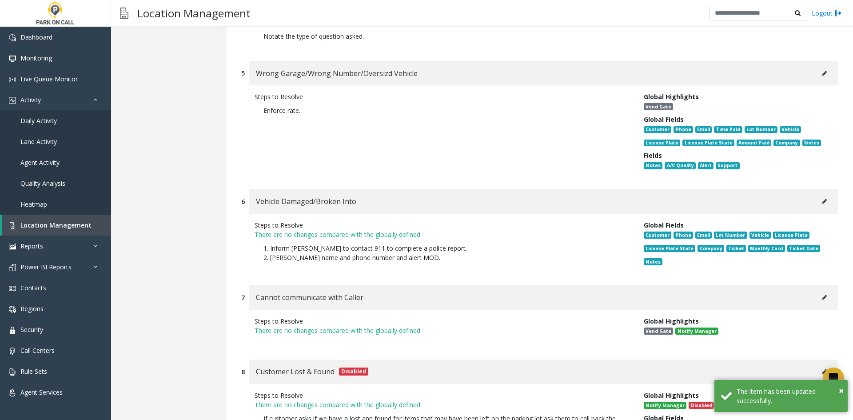
scroll to position [8451, 0]
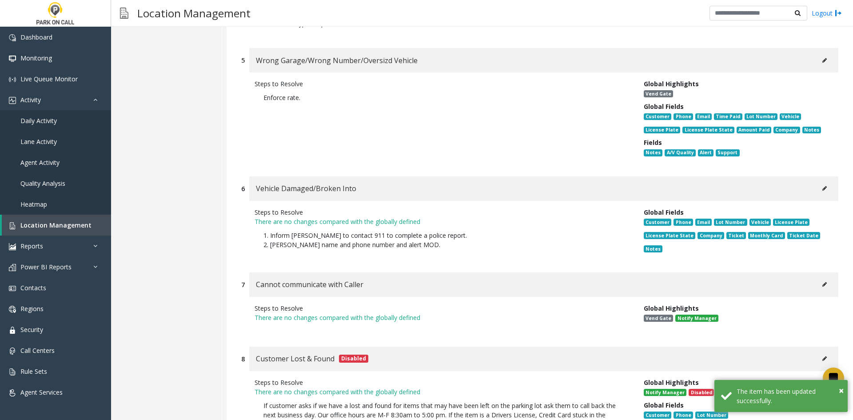
click at [826, 176] on div "Vehicle Damaged/Broken Into" at bounding box center [543, 188] width 589 height 24
click at [823, 182] on button at bounding box center [825, 188] width 14 height 13
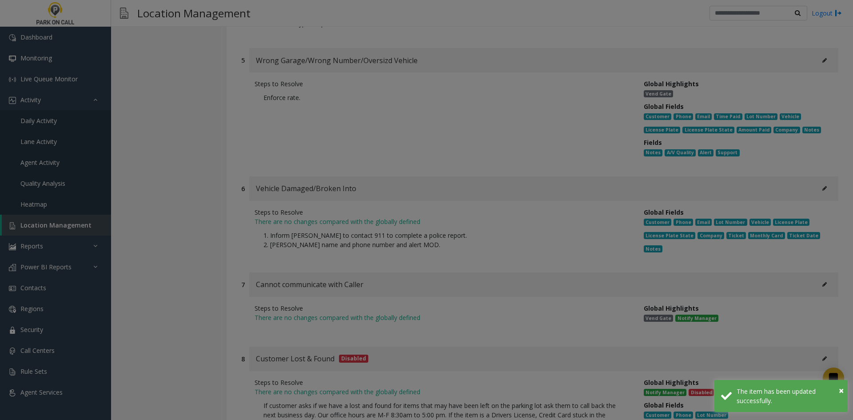
scroll to position [0, 0]
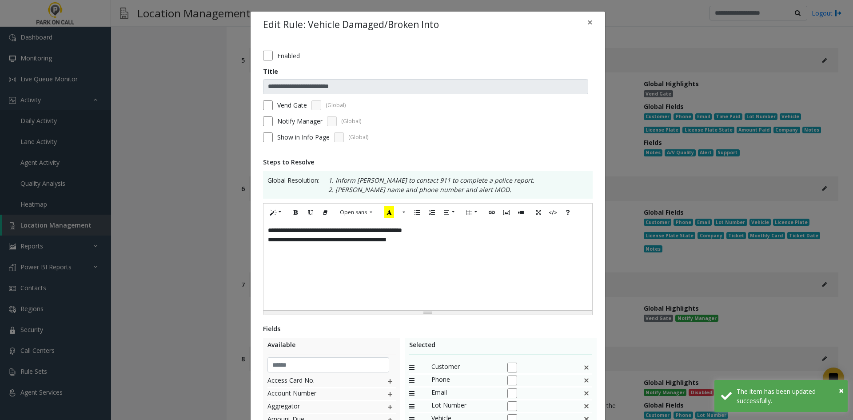
drag, startPoint x: 471, startPoint y: 280, endPoint x: 386, endPoint y: 196, distance: 120.1
click at [471, 280] on div "**********" at bounding box center [428, 265] width 329 height 89
click at [294, 113] on form "**********" at bounding box center [428, 100] width 330 height 98
click at [288, 105] on label "Vend Gate" at bounding box center [292, 104] width 30 height 9
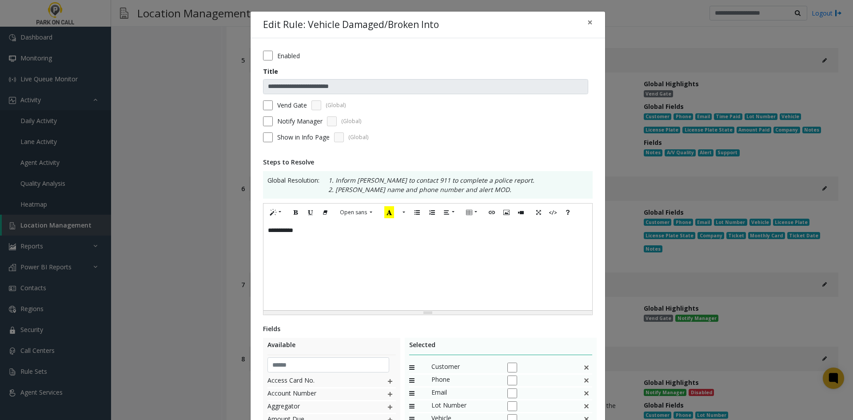
click at [281, 122] on label "Notify Manager" at bounding box center [299, 120] width 45 height 9
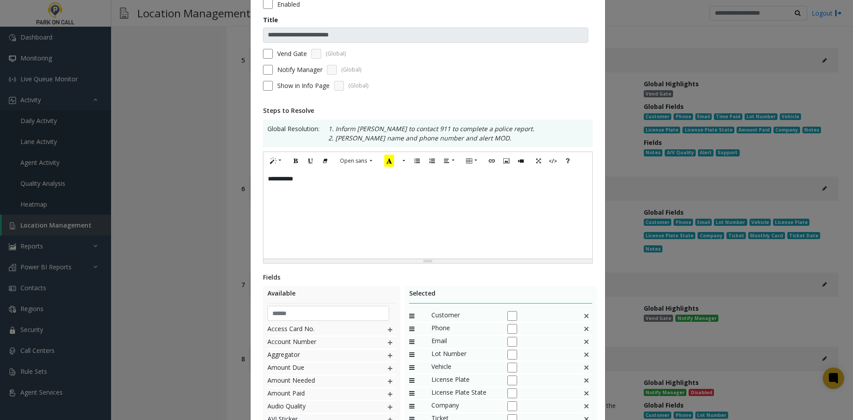
scroll to position [133, 0]
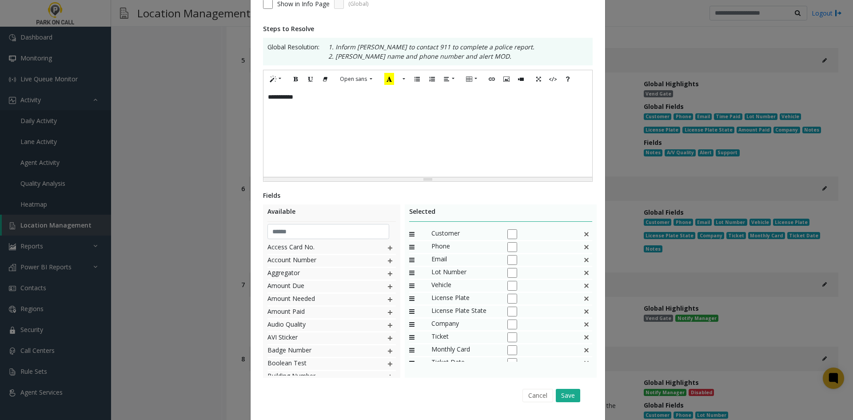
click at [583, 260] on img at bounding box center [586, 260] width 7 height 12
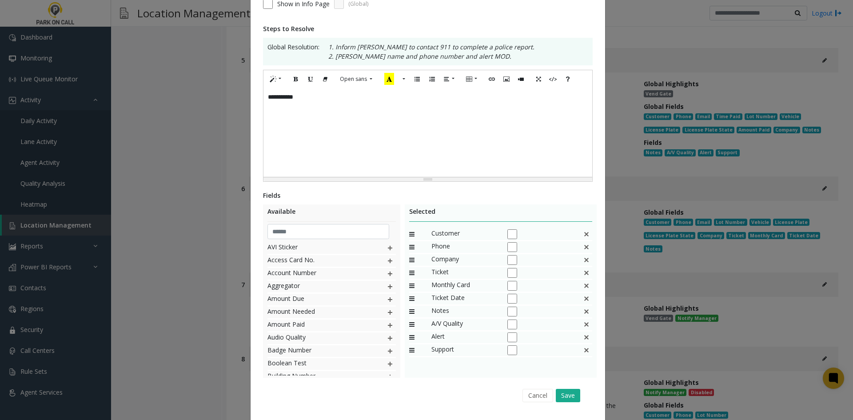
click at [585, 276] on img at bounding box center [586, 273] width 7 height 12
click at [572, 392] on div "Cancel Save" at bounding box center [427, 395] width 317 height 23
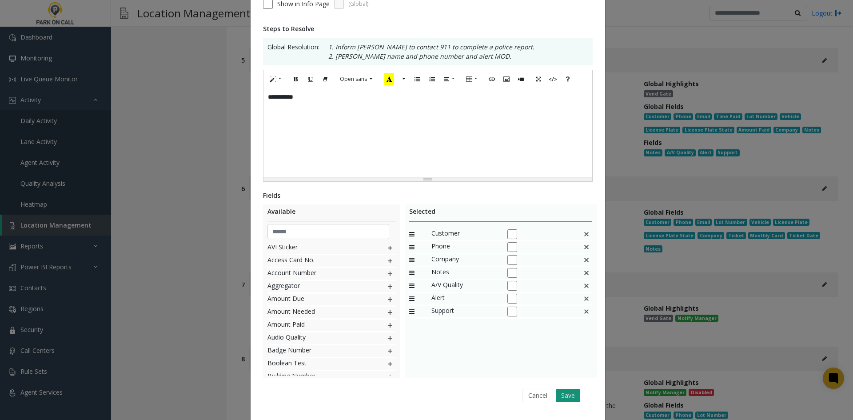
click at [572, 392] on button "Save" at bounding box center [568, 395] width 24 height 13
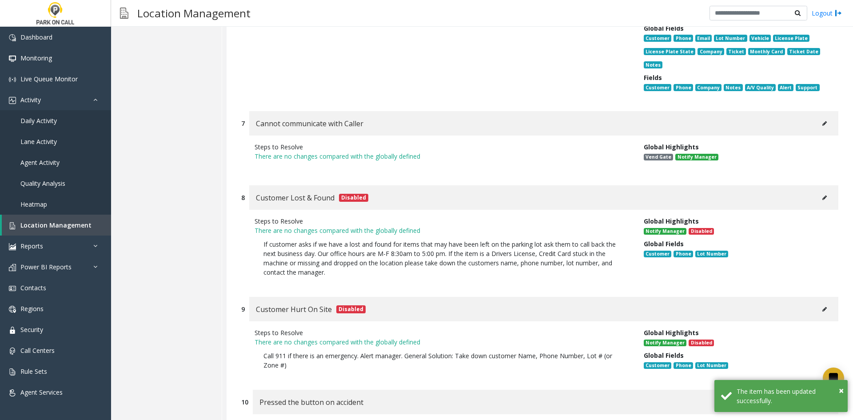
scroll to position [8673, 0]
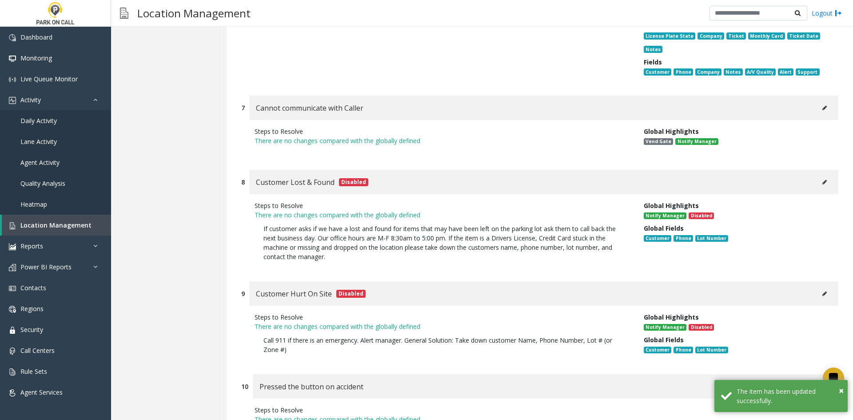
click at [818, 101] on button at bounding box center [825, 107] width 14 height 13
type input "**********"
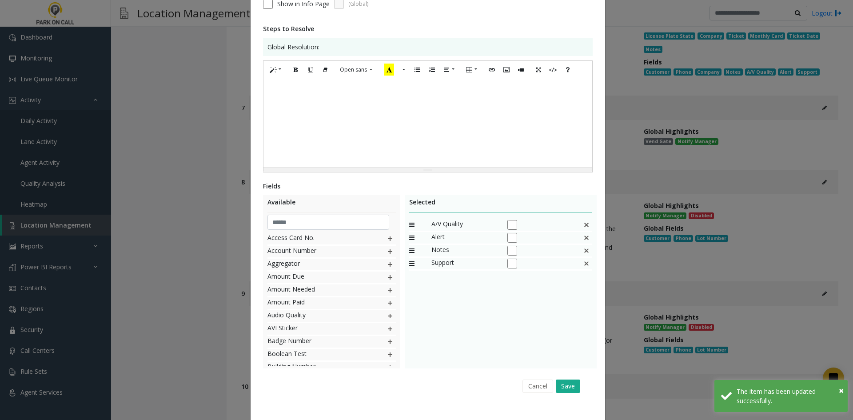
scroll to position [0, 0]
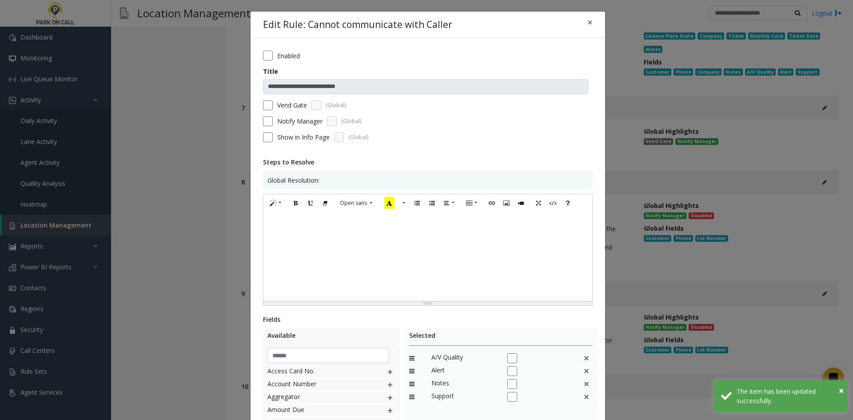
click at [422, 260] on div at bounding box center [428, 256] width 329 height 89
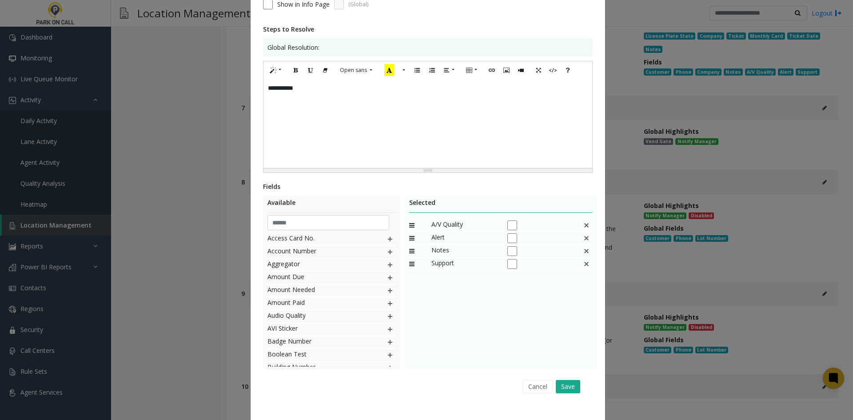
scroll to position [133, 0]
click at [328, 226] on input "text" at bounding box center [329, 222] width 122 height 15
click at [349, 318] on div "Customer Customer Issue Customer Type" at bounding box center [332, 299] width 128 height 133
click at [391, 237] on div "Customer" at bounding box center [332, 239] width 128 height 13
click at [389, 237] on img at bounding box center [390, 239] width 7 height 12
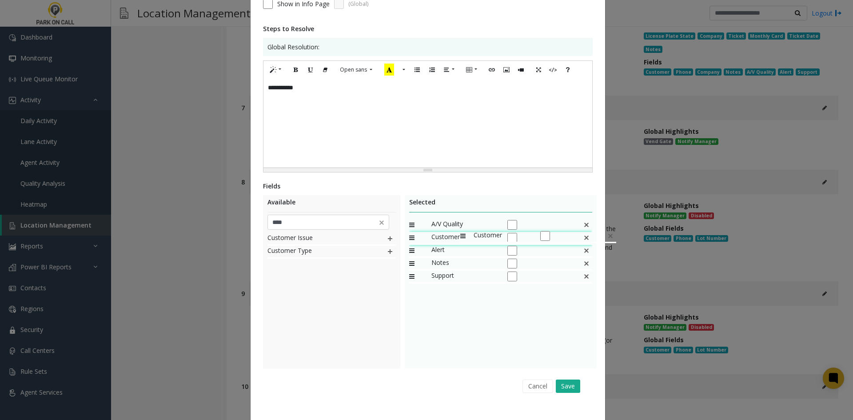
drag, startPoint x: 447, startPoint y: 276, endPoint x: 455, endPoint y: 225, distance: 51.7
click at [332, 222] on input "****" at bounding box center [329, 222] width 122 height 15
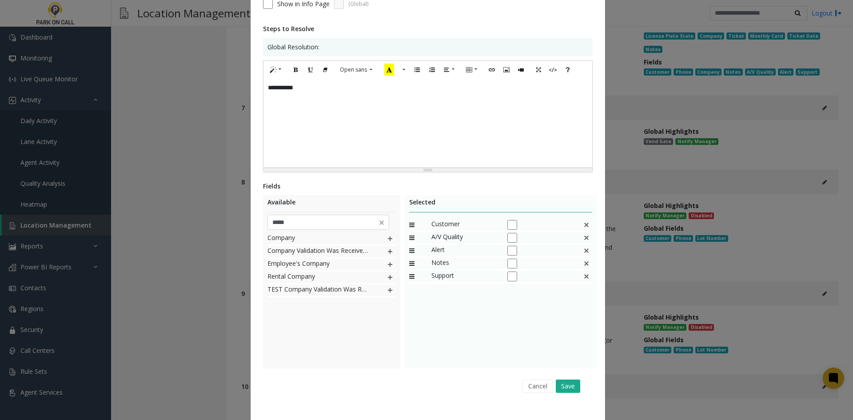
click at [389, 237] on img at bounding box center [390, 239] width 7 height 12
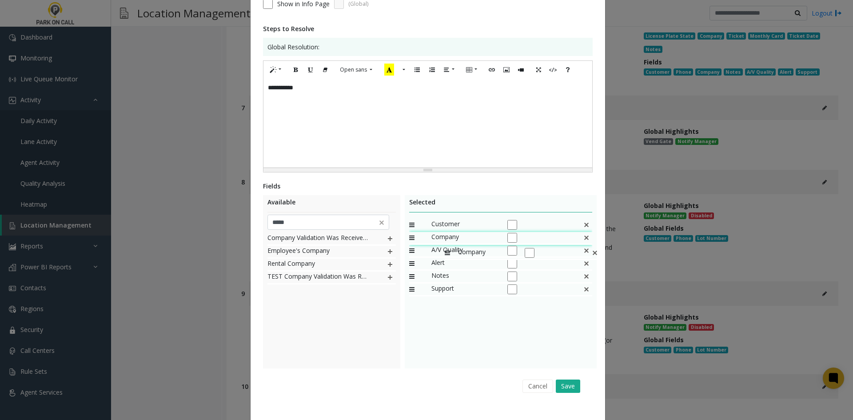
drag, startPoint x: 443, startPoint y: 288, endPoint x: 441, endPoint y: 243, distance: 45.4
drag, startPoint x: 329, startPoint y: 225, endPoint x: 228, endPoint y: 231, distance: 101.5
click at [224, 233] on div "**********" at bounding box center [426, 210] width 853 height 420
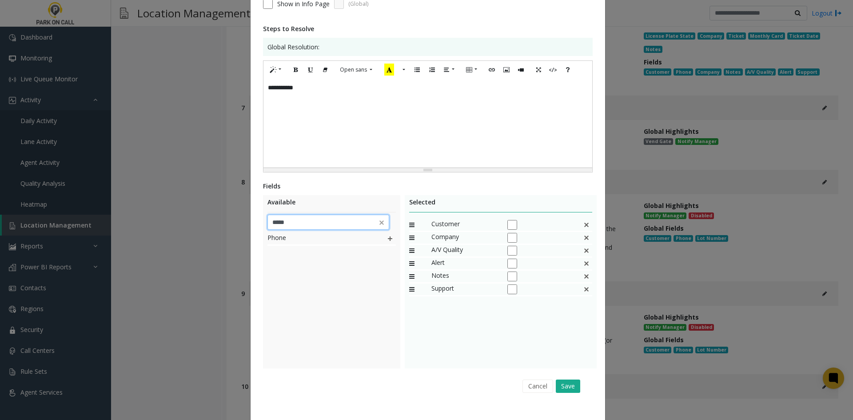
type input "*****"
click at [387, 234] on img at bounding box center [390, 239] width 7 height 12
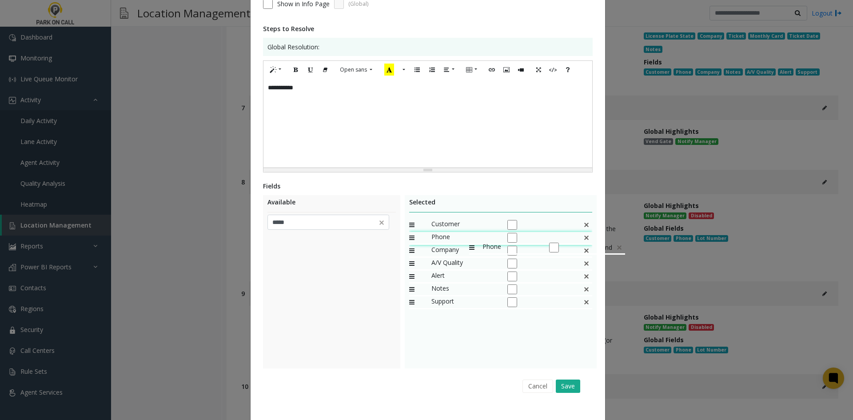
drag, startPoint x: 468, startPoint y: 300, endPoint x: 465, endPoint y: 237, distance: 62.8
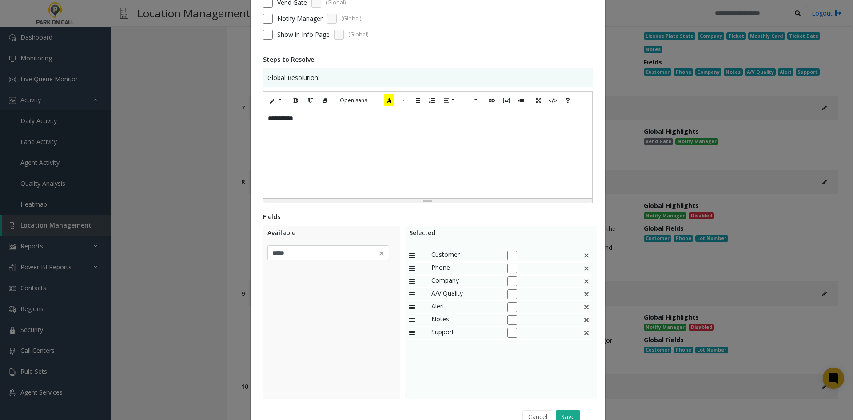
scroll to position [148, 0]
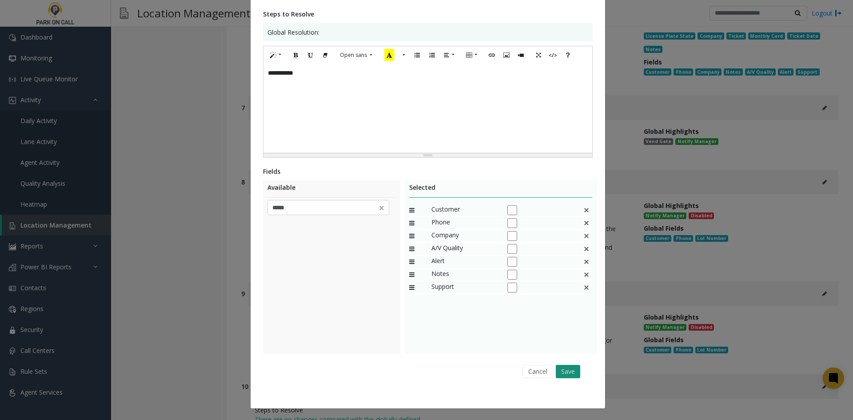
click at [561, 374] on button "Save" at bounding box center [568, 371] width 24 height 13
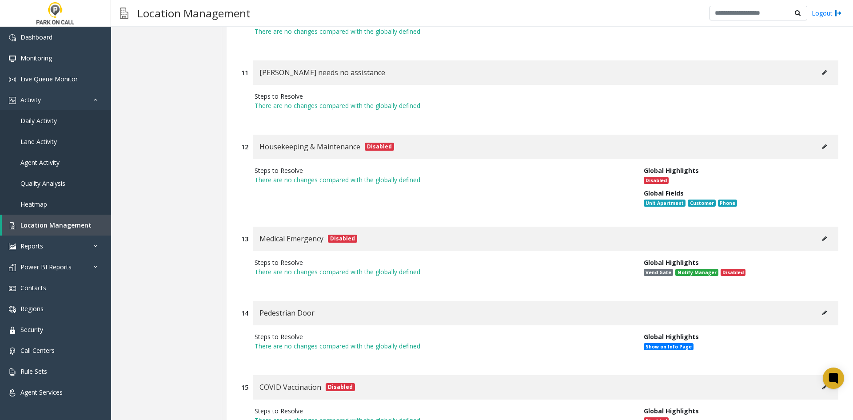
scroll to position [9213, 0]
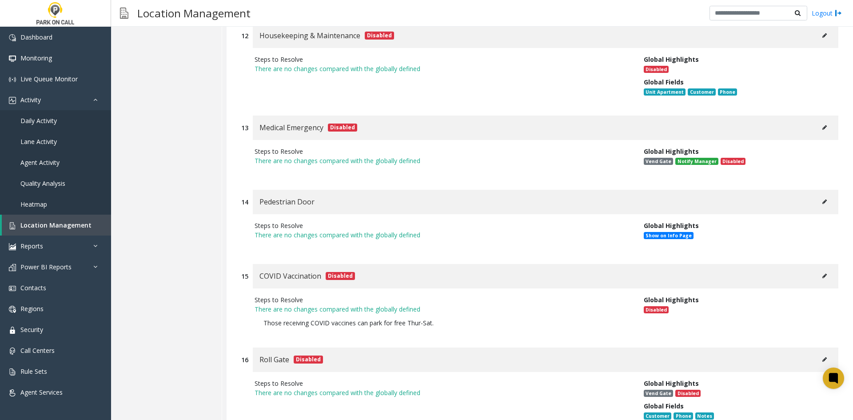
click at [820, 195] on button at bounding box center [825, 201] width 14 height 13
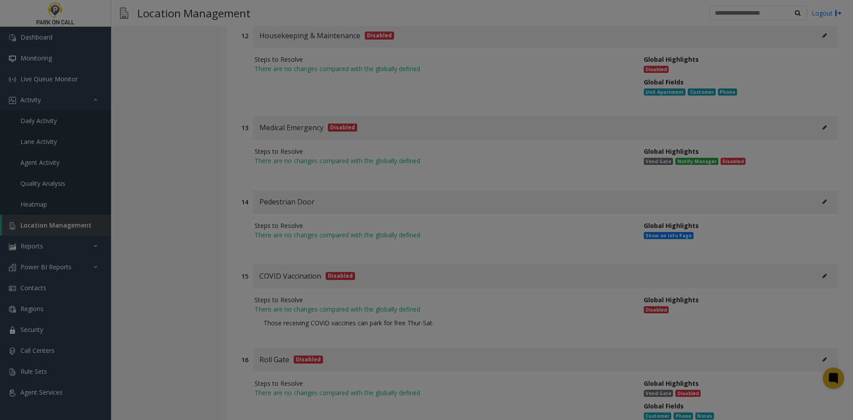
scroll to position [0, 0]
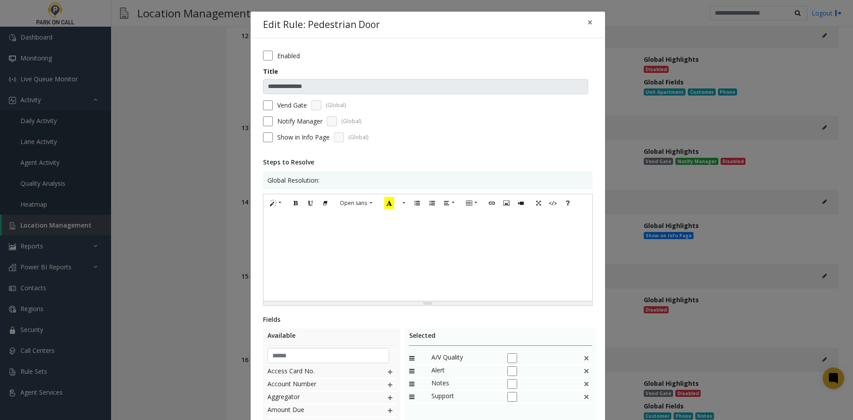
click at [284, 55] on label "Enabled" at bounding box center [288, 55] width 23 height 9
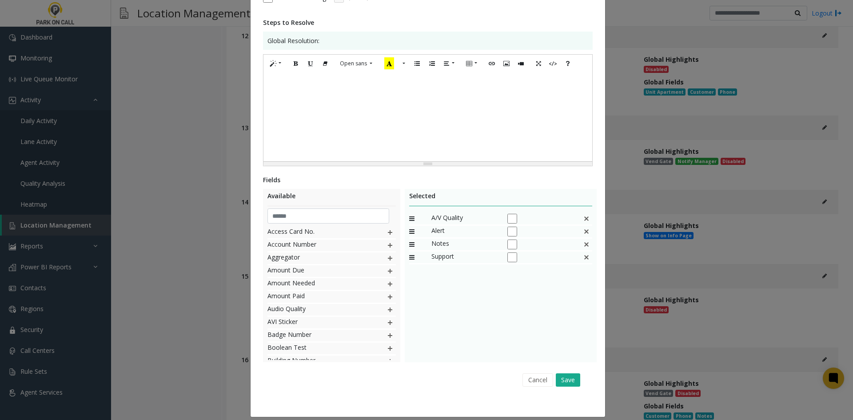
scroll to position [148, 0]
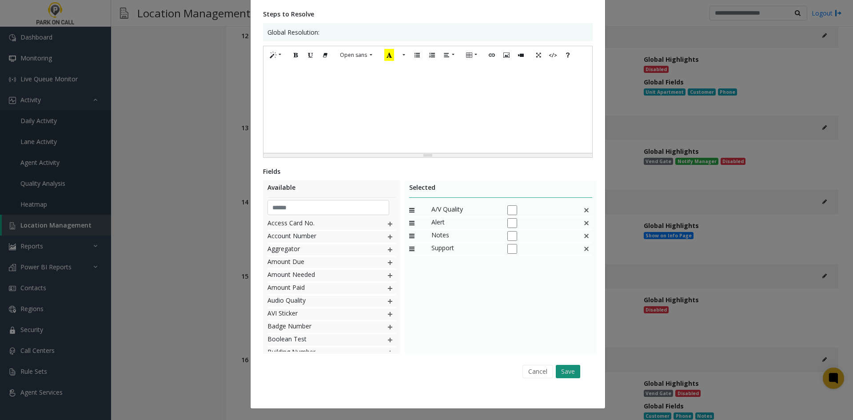
click at [557, 376] on button "Save" at bounding box center [568, 371] width 24 height 13
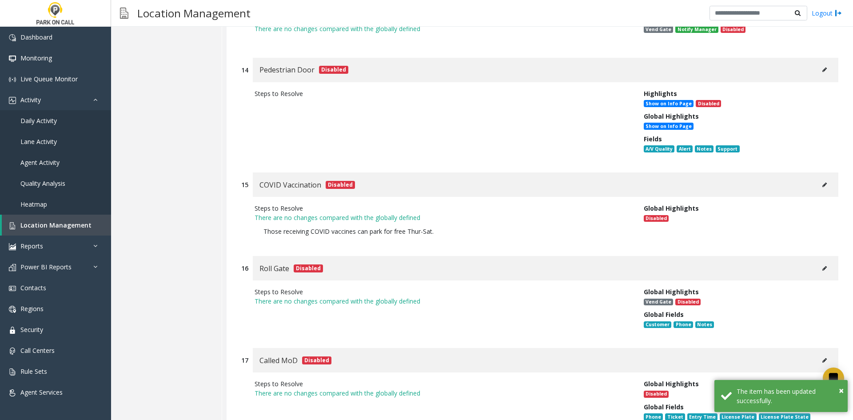
scroll to position [9387, 0]
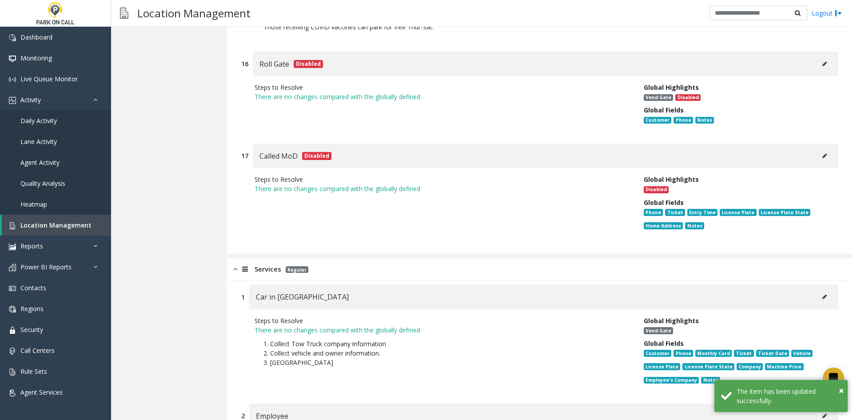
scroll to position [9743, 0]
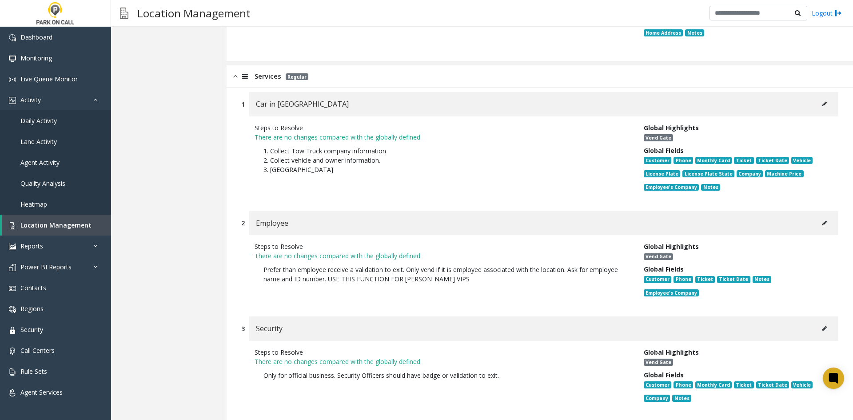
click at [823, 101] on icon at bounding box center [825, 103] width 4 height 5
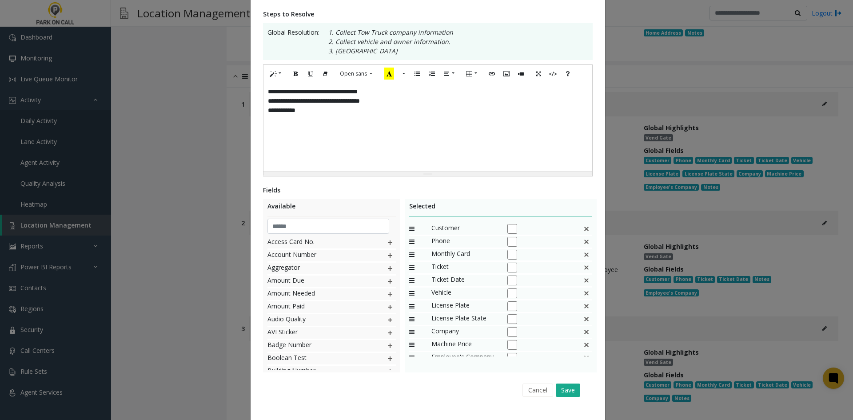
scroll to position [0, 0]
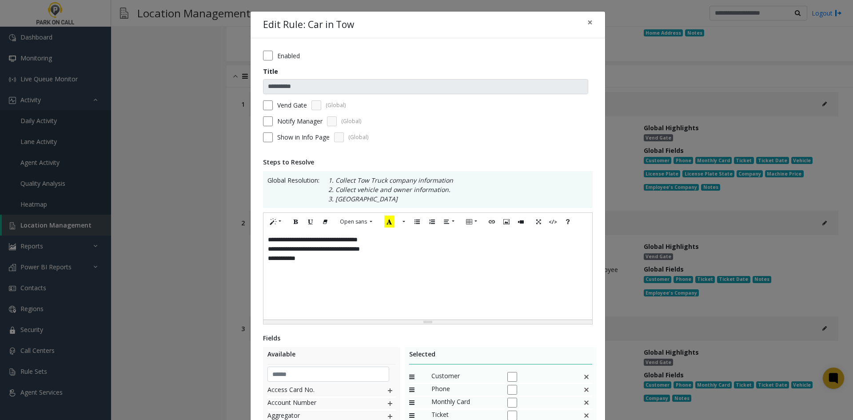
drag, startPoint x: 432, startPoint y: 286, endPoint x: 423, endPoint y: 284, distance: 8.7
click at [431, 286] on div "**********" at bounding box center [428, 275] width 329 height 89
click at [282, 113] on form "**********" at bounding box center [428, 100] width 330 height 98
click at [280, 125] on label "Notify Manager" at bounding box center [299, 120] width 45 height 9
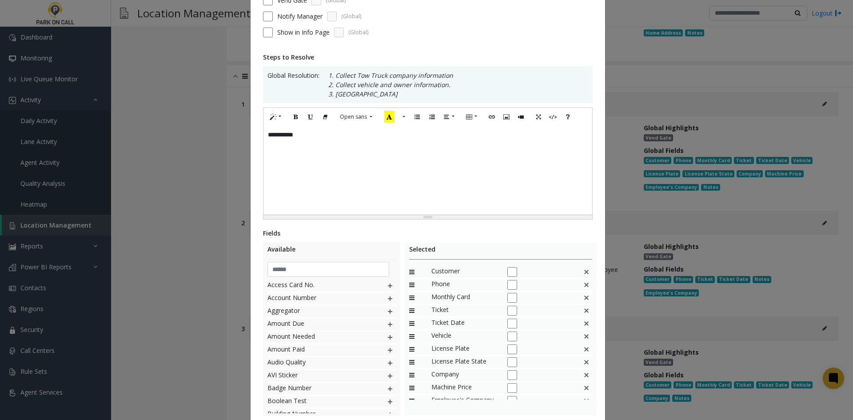
scroll to position [167, 0]
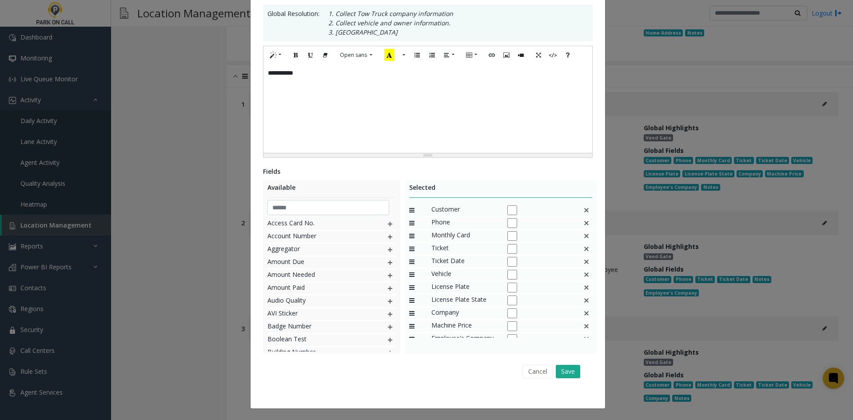
click at [583, 234] on img at bounding box center [586, 236] width 7 height 12
click at [577, 234] on div "License Plate State" at bounding box center [501, 236] width 184 height 13
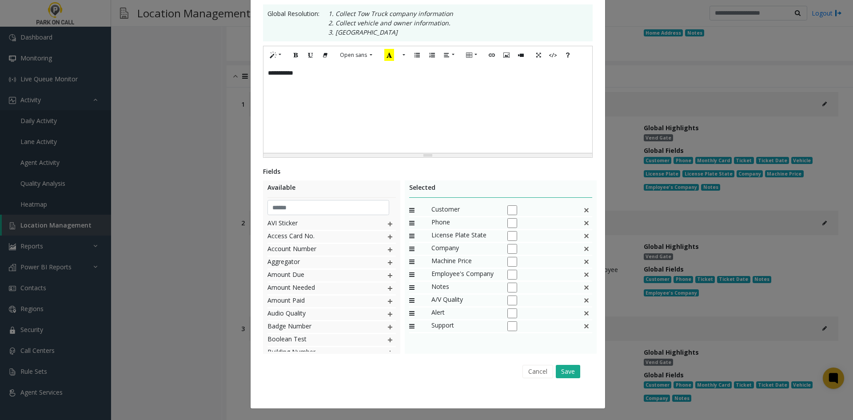
click at [583, 235] on img at bounding box center [586, 236] width 7 height 12
click at [583, 252] on img at bounding box center [586, 249] width 7 height 12
click at [558, 378] on button "Save" at bounding box center [568, 371] width 24 height 13
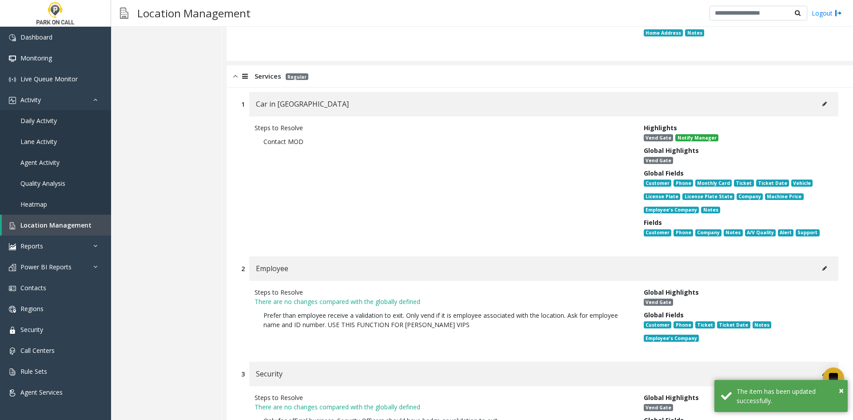
click at [823, 266] on icon at bounding box center [825, 268] width 4 height 5
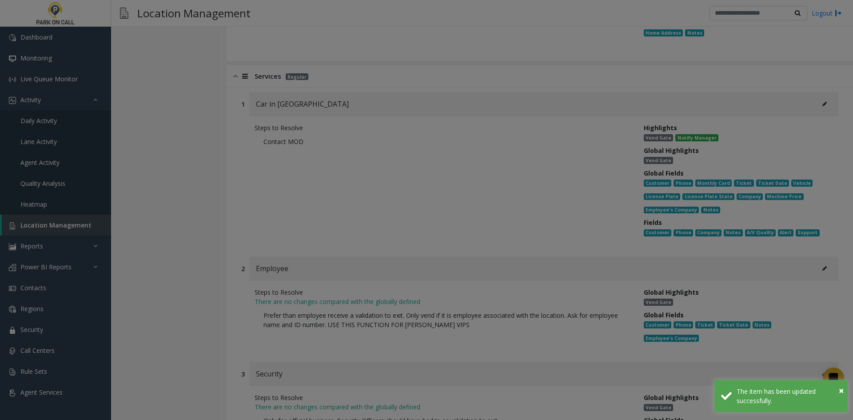
scroll to position [0, 0]
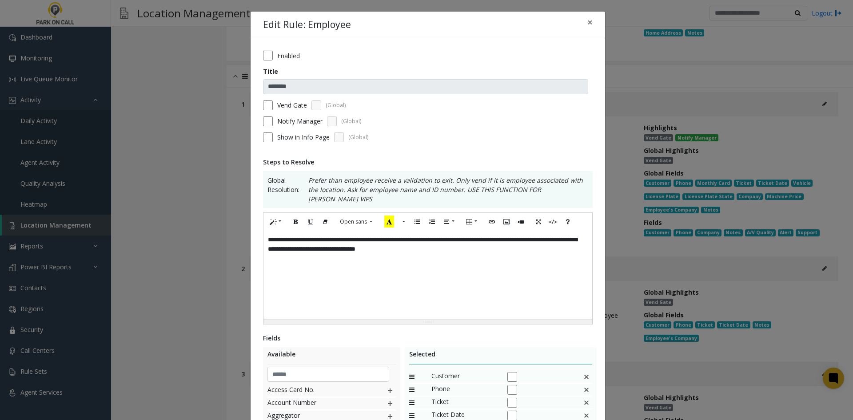
click at [472, 301] on div "**********" at bounding box center [428, 275] width 329 height 89
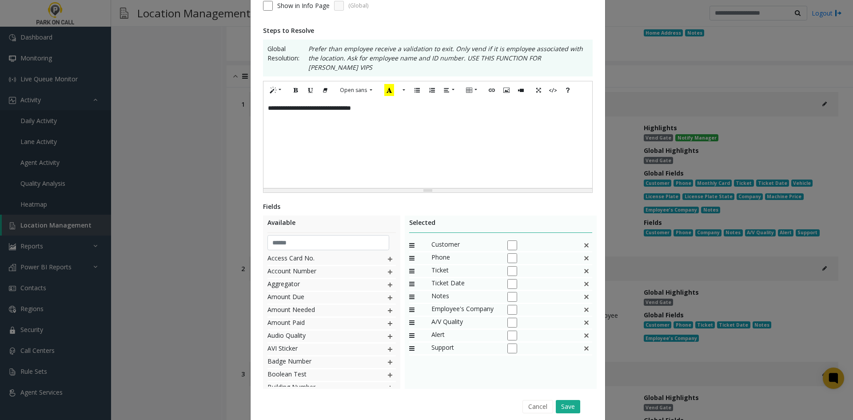
scroll to position [133, 0]
click at [585, 264] on img at bounding box center [586, 270] width 7 height 12
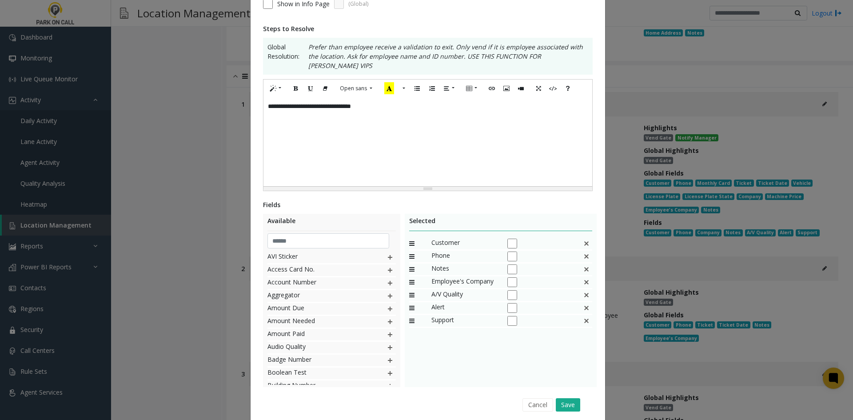
click at [585, 264] on img at bounding box center [586, 270] width 7 height 12
drag, startPoint x: 459, startPoint y: 273, endPoint x: 462, endPoint y: 260, distance: 14.1
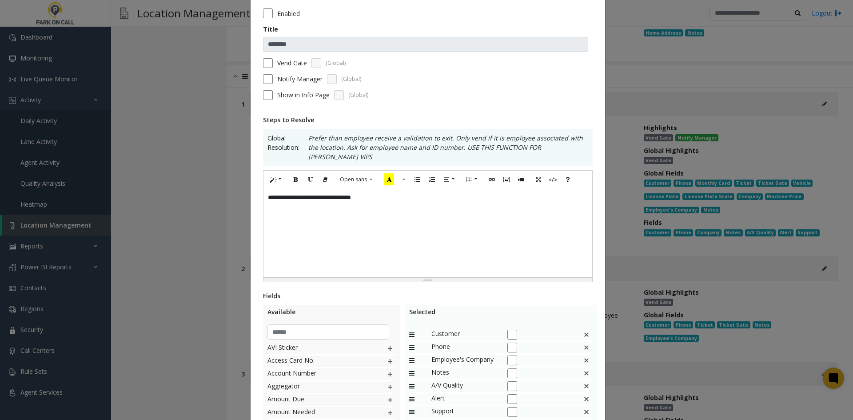
scroll to position [0, 0]
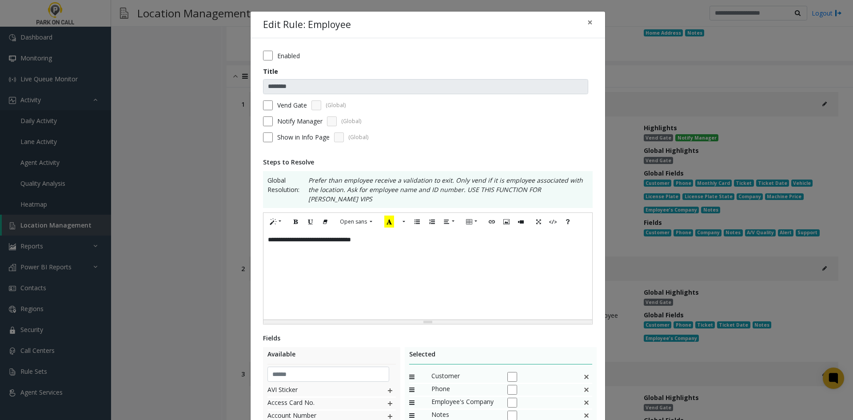
drag, startPoint x: 286, startPoint y: 117, endPoint x: 372, endPoint y: 153, distance: 92.5
click at [288, 118] on label "Notify Manager" at bounding box center [299, 120] width 45 height 9
click at [282, 122] on label "Notify Manager" at bounding box center [299, 120] width 45 height 9
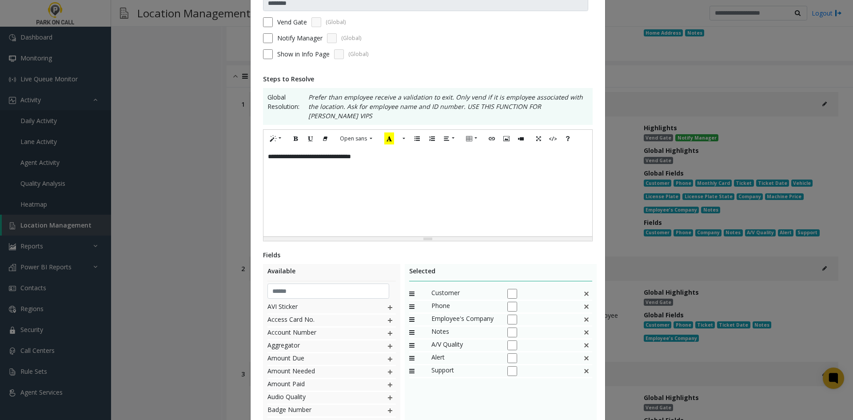
scroll to position [157, 0]
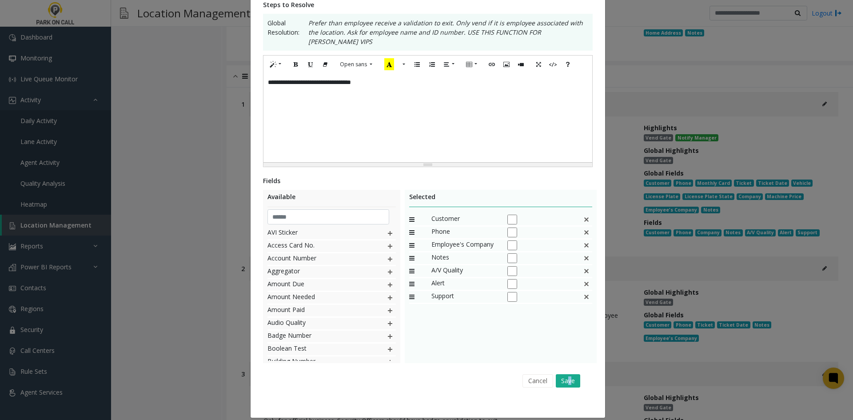
click at [568, 380] on div "Cancel Save" at bounding box center [427, 380] width 317 height 23
click at [569, 378] on button "Save" at bounding box center [568, 380] width 24 height 13
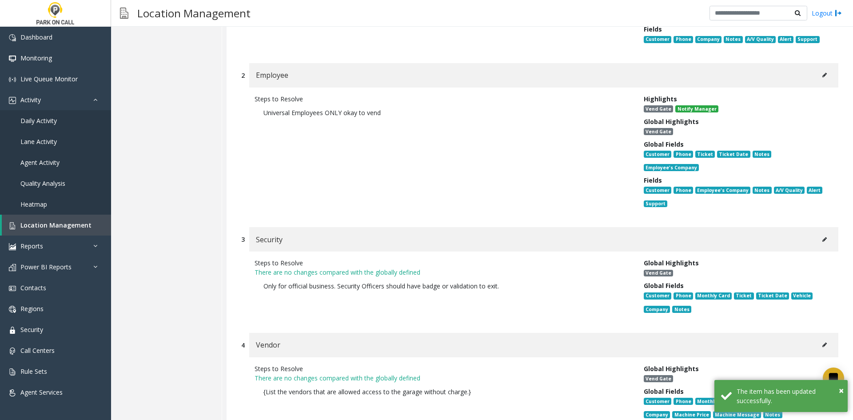
scroll to position [9920, 0]
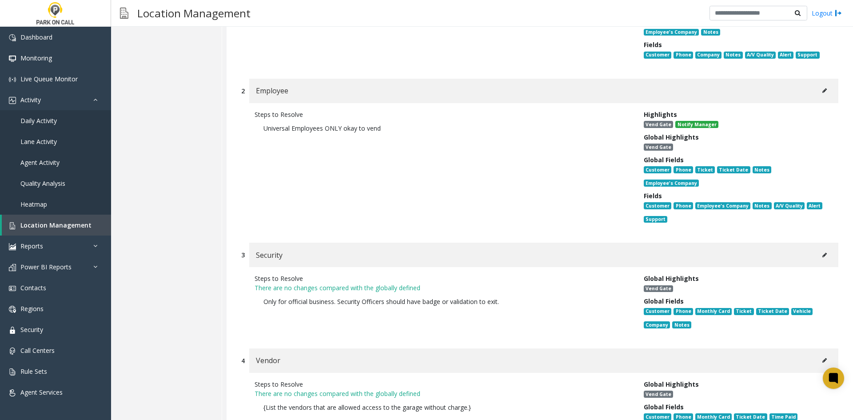
click at [820, 248] on button at bounding box center [825, 254] width 14 height 13
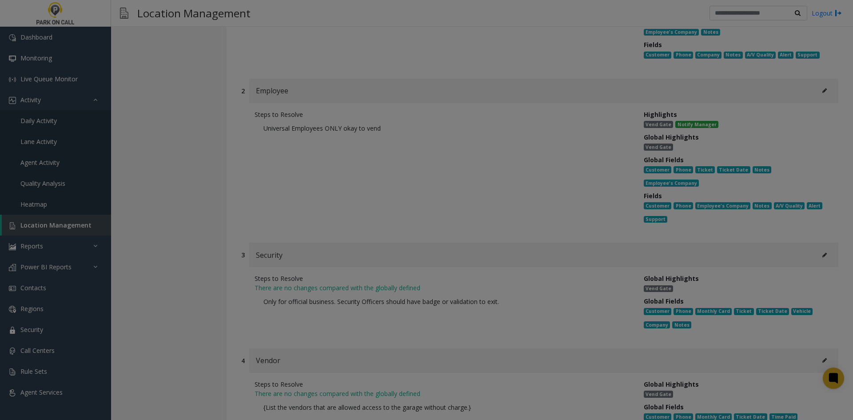
scroll to position [0, 0]
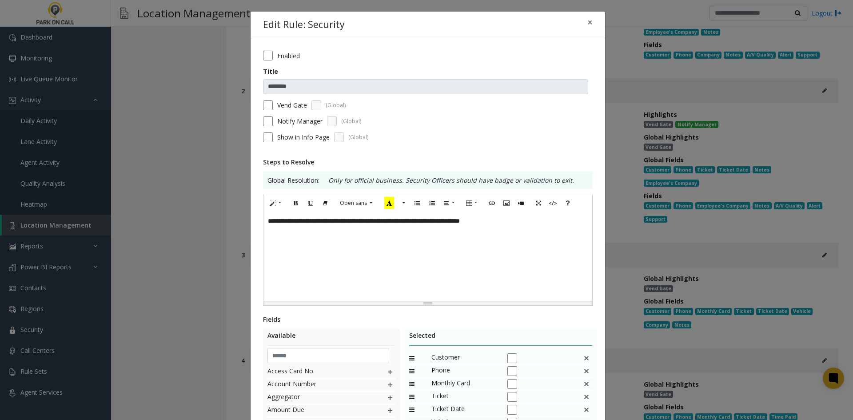
click at [421, 262] on div "**********" at bounding box center [428, 256] width 329 height 89
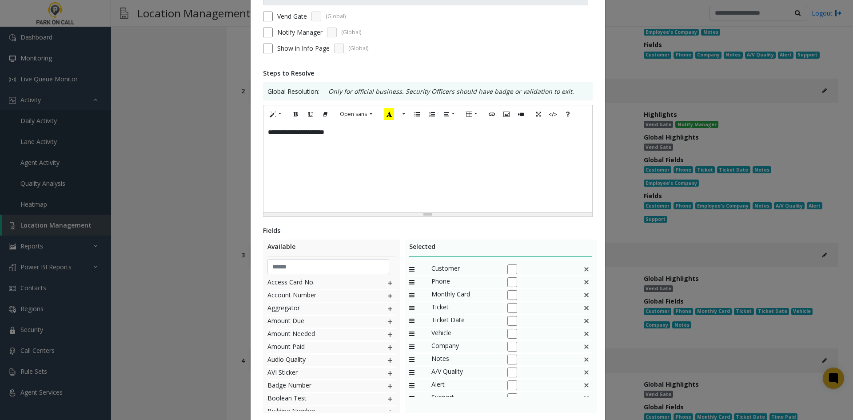
click at [582, 298] on div "Monthly Card" at bounding box center [501, 295] width 184 height 13
click at [583, 296] on img at bounding box center [586, 295] width 7 height 12
click at [577, 296] on div "Ticket" at bounding box center [501, 295] width 184 height 13
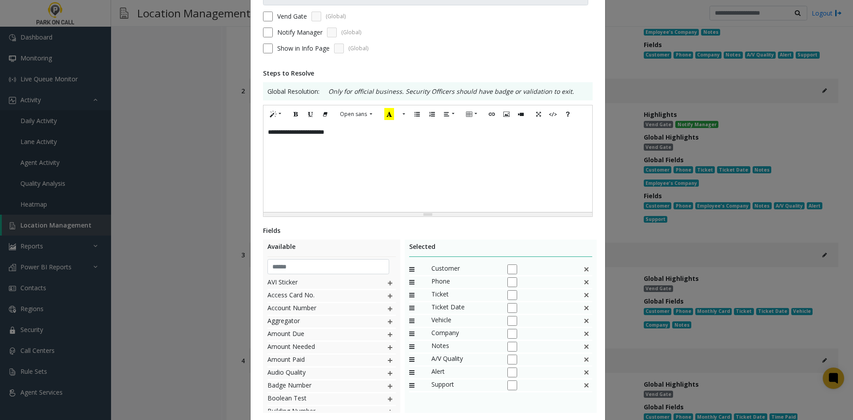
click at [577, 296] on div "Ticket" at bounding box center [501, 295] width 184 height 13
click at [584, 296] on img at bounding box center [586, 295] width 7 height 12
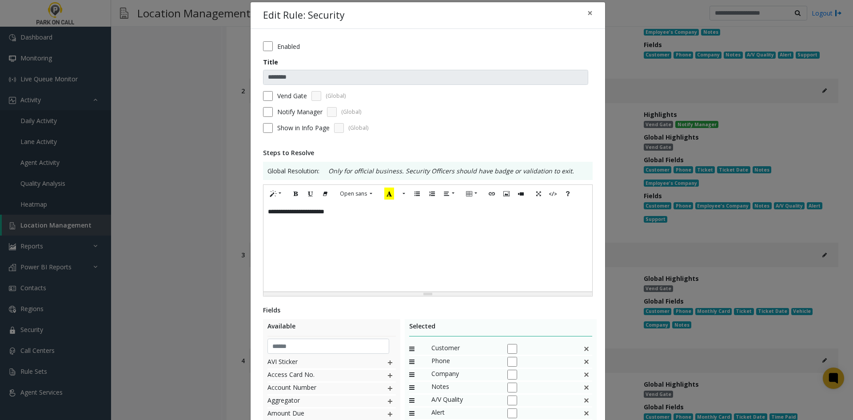
scroll to position [0, 0]
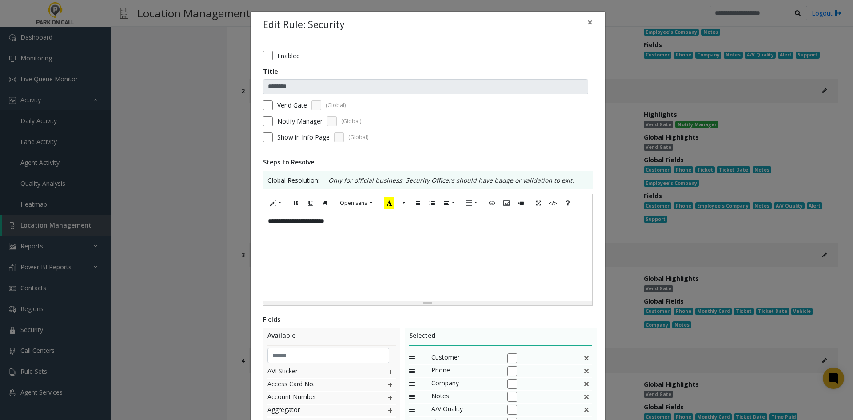
click at [280, 117] on label "Notify Manager" at bounding box center [299, 120] width 45 height 9
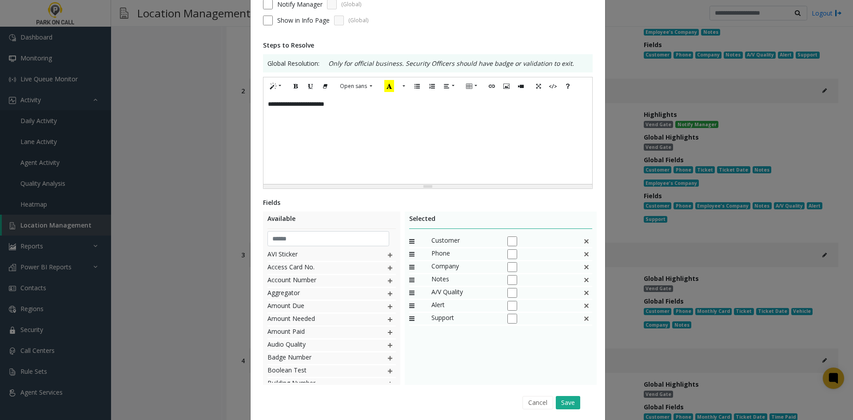
scroll to position [148, 0]
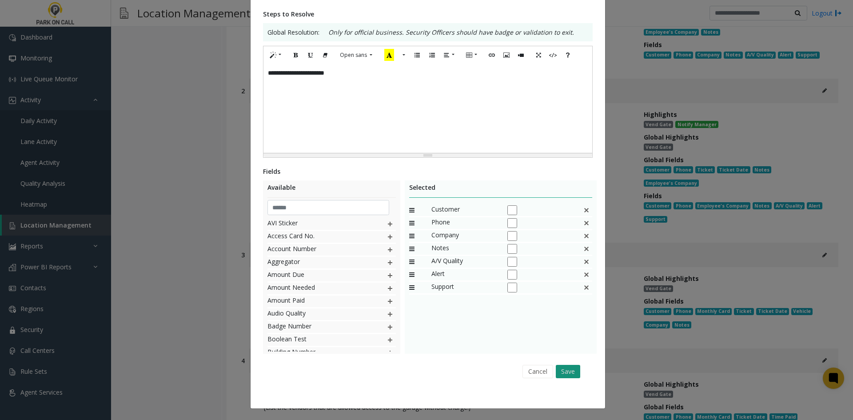
click at [569, 377] on button "Save" at bounding box center [568, 371] width 24 height 13
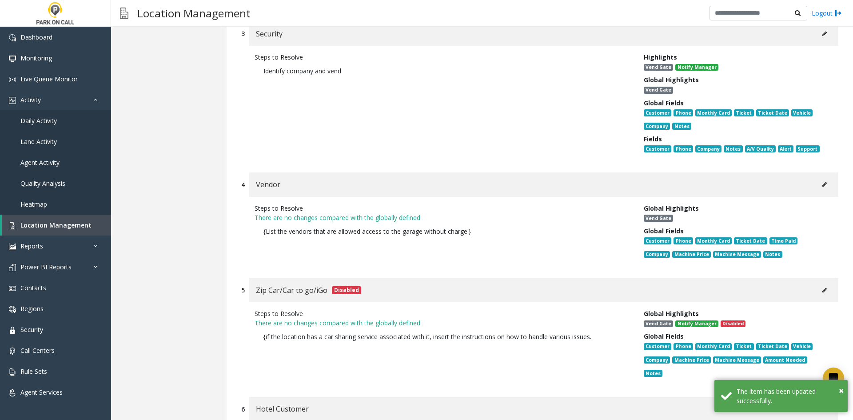
scroll to position [10143, 0]
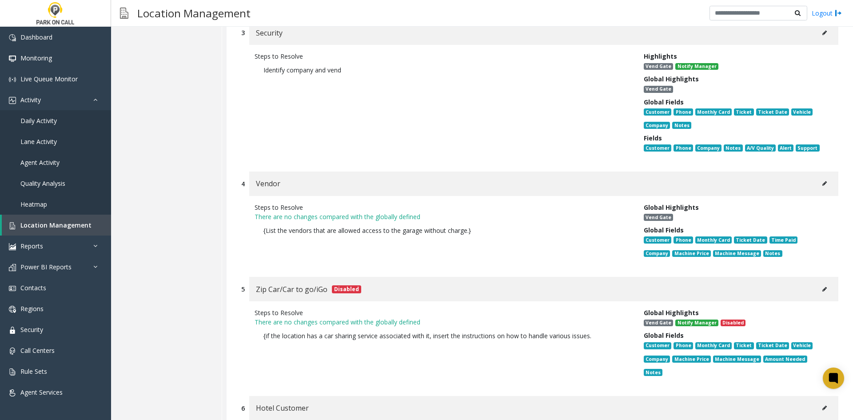
click at [818, 177] on button at bounding box center [825, 183] width 14 height 13
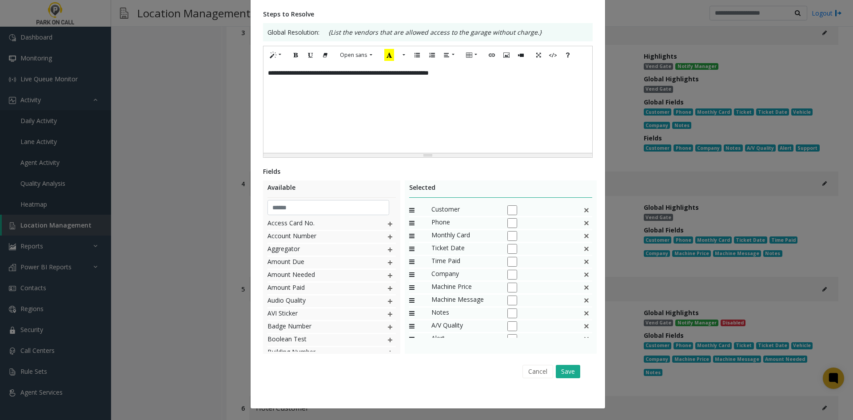
scroll to position [0, 0]
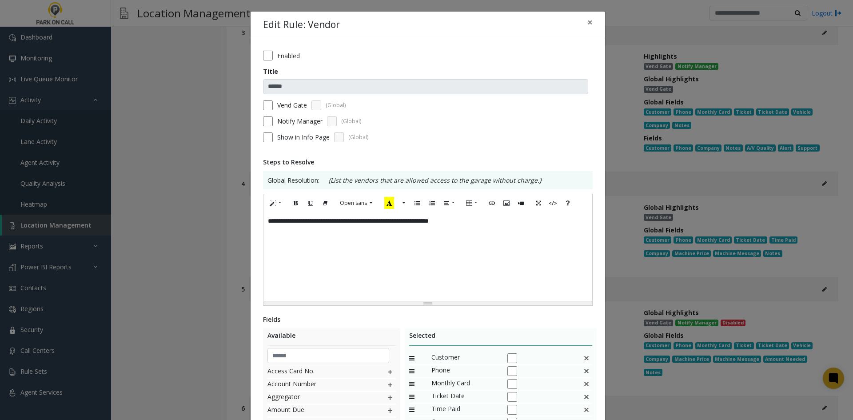
click at [465, 267] on div "**********" at bounding box center [428, 256] width 329 height 89
click at [281, 125] on label "Notify Manager" at bounding box center [299, 120] width 45 height 9
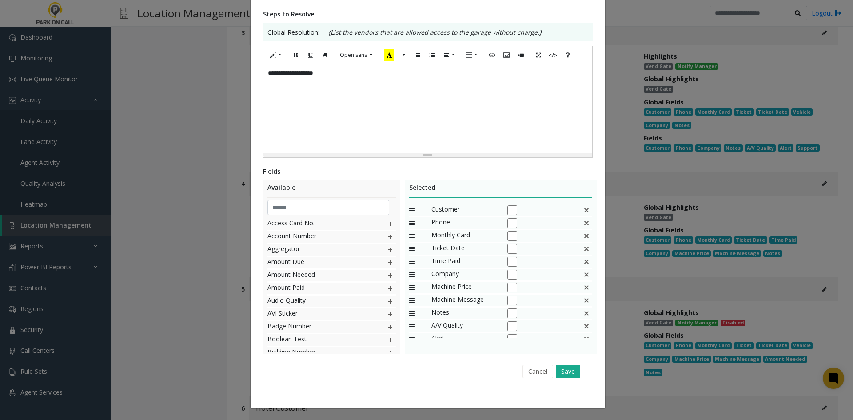
click at [583, 237] on img at bounding box center [586, 236] width 7 height 12
click at [578, 237] on div "Time Paid" at bounding box center [501, 236] width 184 height 13
click at [583, 240] on img at bounding box center [586, 236] width 7 height 12
click at [588, 250] on div "Machine Price" at bounding box center [501, 249] width 184 height 13
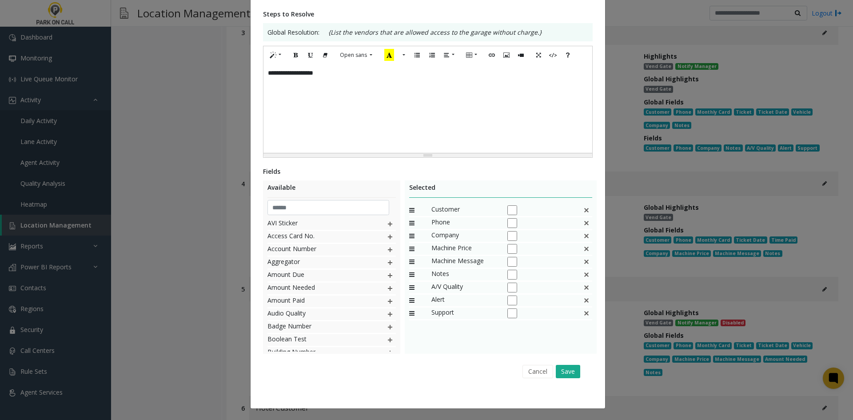
click at [588, 250] on div "Machine Price" at bounding box center [501, 249] width 184 height 13
click at [587, 250] on img at bounding box center [586, 249] width 7 height 12
click at [557, 375] on button "Save" at bounding box center [568, 371] width 24 height 13
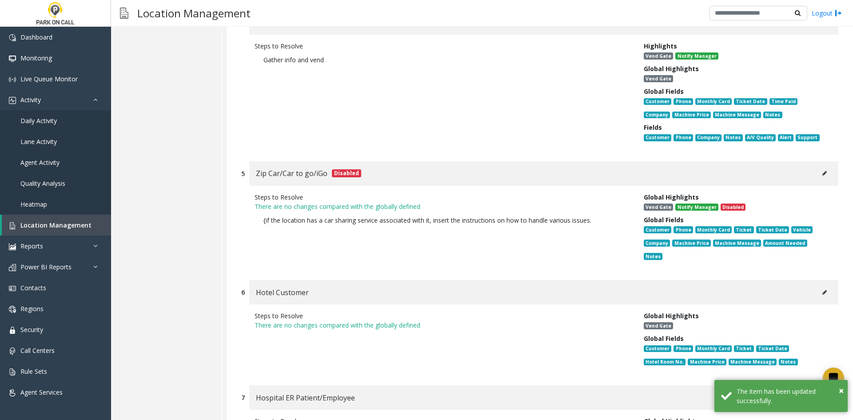
scroll to position [10320, 0]
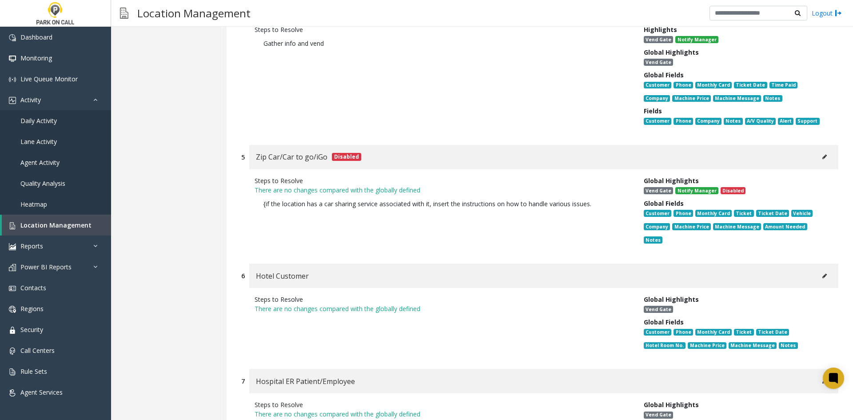
click at [820, 269] on button at bounding box center [825, 275] width 14 height 13
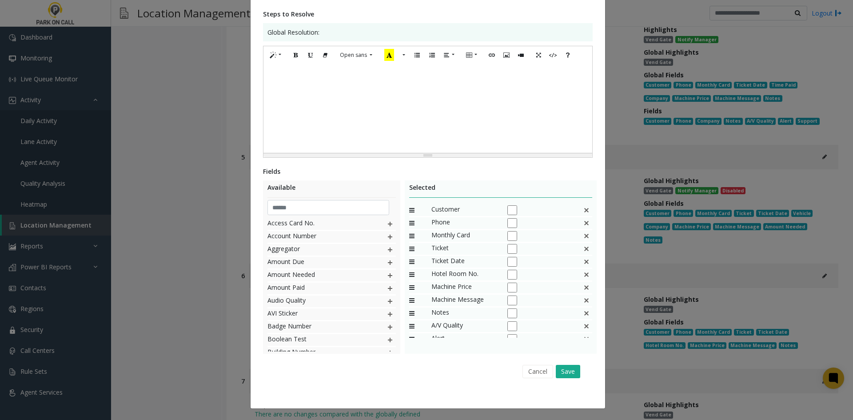
scroll to position [0, 0]
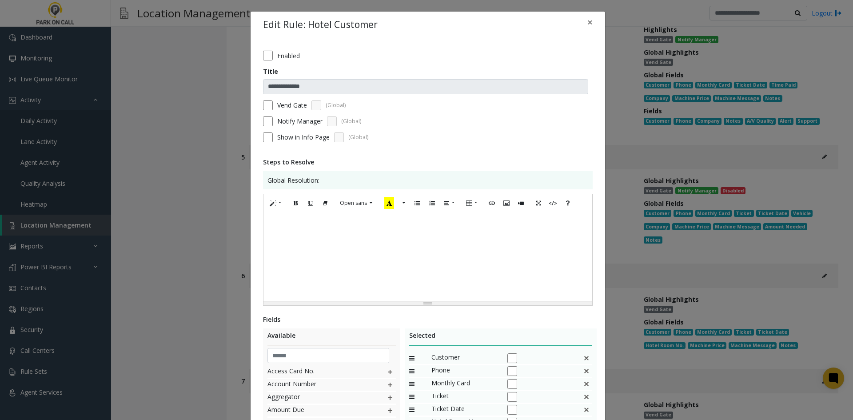
click at [283, 58] on label "Enabled" at bounding box center [288, 55] width 23 height 9
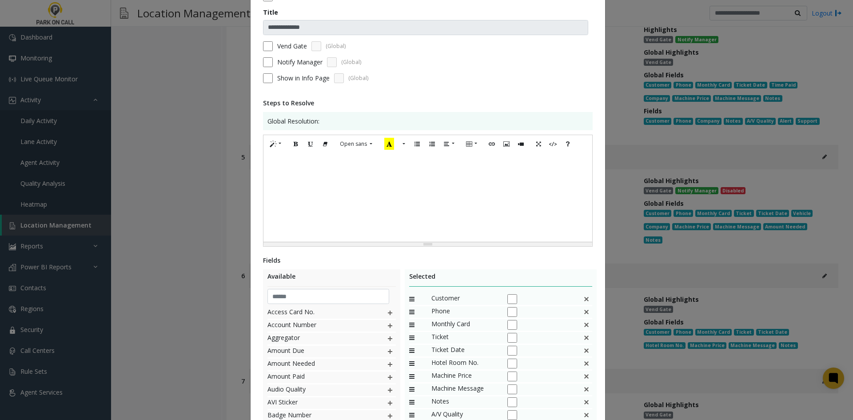
scroll to position [148, 0]
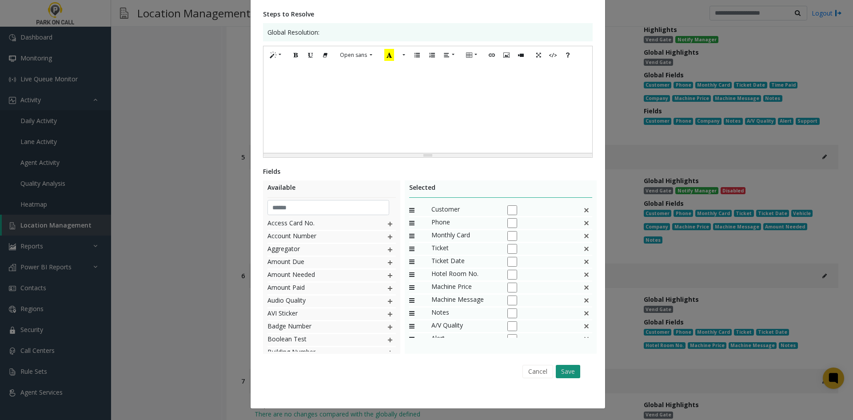
click at [566, 370] on button "Save" at bounding box center [568, 371] width 24 height 13
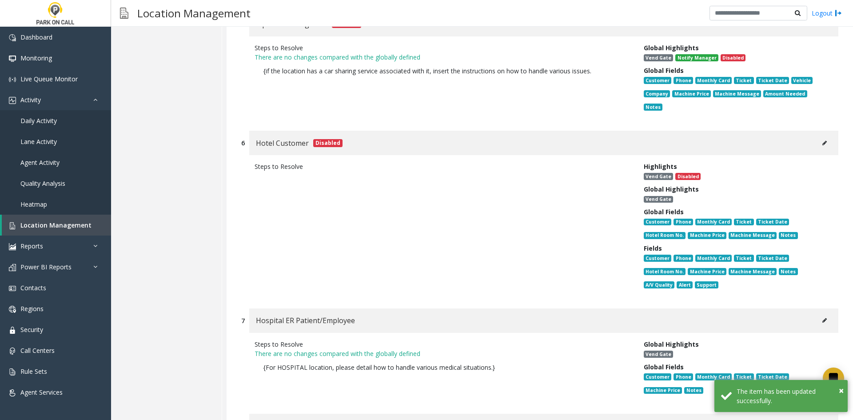
scroll to position [10454, 0]
click at [824, 313] on button at bounding box center [825, 319] width 14 height 13
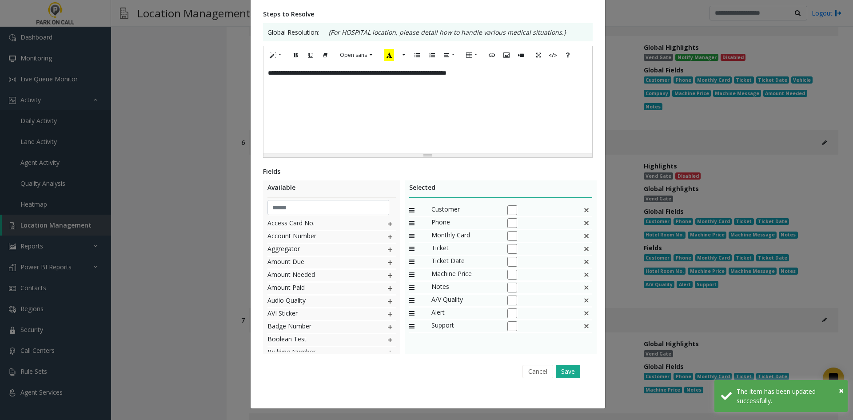
scroll to position [0, 0]
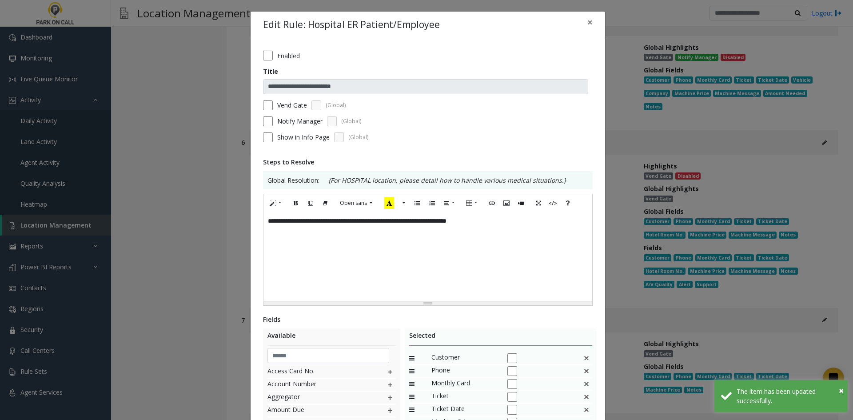
click at [296, 60] on label "Enabled" at bounding box center [288, 55] width 23 height 9
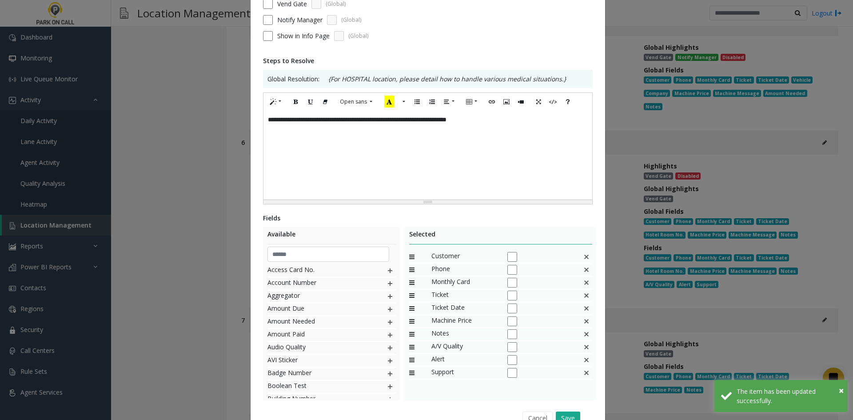
scroll to position [148, 0]
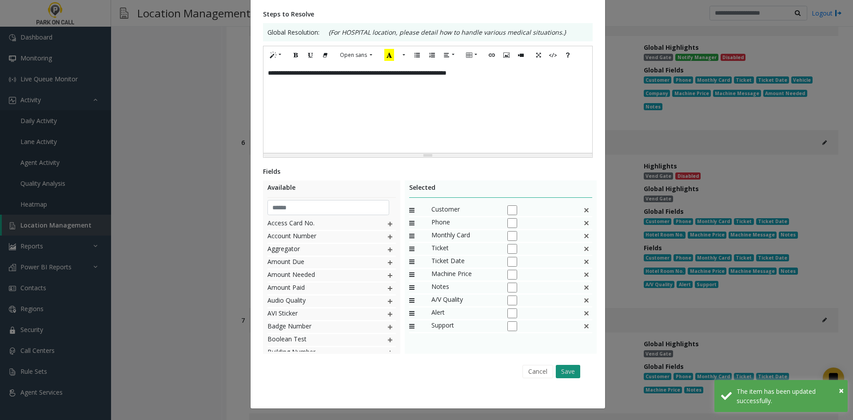
click at [562, 373] on button "Save" at bounding box center [568, 371] width 24 height 13
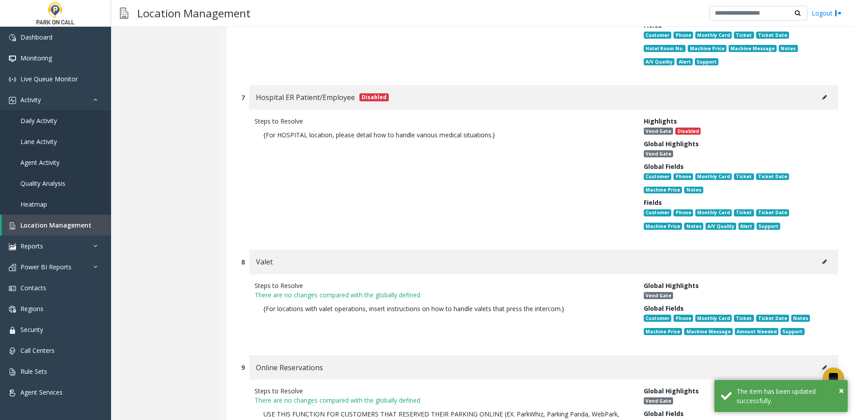
scroll to position [10676, 0]
click at [823, 260] on icon at bounding box center [825, 262] width 4 height 5
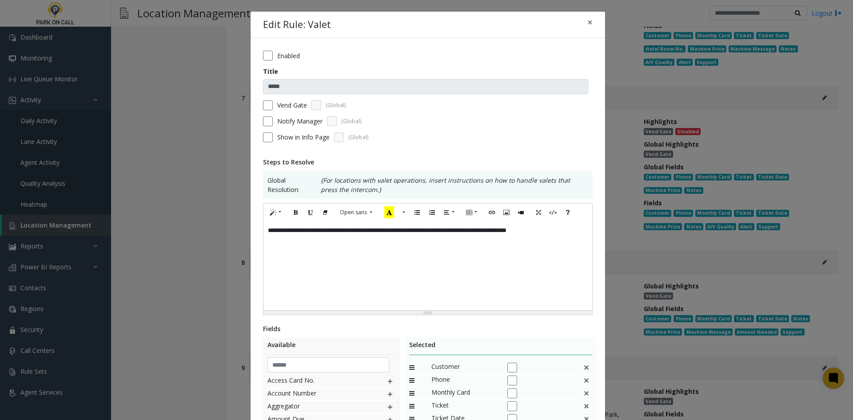
scroll to position [157, 0]
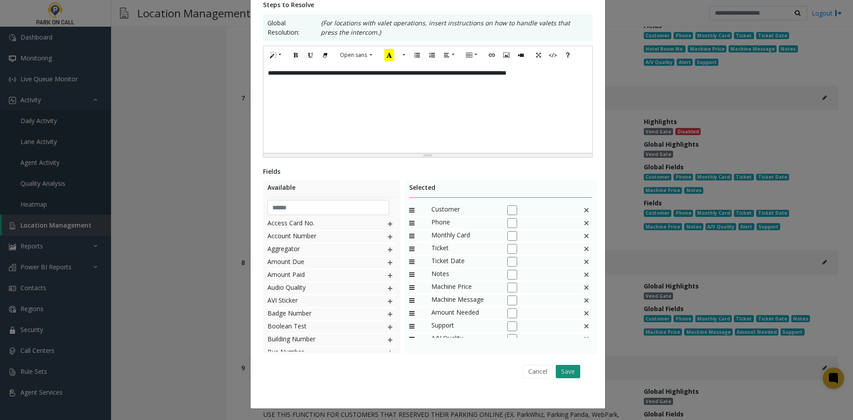
click at [565, 374] on button "Save" at bounding box center [568, 371] width 24 height 13
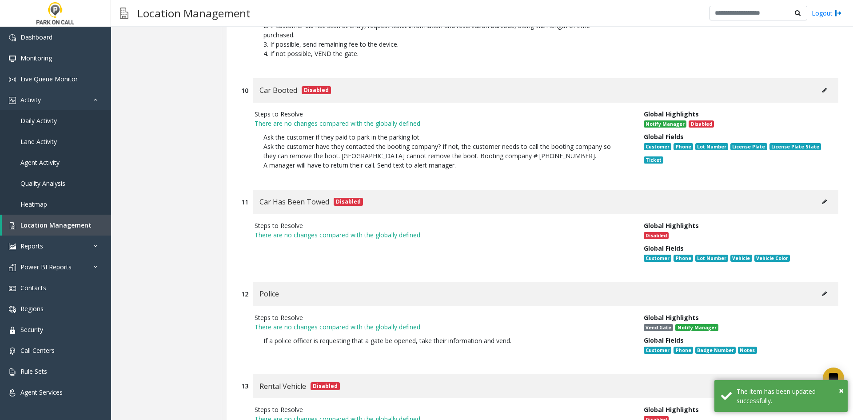
scroll to position [11222, 0]
click at [828, 281] on div "Police" at bounding box center [546, 293] width 586 height 24
click at [826, 281] on div "Police" at bounding box center [546, 293] width 586 height 24
click at [822, 287] on button at bounding box center [825, 293] width 14 height 13
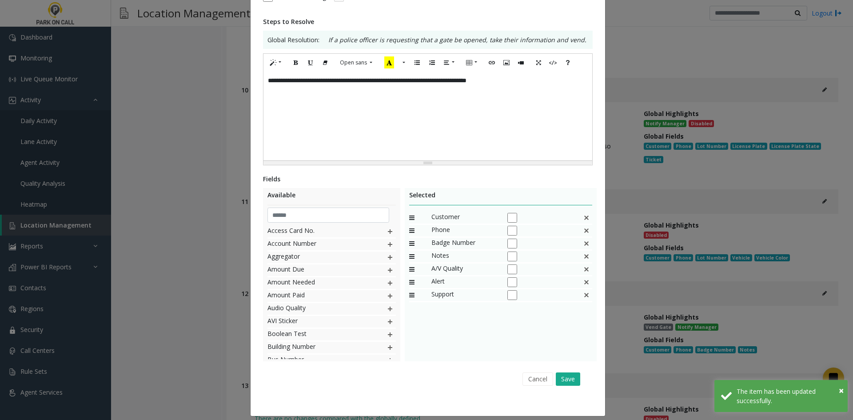
scroll to position [148, 0]
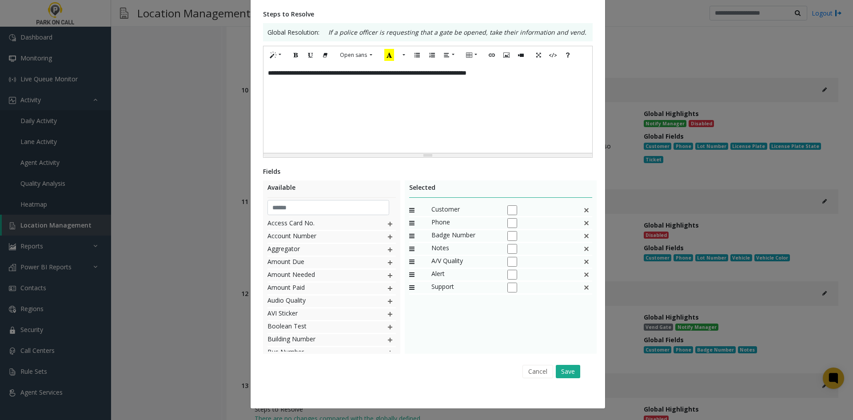
click at [584, 225] on img at bounding box center [586, 223] width 7 height 12
click at [568, 373] on button "Save" at bounding box center [568, 371] width 24 height 13
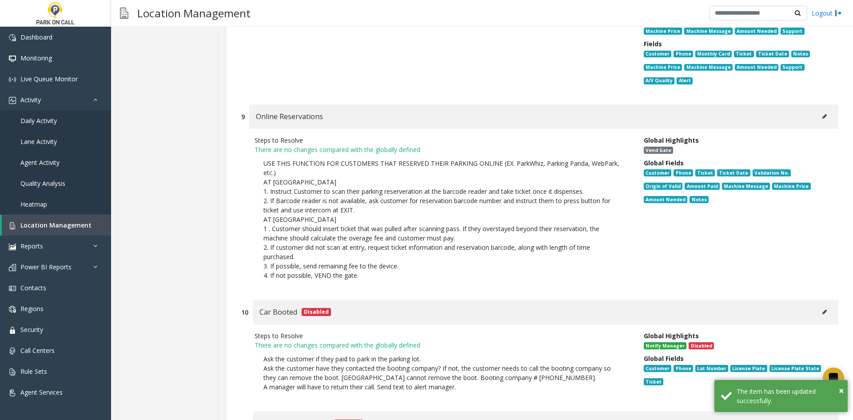
scroll to position [10911, 0]
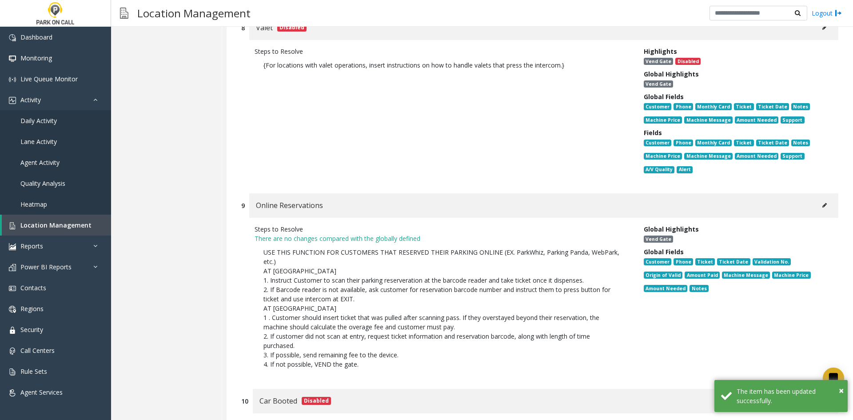
click at [822, 193] on div "Online Reservations" at bounding box center [543, 205] width 589 height 24
click at [818, 199] on button at bounding box center [825, 205] width 14 height 13
type input "**********"
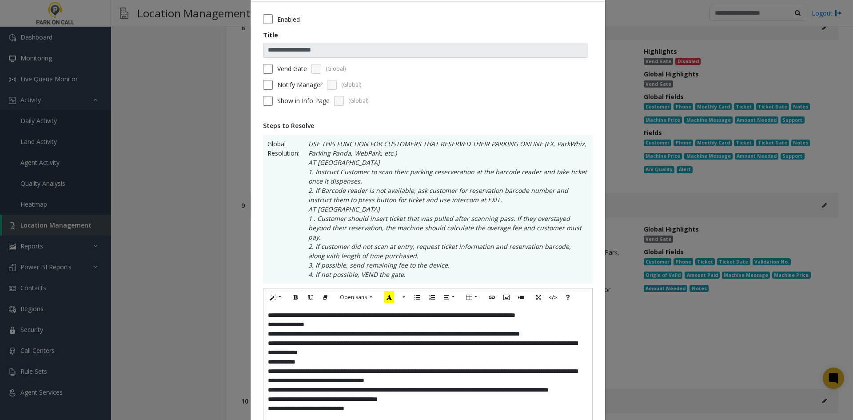
scroll to position [133, 0]
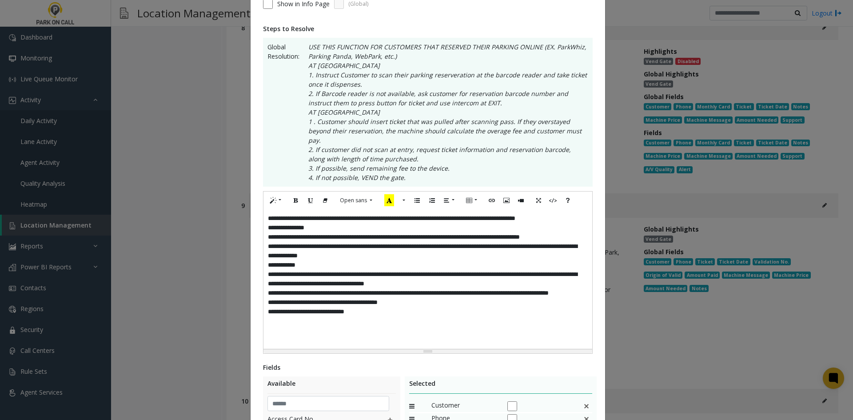
click at [439, 319] on div "**********" at bounding box center [428, 279] width 329 height 140
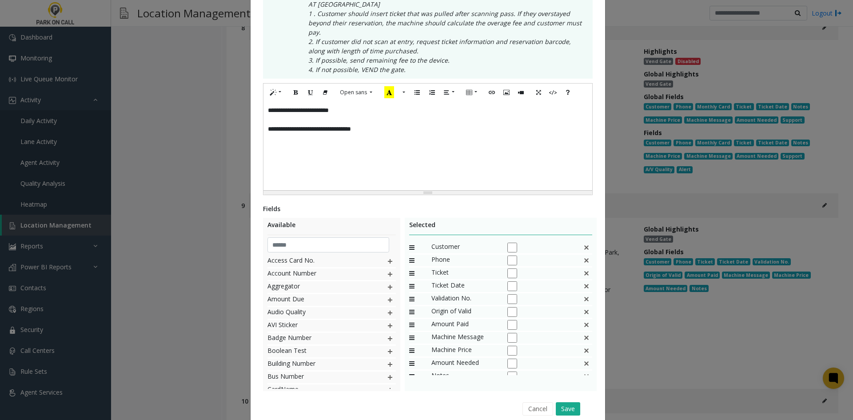
scroll to position [267, 0]
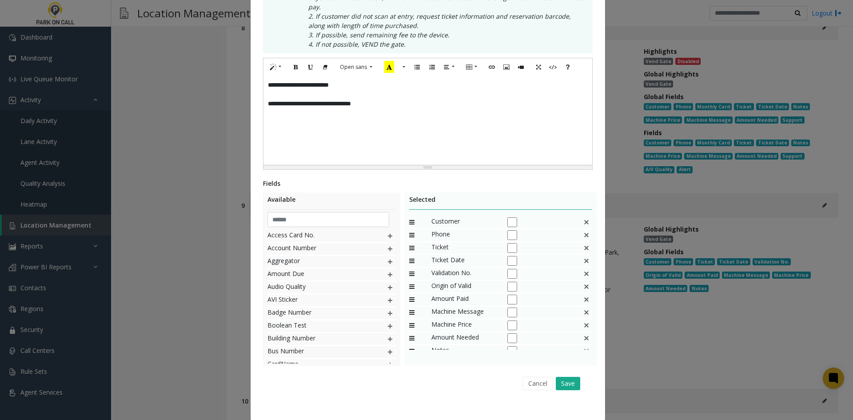
click at [582, 242] on div "Ticket" at bounding box center [501, 248] width 184 height 13
click at [583, 242] on img at bounding box center [586, 248] width 7 height 12
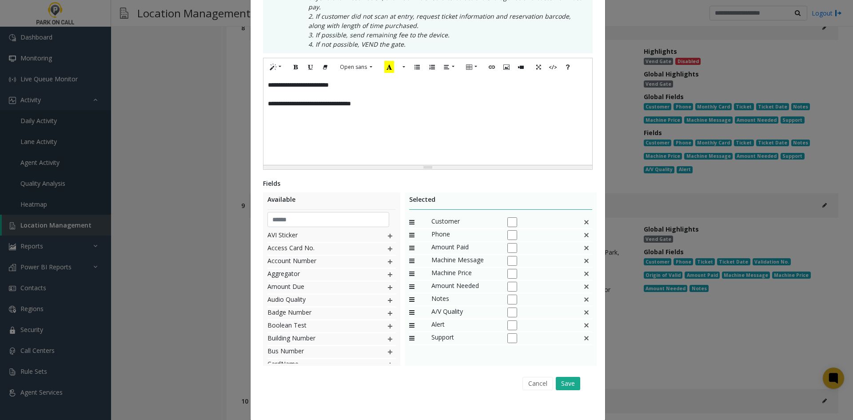
click at [579, 242] on div "Amount Paid" at bounding box center [501, 248] width 184 height 13
click at [581, 242] on div "Amount Paid" at bounding box center [501, 248] width 184 height 13
click at [583, 242] on img at bounding box center [586, 248] width 7 height 12
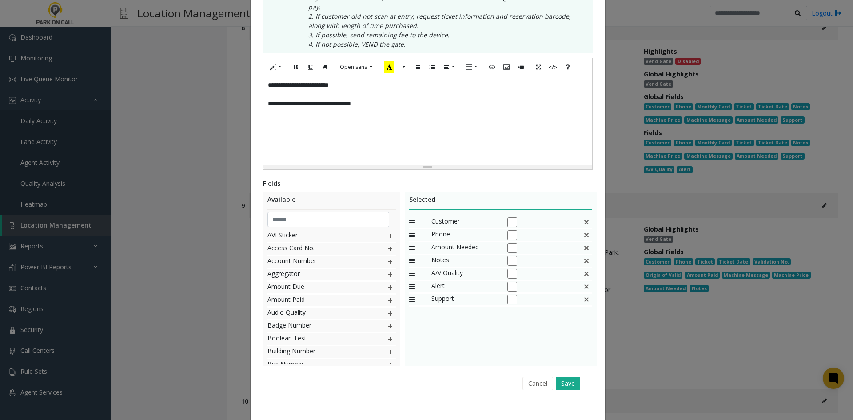
click at [583, 242] on img at bounding box center [586, 248] width 7 height 12
click at [330, 212] on input "text" at bounding box center [329, 219] width 122 height 15
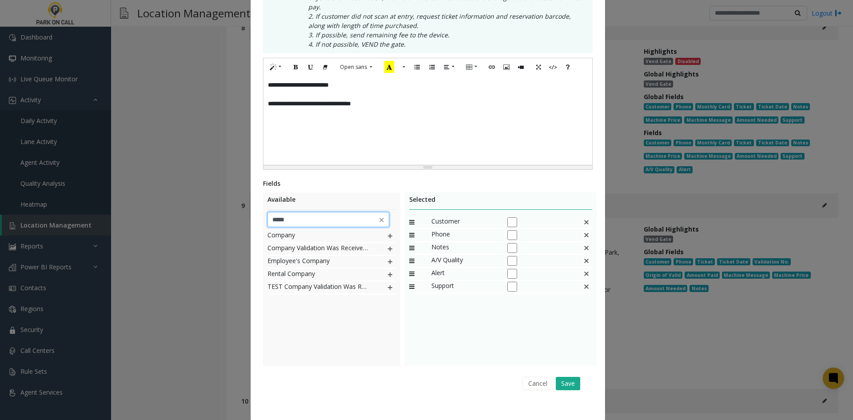
type input "*****"
click at [390, 230] on img at bounding box center [390, 236] width 7 height 12
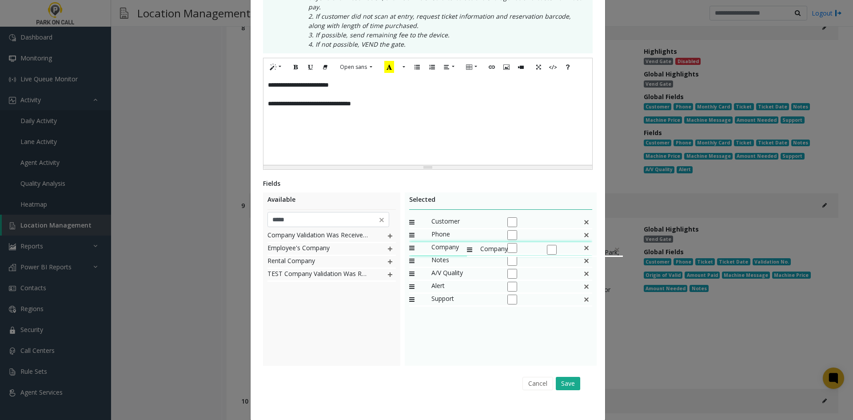
drag, startPoint x: 459, startPoint y: 290, endPoint x: 463, endPoint y: 240, distance: 50.8
click at [576, 377] on button "Save" at bounding box center [568, 383] width 24 height 13
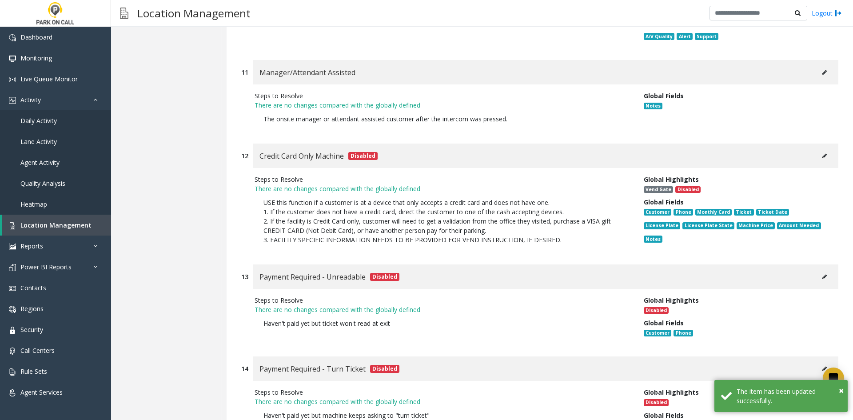
scroll to position [0, 0]
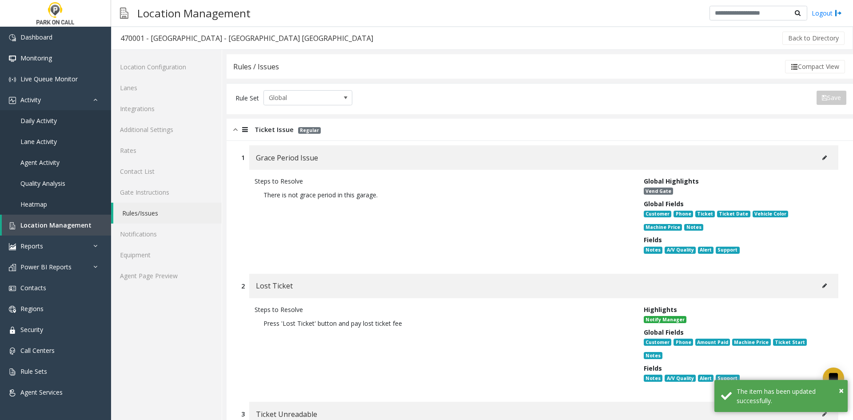
drag, startPoint x: 553, startPoint y: 398, endPoint x: 582, endPoint y: 138, distance: 261.7
click at [543, 222] on div "Steps to Resolve There is not grace period in this garage." at bounding box center [442, 217] width 389 height 82
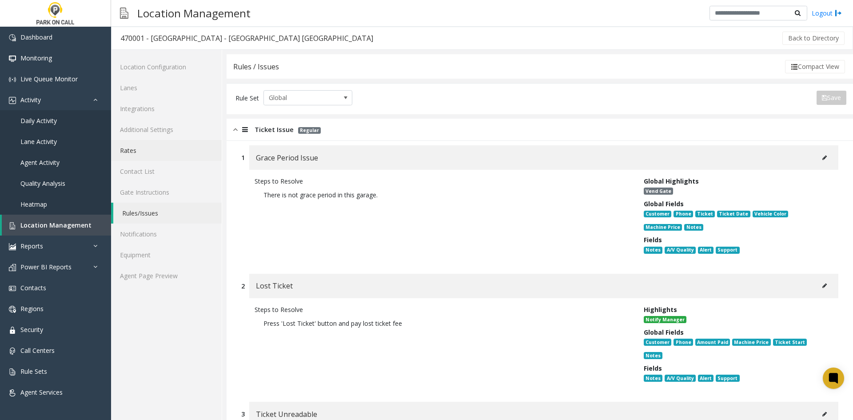
click at [166, 153] on link "Rates" at bounding box center [166, 150] width 111 height 21
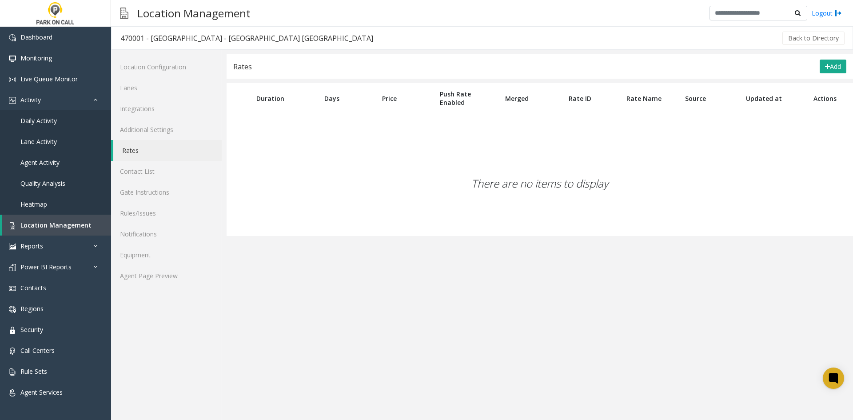
click at [825, 74] on div "Rates Add" at bounding box center [540, 66] width 627 height 24
click at [842, 69] on button "Add" at bounding box center [833, 67] width 27 height 14
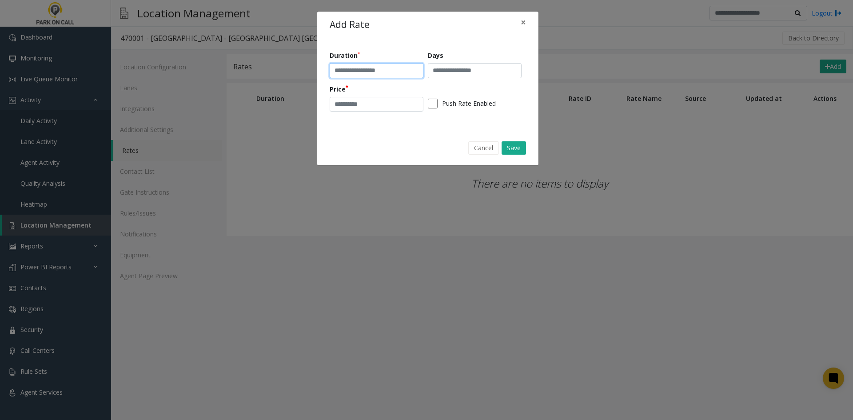
click at [364, 66] on input "text" at bounding box center [377, 70] width 94 height 15
paste input "***"
type input "*****"
click at [368, 101] on input "number" at bounding box center [377, 104] width 94 height 15
paste input "****"
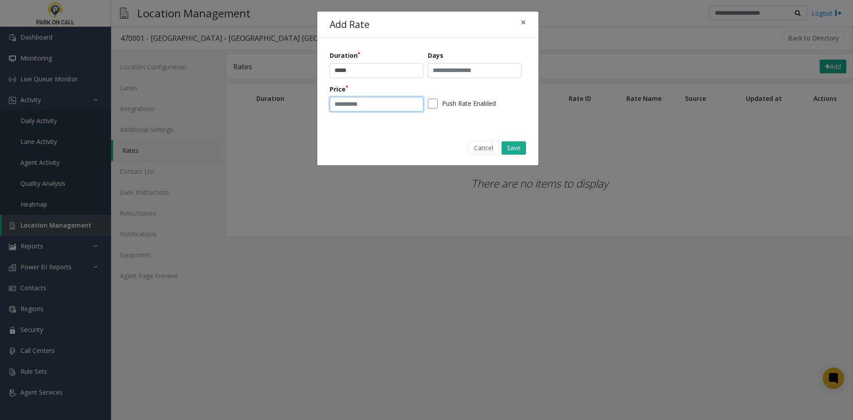
type input "****"
click at [464, 73] on input "text" at bounding box center [475, 70] width 94 height 15
type input "***"
click at [521, 148] on button "Save" at bounding box center [514, 147] width 24 height 13
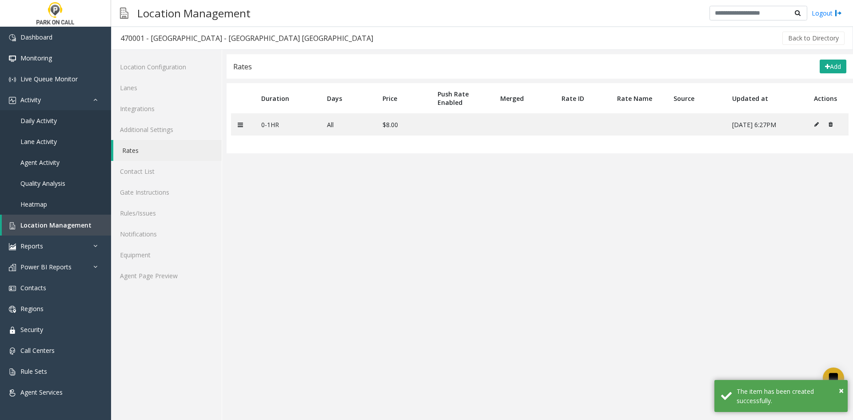
click at [812, 63] on div "Rates Add" at bounding box center [540, 66] width 627 height 24
click at [825, 65] on icon at bounding box center [827, 67] width 5 height 6
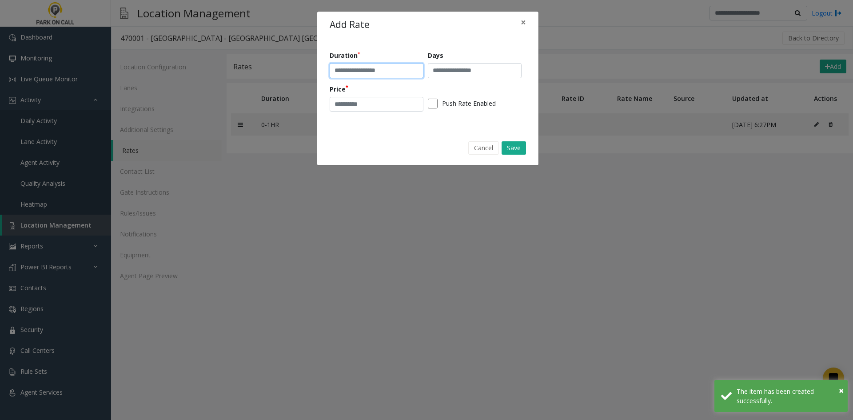
click at [371, 74] on input "text" at bounding box center [377, 70] width 94 height 15
paste input "*********"
type input "*********"
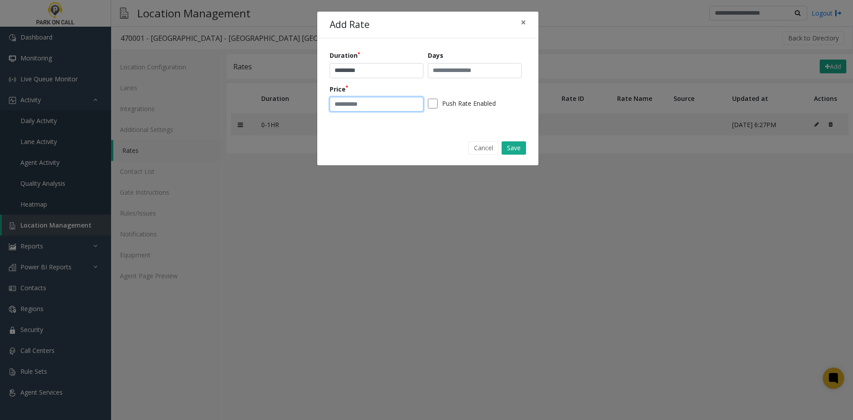
click at [365, 102] on input "number" at bounding box center [377, 104] width 94 height 15
paste input "*****"
type input "*****"
click at [490, 68] on input "text" at bounding box center [475, 70] width 94 height 15
type input "***"
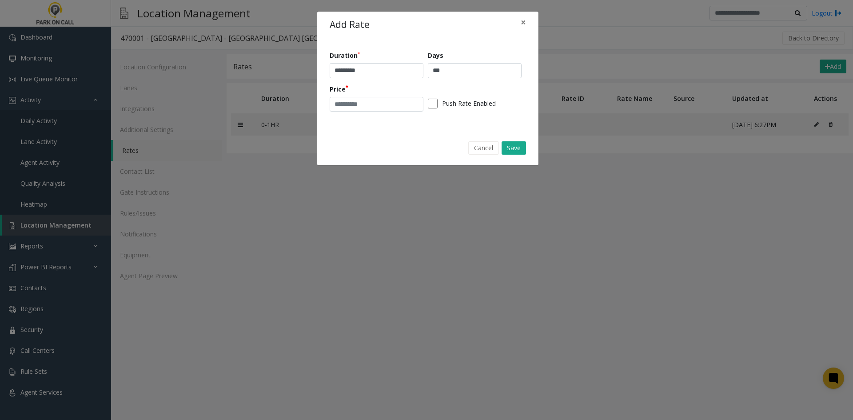
click at [529, 145] on div "Cancel Save" at bounding box center [428, 147] width 209 height 23
click at [520, 148] on button "Save" at bounding box center [514, 147] width 24 height 13
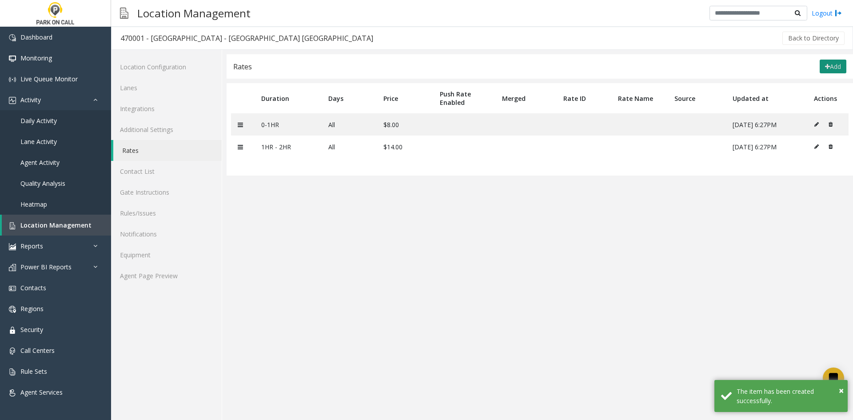
click at [832, 64] on button "Add" at bounding box center [833, 67] width 27 height 14
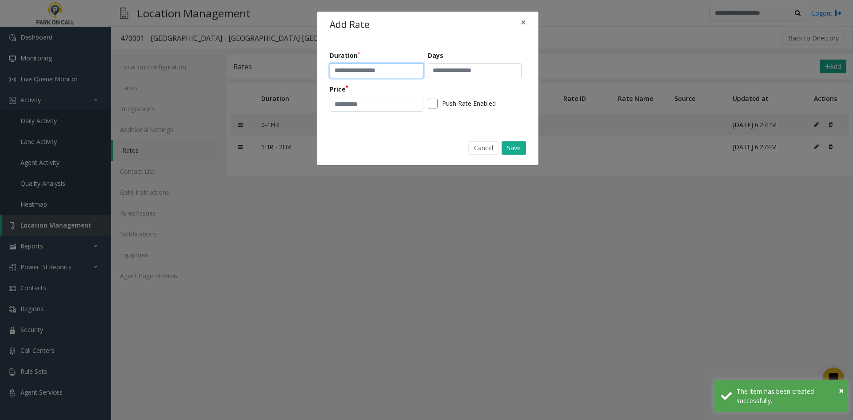
click at [369, 76] on input "text" at bounding box center [377, 70] width 94 height 15
paste input "*********"
type input "*********"
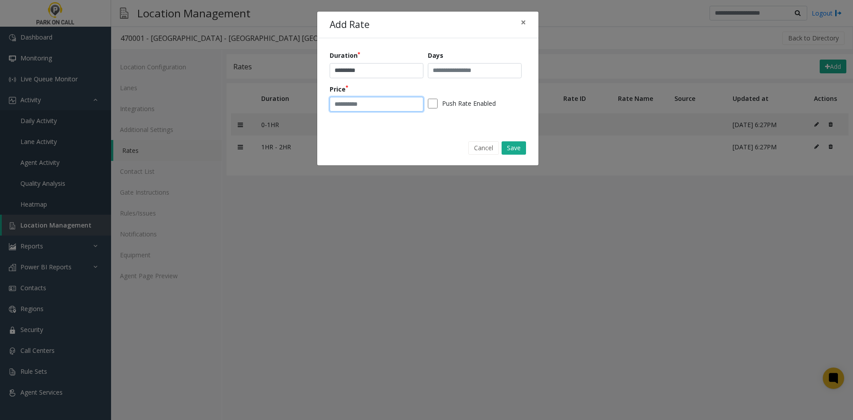
drag, startPoint x: 387, startPoint y: 103, endPoint x: 419, endPoint y: 92, distance: 33.7
click at [387, 103] on input "number" at bounding box center [377, 104] width 94 height 15
paste input "*****"
type input "*****"
click at [478, 68] on input "text" at bounding box center [475, 70] width 94 height 15
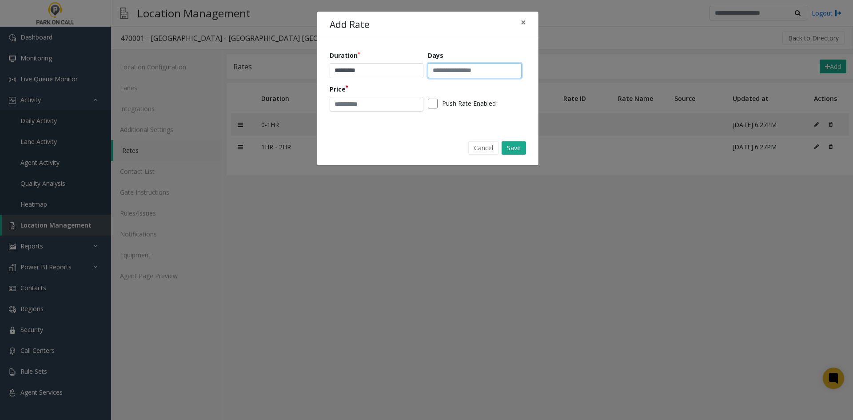
type input "***"
click at [519, 148] on button "Save" at bounding box center [514, 147] width 24 height 13
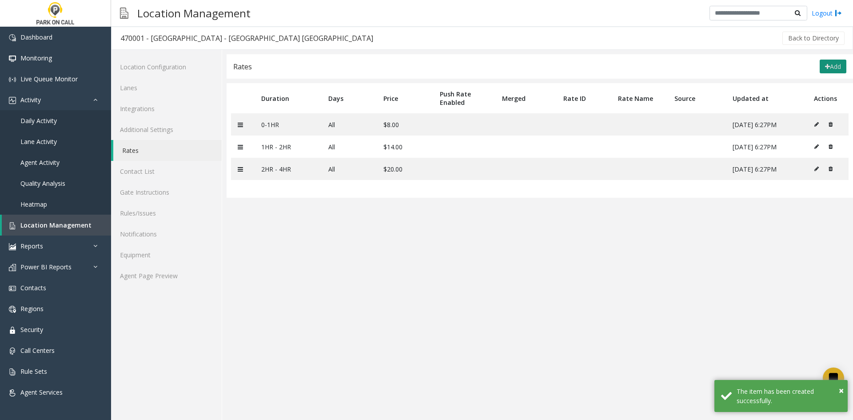
click at [827, 68] on icon at bounding box center [827, 67] width 5 height 6
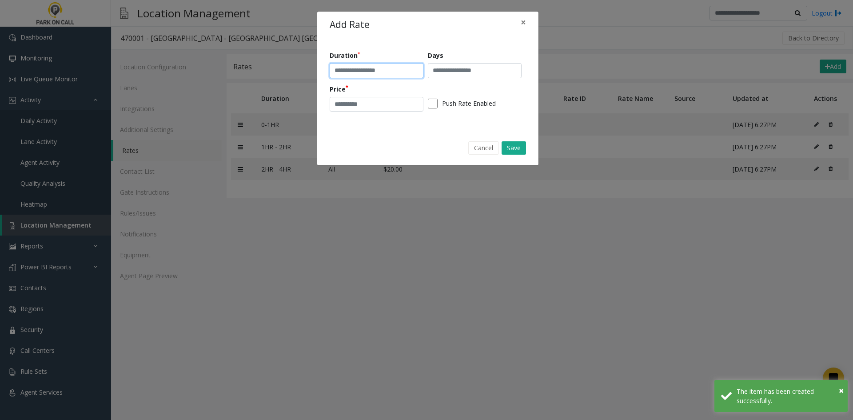
click at [360, 65] on input "text" at bounding box center [377, 70] width 94 height 15
paste input "*********"
type input "*********"
click at [450, 66] on input "text" at bounding box center [475, 70] width 94 height 15
type input "***"
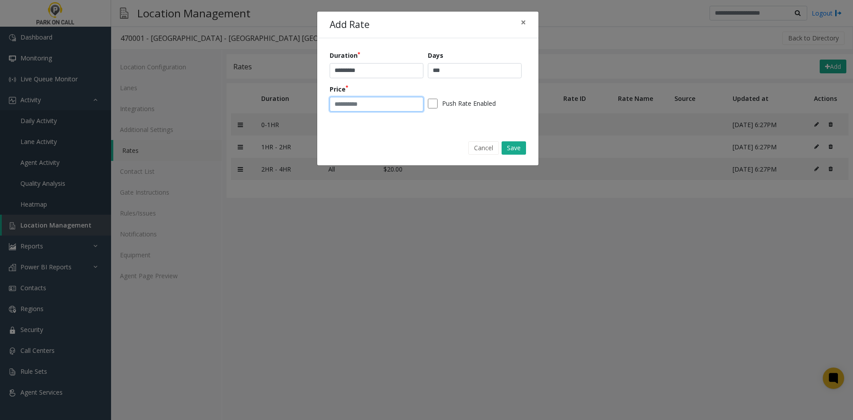
click at [356, 110] on input "number" at bounding box center [377, 104] width 94 height 15
type input "**"
click at [514, 143] on button "Save" at bounding box center [514, 147] width 24 height 13
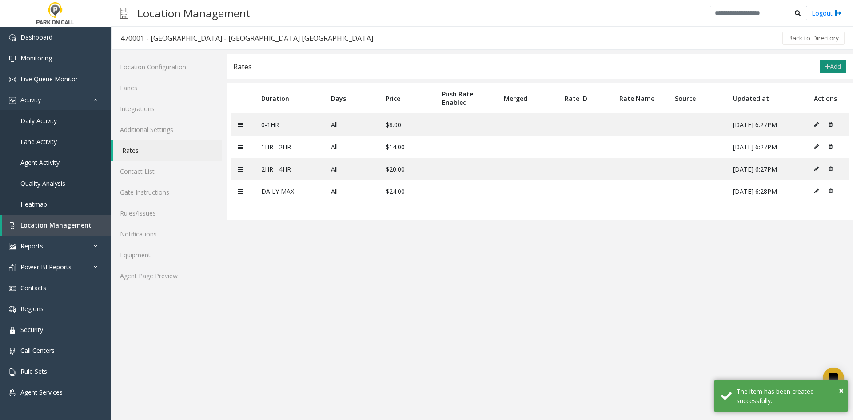
click at [831, 72] on button "Add" at bounding box center [833, 67] width 27 height 14
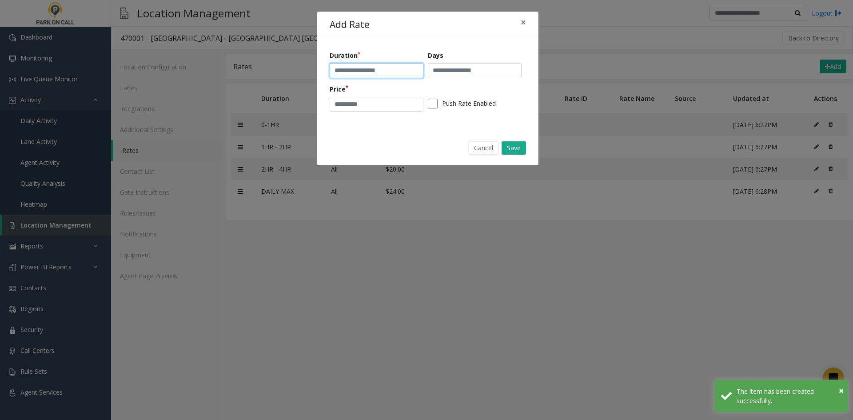
click at [402, 67] on input "text" at bounding box center [377, 70] width 94 height 15
paste input "**********"
type input "**********"
click at [382, 109] on input "number" at bounding box center [377, 104] width 94 height 15
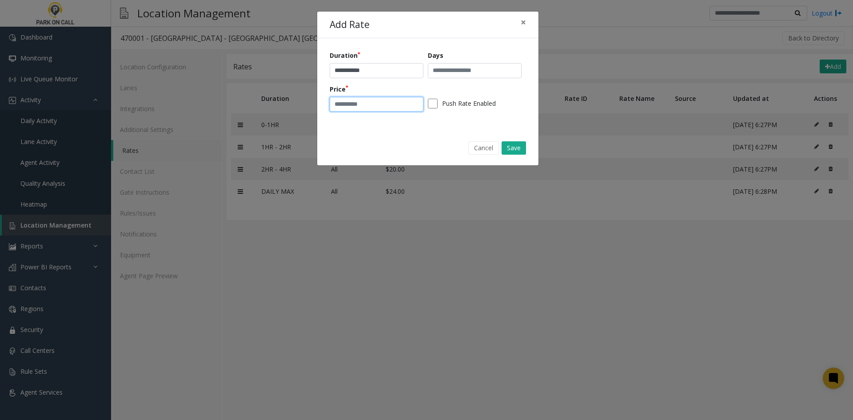
paste input "*****"
type input "*****"
click at [503, 70] on input "text" at bounding box center [475, 70] width 94 height 15
type input "***"
click at [520, 141] on button "Save" at bounding box center [514, 147] width 24 height 13
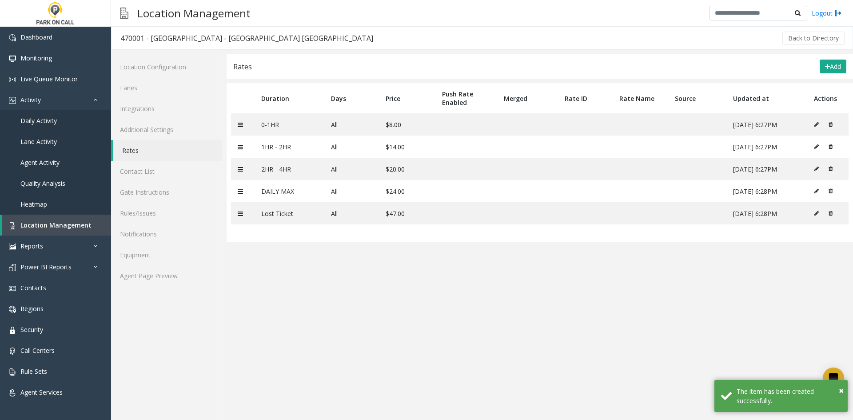
click at [795, 94] on th "Updated at" at bounding box center [767, 98] width 81 height 30
click at [840, 68] on button "Add" at bounding box center [833, 67] width 27 height 14
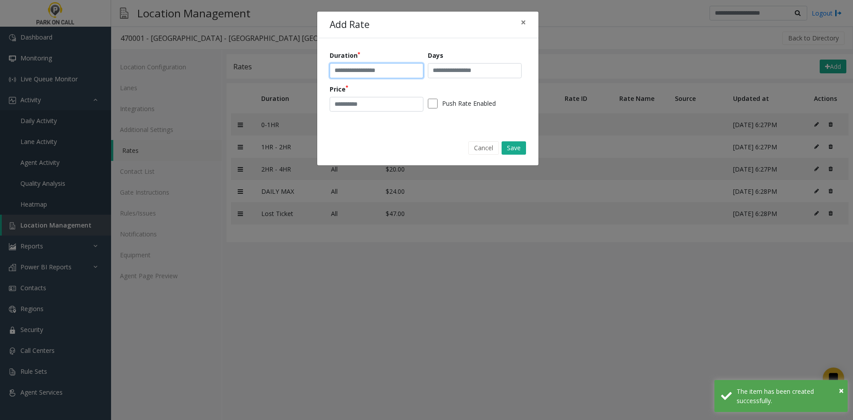
click at [387, 64] on input "text" at bounding box center [377, 70] width 94 height 15
click at [455, 68] on input "text" at bounding box center [475, 70] width 94 height 15
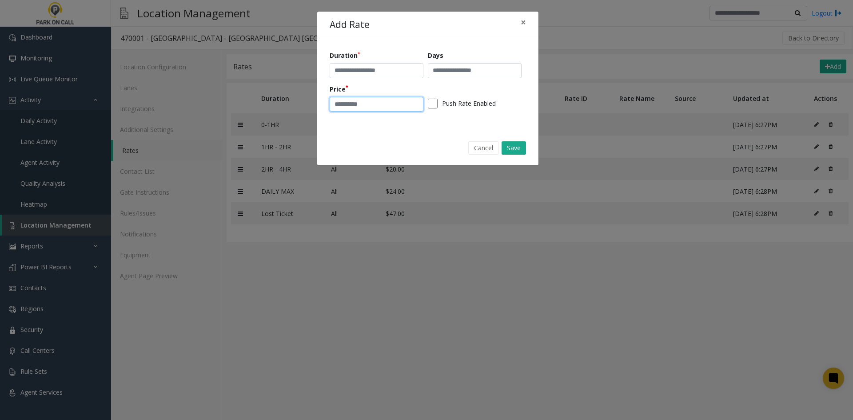
click at [357, 110] on input "number" at bounding box center [377, 104] width 94 height 15
type input "*"
click at [463, 69] on input "text" at bounding box center [475, 70] width 94 height 15
type input "**********"
click at [523, 151] on button "Save" at bounding box center [514, 147] width 24 height 13
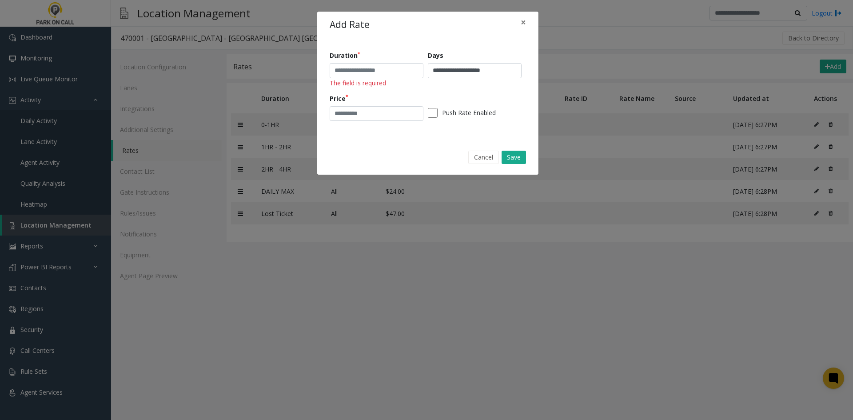
click at [519, 147] on div "Cancel Save" at bounding box center [428, 157] width 209 height 23
click at [494, 66] on input "**********" at bounding box center [475, 70] width 94 height 15
click at [360, 72] on input "text" at bounding box center [377, 70] width 94 height 15
paste input "**********"
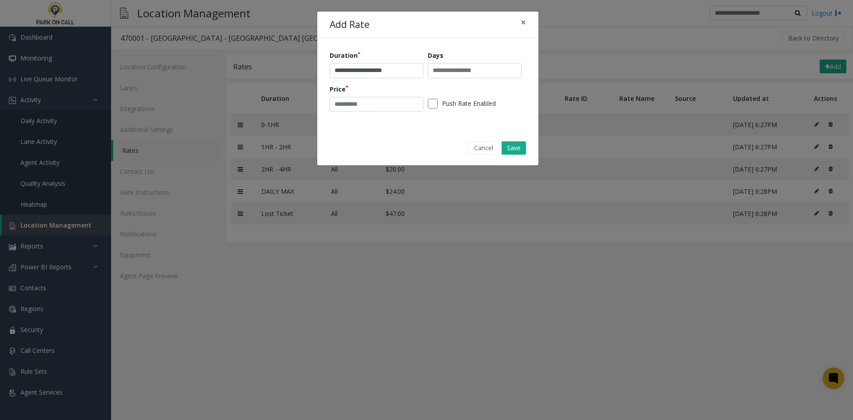
click at [525, 155] on div "Cancel Save" at bounding box center [428, 147] width 209 height 23
click at [519, 150] on button "Save" at bounding box center [514, 147] width 24 height 13
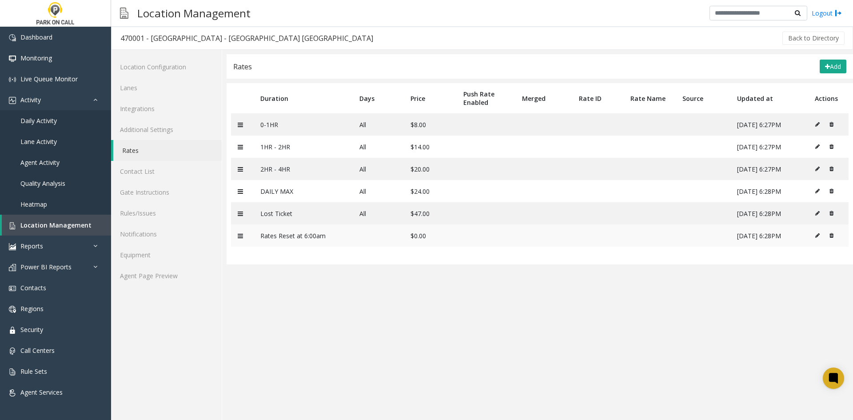
click at [820, 234] on icon at bounding box center [818, 235] width 4 height 5
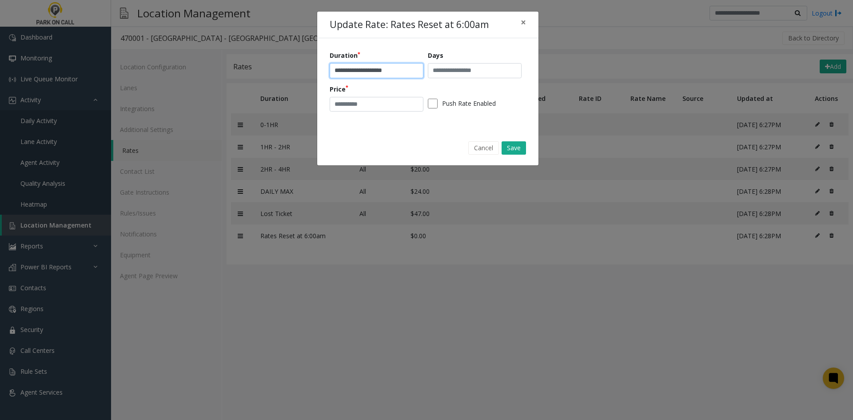
click at [381, 71] on input "**********" at bounding box center [377, 70] width 94 height 15
type input "**********"
click at [515, 145] on button "Save" at bounding box center [514, 147] width 24 height 13
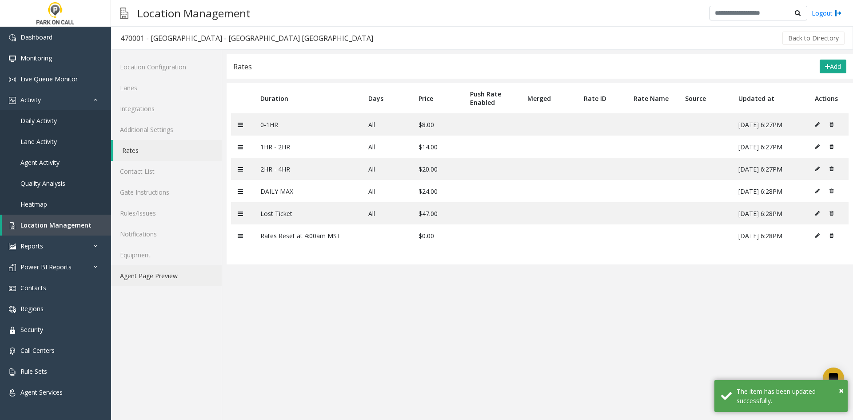
click at [173, 276] on link "Agent Page Preview" at bounding box center [166, 275] width 111 height 21
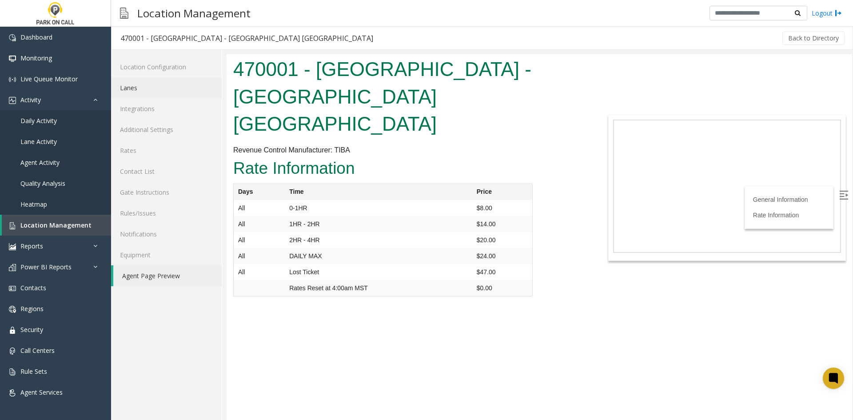
click at [152, 88] on link "Lanes" at bounding box center [166, 87] width 111 height 21
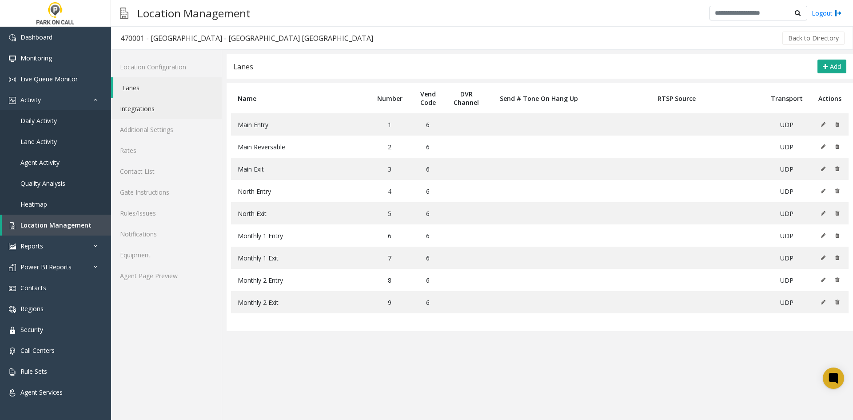
click at [156, 112] on link "Integrations" at bounding box center [166, 108] width 111 height 21
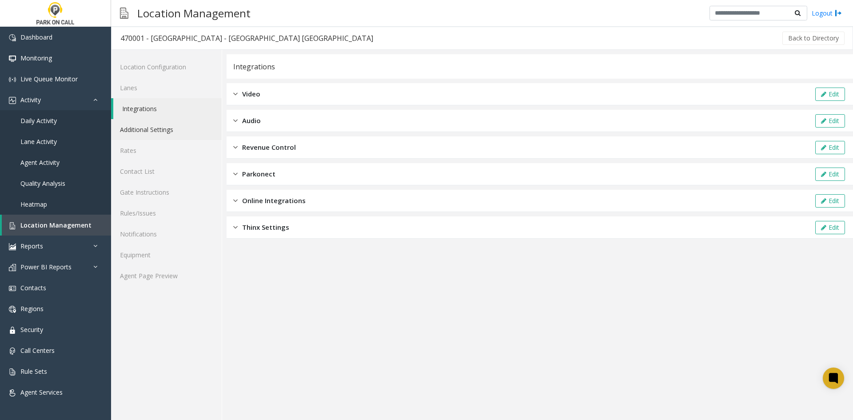
click at [158, 133] on link "Additional Settings" at bounding box center [166, 129] width 111 height 21
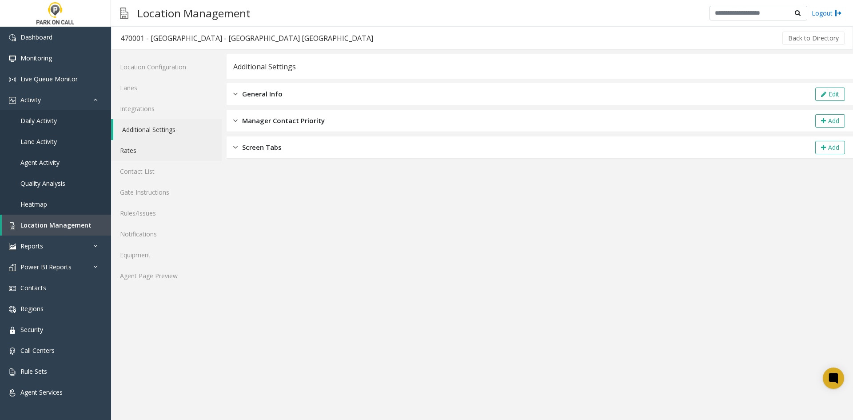
click at [149, 150] on link "Rates" at bounding box center [166, 150] width 111 height 21
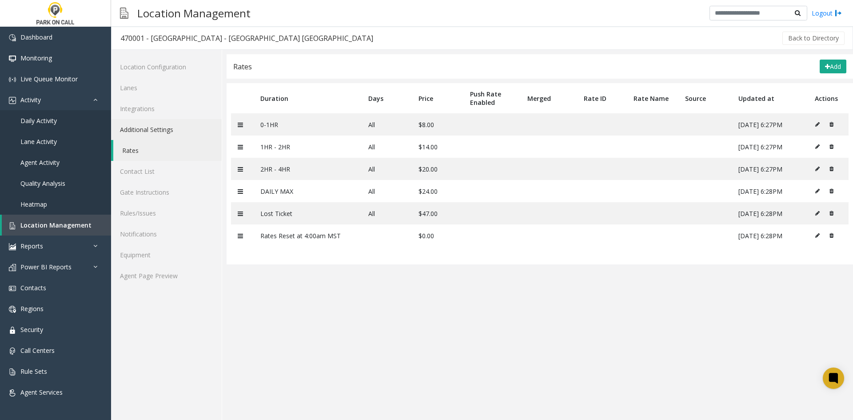
click at [153, 128] on link "Additional Settings" at bounding box center [166, 129] width 111 height 21
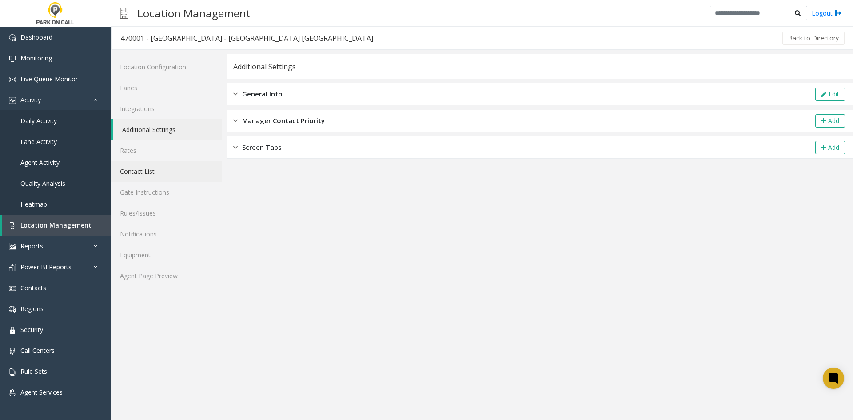
click at [173, 171] on link "Contact List" at bounding box center [166, 171] width 111 height 21
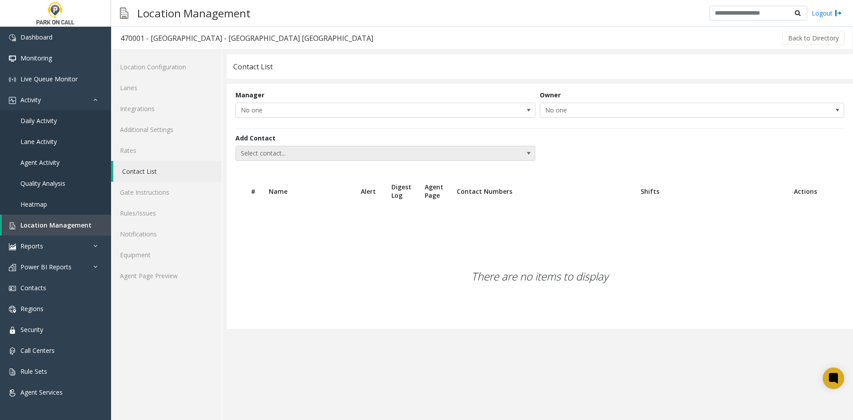
click at [298, 154] on span "Select contact..." at bounding box center [355, 153] width 239 height 14
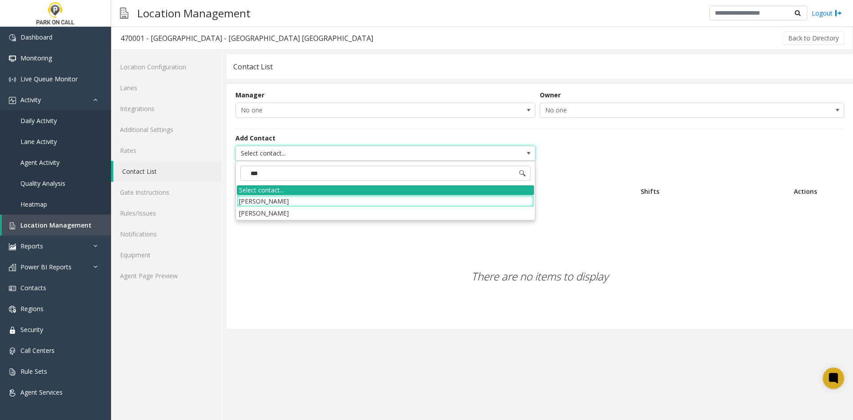
type input "****"
click at [285, 205] on li "Nate Butler" at bounding box center [385, 201] width 297 height 12
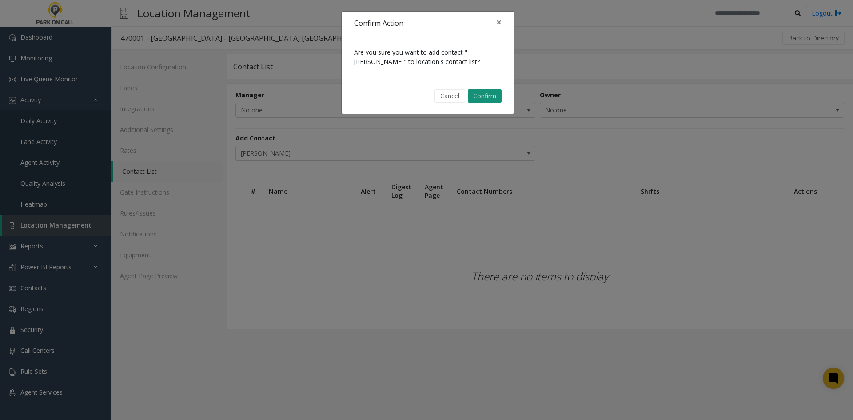
click at [498, 99] on button "Confirm" at bounding box center [485, 95] width 34 height 13
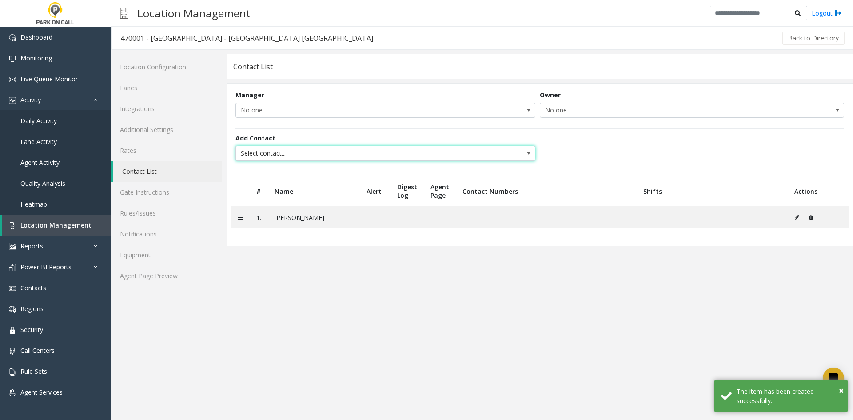
drag, startPoint x: 350, startPoint y: 146, endPoint x: 345, endPoint y: 150, distance: 6.0
click at [349, 146] on span "Select contact..." at bounding box center [355, 153] width 239 height 14
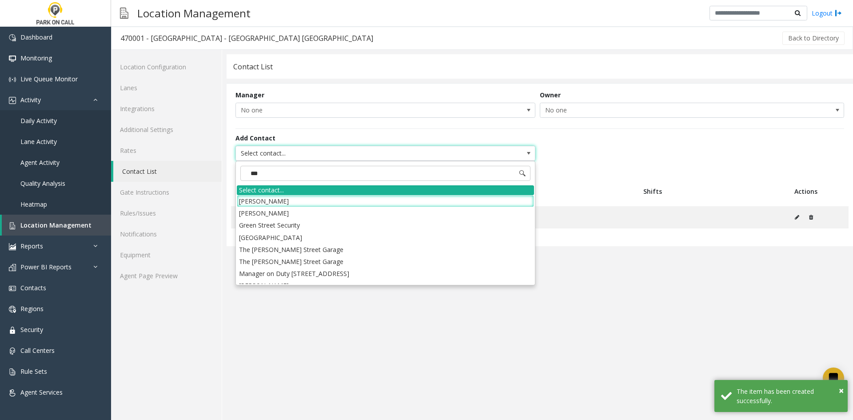
type input "****"
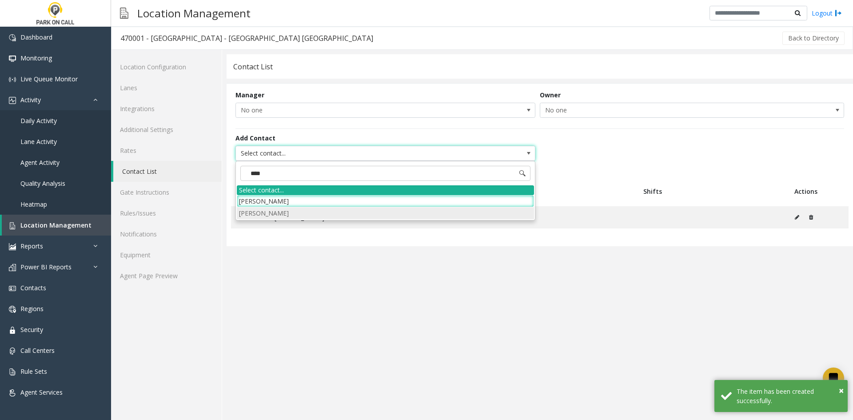
click at [274, 212] on li "Trent Sexton" at bounding box center [385, 213] width 297 height 12
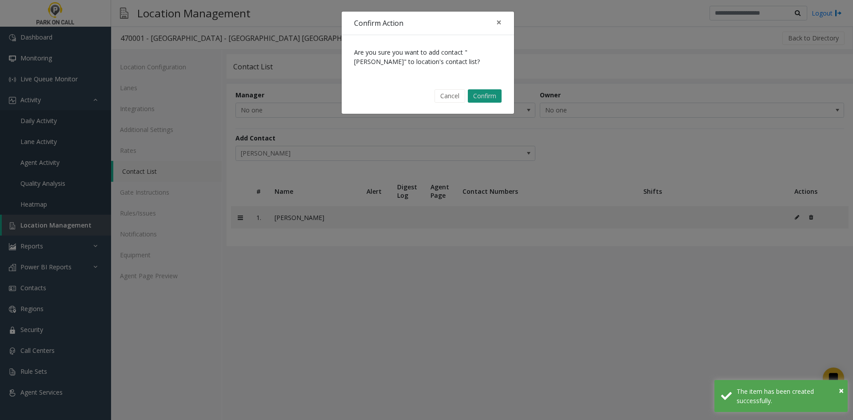
click at [484, 100] on button "Confirm" at bounding box center [485, 95] width 34 height 13
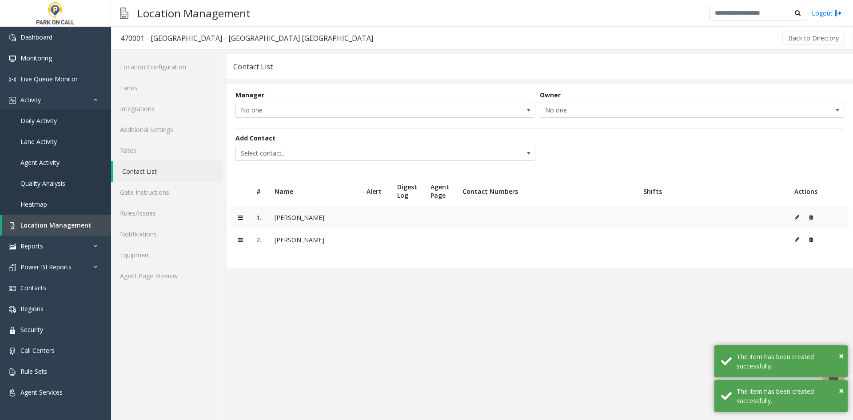
click at [797, 210] on td at bounding box center [818, 217] width 61 height 22
click at [795, 214] on button at bounding box center [800, 217] width 10 height 13
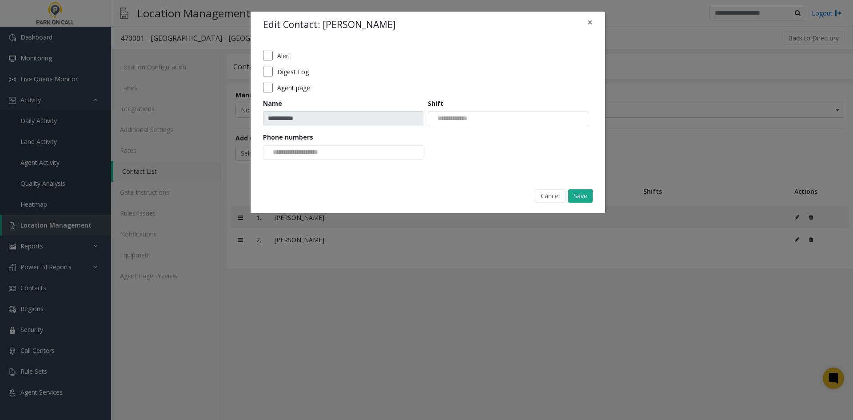
click at [282, 56] on label "Alert" at bounding box center [283, 55] width 13 height 9
click at [281, 72] on label "Digest Log" at bounding box center [293, 71] width 32 height 9
click at [574, 192] on button "Save" at bounding box center [581, 195] width 24 height 13
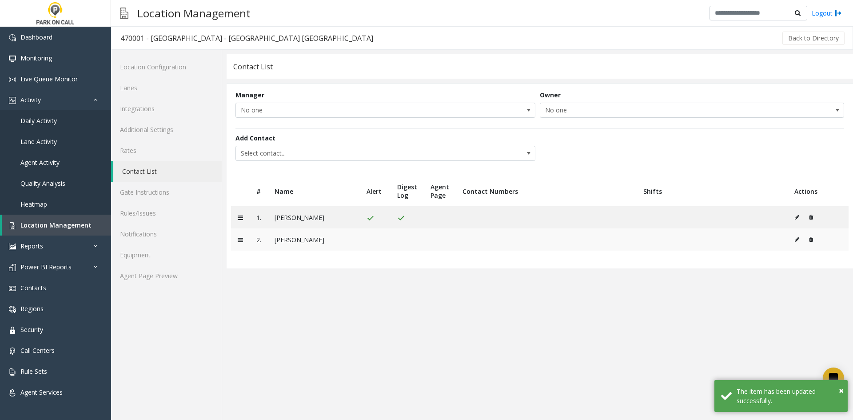
click at [811, 236] on button at bounding box center [809, 239] width 9 height 13
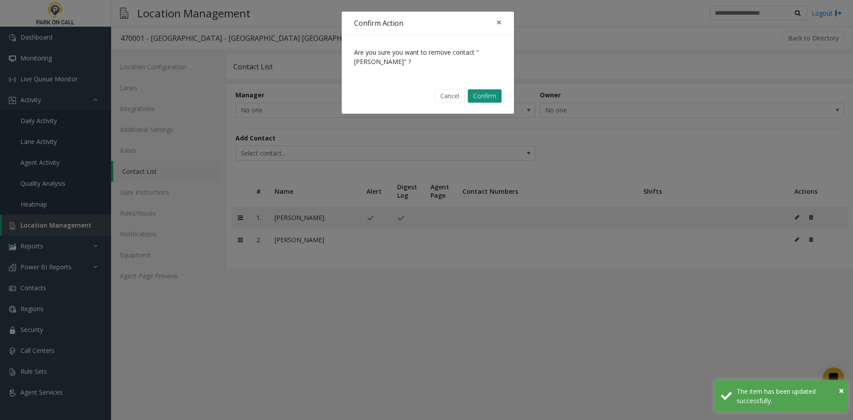
click at [492, 102] on button "Confirm" at bounding box center [485, 95] width 34 height 13
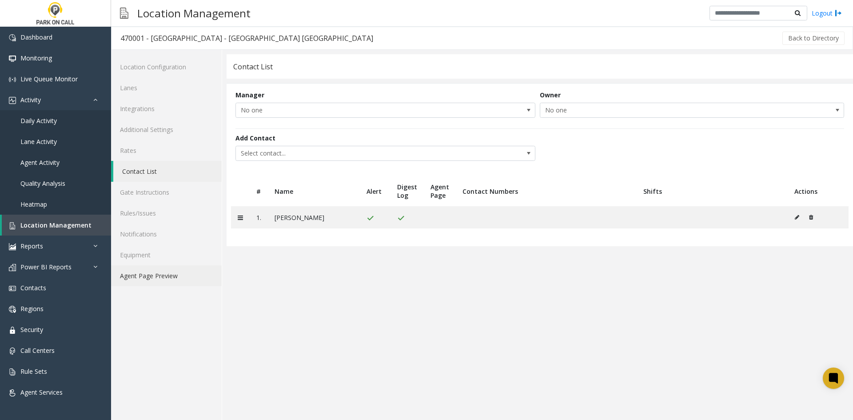
click at [163, 273] on link "Agent Page Preview" at bounding box center [166, 275] width 111 height 21
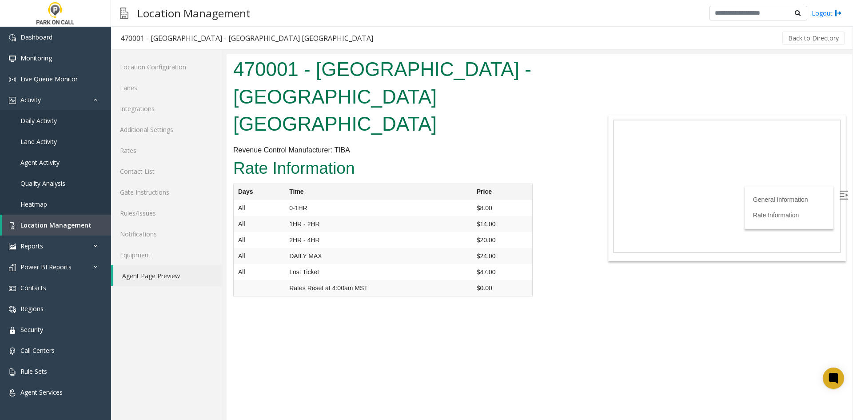
click at [841, 306] on body "470001 - Atlanta Financial Center - Universal Parking Atlanta Revenue Control M…" at bounding box center [540, 237] width 626 height 366
click at [186, 77] on ul "Location Configuration Lanes Integrations Additional Settings Rates Contact Lis…" at bounding box center [166, 171] width 111 height 230
click at [180, 67] on link "Location Configuration" at bounding box center [166, 66] width 111 height 21
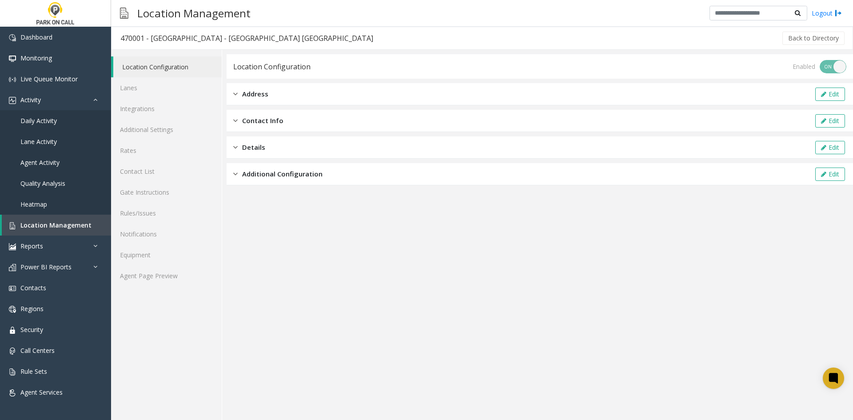
click at [286, 94] on div "Address Edit" at bounding box center [540, 94] width 627 height 22
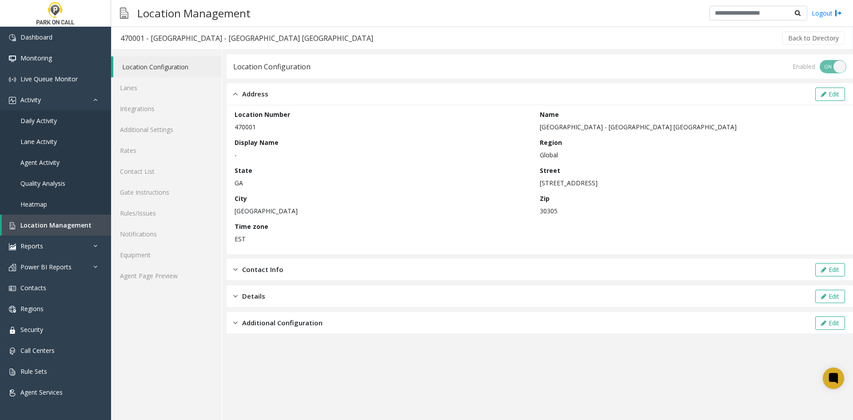
click at [547, 185] on p "3343 Peachtree Road Northeast" at bounding box center [690, 182] width 301 height 9
drag, startPoint x: 547, startPoint y: 185, endPoint x: 794, endPoint y: 184, distance: 247.2
click at [623, 188] on div "Location Number 470001 Name Atlanta Financial Center - Universal Parking Atlant…" at bounding box center [540, 180] width 611 height 140
copy p "3343 Peachtree Road Northeast"
click at [163, 136] on link "Additional Settings" at bounding box center [166, 129] width 111 height 21
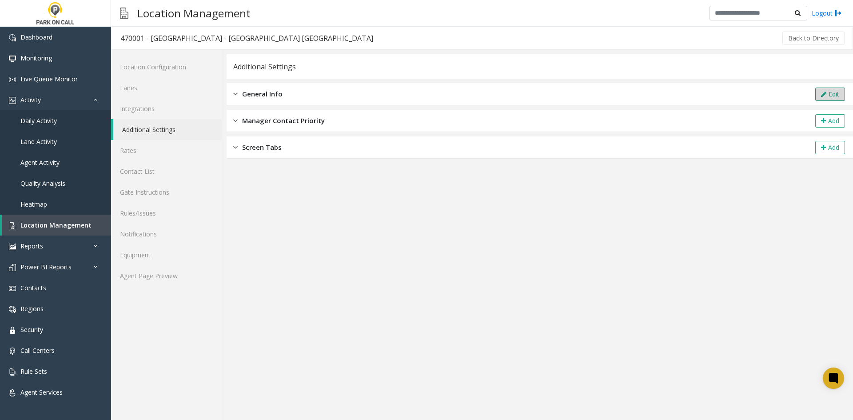
click at [839, 95] on button "Edit" at bounding box center [831, 94] width 30 height 13
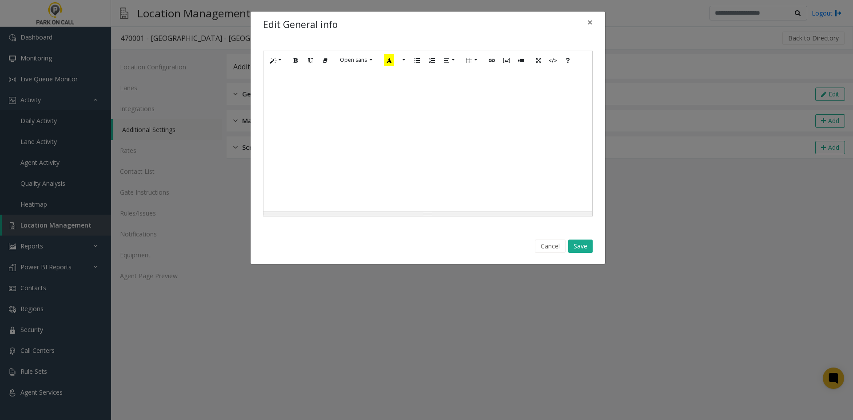
click at [486, 177] on div at bounding box center [428, 140] width 329 height 142
paste div
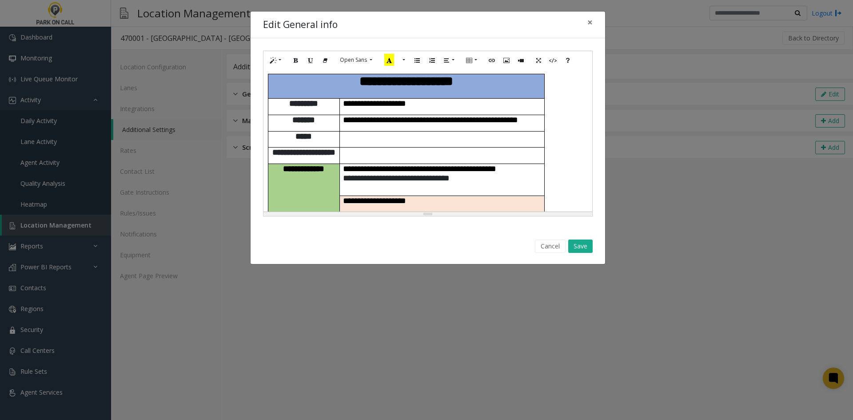
scroll to position [322, 0]
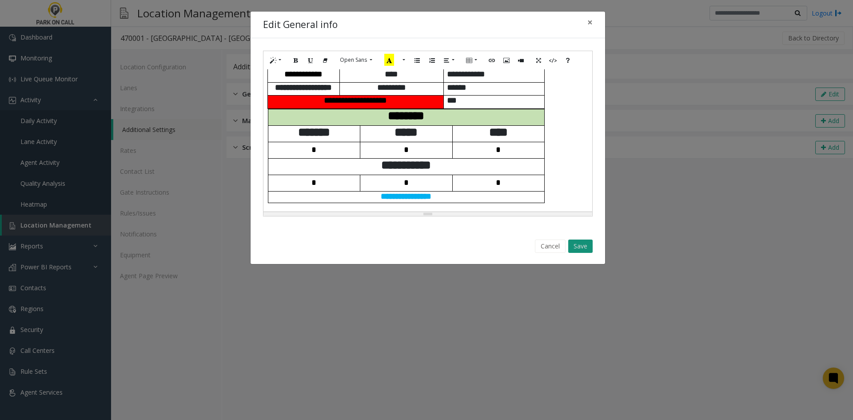
click at [576, 252] on button "Save" at bounding box center [581, 246] width 24 height 13
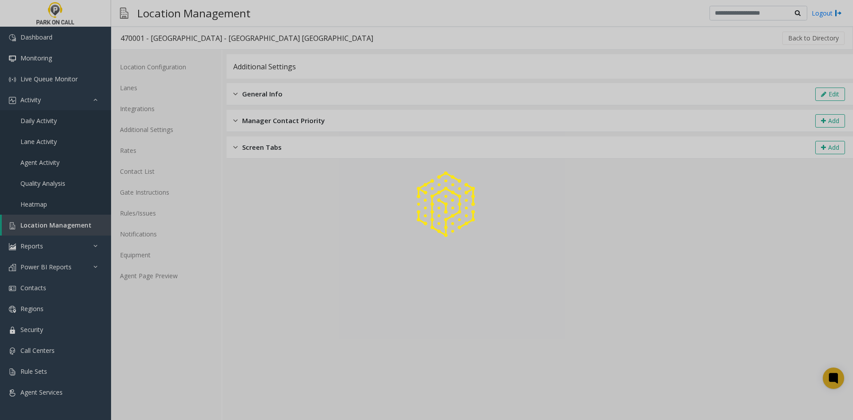
click at [155, 282] on div at bounding box center [426, 210] width 853 height 420
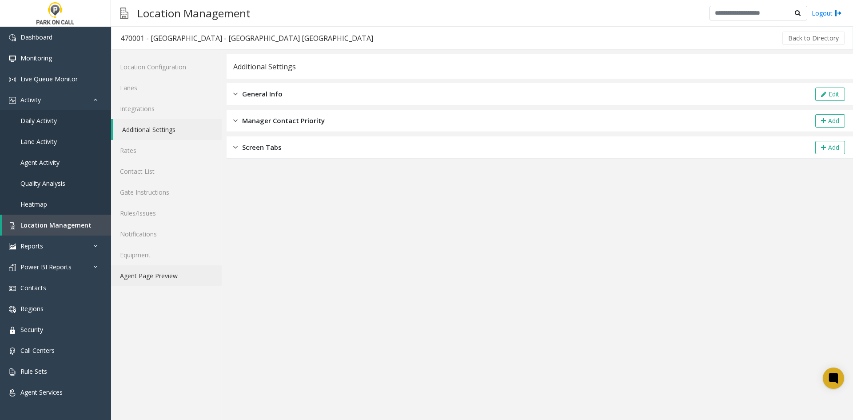
click at [148, 276] on link "Agent Page Preview" at bounding box center [166, 275] width 111 height 21
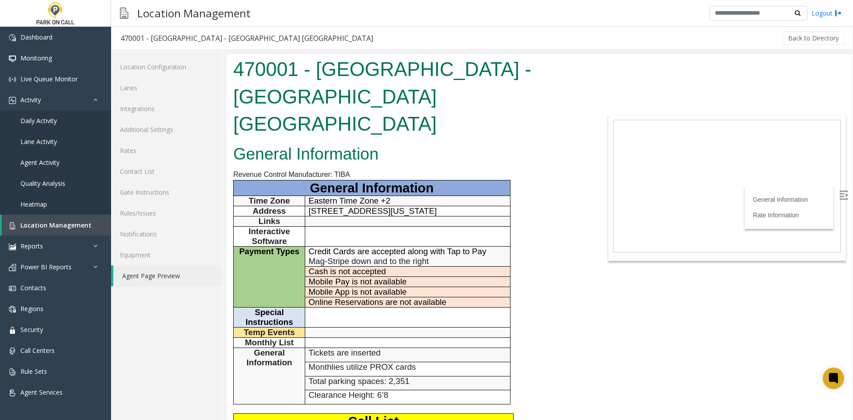
click at [162, 37] on div "470001 - Atlanta Financial Center - Universal Parking Atlanta" at bounding box center [246, 38] width 253 height 12
drag, startPoint x: 164, startPoint y: 38, endPoint x: 224, endPoint y: 37, distance: 60.5
click at [224, 37] on div "470001 - Atlanta Financial Center - Universal Parking Atlanta" at bounding box center [246, 38] width 253 height 12
copy div "Atlanta Financial Center"
click at [560, 342] on div "General Information Revenue Control Manufacturer: TIBA General Information Time…" at bounding box center [409, 374] width 365 height 467
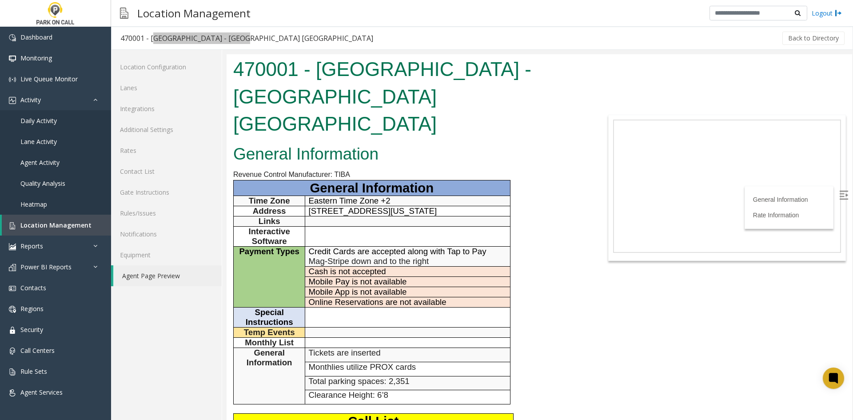
click at [523, 349] on div "General Information Revenue Control Manufacturer: TIBA General Information Time…" at bounding box center [409, 374] width 365 height 467
click at [341, 61] on h1 "470001 - Atlanta Financial Center - Universal Parking Atlanta" at bounding box center [409, 97] width 352 height 82
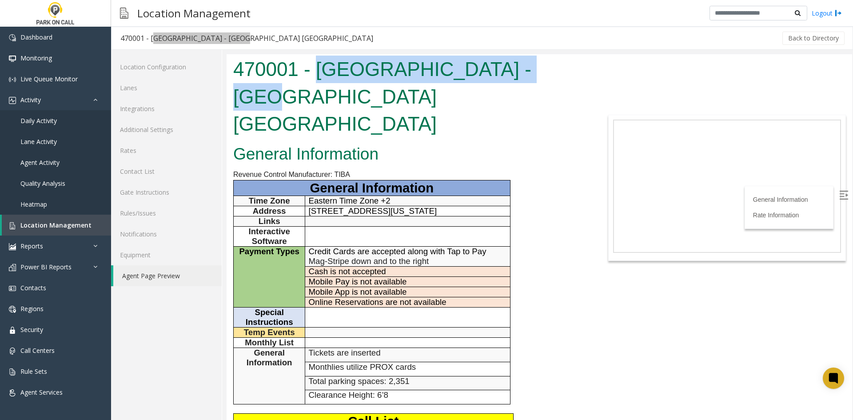
drag, startPoint x: 341, startPoint y: 61, endPoint x: 476, endPoint y: 61, distance: 135.6
click at [476, 61] on h1 "470001 - Atlanta Financial Center - Universal Parking Atlanta" at bounding box center [409, 97] width 352 height 82
copy h1 "Atlanta Financial Center"
drag, startPoint x: 362, startPoint y: 195, endPoint x: 304, endPoint y: 189, distance: 58.1
click at [304, 206] on tr "Address 3343 Peachtree Road Northeast, Georgia, Atlanta, 30305" at bounding box center [372, 211] width 277 height 10
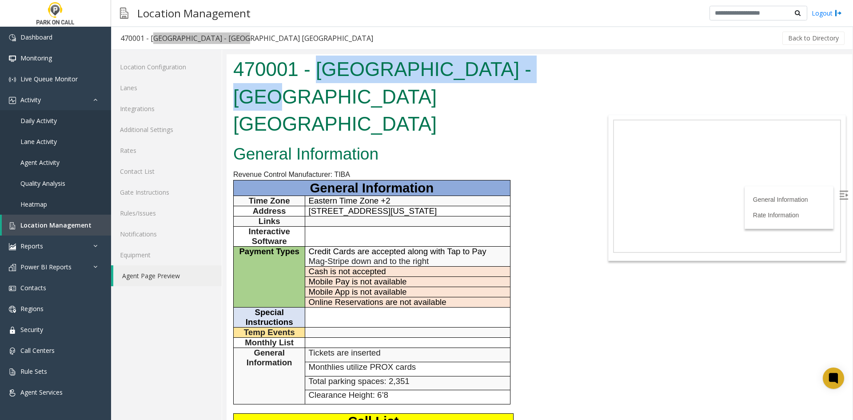
copy tr "3343 Peachtree Road Northeast, Georgia, Atlanta, 30305"
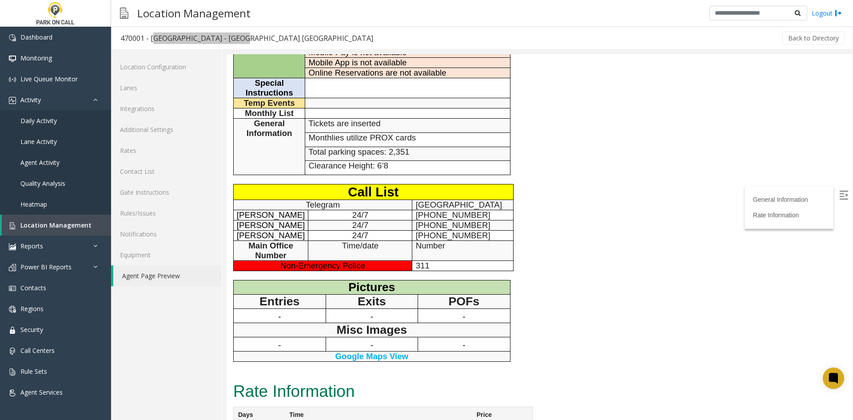
scroll to position [178, 0]
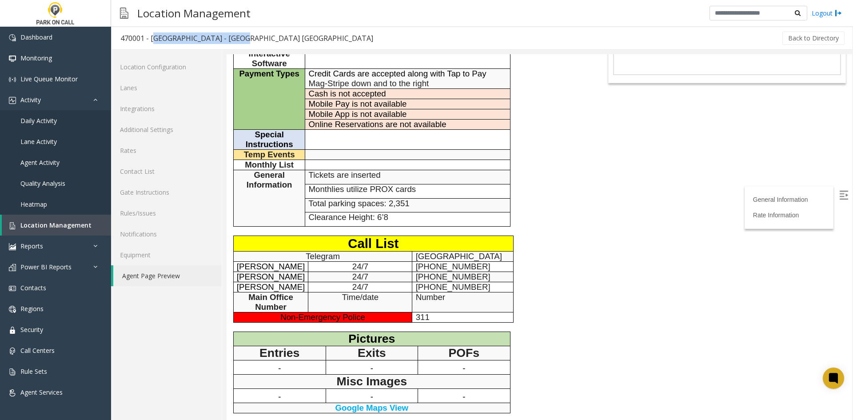
copy tr "3343 Peachtree Road Northeast, Georgia, Atlanta, 30305"
click at [320, 38] on h3 "470001 - Atlanta Financial Center - Universal Parking Atlanta" at bounding box center [247, 38] width 271 height 20
drag, startPoint x: 324, startPoint y: 39, endPoint x: 151, endPoint y: 42, distance: 172.5
click at [151, 42] on h3 "470001 - Atlanta Financial Center - Universal Parking Atlanta" at bounding box center [247, 38] width 271 height 20
copy div "Atlanta Financial Center - Universal Parking Atlanta"
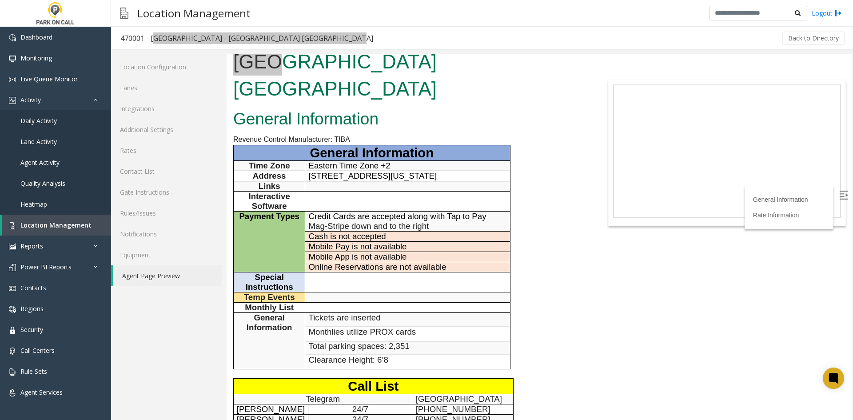
scroll to position [0, 0]
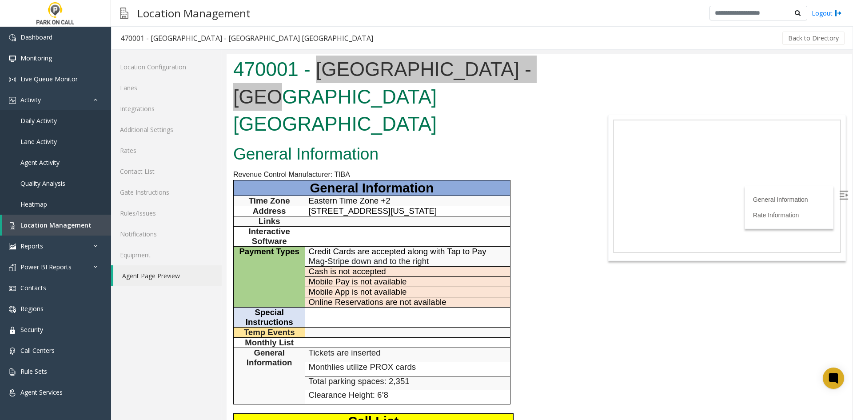
click at [280, 52] on div at bounding box center [537, 235] width 631 height 370
click at [311, 39] on div "470001 - Atlanta Financial Center - Universal Parking Atlanta" at bounding box center [246, 38] width 253 height 12
drag, startPoint x: 311, startPoint y: 39, endPoint x: 157, endPoint y: 40, distance: 154.2
click at [157, 40] on div "470001 - Atlanta Financial Center - Universal Parking Atlanta" at bounding box center [246, 38] width 253 height 12
click at [38, 227] on span "Location Management" at bounding box center [55, 225] width 71 height 8
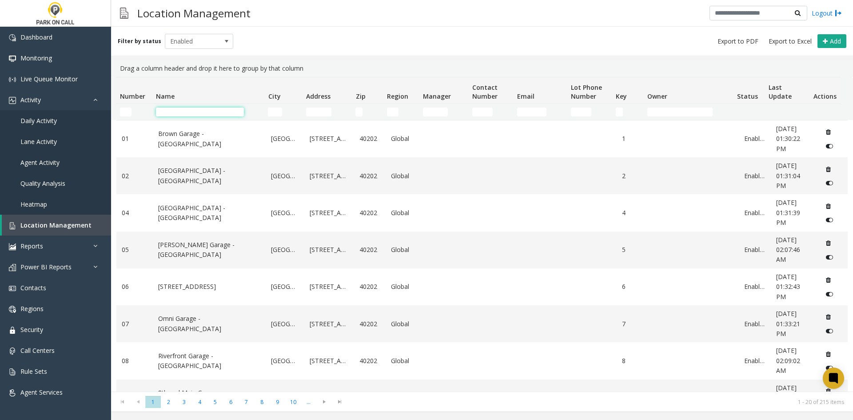
click at [208, 113] on input "Name Filter" at bounding box center [200, 112] width 88 height 9
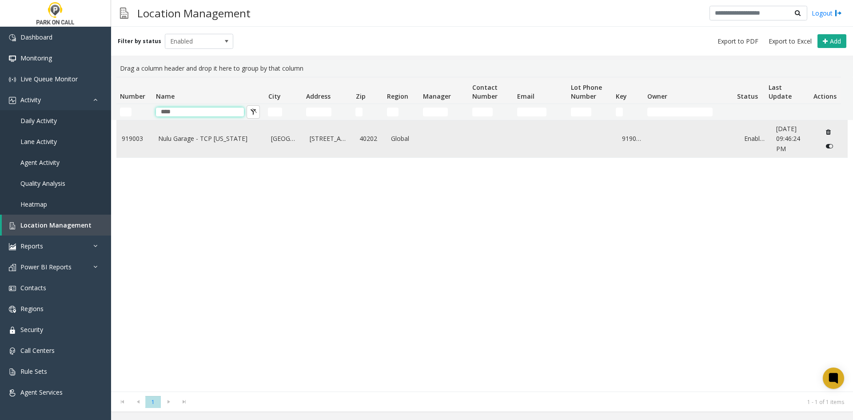
type input "****"
click at [232, 141] on link "Nulu Garage - TCP [US_STATE]" at bounding box center [209, 139] width 103 height 10
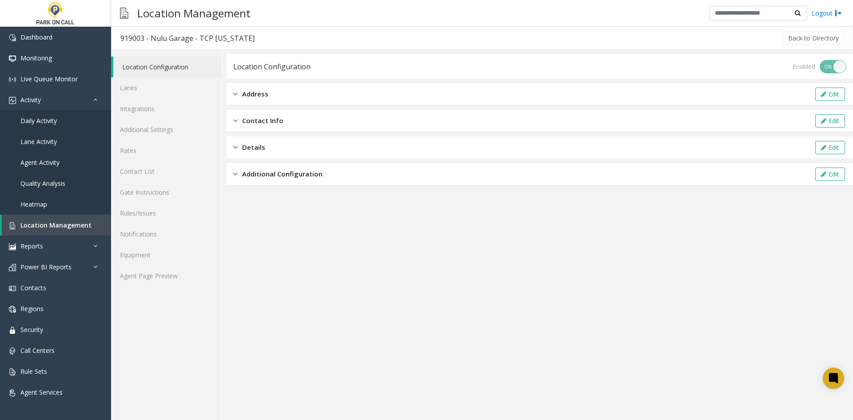
click at [158, 37] on div "919003 - Nulu Garage - TCP [US_STATE]" at bounding box center [187, 38] width 134 height 12
drag, startPoint x: 158, startPoint y: 37, endPoint x: 245, endPoint y: 38, distance: 87.1
click at [245, 38] on h3 "919003 - Nulu Garage - TCP [US_STATE]" at bounding box center [188, 38] width 152 height 20
click at [159, 211] on link "Rules/Issues" at bounding box center [166, 213] width 111 height 21
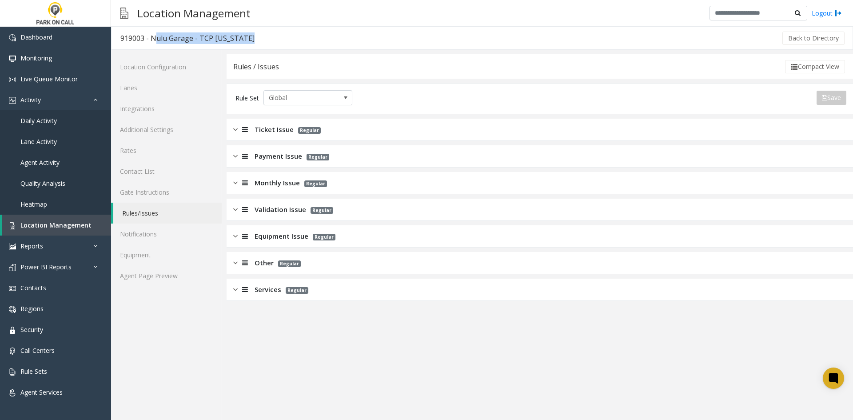
click at [191, 34] on div "919003 - Nulu Garage - TCP [US_STATE]" at bounding box center [187, 38] width 134 height 12
click at [190, 39] on div "919003 - Nulu Garage - TCP [US_STATE]" at bounding box center [187, 38] width 134 height 12
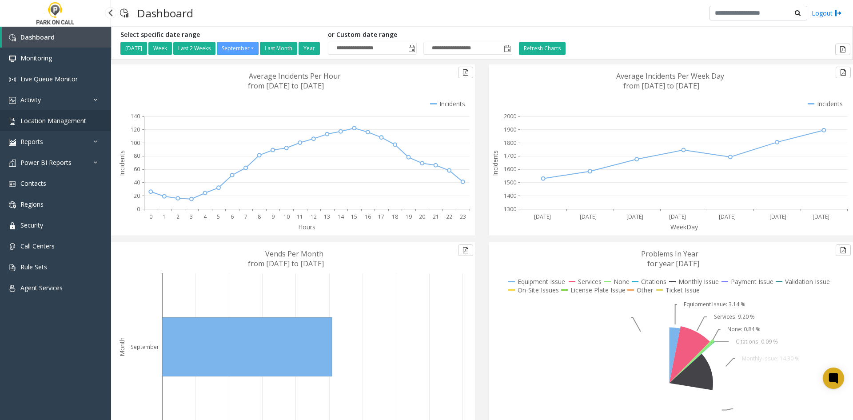
click at [75, 115] on link "Location Management" at bounding box center [55, 120] width 111 height 21
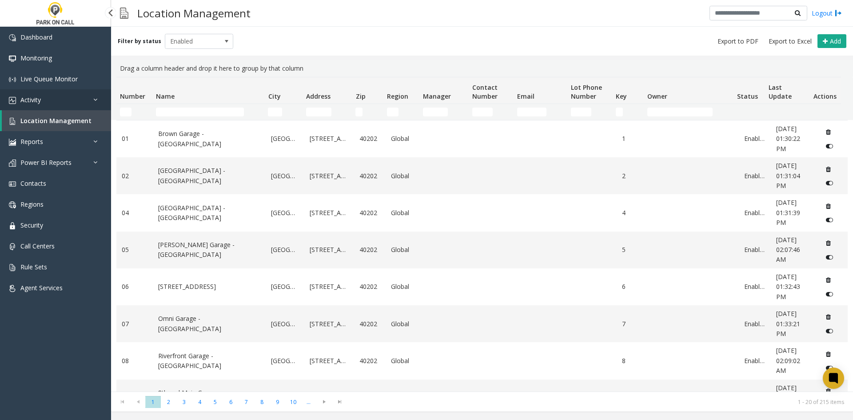
click at [81, 100] on link "Activity" at bounding box center [55, 99] width 111 height 21
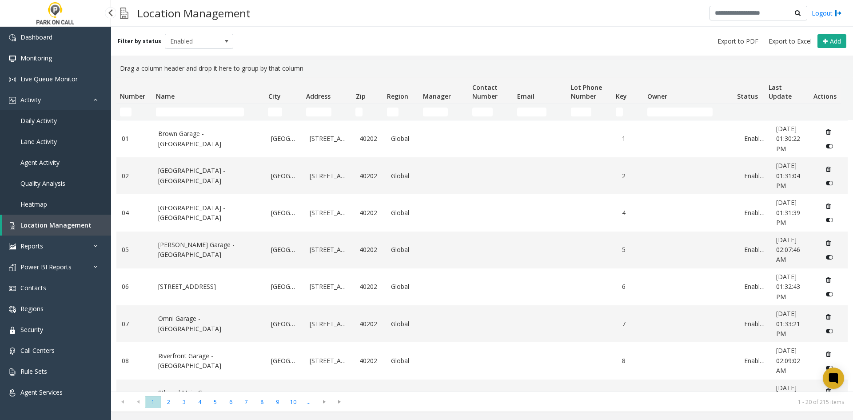
click at [67, 118] on link "Daily Activity" at bounding box center [55, 120] width 111 height 21
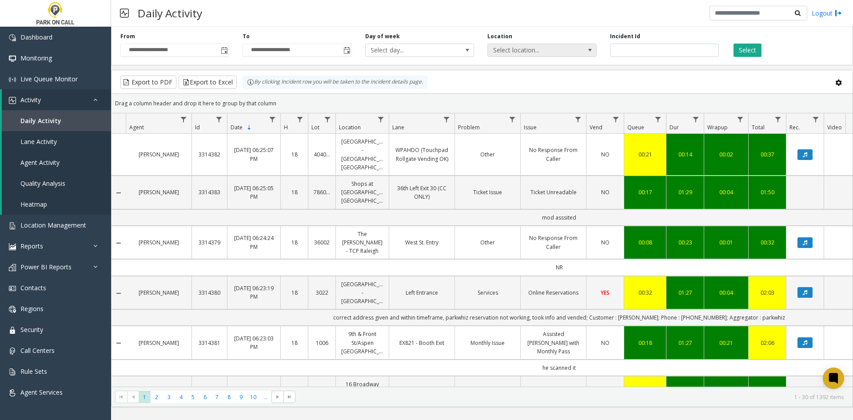
click at [505, 53] on span "Select location..." at bounding box center [531, 50] width 87 height 12
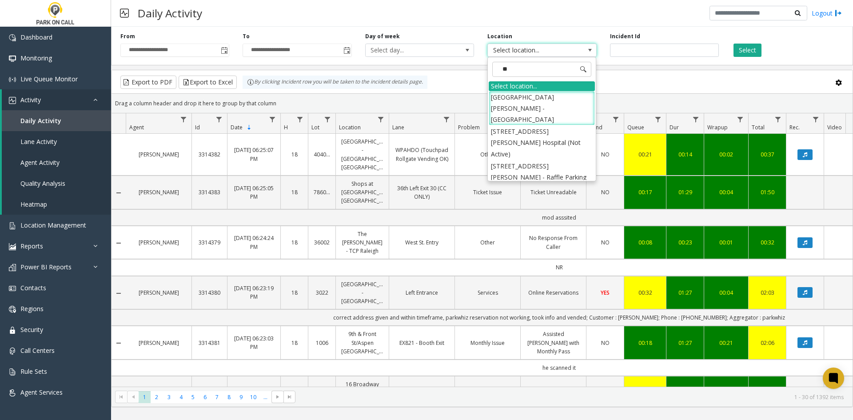
type input "***"
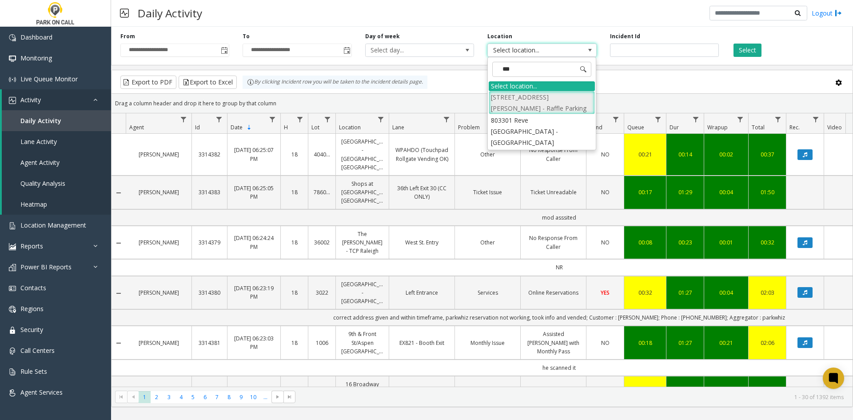
click at [512, 101] on li "3020 803 Fannin St - LOT 1 - Raffle Parking" at bounding box center [542, 102] width 106 height 23
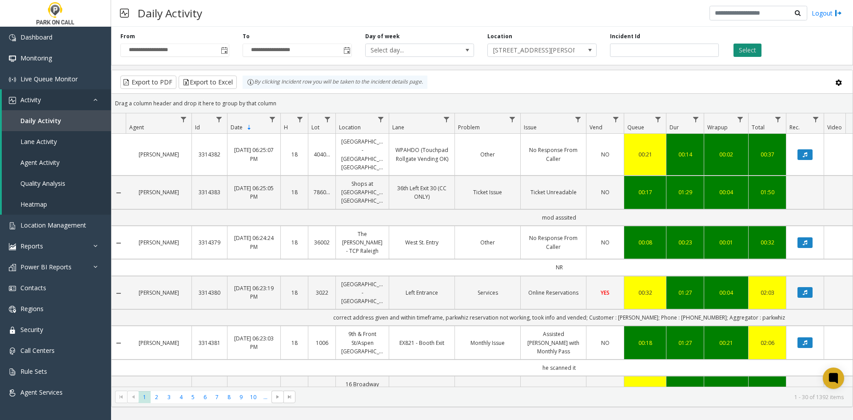
click at [756, 47] on button "Select" at bounding box center [748, 50] width 28 height 13
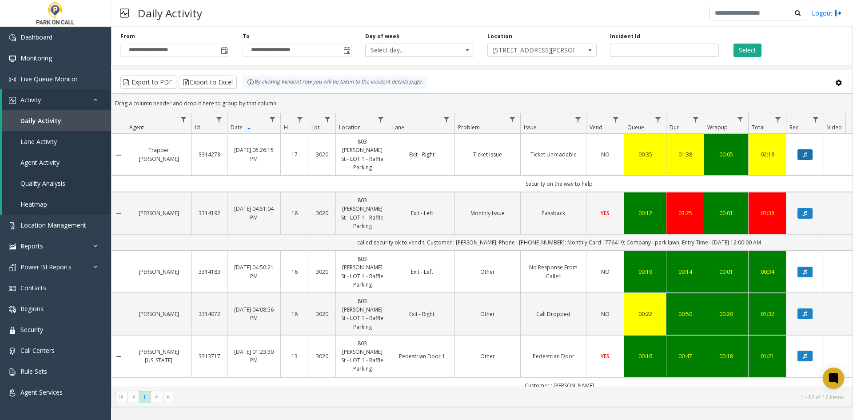
click at [806, 152] on icon "Data table" at bounding box center [805, 154] width 4 height 5
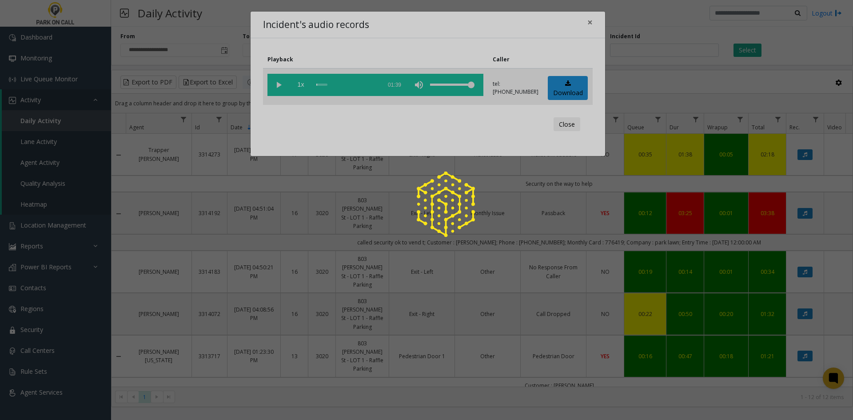
click at [275, 81] on div at bounding box center [426, 210] width 853 height 420
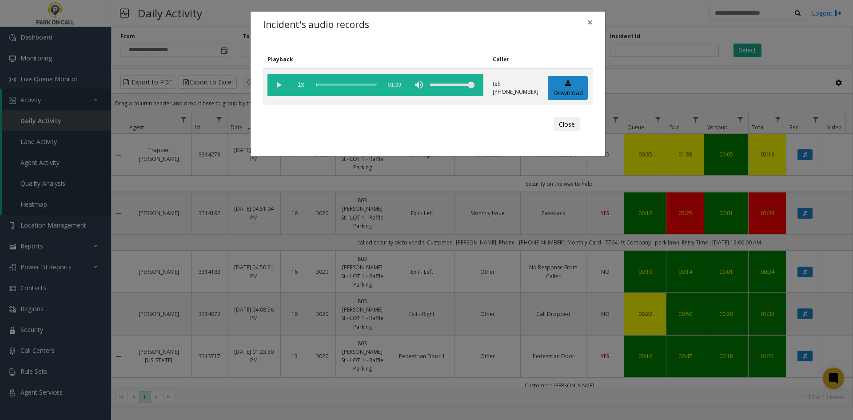
click at [279, 87] on vg-play-pause at bounding box center [279, 85] width 22 height 22
drag, startPoint x: 467, startPoint y: 84, endPoint x: 443, endPoint y: 85, distance: 23.6
click at [443, 85] on div "volume level" at bounding box center [452, 85] width 44 height 22
click at [220, 70] on div "Incident's audio records × Playback Caller 1x 01:39 tel:1000419003 Download Clo…" at bounding box center [426, 210] width 853 height 420
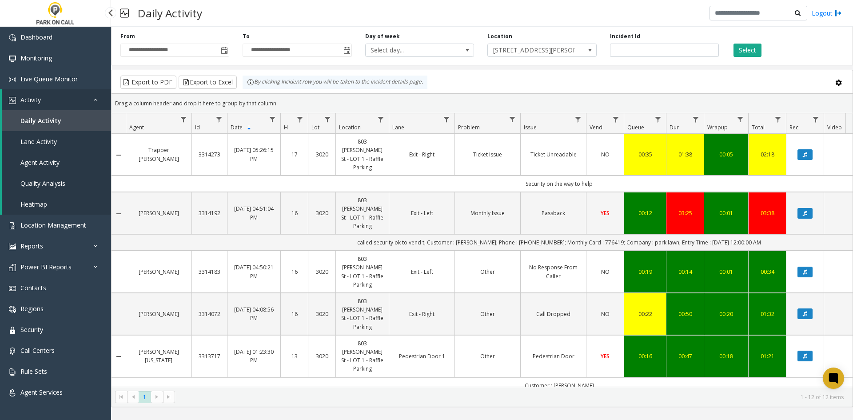
click at [65, 126] on link "Daily Activity" at bounding box center [56, 120] width 109 height 21
click at [39, 224] on span "Location Management" at bounding box center [53, 225] width 66 height 8
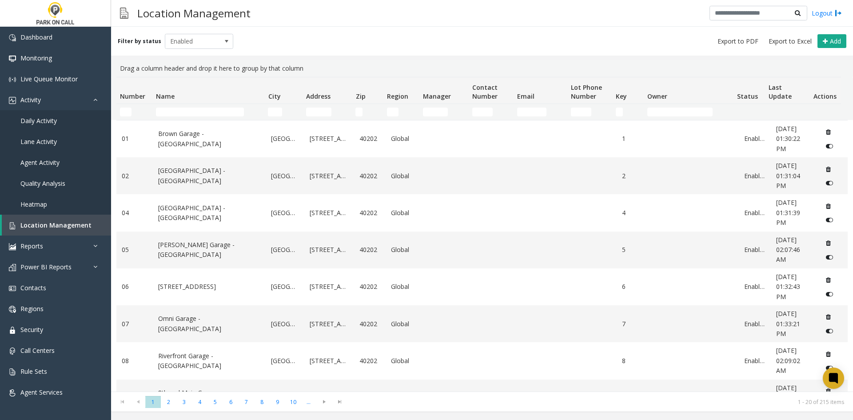
click at [181, 116] on td "Name Filter" at bounding box center [208, 112] width 112 height 16
click at [180, 112] on input "Name Filter" at bounding box center [200, 112] width 88 height 9
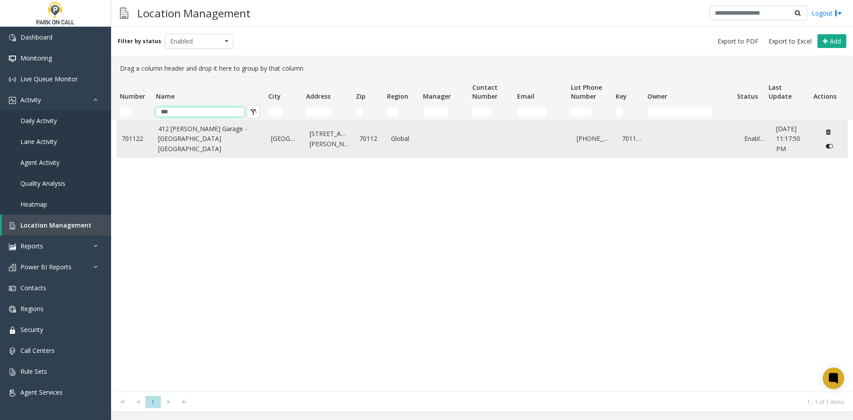
type input "***"
click at [168, 134] on link "412 O'Keefe Garage - Universal Parking New Orleans" at bounding box center [209, 139] width 103 height 30
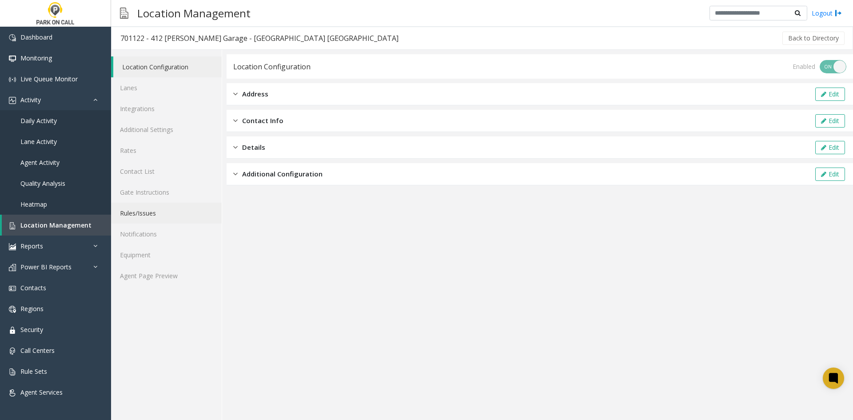
click at [144, 217] on link "Rules/Issues" at bounding box center [166, 213] width 111 height 21
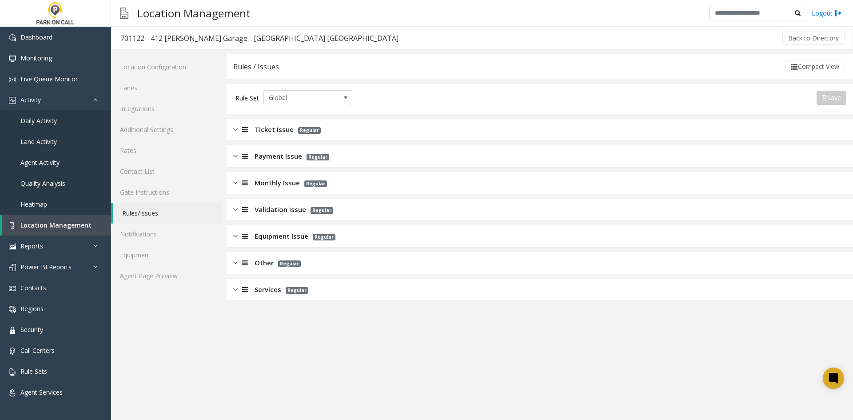
click at [274, 118] on div "Rules / Issues Compact View Rule Set Global Save Export to PDF Export to Excel …" at bounding box center [540, 177] width 627 height 247
click at [272, 125] on span "Ticket Issue" at bounding box center [274, 129] width 39 height 10
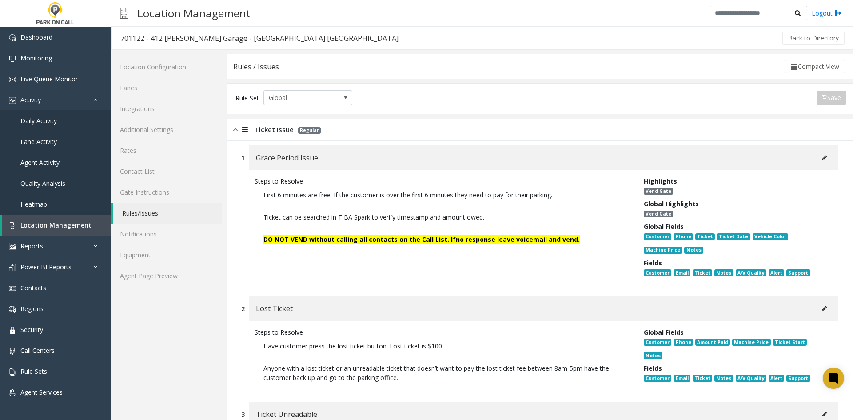
scroll to position [44, 0]
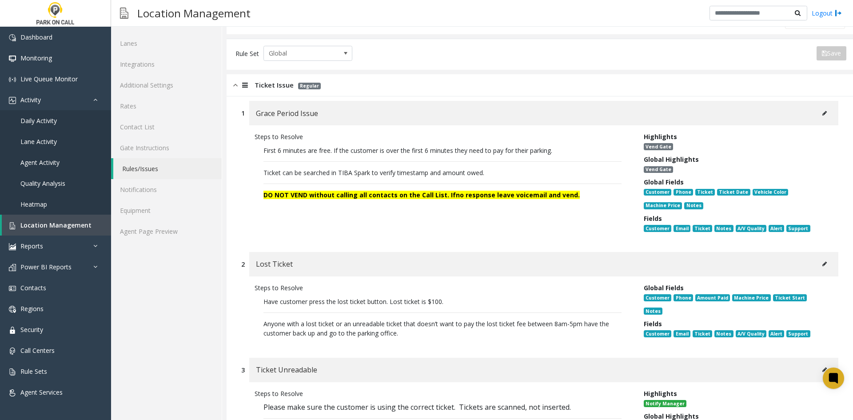
drag, startPoint x: 519, startPoint y: 173, endPoint x: 245, endPoint y: 176, distance: 273.4
click at [245, 176] on div "Steps to Resolve First 6 minutes are free. If the customer is over the first 6 …" at bounding box center [539, 184] width 597 height 118
copy span "Ticket can be searched in TIBA Spark to verify timestamp and amount owed."
click at [818, 117] on button at bounding box center [825, 113] width 14 height 13
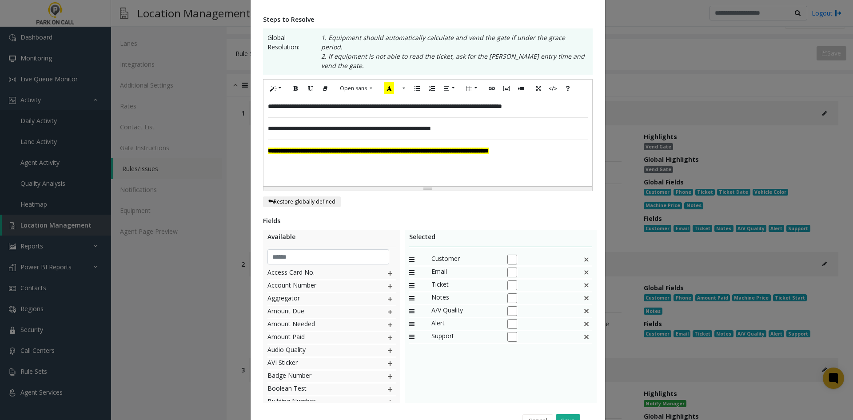
scroll to position [94, 0]
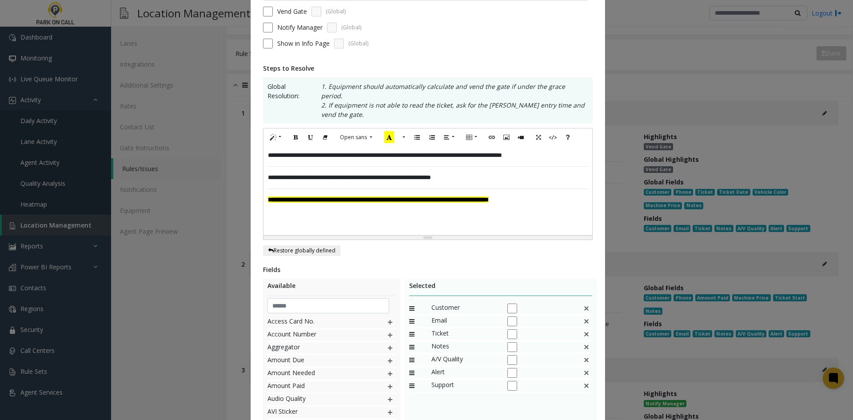
click at [726, 218] on div "**********" at bounding box center [426, 210] width 853 height 420
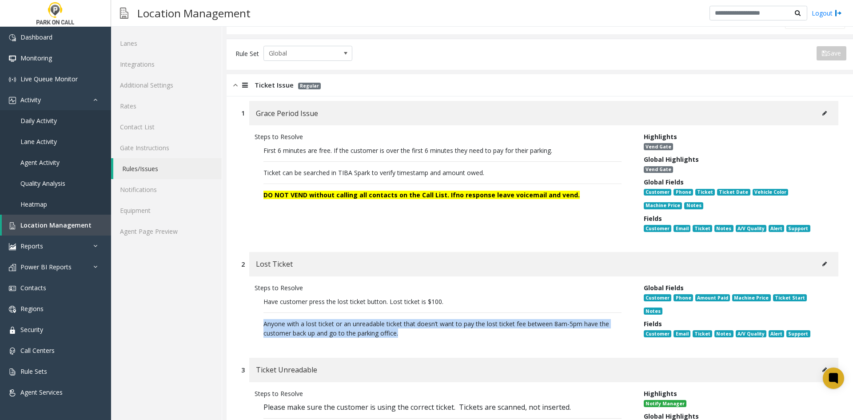
drag, startPoint x: 435, startPoint y: 333, endPoint x: 246, endPoint y: 324, distance: 188.7
click at [246, 324] on div "Steps to Resolve Have customer press the lost ticket button. Lost ticket is $10…" at bounding box center [539, 312] width 597 height 72
copy p "Anyone with a lost ticket or an unreadable ticket that doesn’t want to pay the …"
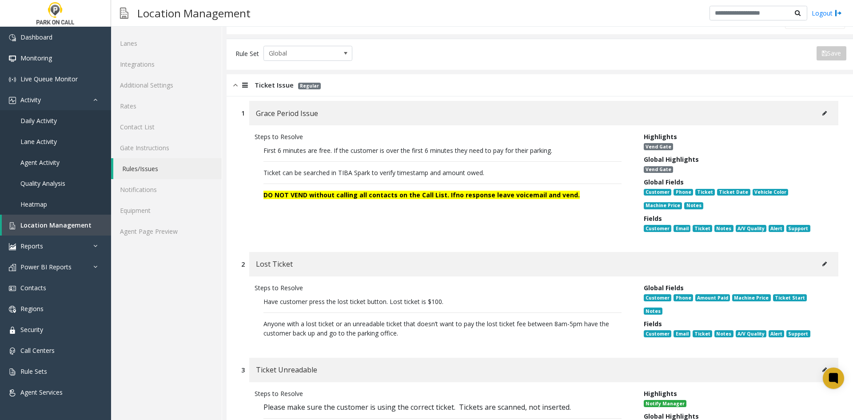
click at [639, 284] on div "Global Fields Customer Phone Amount Paid Machine Price Ticket Start Notes Field…" at bounding box center [734, 312] width 195 height 59
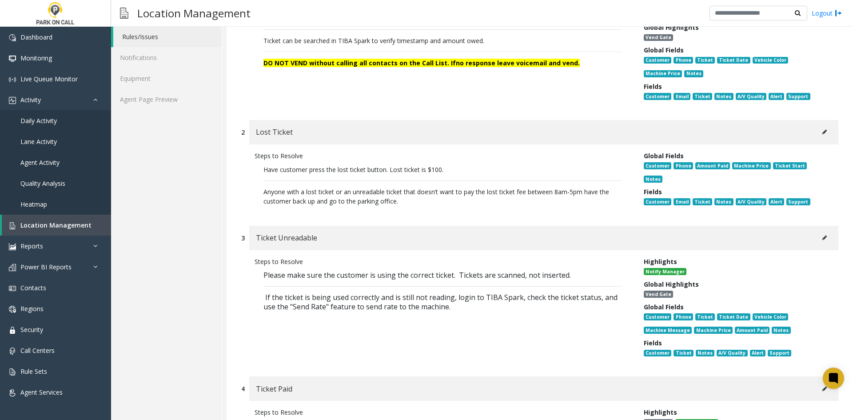
scroll to position [178, 0]
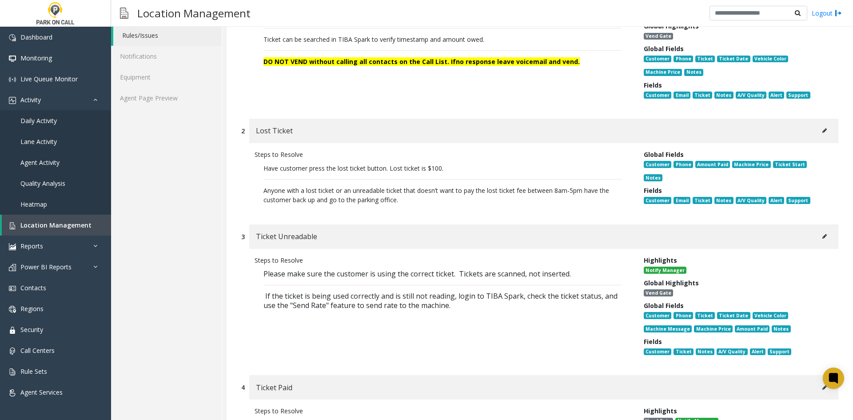
drag, startPoint x: 443, startPoint y: 276, endPoint x: 433, endPoint y: 274, distance: 10.8
click at [442, 276] on span "Please make sure the customer is using the correct ticket. Tickets are scanned,…" at bounding box center [418, 274] width 308 height 10
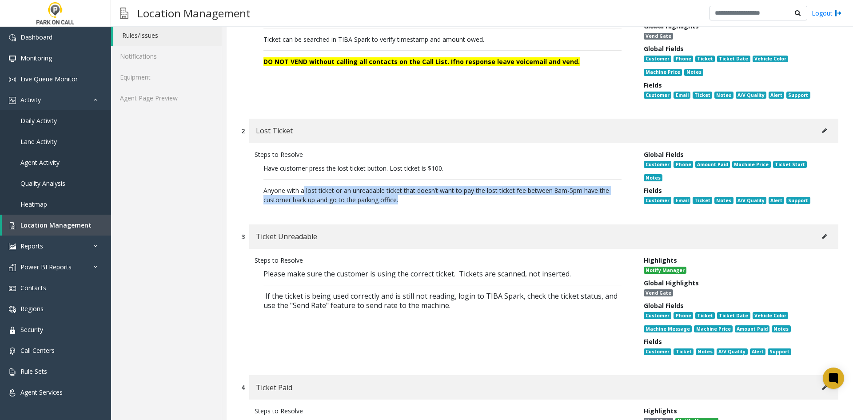
drag, startPoint x: 418, startPoint y: 203, endPoint x: 305, endPoint y: 184, distance: 114.4
click at [305, 184] on p "Have customer press the lost ticket button. Lost ticket is $100. Anyone with a …" at bounding box center [443, 184] width 376 height 50
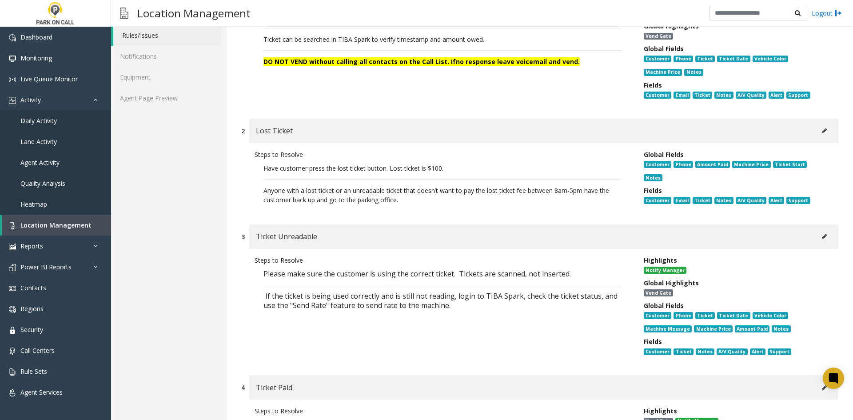
click at [461, 307] on p "Please make sure the customer is using the correct ticket. Tickets are scanned,…" at bounding box center [443, 290] width 376 height 50
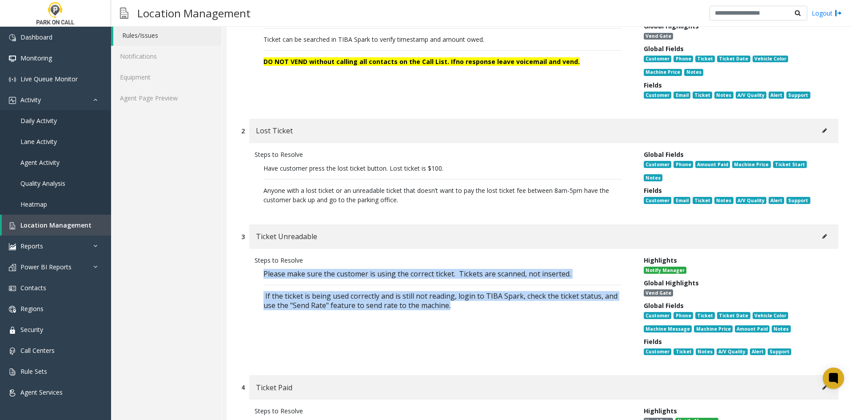
drag, startPoint x: 464, startPoint y: 304, endPoint x: 256, endPoint y: 274, distance: 210.2
click at [256, 274] on p "Please make sure the customer is using the correct ticket. Tickets are scanned,…" at bounding box center [443, 290] width 376 height 50
copy p "Please make sure the customer is using the correct ticket. Tickets are scanned,…"
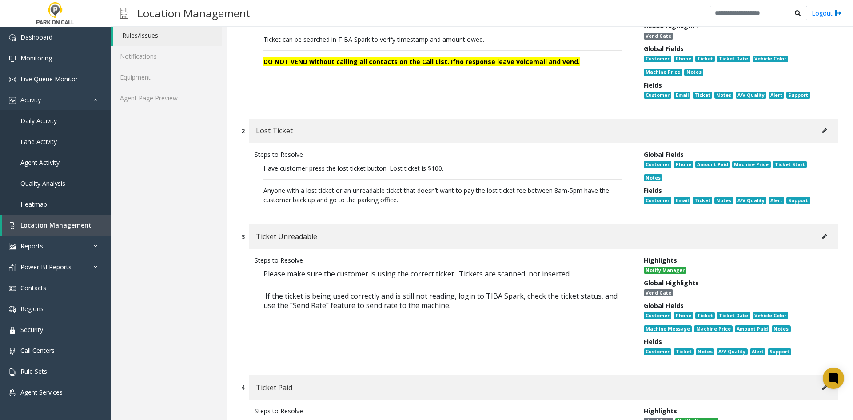
click at [813, 234] on div "Ticket Unreadable" at bounding box center [543, 236] width 589 height 24
click at [823, 236] on icon at bounding box center [825, 236] width 4 height 5
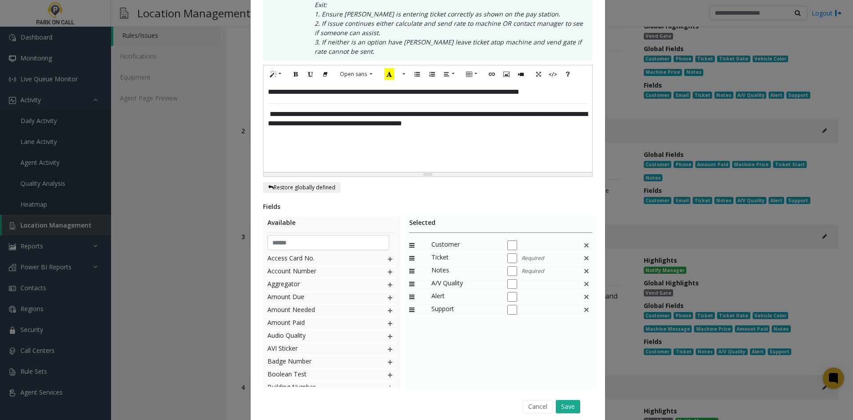
scroll to position [222, 0]
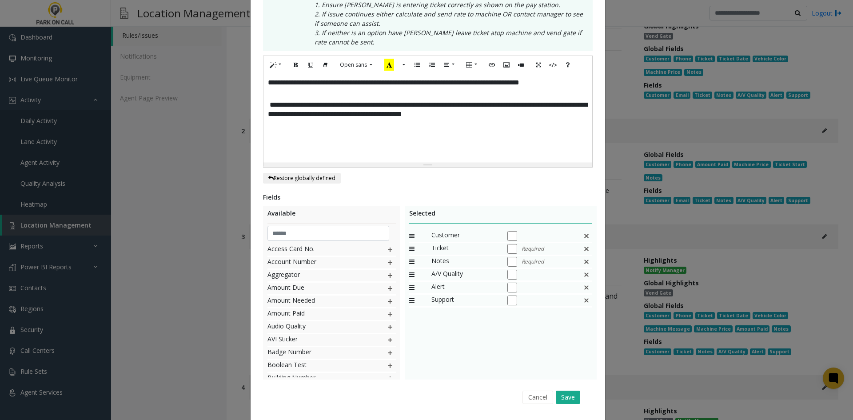
click at [782, 237] on div "**********" at bounding box center [426, 210] width 853 height 420
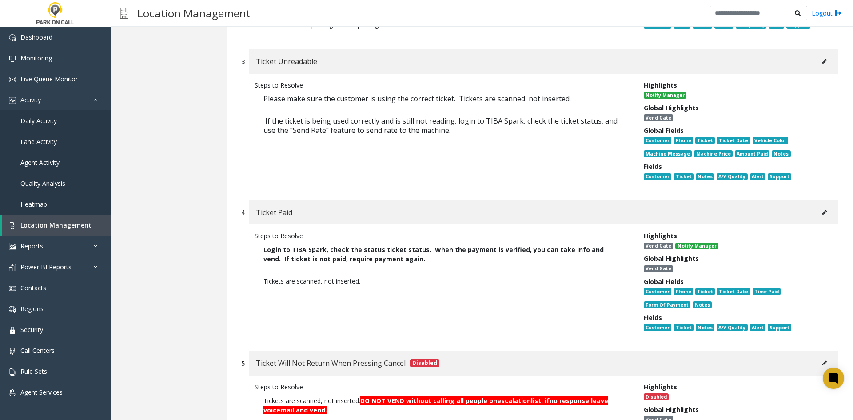
scroll to position [356, 0]
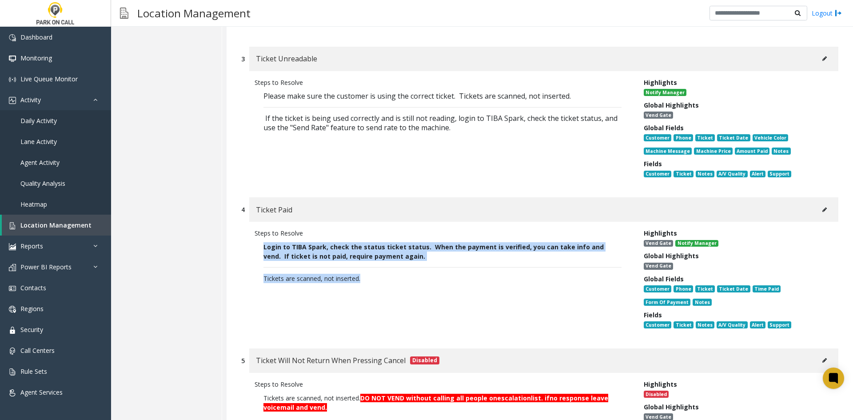
drag, startPoint x: 381, startPoint y: 285, endPoint x: 231, endPoint y: 247, distance: 155.0
click at [231, 247] on div "1 Grace Period Issue Steps to Resolve First 6 minutes are free. If the customer…" at bounding box center [540, 360] width 627 height 1151
copy p "Login to TIBA Spark, check the status ticket status. When the payment is verifi…"
click at [818, 206] on button at bounding box center [825, 209] width 14 height 13
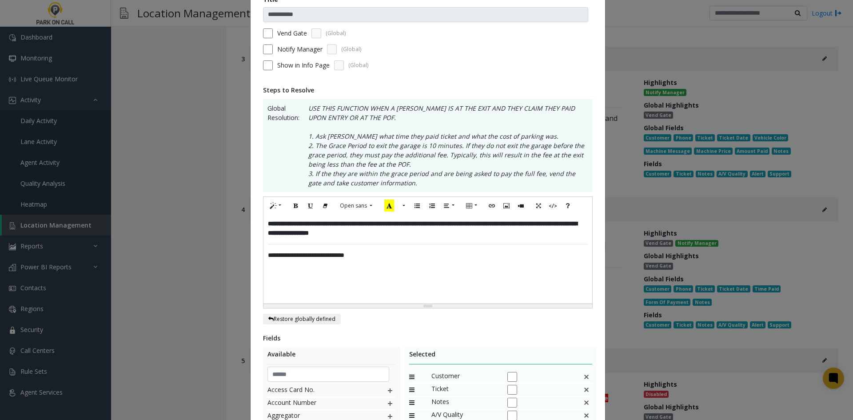
scroll to position [178, 0]
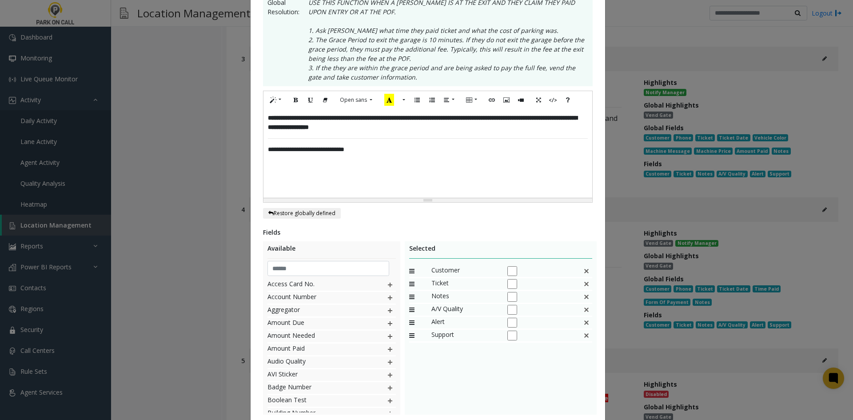
click at [697, 183] on div "**********" at bounding box center [426, 210] width 853 height 420
click at [681, 182] on div "**********" at bounding box center [426, 210] width 853 height 420
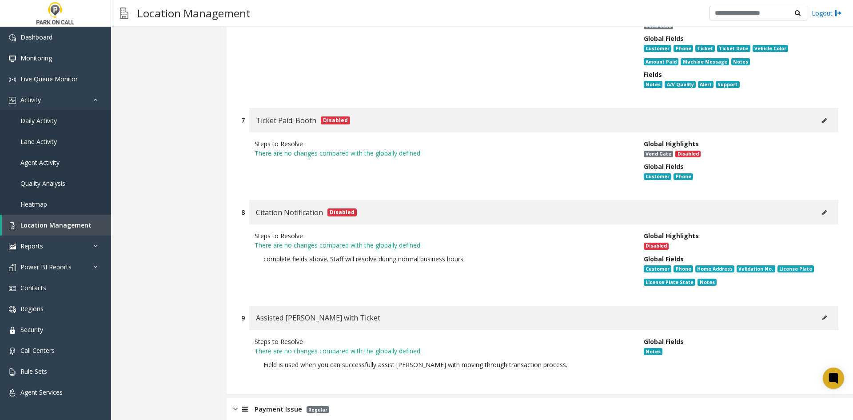
scroll to position [711, 0]
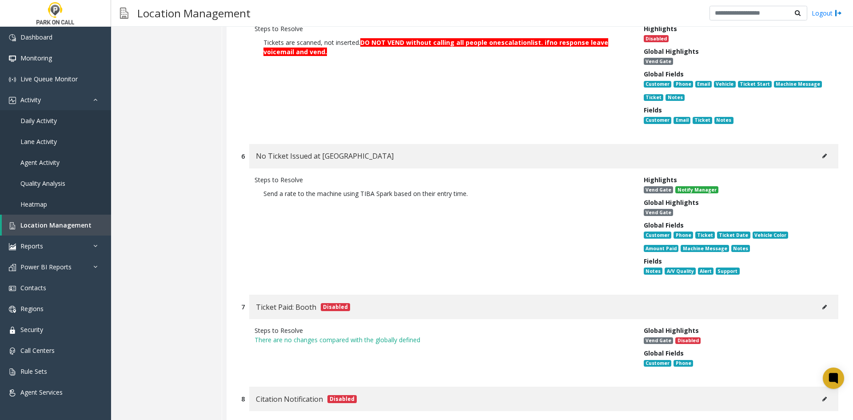
drag, startPoint x: 471, startPoint y: 210, endPoint x: 247, endPoint y: 237, distance: 226.1
click at [247, 237] on div "Steps to Resolve Send a rate to the machine using TIBA Spark based on their ent…" at bounding box center [539, 227] width 597 height 118
copy p "Send a rate to the machine using TIBA Spark based on their entry time."
click at [818, 161] on button at bounding box center [825, 155] width 14 height 13
type input "**********"
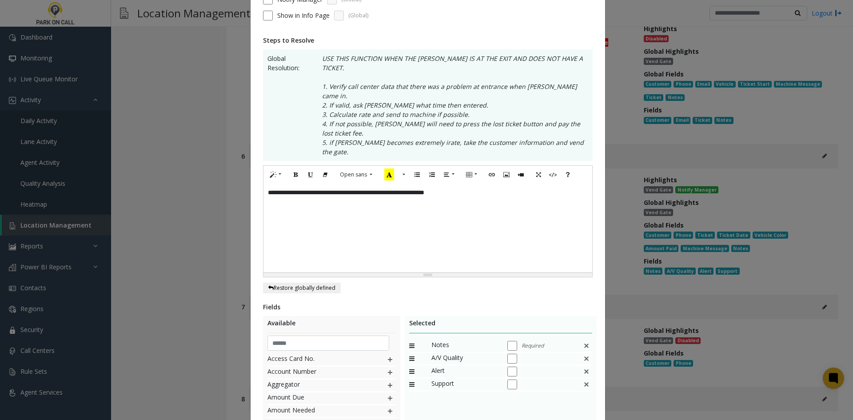
scroll to position [222, 0]
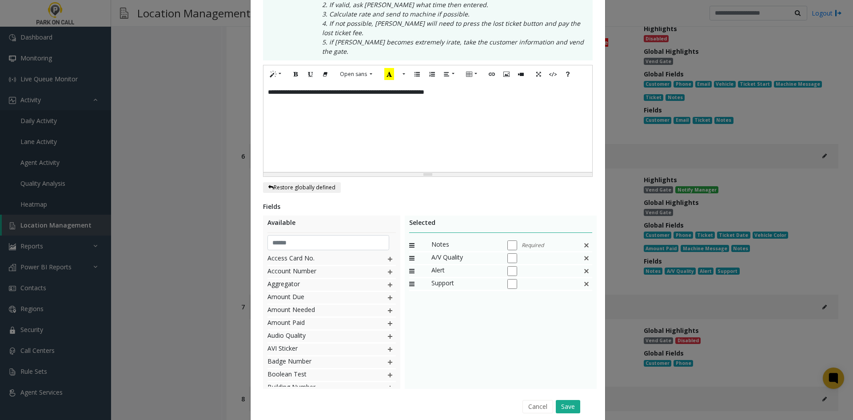
click at [772, 247] on div "**********" at bounding box center [426, 210] width 853 height 420
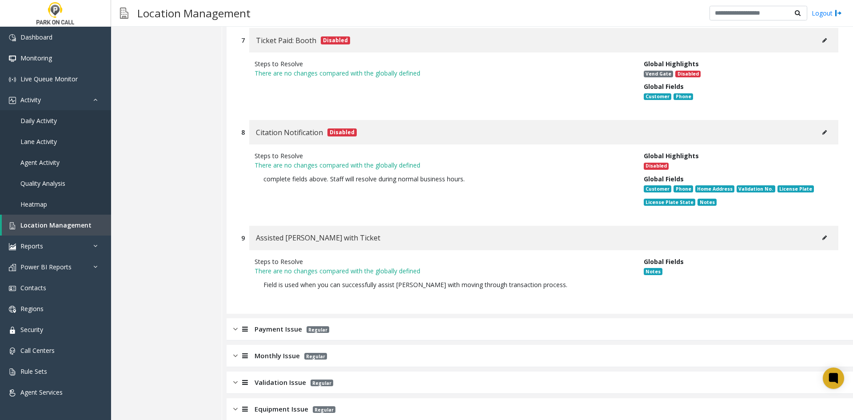
click at [314, 328] on span "Regular" at bounding box center [318, 329] width 23 height 7
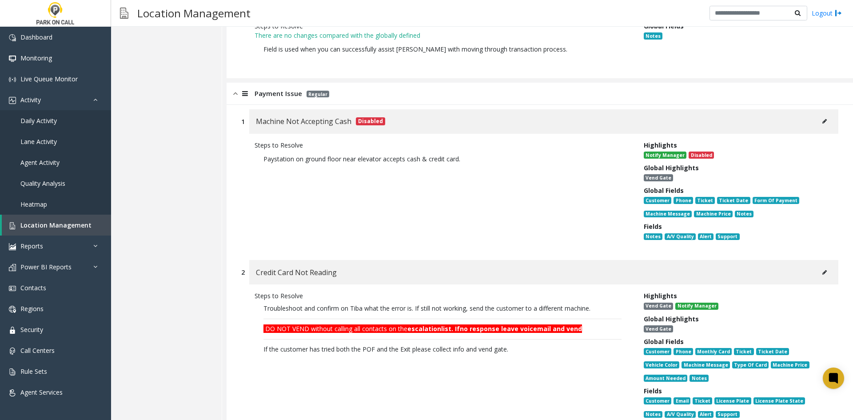
scroll to position [1334, 0]
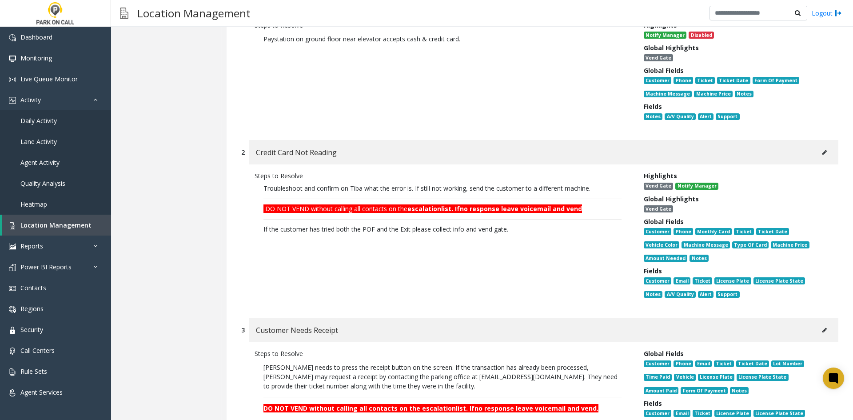
click at [421, 184] on p "Troubleshoot and confirm on Tiba what the error is. If still not working, send …" at bounding box center [443, 214] width 376 height 69
click at [573, 196] on h3 "Troubleshoot and confirm on Tiba what the error is. If still not working, send …" at bounding box center [443, 209] width 358 height 48
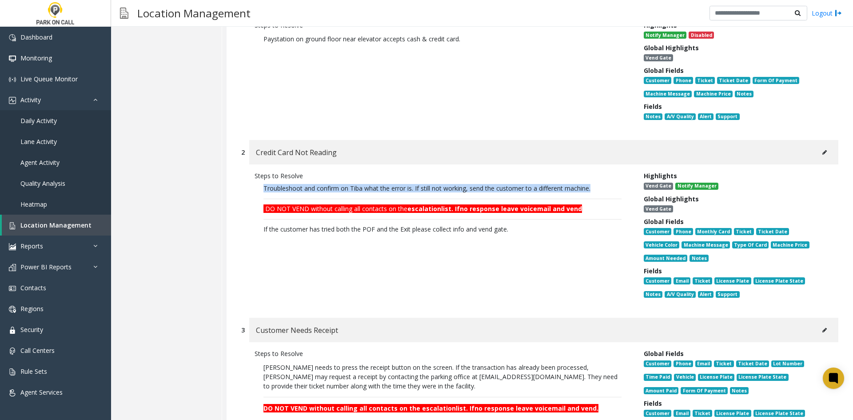
drag, startPoint x: 609, startPoint y: 185, endPoint x: 256, endPoint y: 188, distance: 353.0
click at [256, 188] on p "Troubleshoot and confirm on Tiba what the error is. If still not working, send …" at bounding box center [443, 214] width 376 height 69
copy span "Troubleshoot and confirm on Tiba what the error is. If still not working, send …"
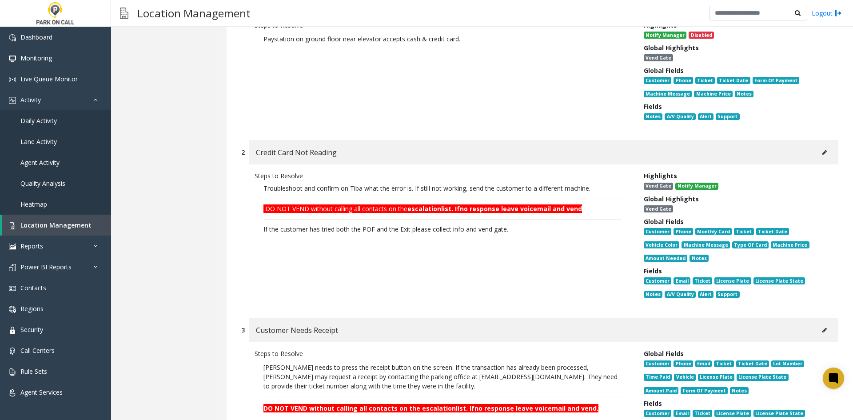
drag, startPoint x: 478, startPoint y: 270, endPoint x: 445, endPoint y: 281, distance: 35.1
click at [472, 272] on div "Steps to Resolve Troubleshoot and confirm on Tiba what the error is. If still n…" at bounding box center [442, 236] width 389 height 131
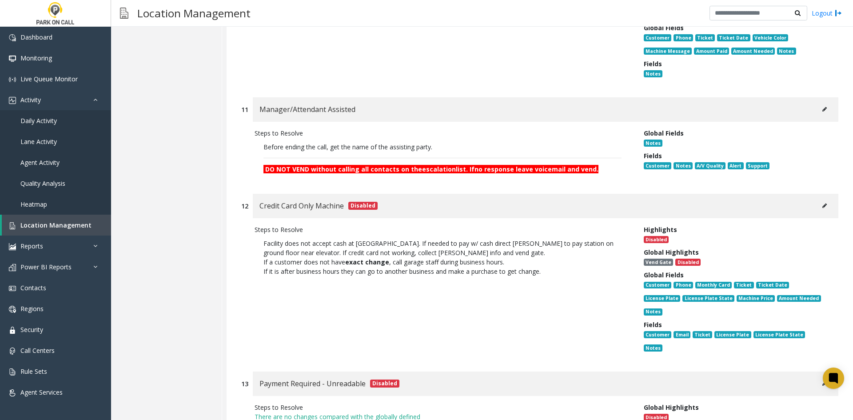
scroll to position [2667, 0]
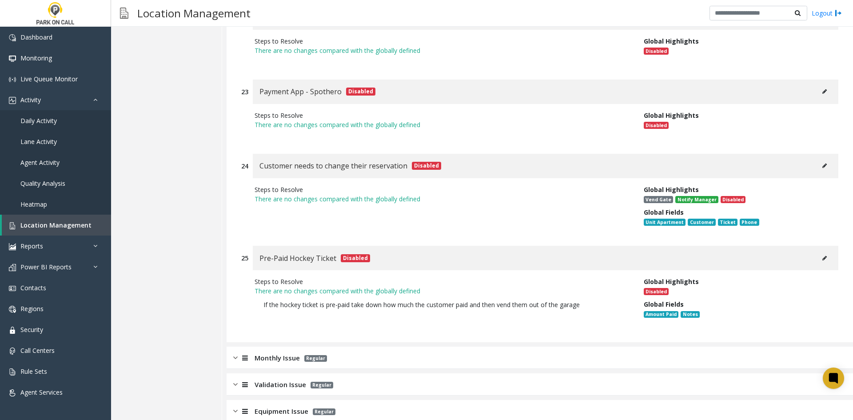
click at [291, 347] on div "Monthly Issue Regular" at bounding box center [540, 358] width 627 height 22
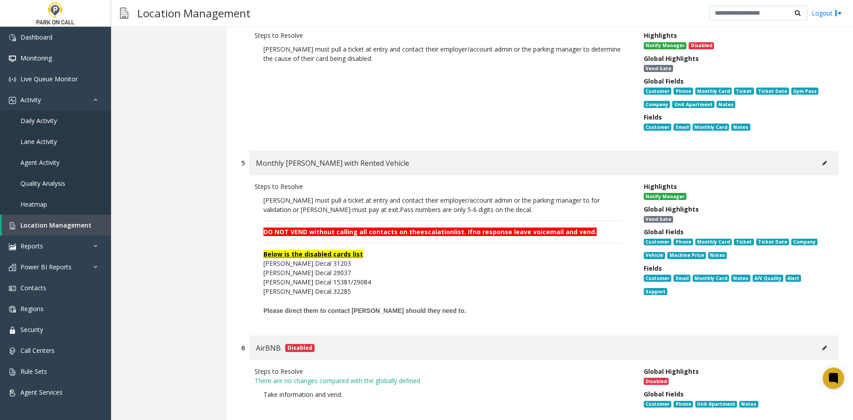
scroll to position [4803, 0]
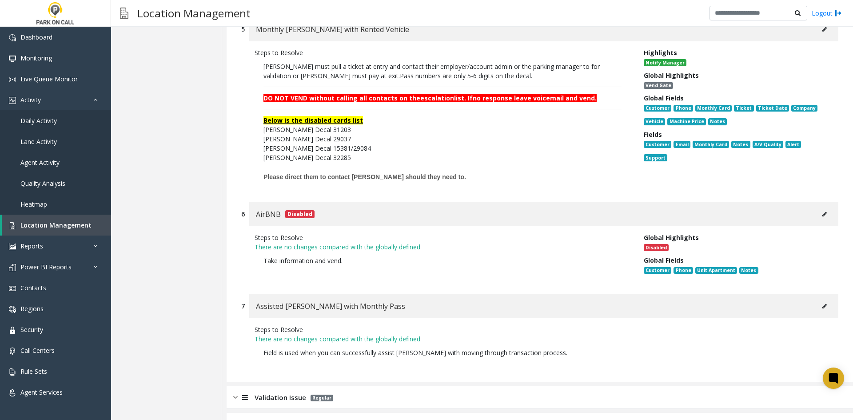
click at [346, 386] on div "Validation Issue Regular" at bounding box center [540, 397] width 627 height 22
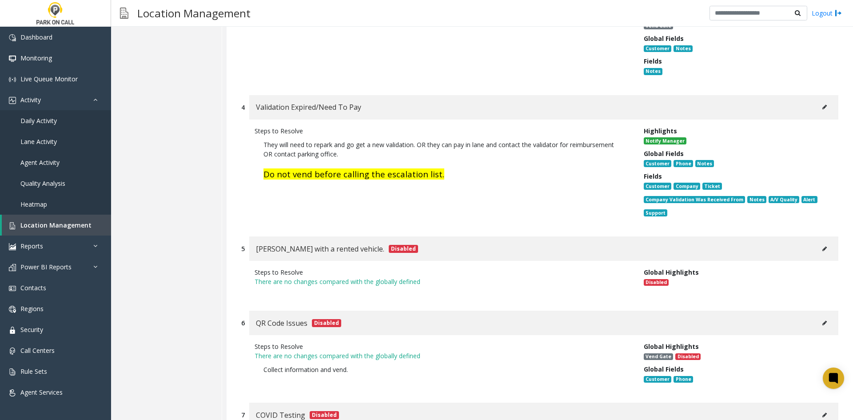
scroll to position [5754, 0]
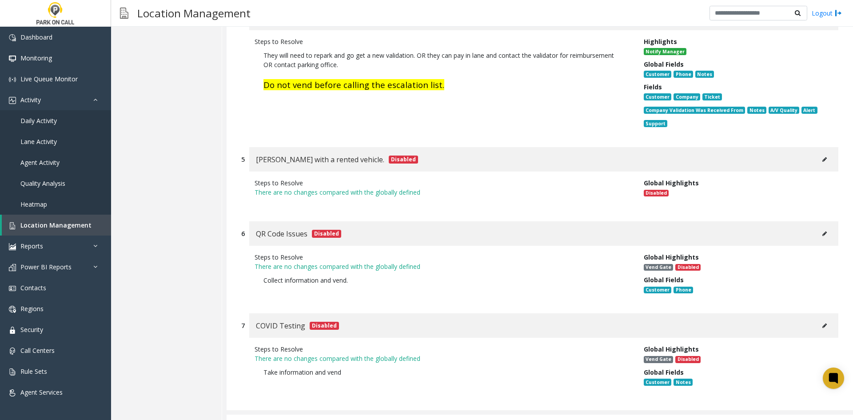
click at [465, 415] on div "Equipment Issue Regular" at bounding box center [540, 426] width 627 height 22
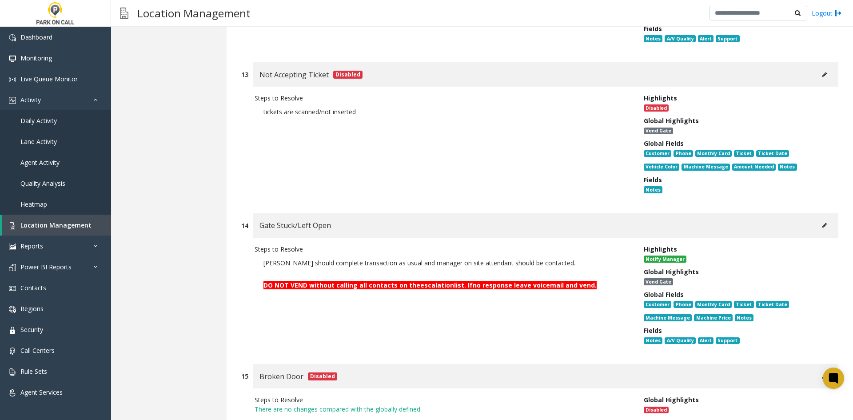
scroll to position [8141, 0]
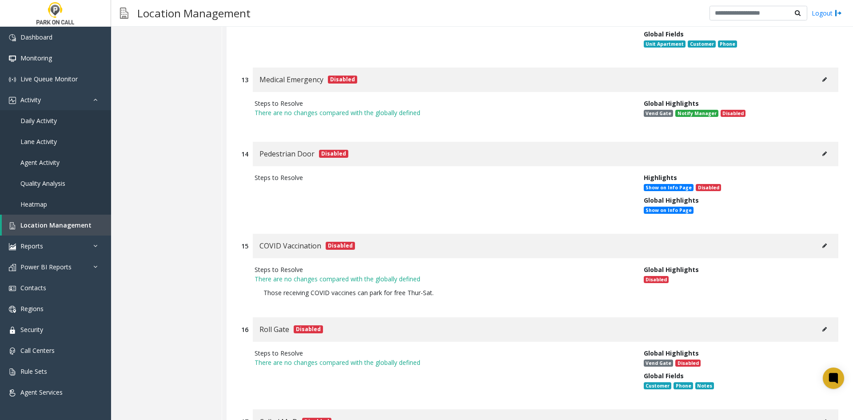
scroll to position [9810, 0]
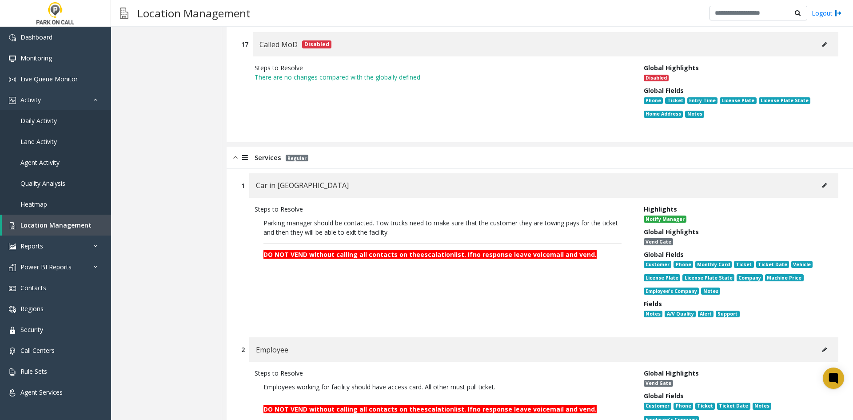
scroll to position [10165, 0]
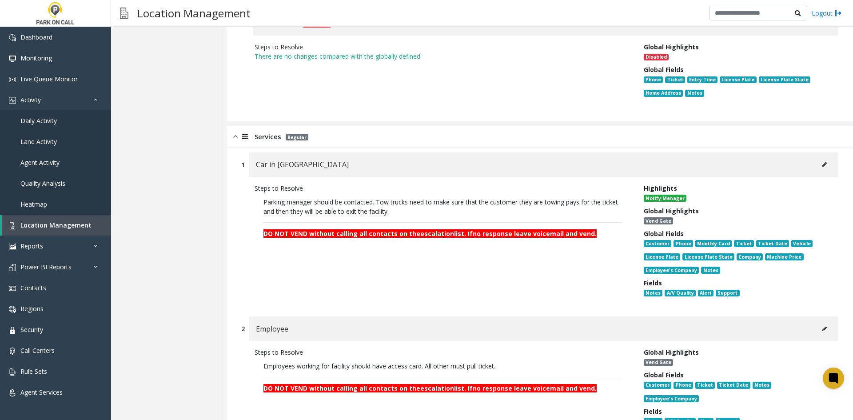
drag, startPoint x: 391, startPoint y: 345, endPoint x: 377, endPoint y: 375, distance: 32.6
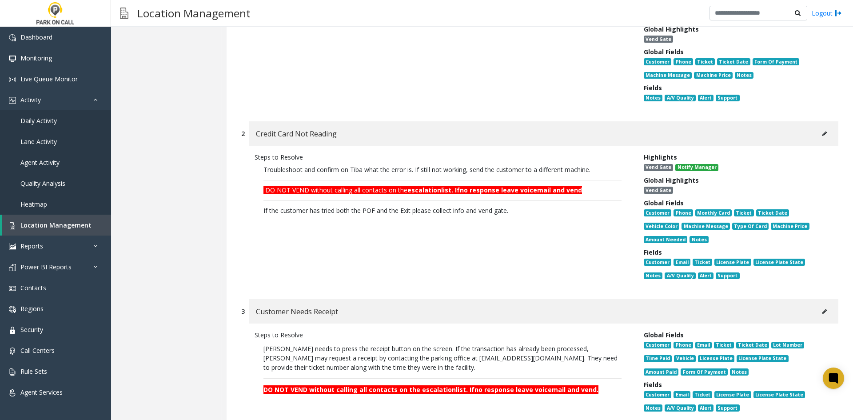
scroll to position [0, 0]
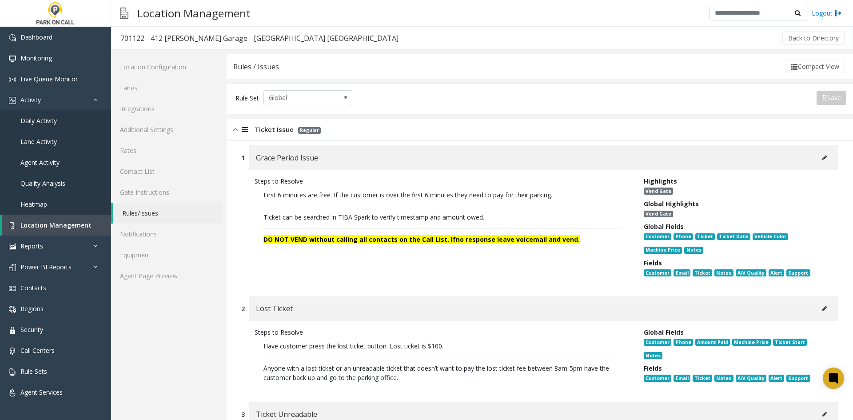
drag, startPoint x: 380, startPoint y: 376, endPoint x: 400, endPoint y: 124, distance: 252.4
drag, startPoint x: 400, startPoint y: 125, endPoint x: 375, endPoint y: 135, distance: 26.5
click at [390, 129] on div "Ticket Issue Regular" at bounding box center [540, 130] width 627 height 22
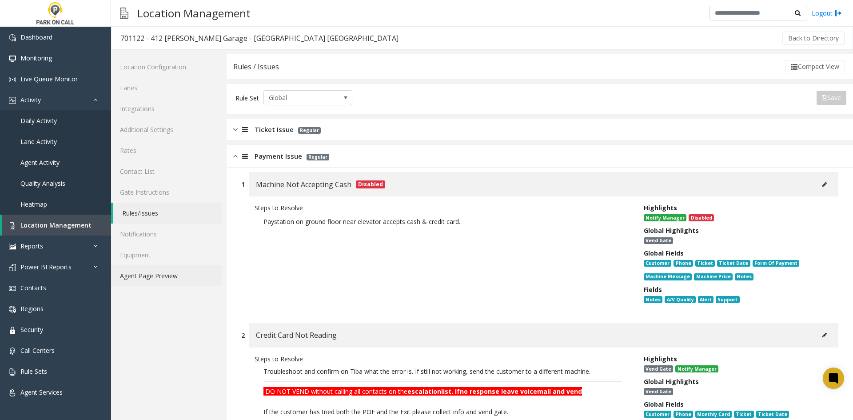
click at [176, 271] on link "Agent Page Preview" at bounding box center [166, 275] width 111 height 21
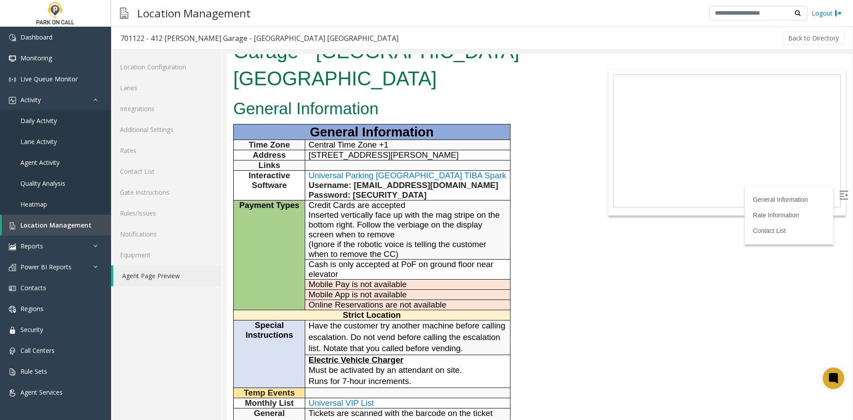
scroll to position [89, 0]
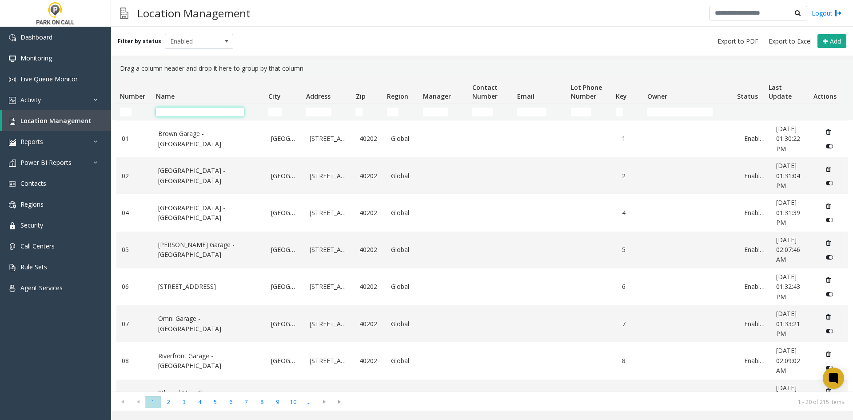
click at [179, 115] on input "Name Filter" at bounding box center [200, 112] width 88 height 9
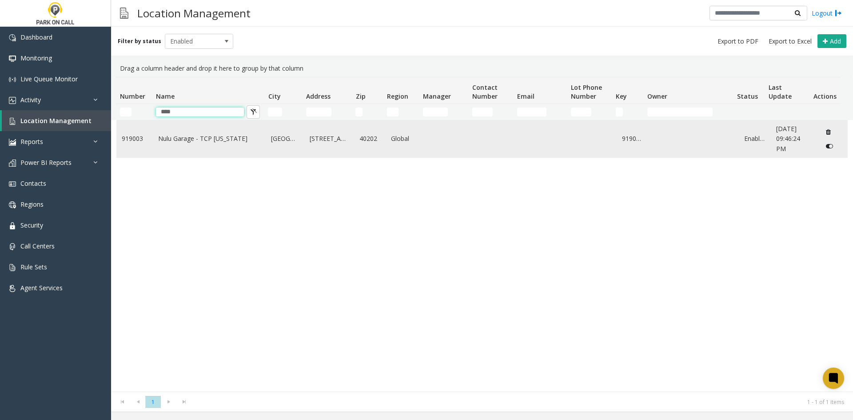
type input "****"
click at [186, 139] on link "Nulu Garage - TCP [US_STATE]" at bounding box center [209, 139] width 103 height 10
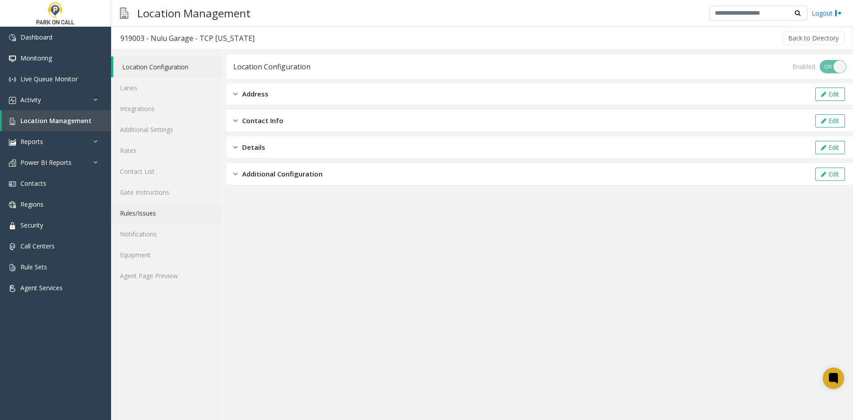
click at [162, 211] on link "Rules/Issues" at bounding box center [166, 213] width 111 height 21
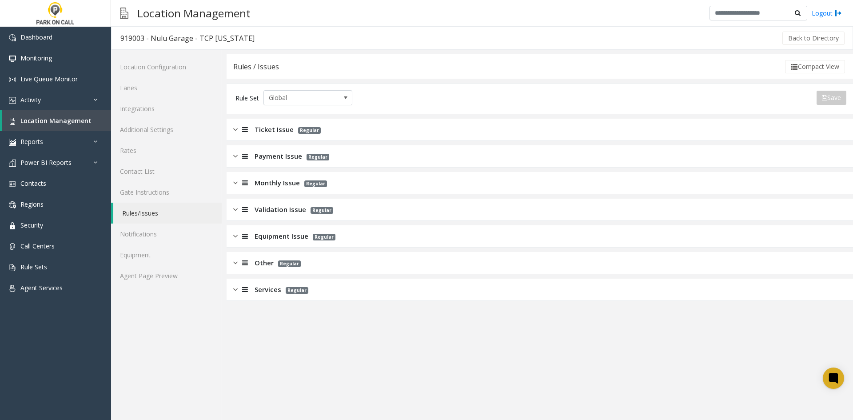
click at [260, 134] on span "Ticket Issue" at bounding box center [274, 129] width 39 height 10
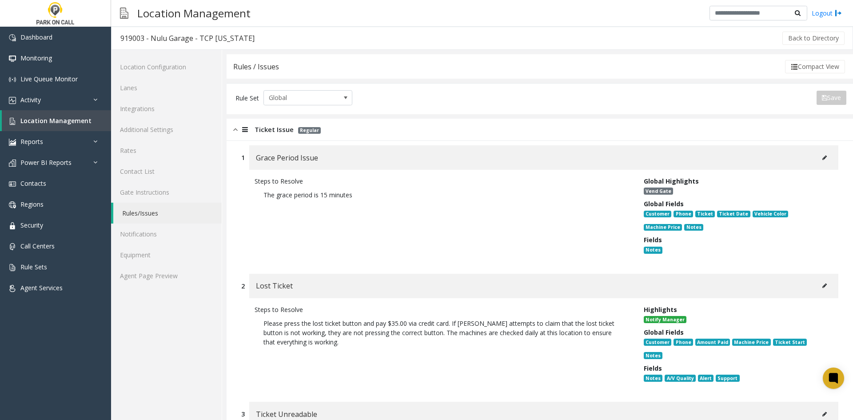
click at [818, 155] on button at bounding box center [825, 157] width 14 height 13
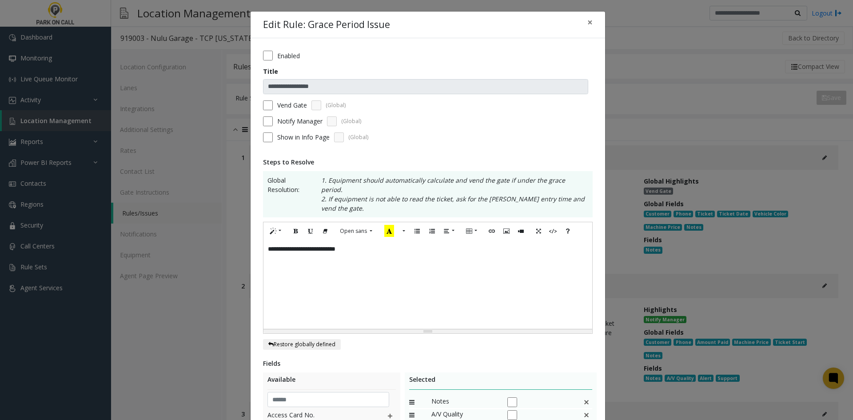
click at [361, 240] on div "**********" at bounding box center [428, 284] width 329 height 89
paste div
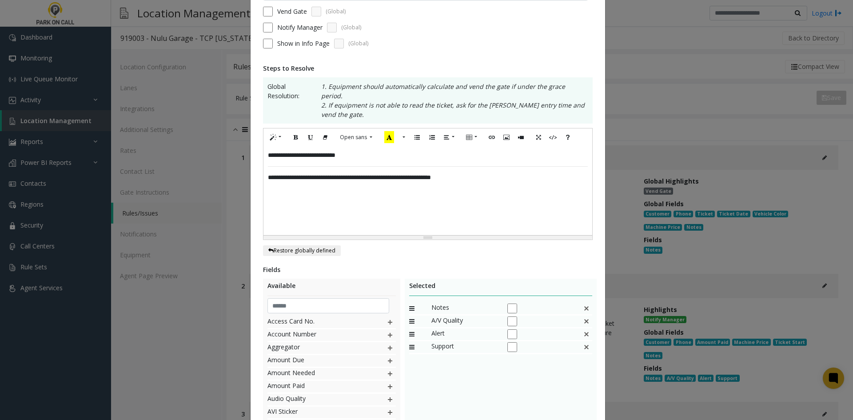
scroll to position [183, 0]
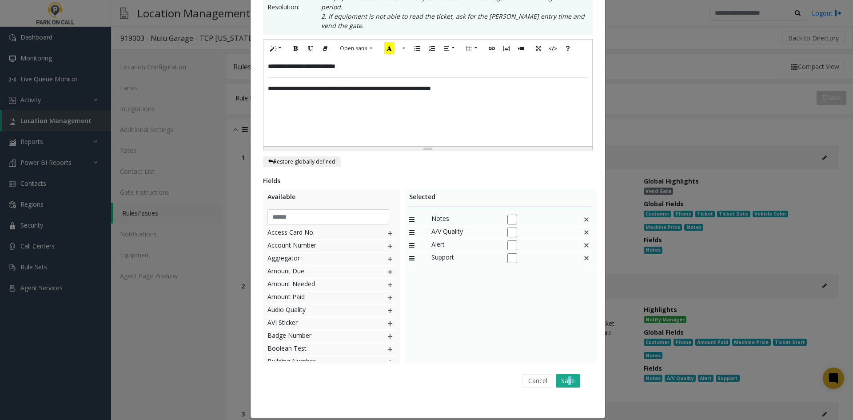
click at [567, 369] on div "Cancel Save" at bounding box center [427, 380] width 317 height 23
click at [567, 374] on button "Save" at bounding box center [568, 380] width 24 height 13
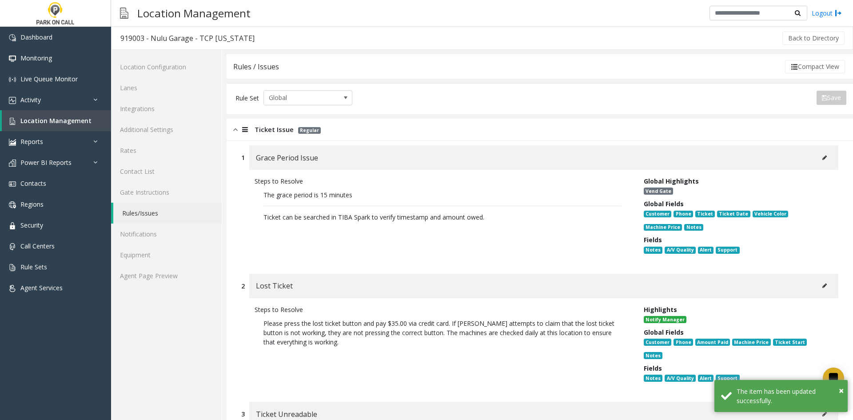
drag, startPoint x: 813, startPoint y: 292, endPoint x: 809, endPoint y: 287, distance: 6.0
click at [810, 288] on div "Lost Ticket" at bounding box center [543, 286] width 589 height 24
click at [800, 293] on div "Lost Ticket" at bounding box center [543, 286] width 589 height 24
click at [798, 294] on div "Lost Ticket" at bounding box center [543, 286] width 589 height 24
click at [803, 297] on div "Lost Ticket" at bounding box center [543, 286] width 589 height 24
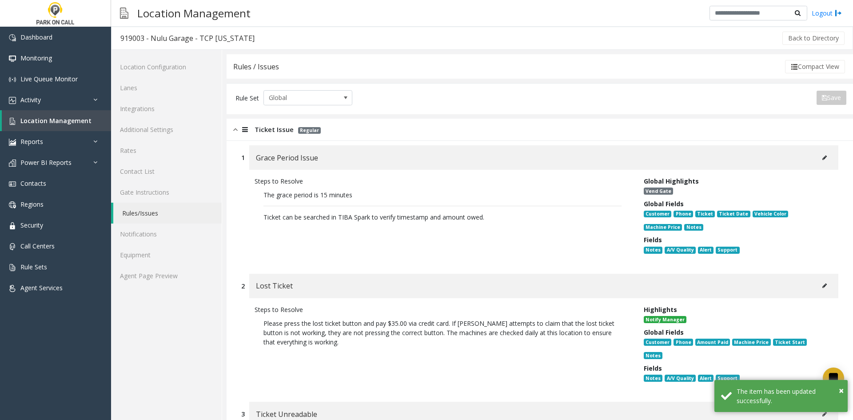
click at [823, 286] on icon at bounding box center [825, 285] width 4 height 5
type input "**********"
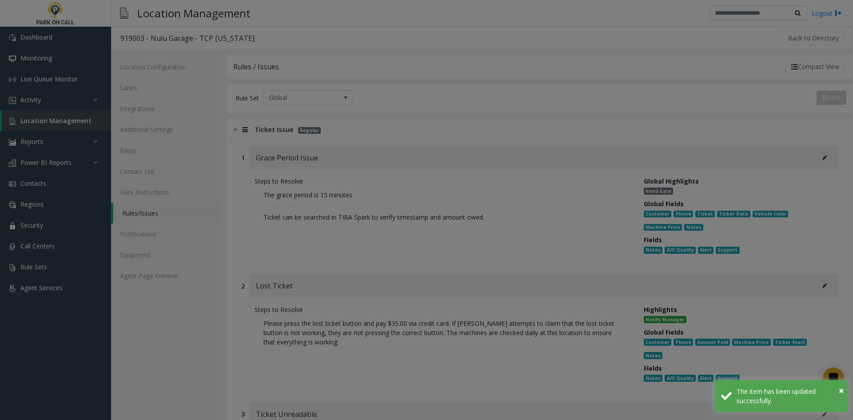
scroll to position [0, 0]
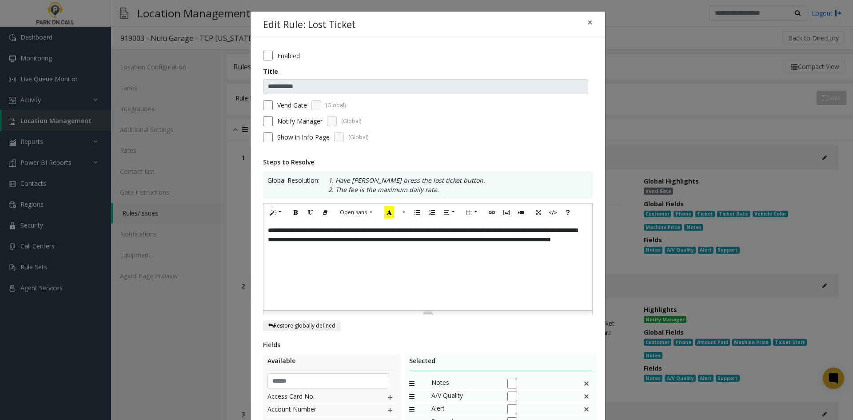
drag, startPoint x: 342, startPoint y: 274, endPoint x: 348, endPoint y: 279, distance: 6.9
click at [343, 275] on div "**********" at bounding box center [428, 265] width 329 height 89
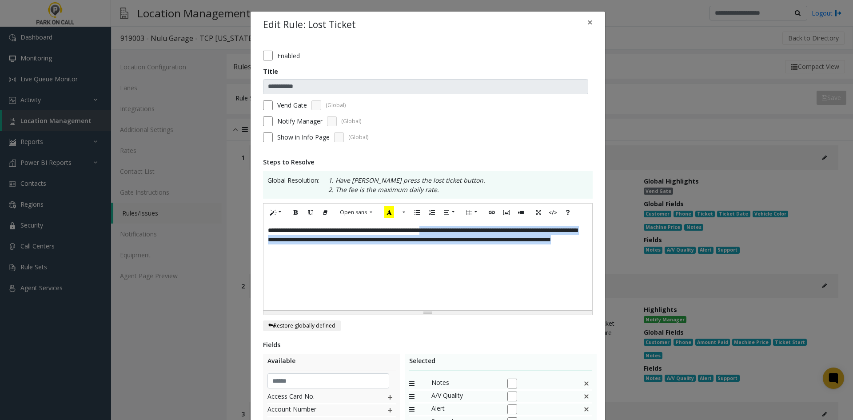
drag, startPoint x: 411, startPoint y: 254, endPoint x: 453, endPoint y: 232, distance: 47.9
click at [453, 232] on div "**********" at bounding box center [428, 265] width 329 height 89
click at [449, 267] on div "**********" at bounding box center [428, 265] width 329 height 89
click at [448, 273] on div "**********" at bounding box center [428, 265] width 329 height 89
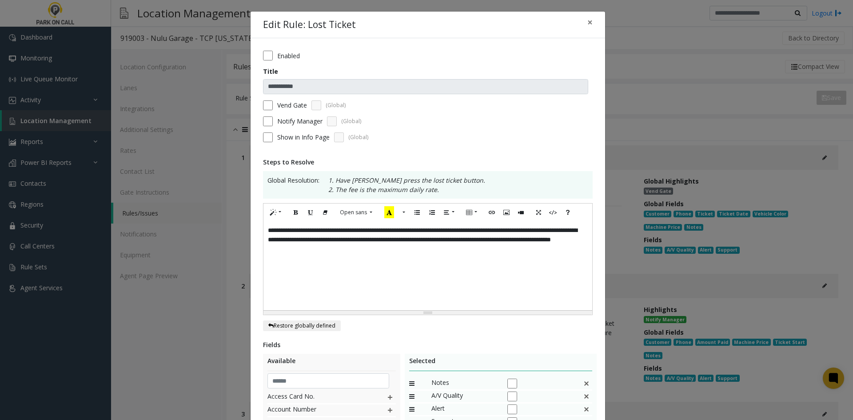
click at [440, 251] on div "**********" at bounding box center [428, 265] width 329 height 89
click at [419, 262] on div "**********" at bounding box center [428, 265] width 329 height 89
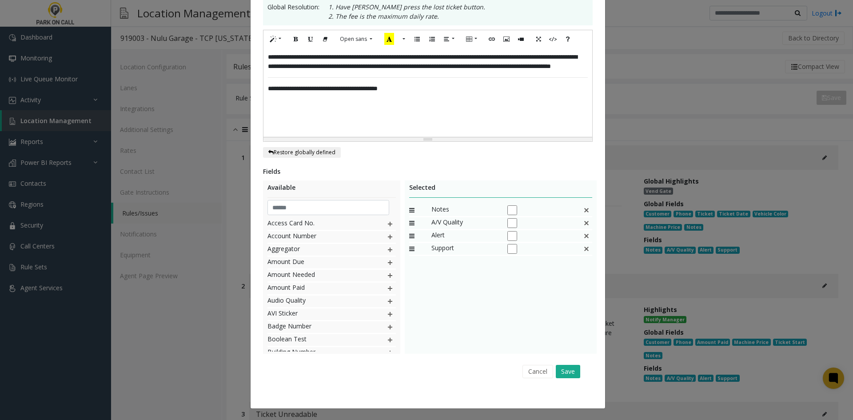
click at [567, 364] on div "Cancel Save" at bounding box center [427, 371] width 317 height 23
click at [465, 105] on div "**********" at bounding box center [428, 92] width 329 height 89
click at [570, 377] on button "Save" at bounding box center [568, 371] width 24 height 13
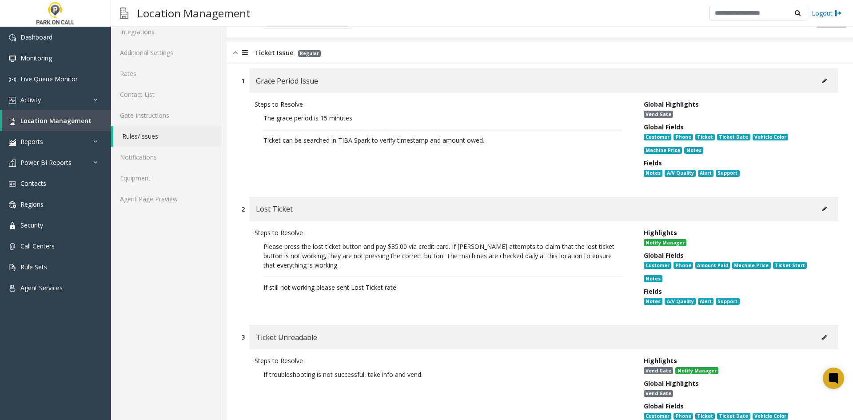
scroll to position [0, 0]
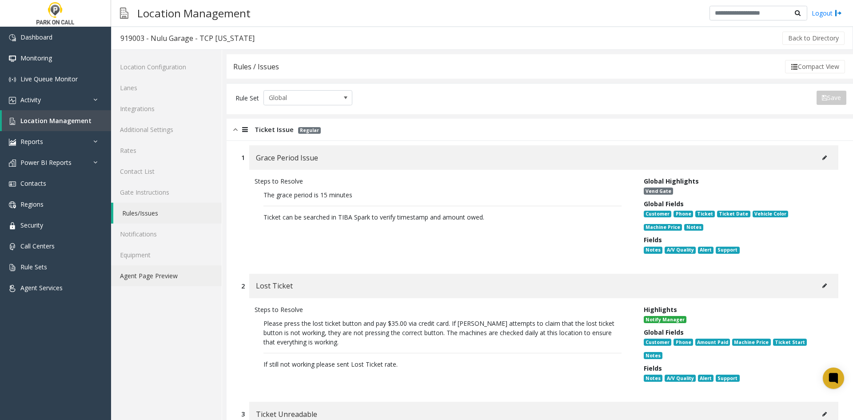
click at [153, 277] on link "Agent Page Preview" at bounding box center [166, 275] width 111 height 21
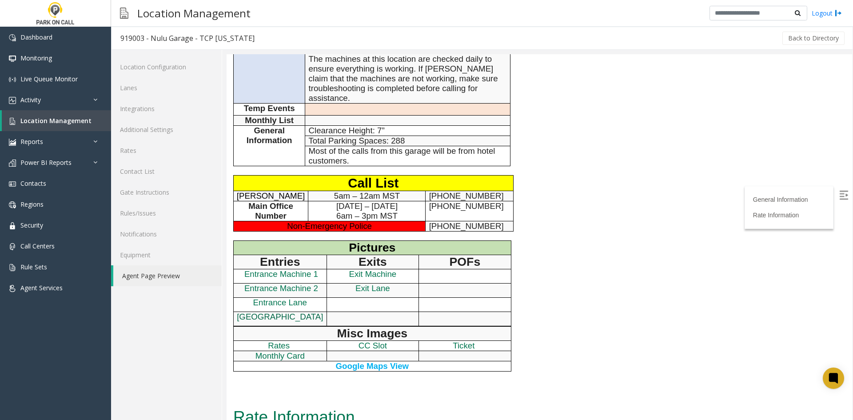
scroll to position [267, 0]
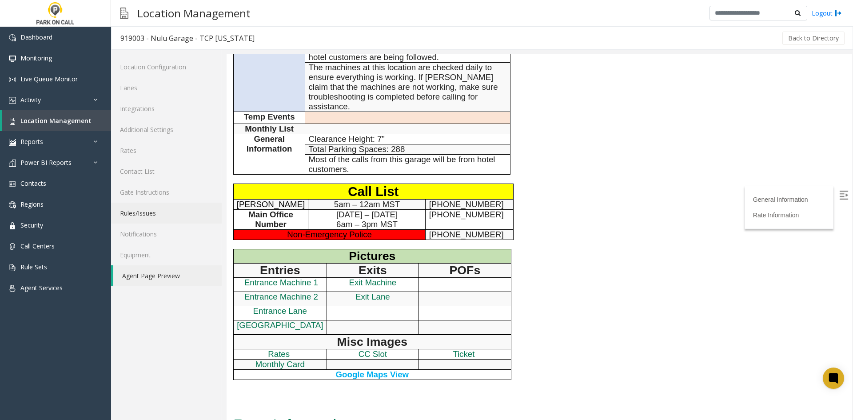
click at [152, 207] on link "Rules/Issues" at bounding box center [166, 213] width 111 height 21
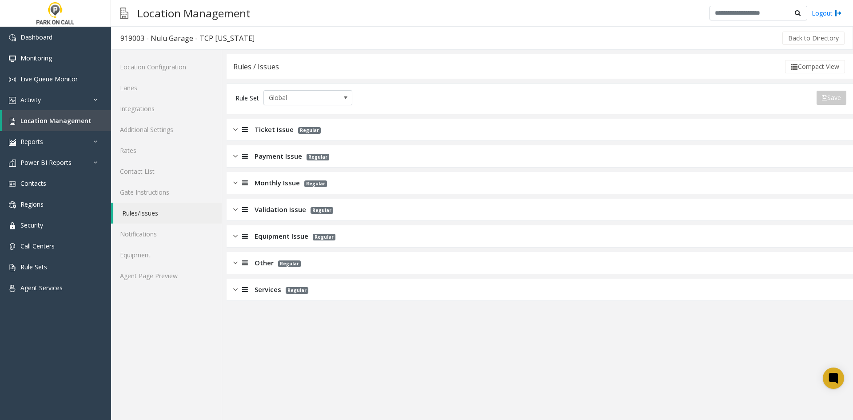
click at [264, 134] on span "Ticket Issue" at bounding box center [274, 129] width 39 height 10
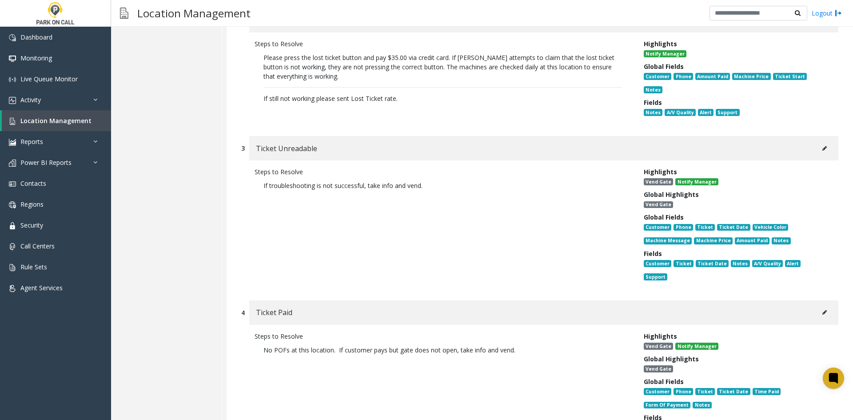
scroll to position [267, 0]
click at [822, 141] on button at bounding box center [825, 147] width 14 height 13
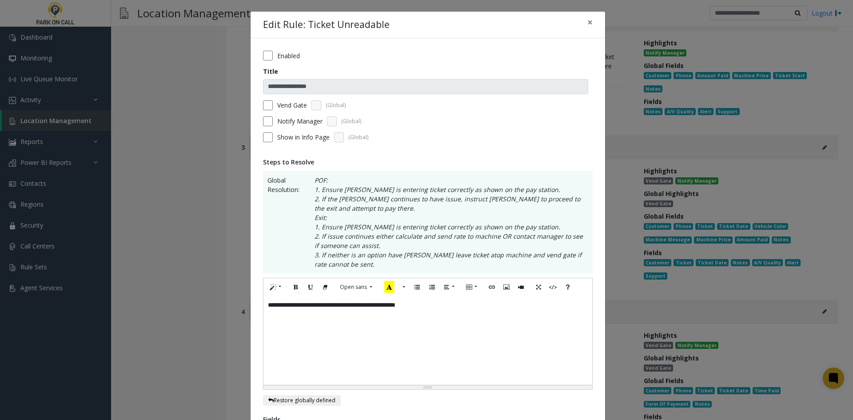
click at [353, 328] on div "**********" at bounding box center [428, 340] width 329 height 89
paste div
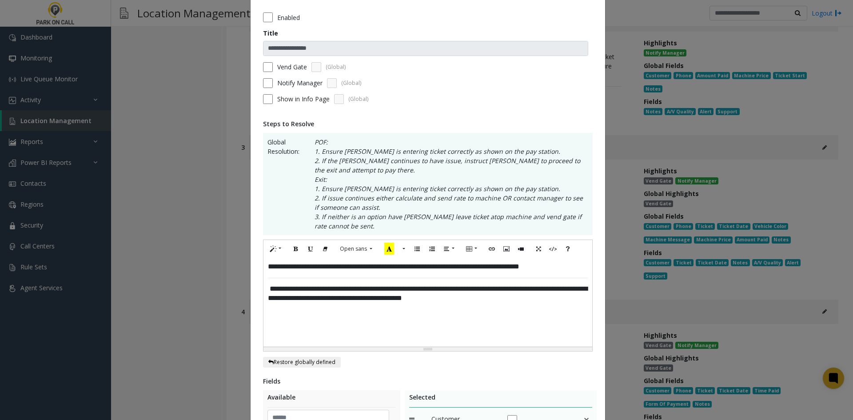
scroll to position [89, 0]
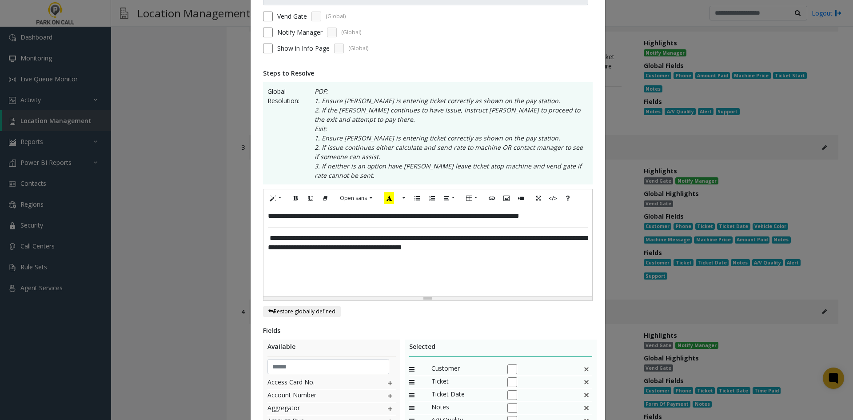
click at [280, 18] on label "Vend Gate" at bounding box center [292, 16] width 30 height 9
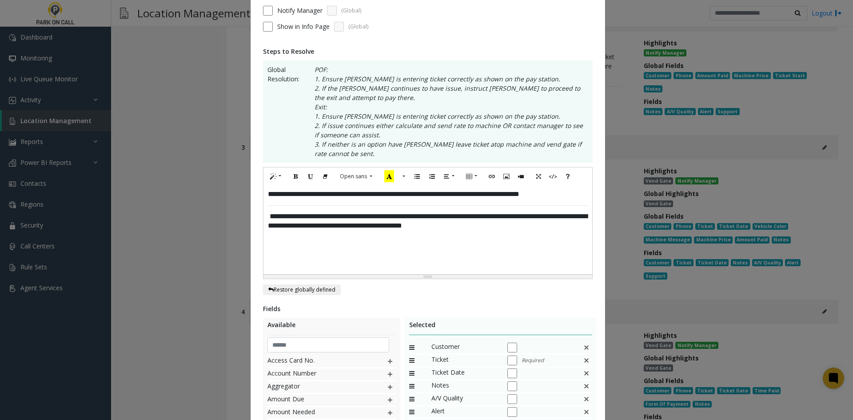
scroll to position [248, 0]
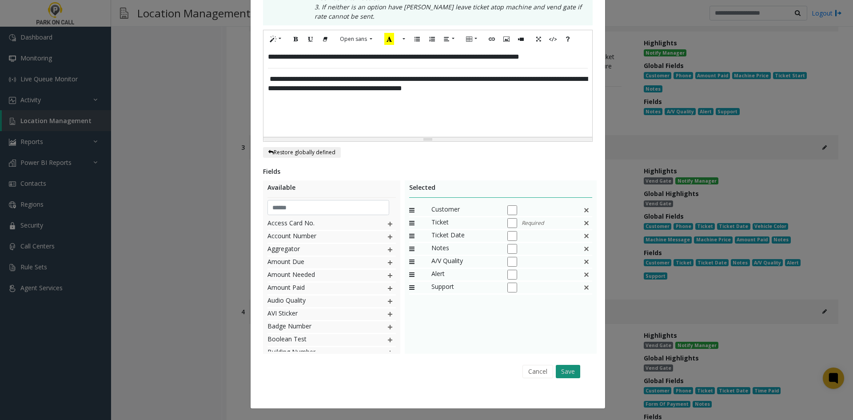
click at [564, 371] on button "Save" at bounding box center [568, 371] width 24 height 13
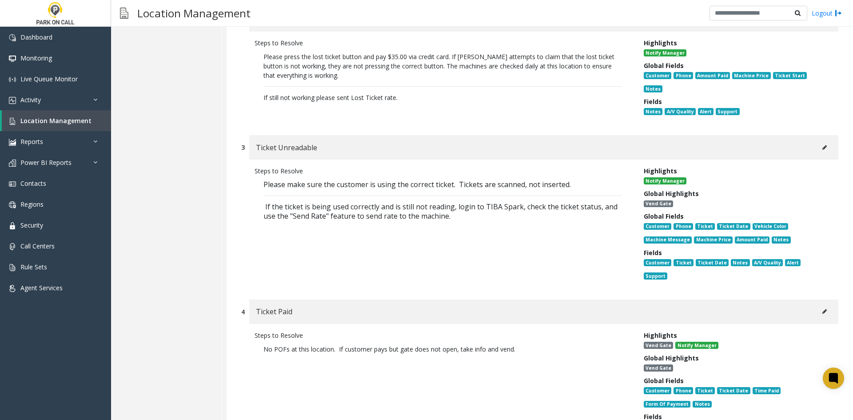
click at [805, 300] on div "Ticket Paid" at bounding box center [543, 312] width 589 height 24
click at [818, 305] on button at bounding box center [825, 311] width 14 height 13
type input "**********"
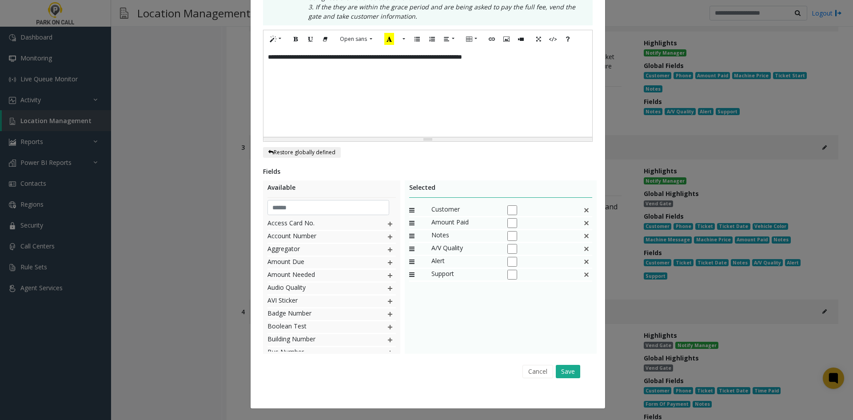
scroll to position [0, 0]
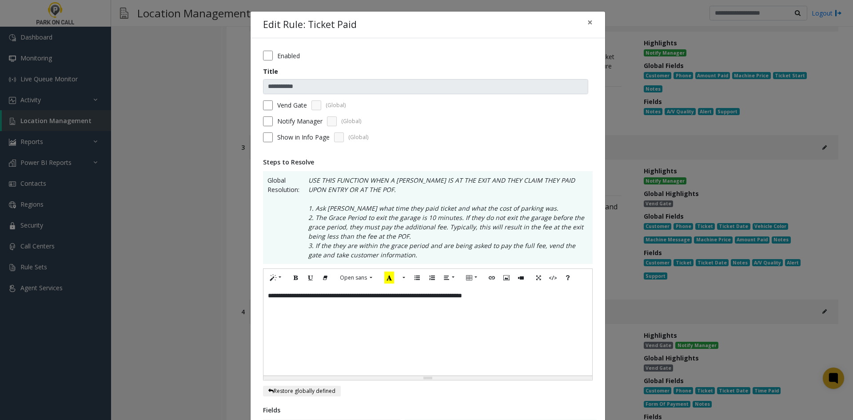
click at [463, 305] on div "**********" at bounding box center [428, 331] width 329 height 89
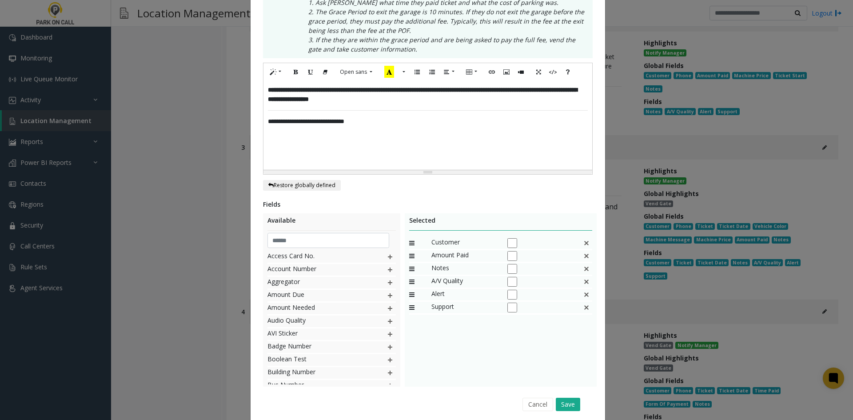
scroll to position [239, 0]
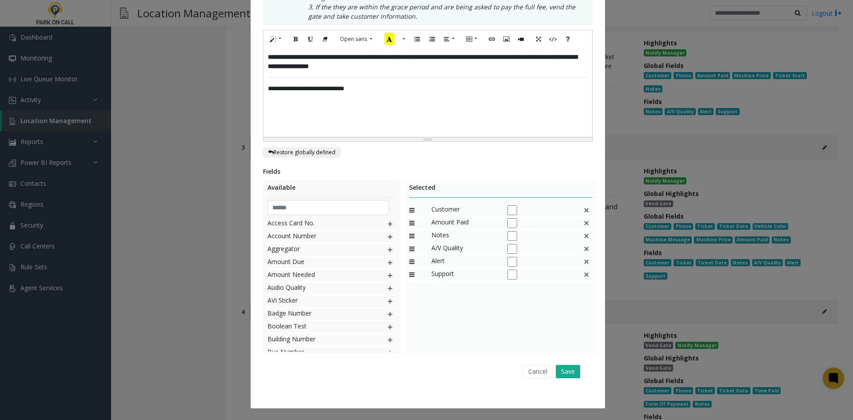
drag, startPoint x: 565, startPoint y: 373, endPoint x: 283, endPoint y: 222, distance: 319.4
click at [289, 234] on div "Fields Available Access Card No. Account Number Aggregator Amount Due Amount Ne…" at bounding box center [428, 275] width 330 height 216
click at [287, 205] on input "text" at bounding box center [329, 207] width 122 height 15
type input "******"
click at [314, 357] on div "Fields Available ****** Last 4 Digits of Ticket Number Pre-Paid Hockey Ticket T…" at bounding box center [428, 275] width 330 height 216
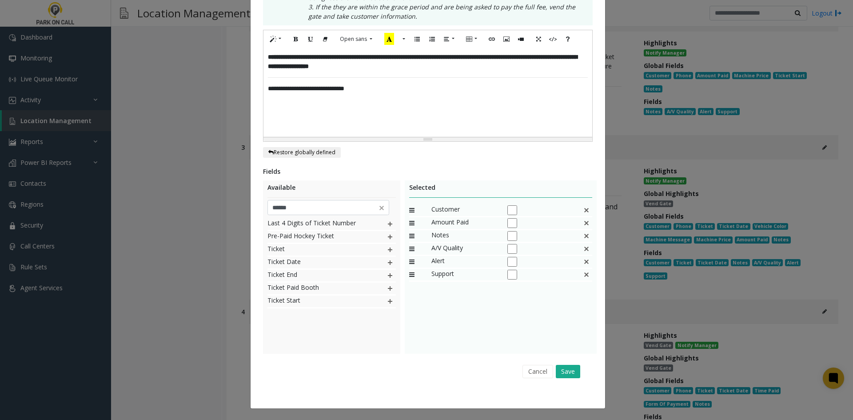
click at [387, 247] on img at bounding box center [390, 250] width 7 height 12
drag, startPoint x: 449, startPoint y: 287, endPoint x: 456, endPoint y: 223, distance: 64.3
click at [568, 374] on button "Save" at bounding box center [568, 371] width 24 height 13
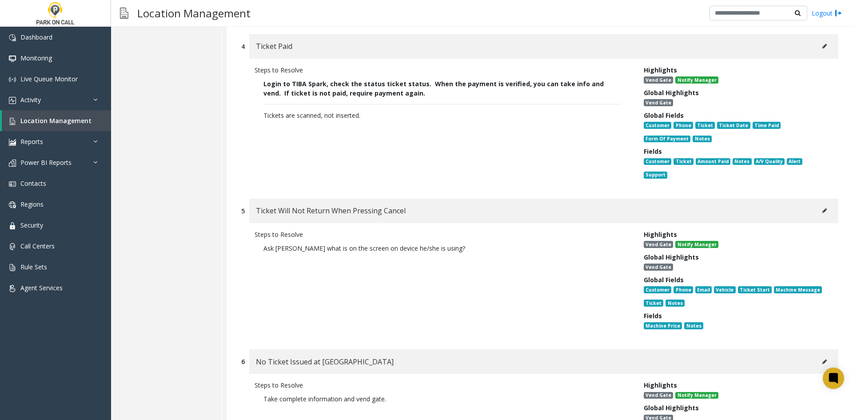
scroll to position [533, 0]
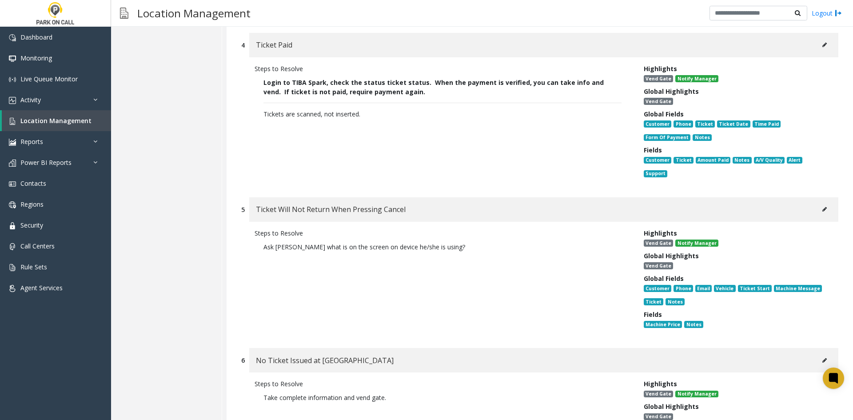
click at [818, 203] on button at bounding box center [825, 209] width 14 height 13
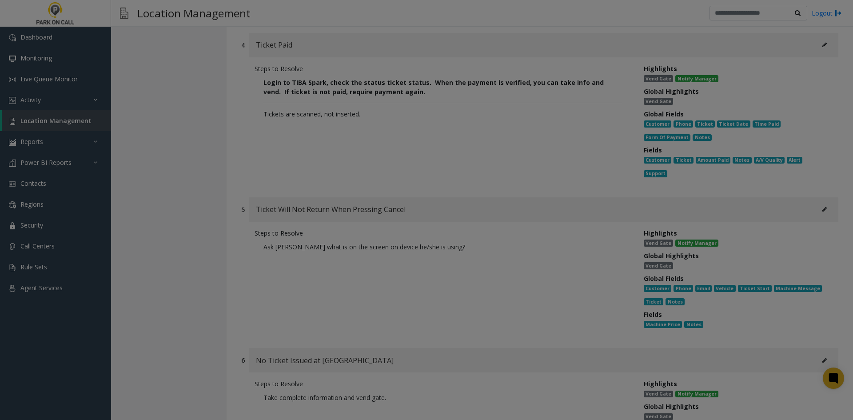
scroll to position [0, 0]
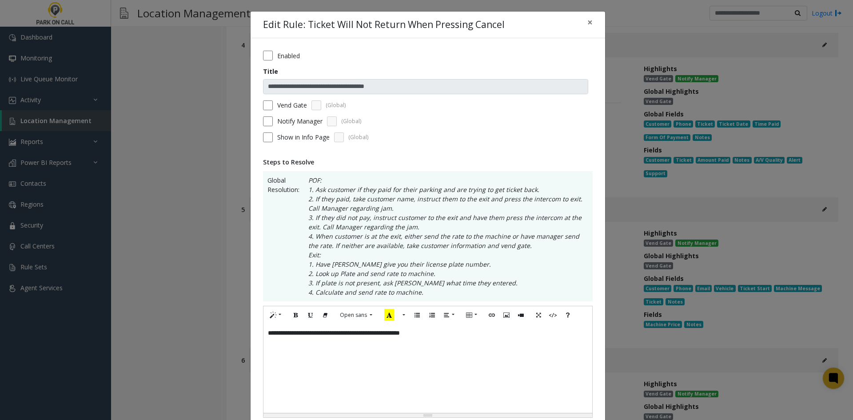
click at [271, 54] on div "Enabled" at bounding box center [428, 56] width 330 height 10
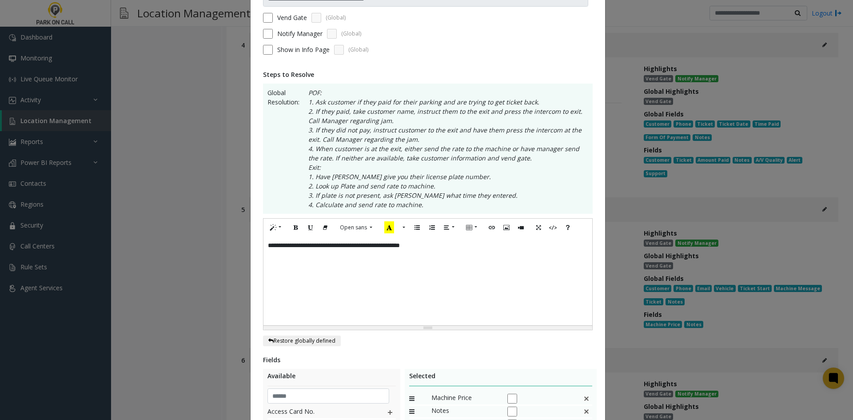
scroll to position [276, 0]
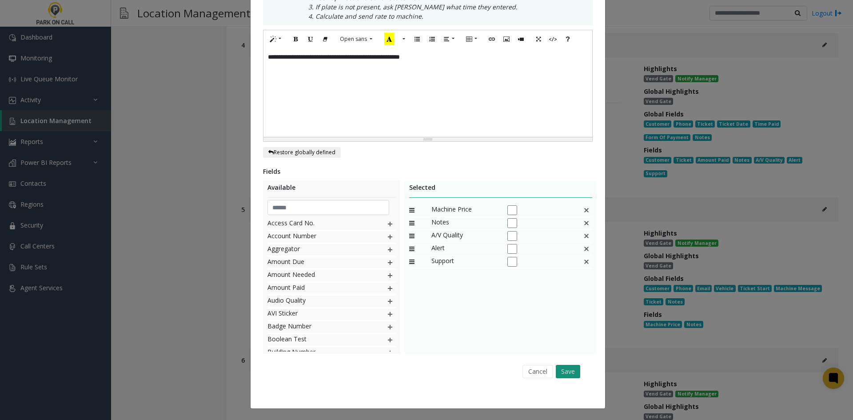
click at [576, 367] on button "Save" at bounding box center [568, 371] width 24 height 13
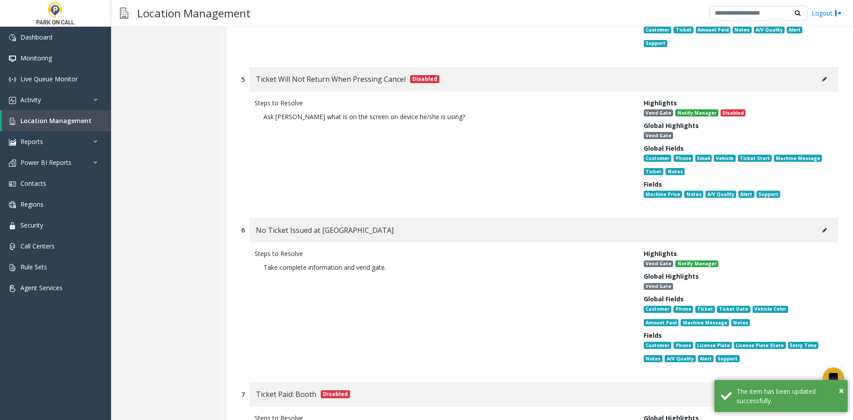
scroll to position [667, 0]
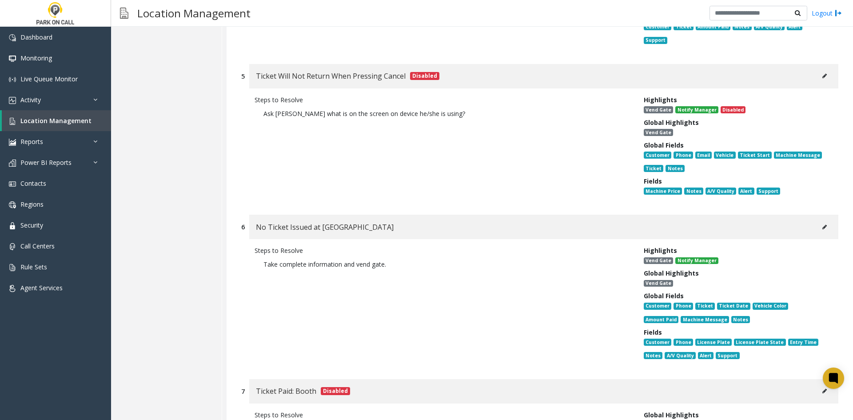
click at [824, 220] on button at bounding box center [825, 226] width 14 height 13
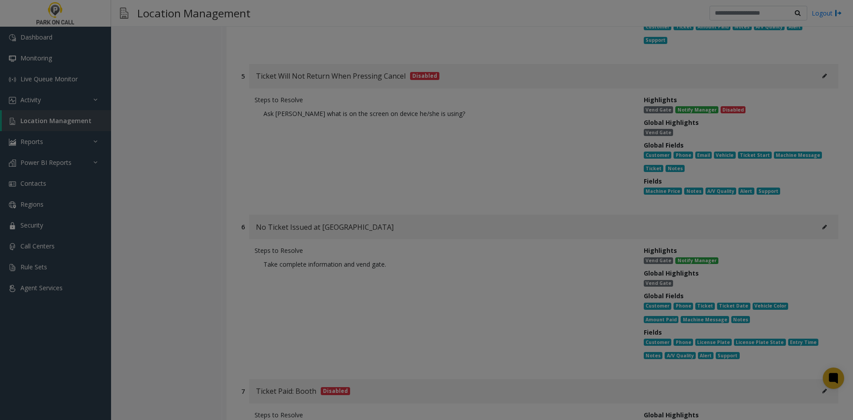
scroll to position [0, 0]
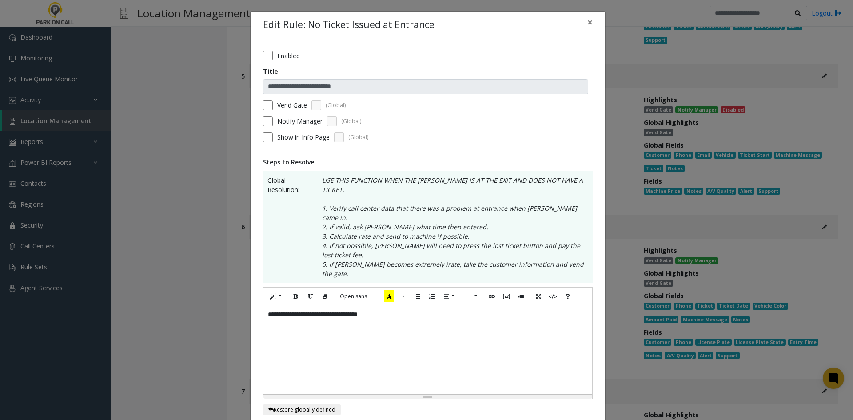
click at [438, 306] on div "**********" at bounding box center [428, 349] width 329 height 89
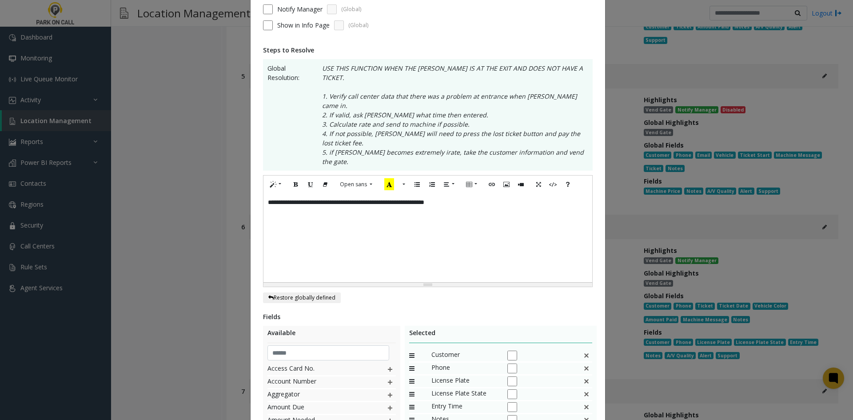
scroll to position [229, 0]
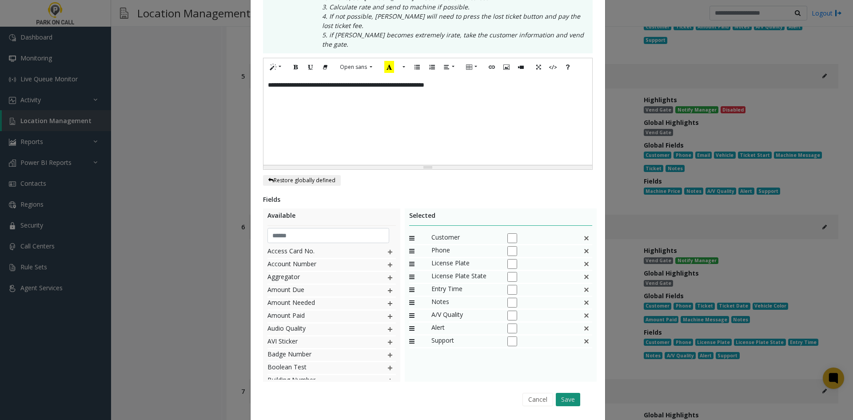
click at [562, 393] on button "Save" at bounding box center [568, 399] width 24 height 13
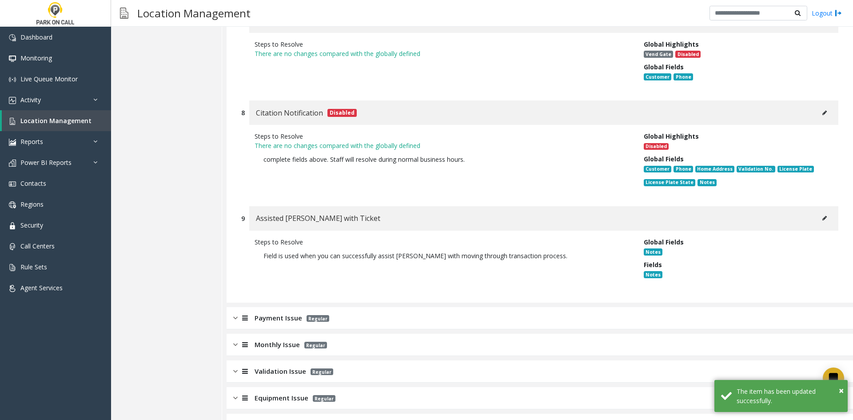
scroll to position [1065, 0]
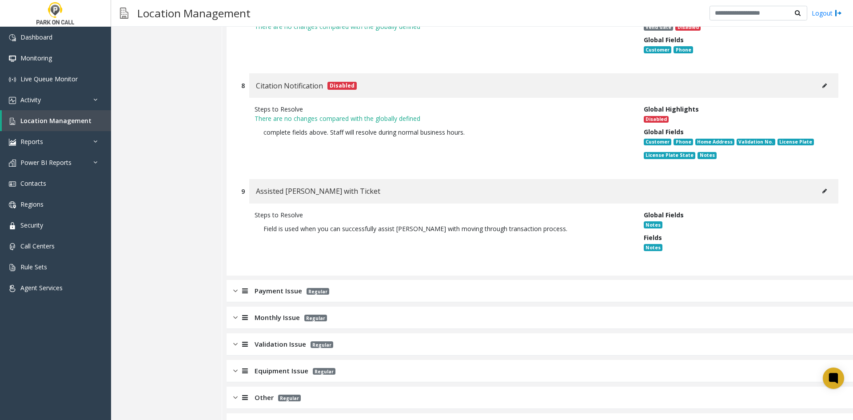
click at [392, 280] on div "Payment Issue Regular" at bounding box center [540, 291] width 627 height 22
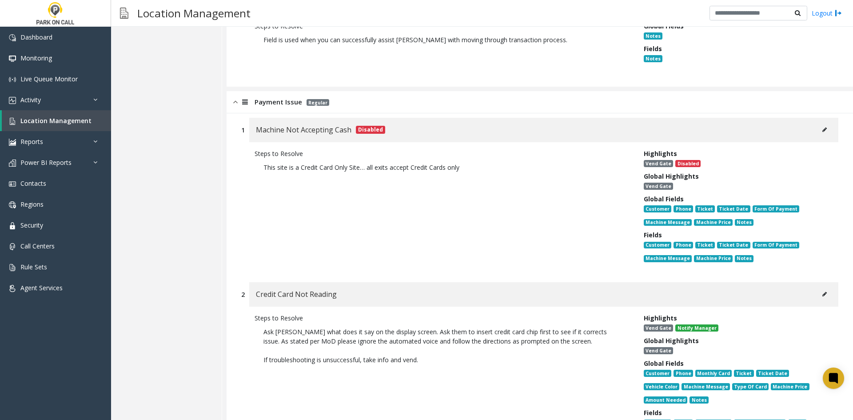
scroll to position [1331, 0]
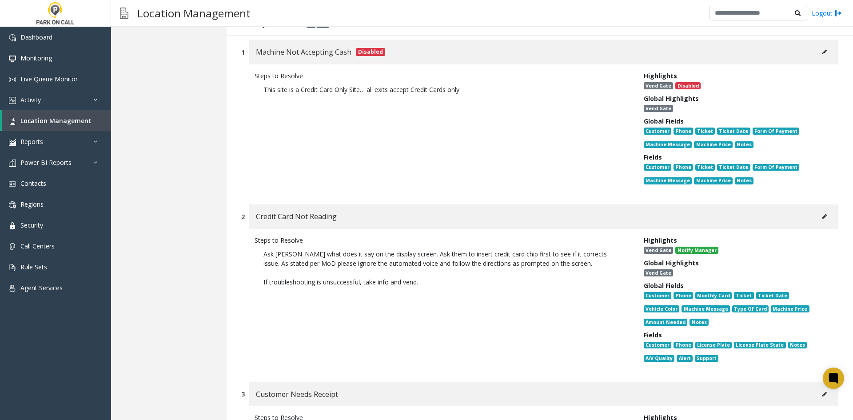
click at [818, 210] on button at bounding box center [825, 216] width 14 height 13
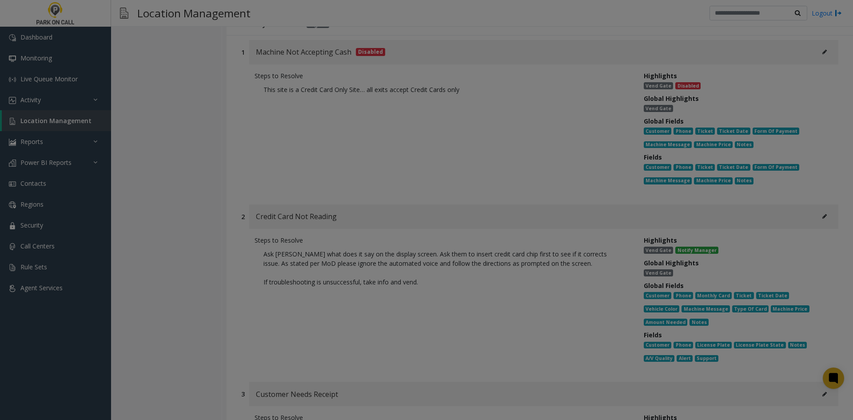
scroll to position [0, 0]
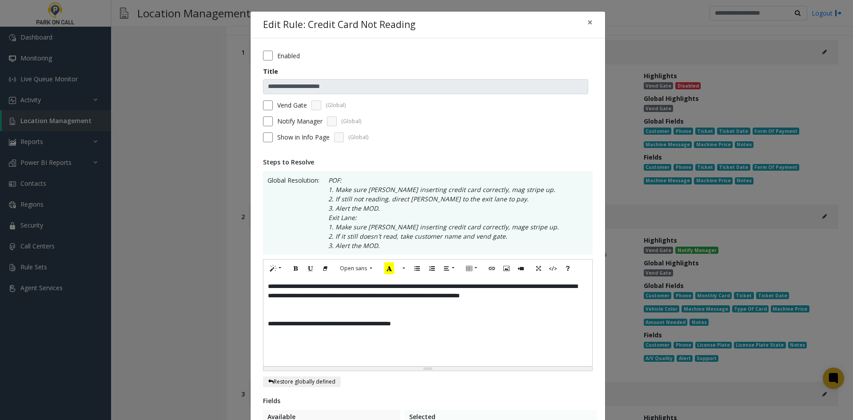
click at [264, 288] on div "**********" at bounding box center [428, 321] width 329 height 89
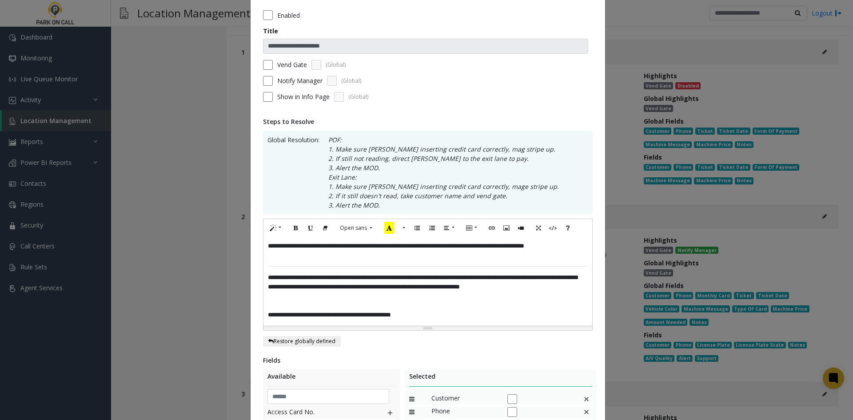
scroll to position [89, 0]
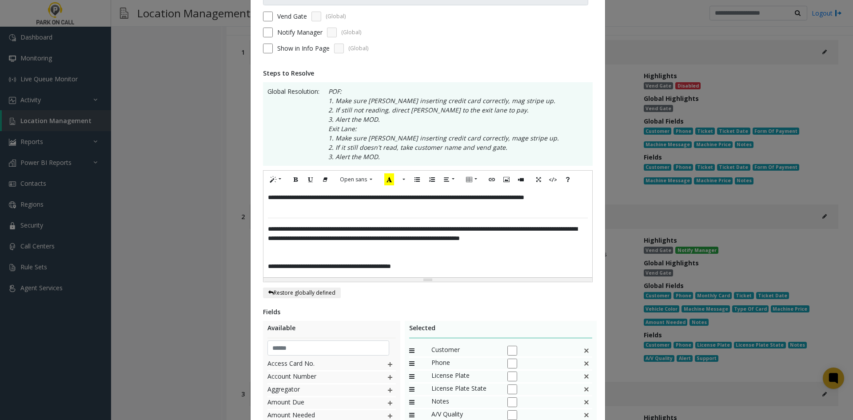
click at [305, 249] on p "**********" at bounding box center [428, 238] width 320 height 28
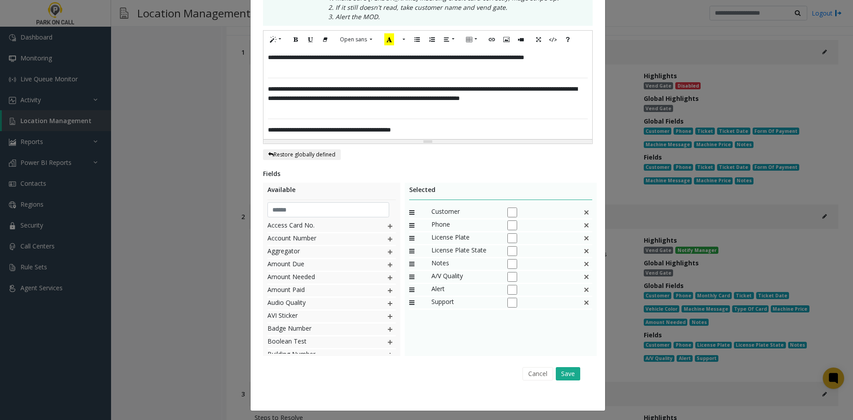
scroll to position [231, 0]
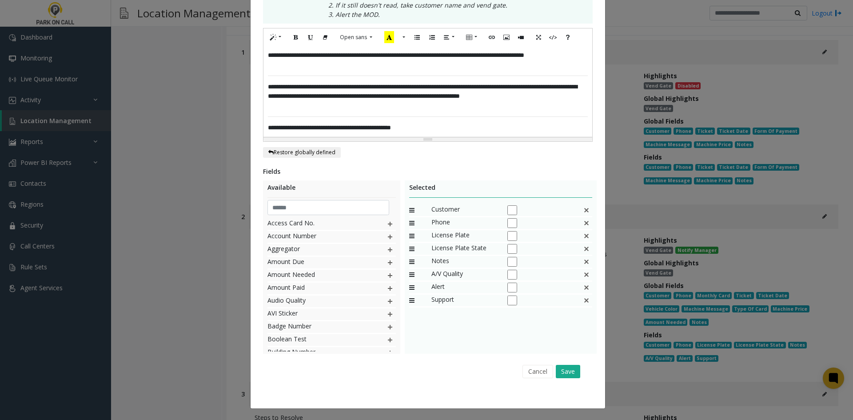
drag, startPoint x: 581, startPoint y: 368, endPoint x: 570, endPoint y: 364, distance: 11.7
click at [573, 366] on div "Cancel Save" at bounding box center [427, 371] width 317 height 23
click at [571, 363] on div "Cancel Save" at bounding box center [427, 371] width 317 height 23
click at [570, 366] on button "Save" at bounding box center [568, 371] width 24 height 13
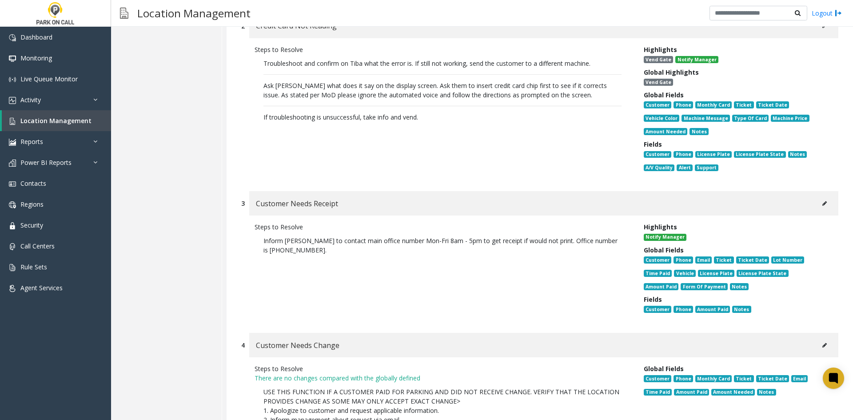
scroll to position [1643, 0]
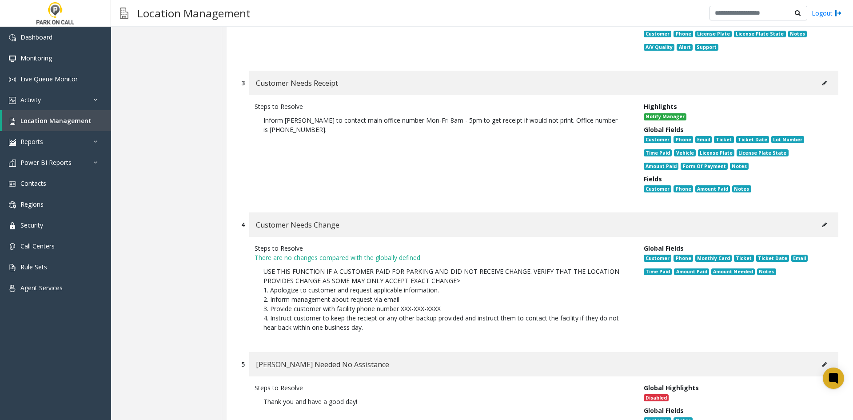
click at [822, 218] on button at bounding box center [825, 224] width 14 height 13
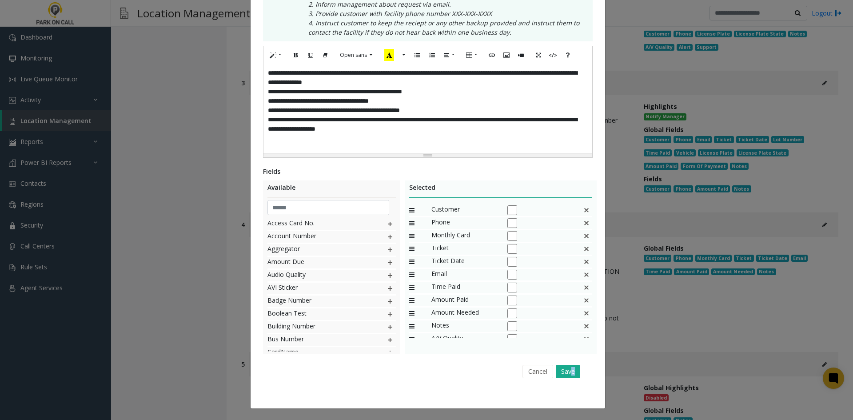
scroll to position [0, 0]
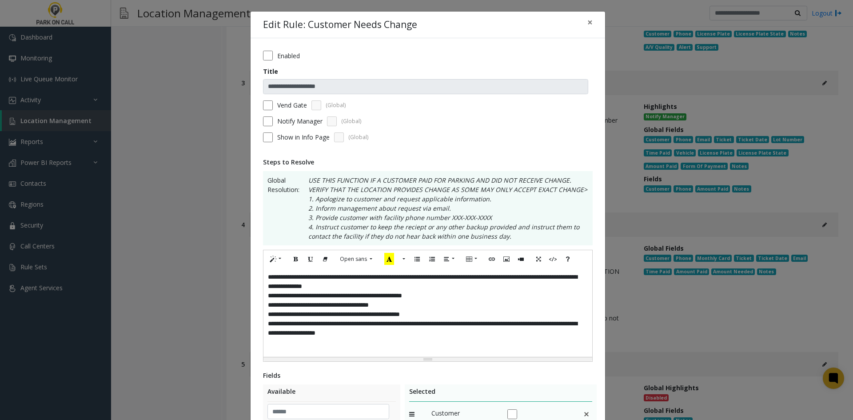
click at [284, 59] on label "Enabled" at bounding box center [288, 55] width 23 height 9
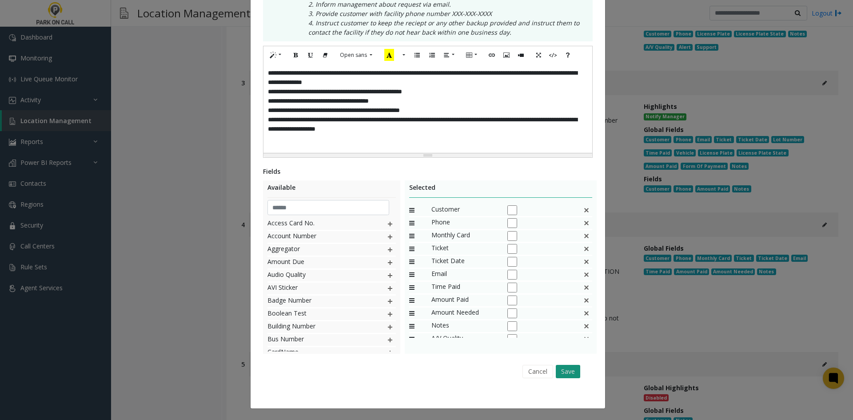
click at [556, 366] on button "Save" at bounding box center [568, 371] width 24 height 13
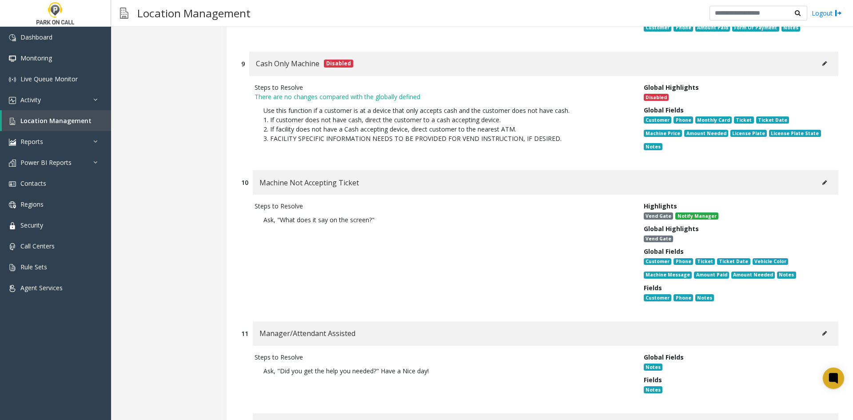
scroll to position [2443, 0]
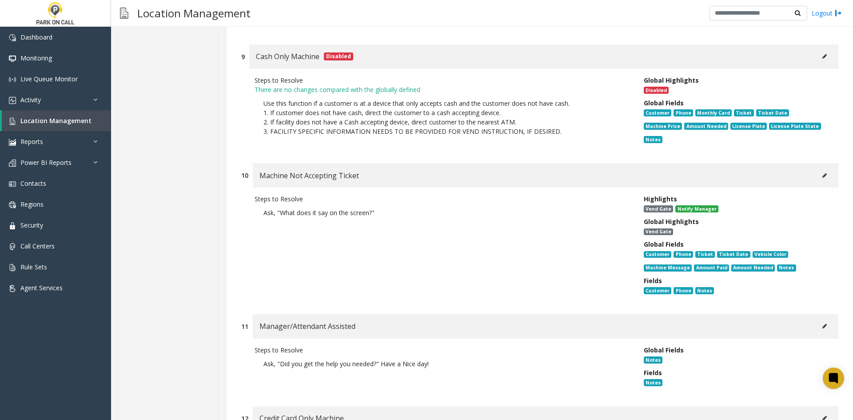
click at [818, 169] on button at bounding box center [825, 175] width 14 height 13
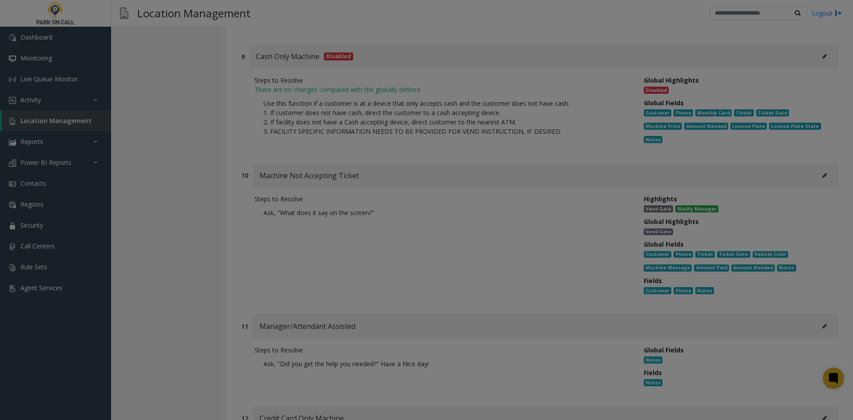
scroll to position [0, 0]
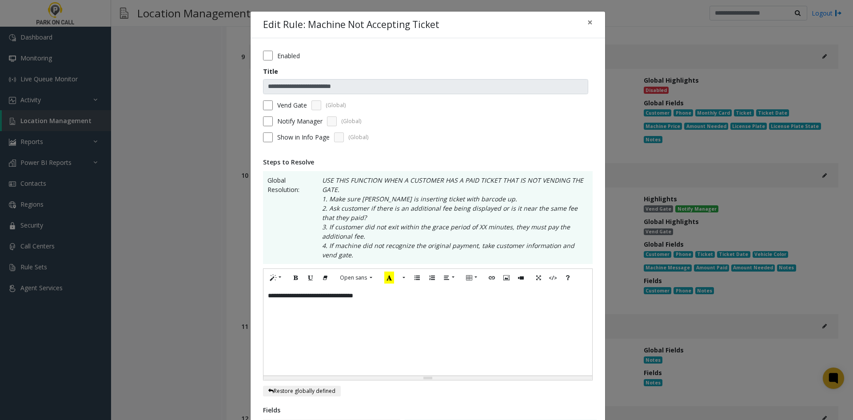
click at [277, 53] on label "Enabled" at bounding box center [288, 55] width 23 height 9
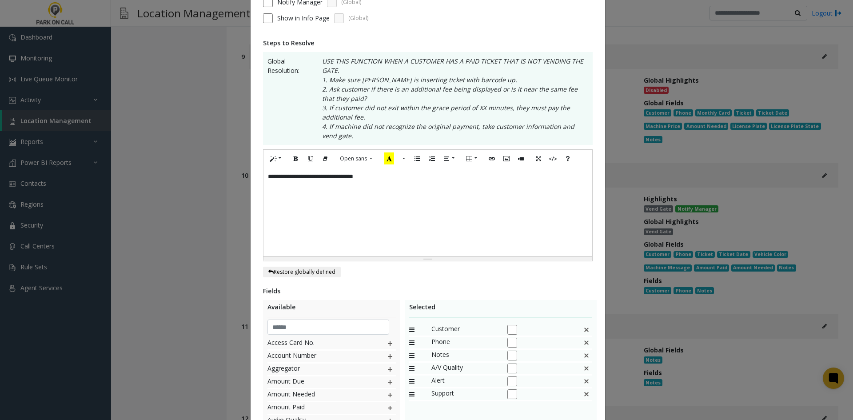
scroll to position [239, 0]
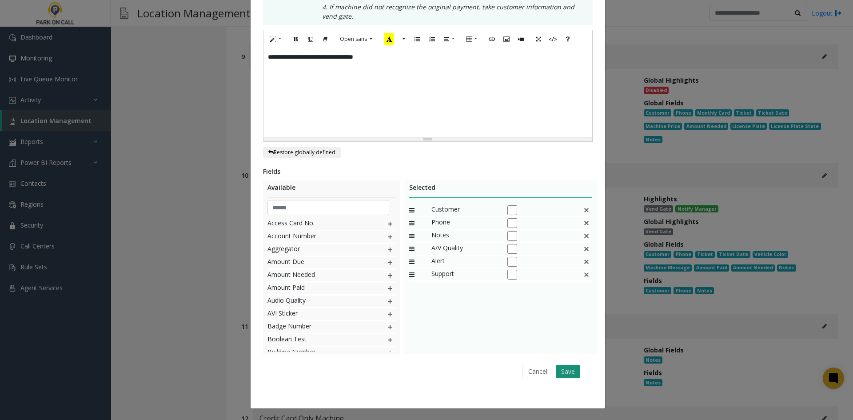
click at [568, 373] on button "Save" at bounding box center [568, 371] width 24 height 13
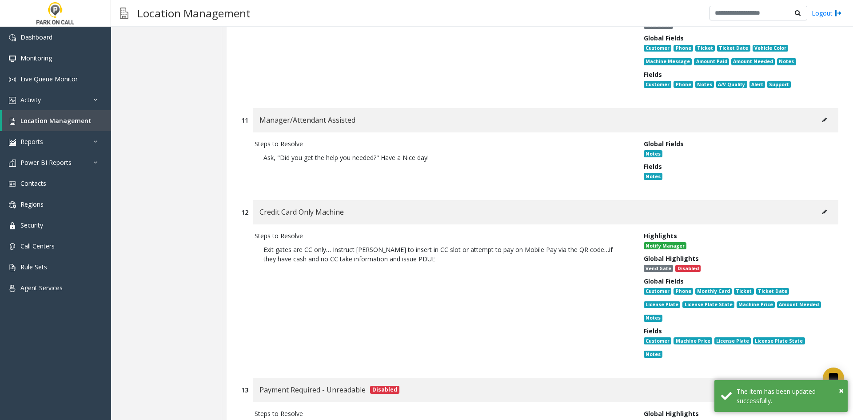
scroll to position [2665, 0]
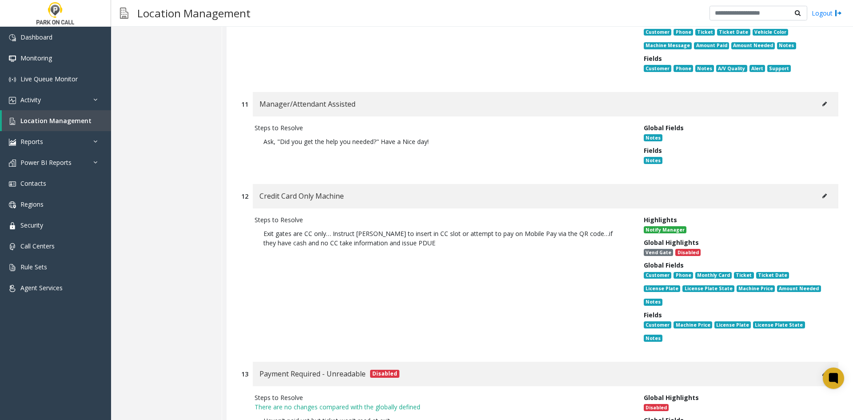
click at [818, 189] on button at bounding box center [825, 195] width 14 height 13
type input "**********"
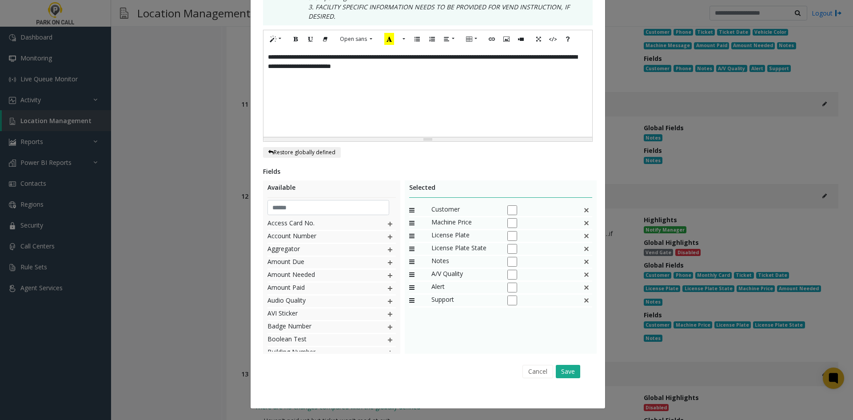
scroll to position [0, 0]
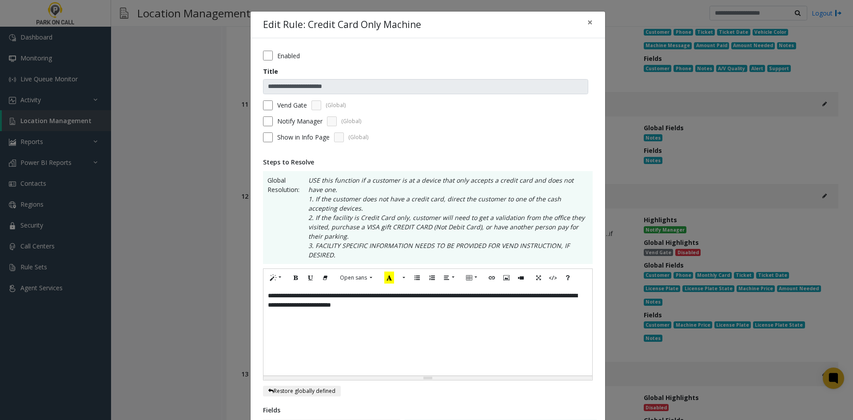
click at [270, 61] on form "**********" at bounding box center [428, 100] width 330 height 98
click at [290, 55] on label "Enabled" at bounding box center [288, 55] width 23 height 9
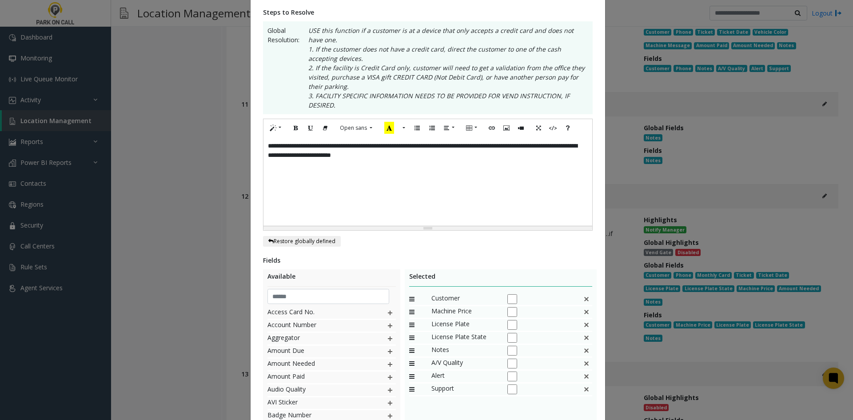
scroll to position [239, 0]
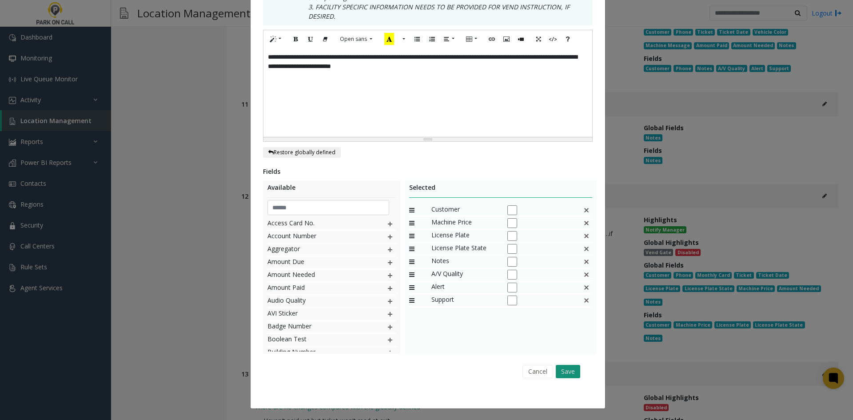
click at [562, 374] on button "Save" at bounding box center [568, 371] width 24 height 13
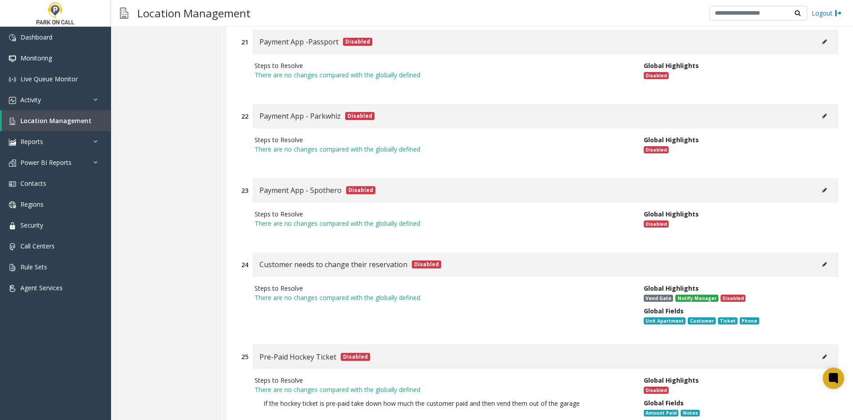
scroll to position [3852, 0]
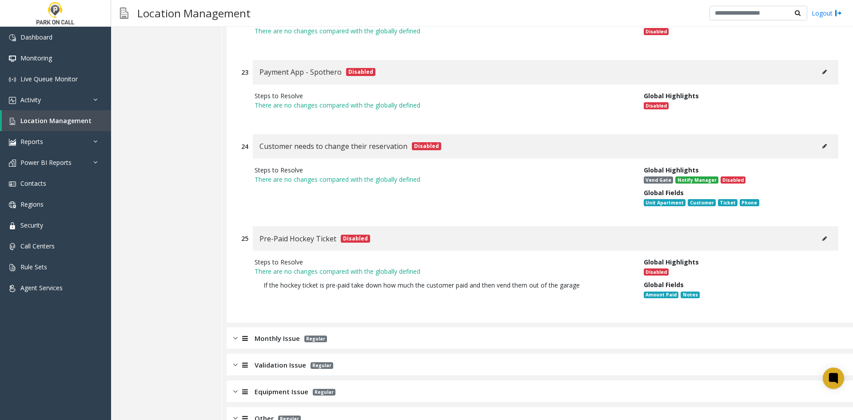
click at [287, 333] on span "Monthly Issue" at bounding box center [277, 338] width 45 height 10
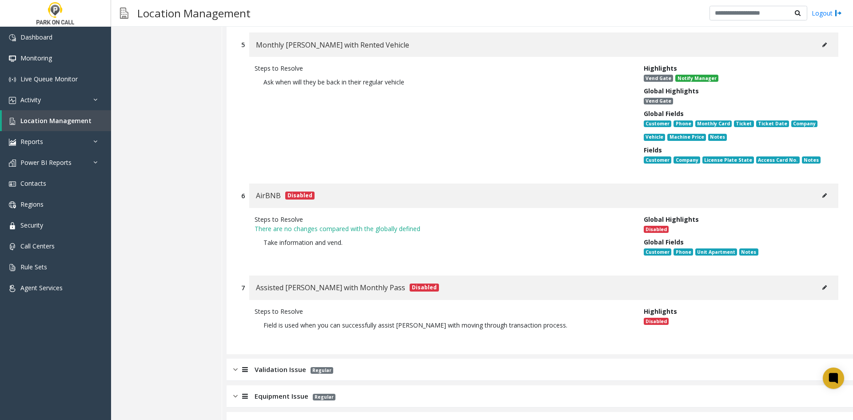
scroll to position [4809, 0]
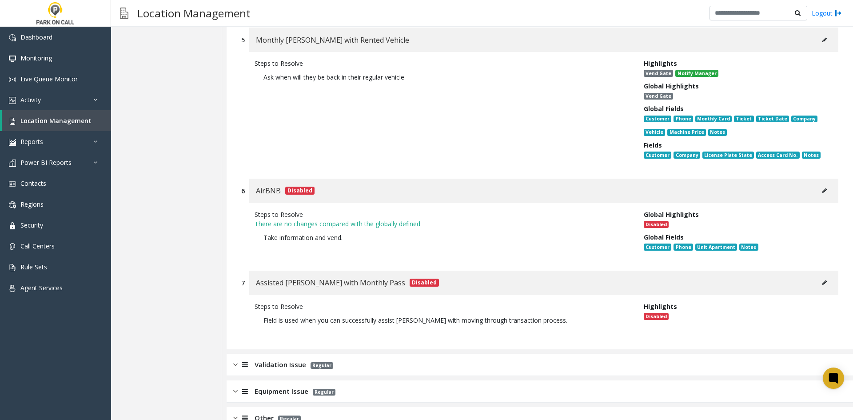
click at [309, 360] on p "Regular" at bounding box center [319, 365] width 27 height 10
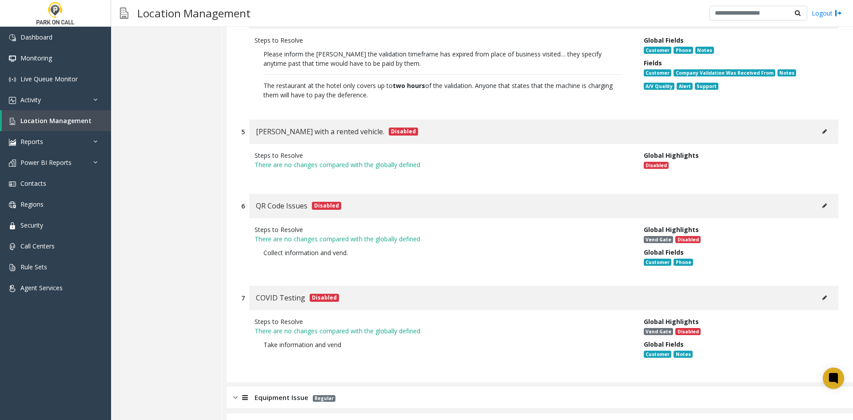
scroll to position [5583, 0]
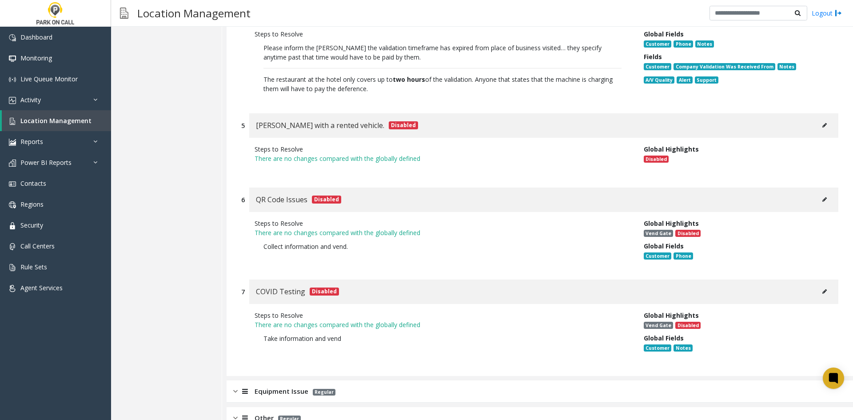
click at [266, 386] on span "Equipment Issue" at bounding box center [282, 391] width 54 height 10
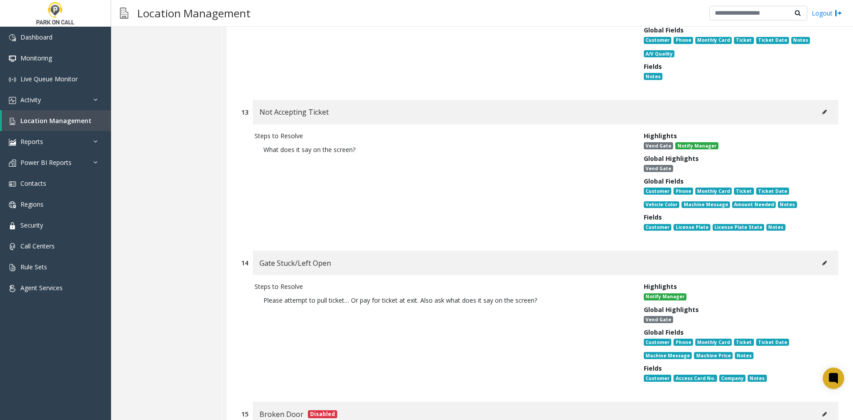
scroll to position [7871, 0]
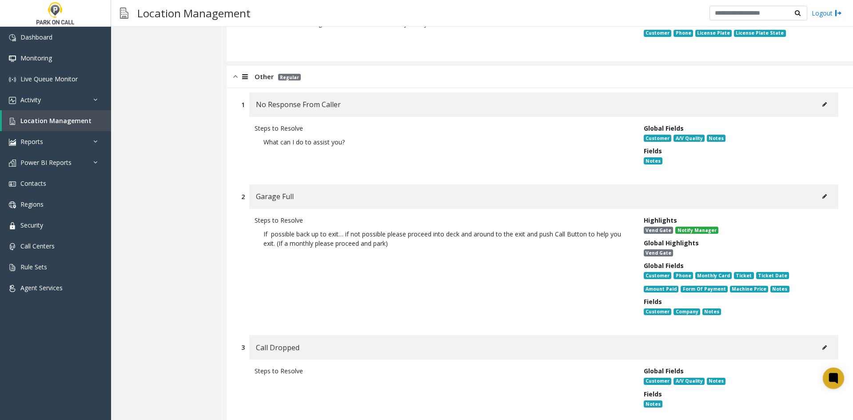
scroll to position [8226, 0]
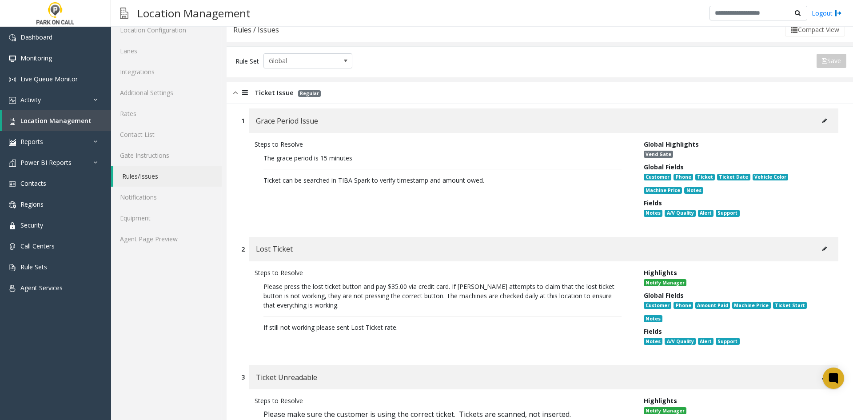
scroll to position [0, 0]
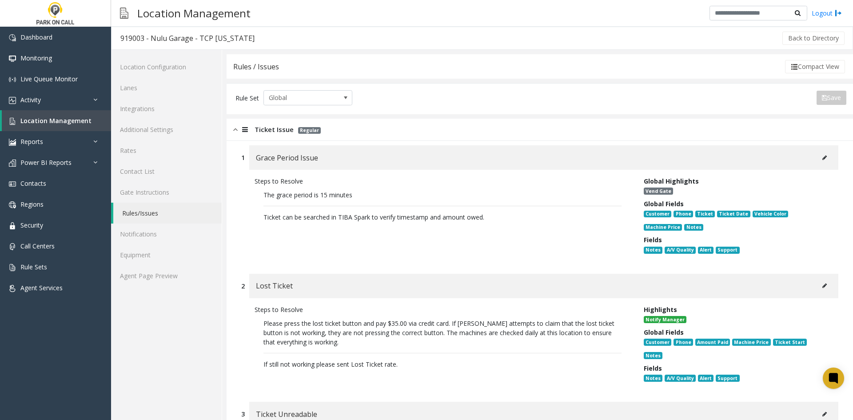
drag, startPoint x: 348, startPoint y: 357, endPoint x: 319, endPoint y: 136, distance: 222.3
click at [184, 280] on link "Agent Page Preview" at bounding box center [166, 275] width 111 height 21
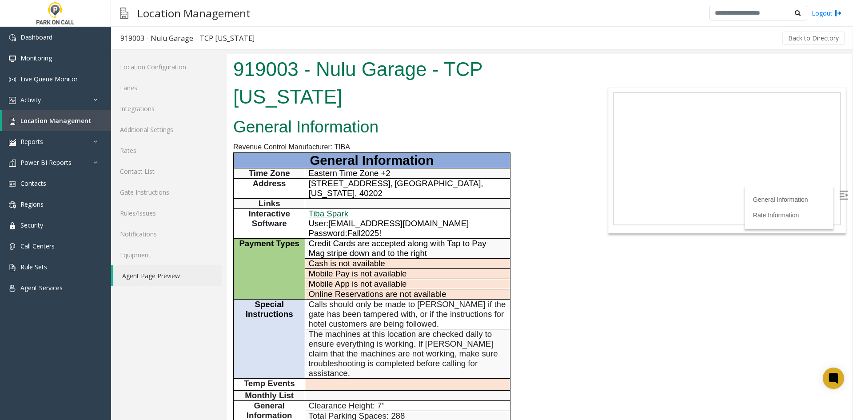
click at [331, 209] on link "Tiba Spark" at bounding box center [329, 213] width 40 height 9
click at [408, 279] on p "Mobile App is not available" at bounding box center [408, 284] width 198 height 10
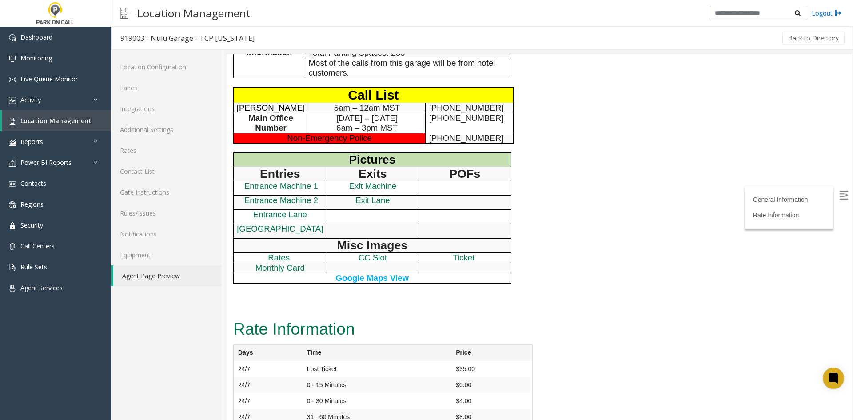
scroll to position [378, 0]
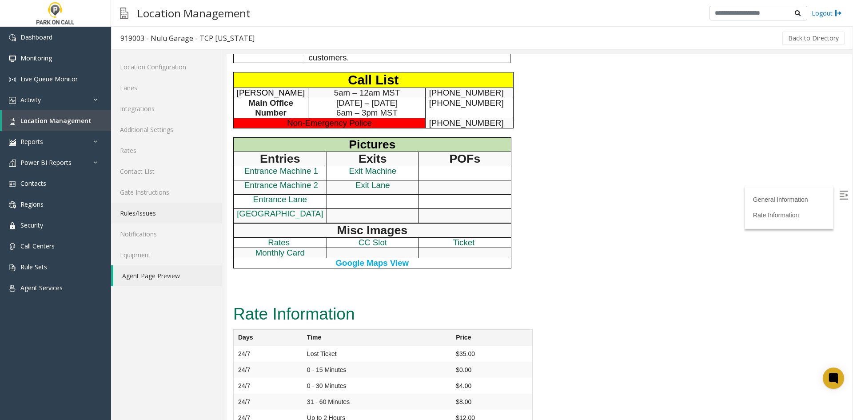
click at [171, 209] on link "Rules/Issues" at bounding box center [166, 213] width 111 height 21
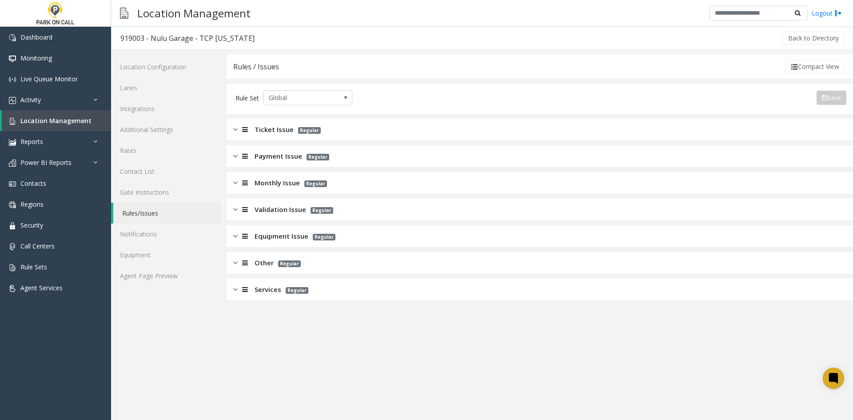
click at [251, 133] on div "Ticket Issue Regular" at bounding box center [277, 129] width 88 height 10
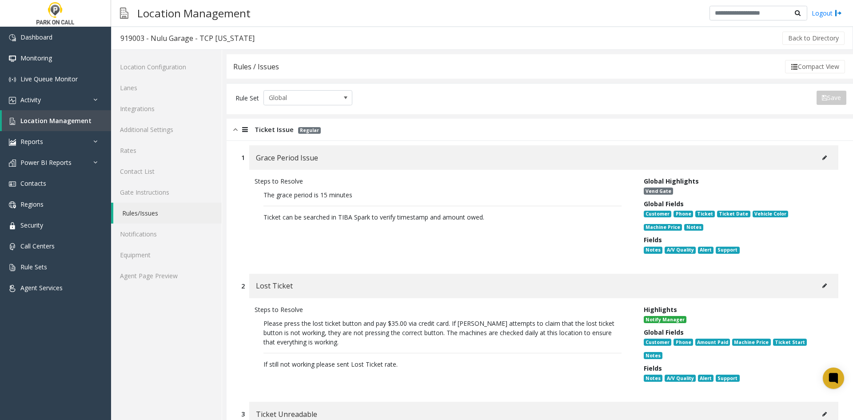
click at [251, 133] on div "Ticket Issue Regular" at bounding box center [277, 129] width 88 height 10
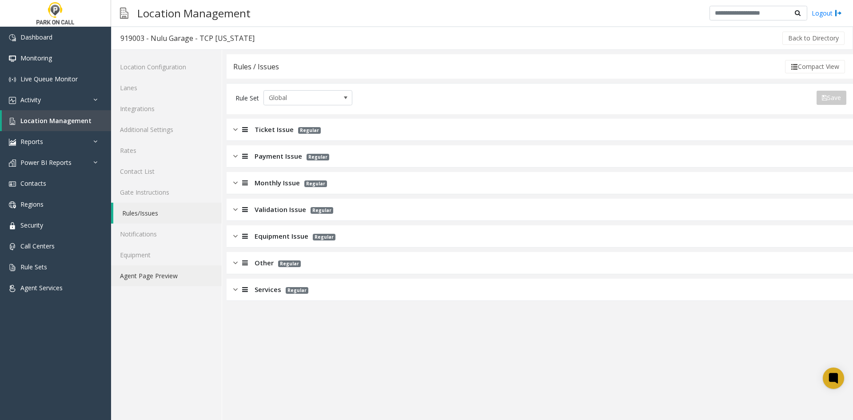
click at [149, 286] on link "Agent Page Preview" at bounding box center [166, 275] width 111 height 21
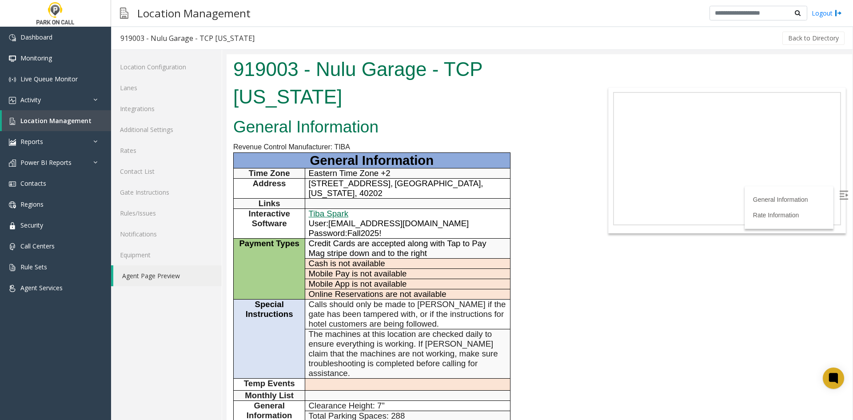
click at [343, 219] on span "[EMAIL_ADDRESS][DOMAIN_NAME]" at bounding box center [399, 223] width 140 height 9
drag, startPoint x: 343, startPoint y: 184, endPoint x: 421, endPoint y: 187, distance: 77.4
click at [421, 219] on span "[EMAIL_ADDRESS][DOMAIN_NAME]" at bounding box center [399, 223] width 140 height 9
copy span "[EMAIL_ADDRESS][DOMAIN_NAME]"
click at [364, 228] on span "Fall2025!" at bounding box center [365, 232] width 34 height 9
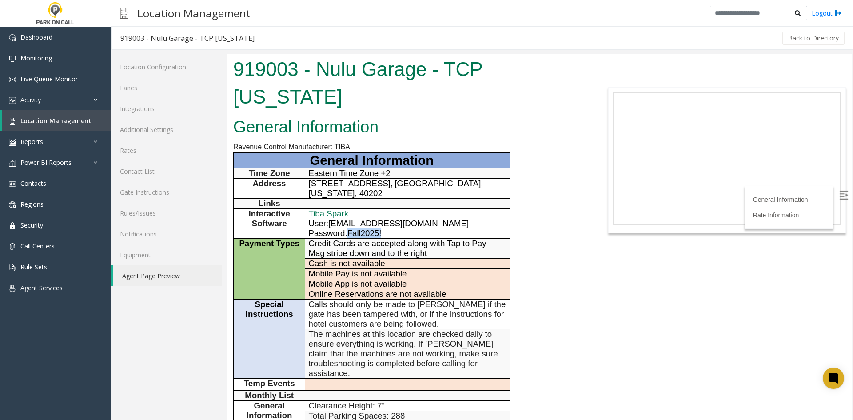
drag, startPoint x: 364, startPoint y: 198, endPoint x: 304, endPoint y: 147, distance: 78.5
click at [386, 228] on p "Password: Fall2025!" at bounding box center [408, 233] width 198 height 10
copy span "Fall2025!"
drag, startPoint x: 335, startPoint y: 101, endPoint x: 448, endPoint y: 59, distance: 120.7
click at [335, 116] on h2 "General Information" at bounding box center [409, 127] width 352 height 23
